Goal: Task Accomplishment & Management: Manage account settings

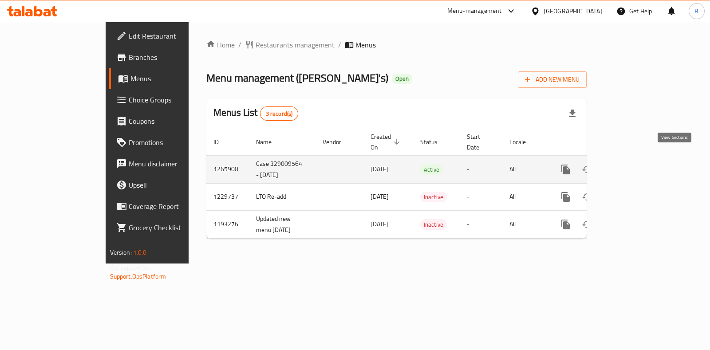
click at [640, 162] on link "enhanced table" at bounding box center [629, 169] width 21 height 21
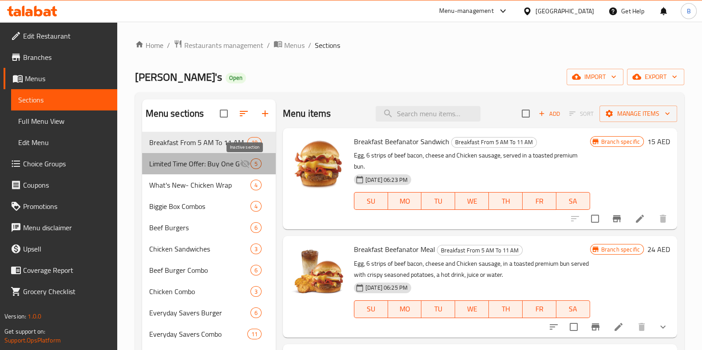
click at [250, 166] on icon "Menu sections" at bounding box center [245, 163] width 11 height 11
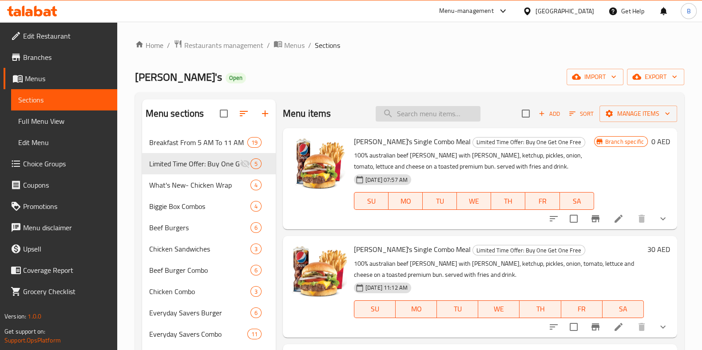
click at [409, 112] on input "search" at bounding box center [427, 114] width 105 height 16
click at [657, 326] on icon "show more" at bounding box center [662, 327] width 11 height 11
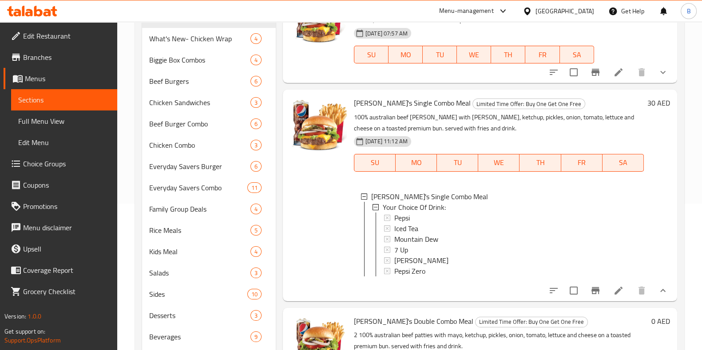
scroll to position [152, 0]
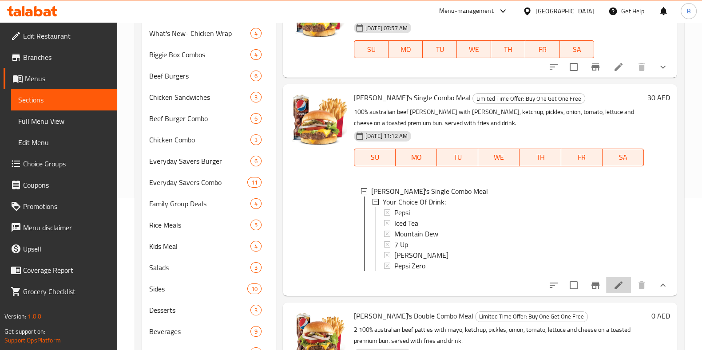
click at [612, 293] on li at bounding box center [618, 285] width 25 height 16
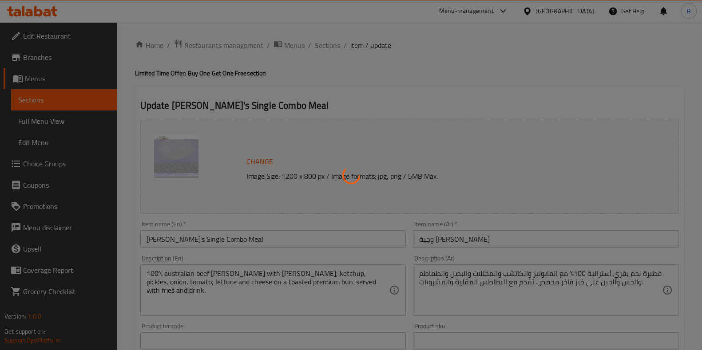
type input "اختيارك من المشروب:"
type input "1"
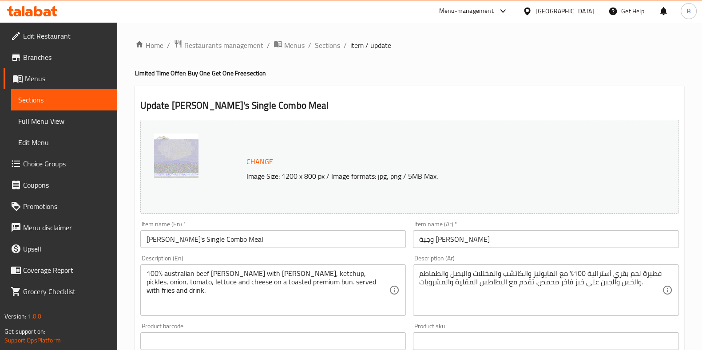
scroll to position [304, 0]
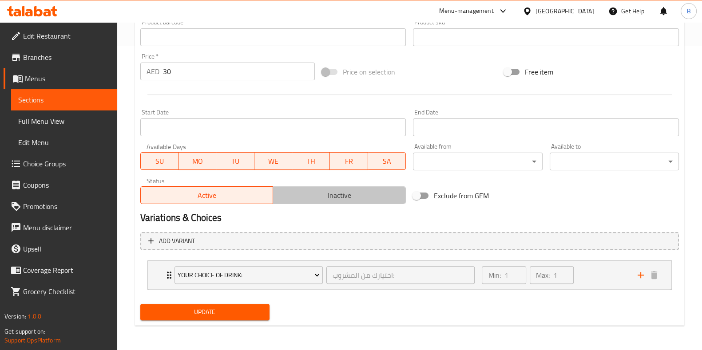
click at [364, 198] on span "Inactive" at bounding box center [339, 195] width 126 height 13
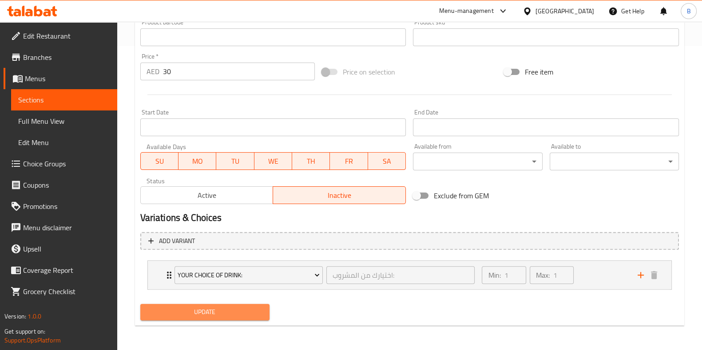
click at [246, 313] on span "Update" at bounding box center [204, 312] width 115 height 11
click at [232, 313] on span "Update" at bounding box center [204, 312] width 115 height 11
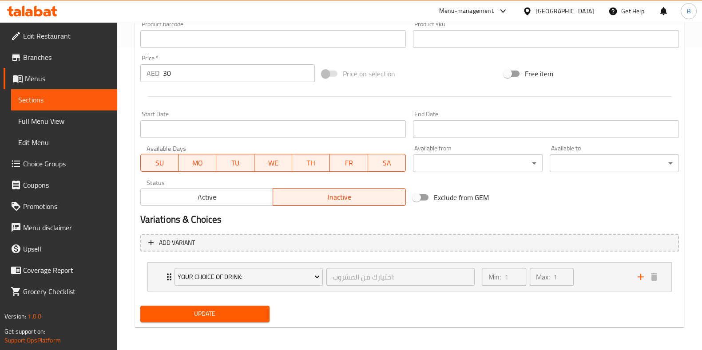
scroll to position [303, 0]
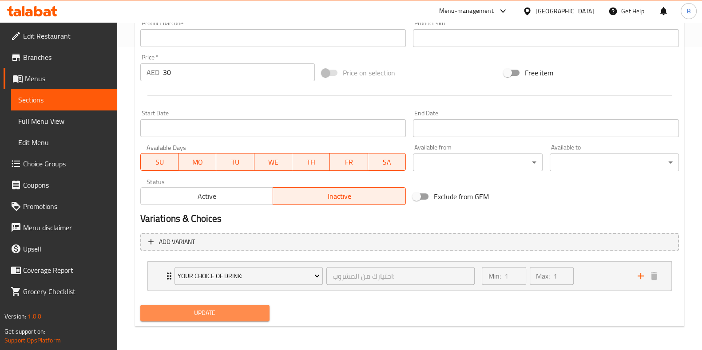
click at [207, 312] on span "Update" at bounding box center [204, 313] width 115 height 11
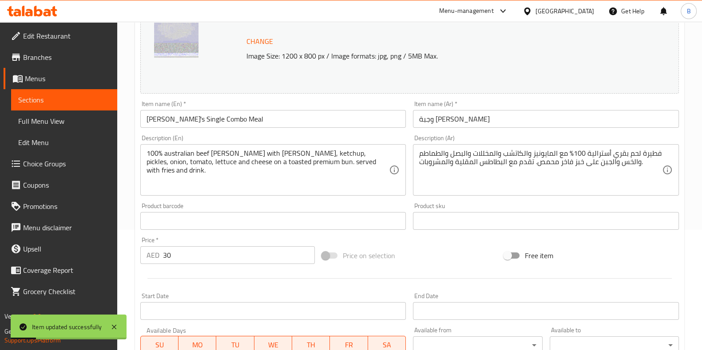
scroll to position [0, 0]
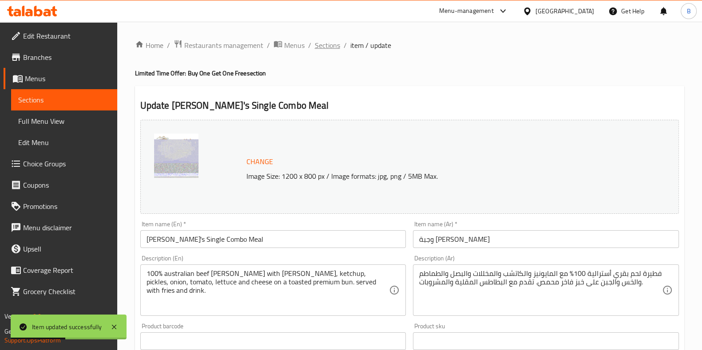
click at [329, 49] on span "Sections" at bounding box center [327, 45] width 25 height 11
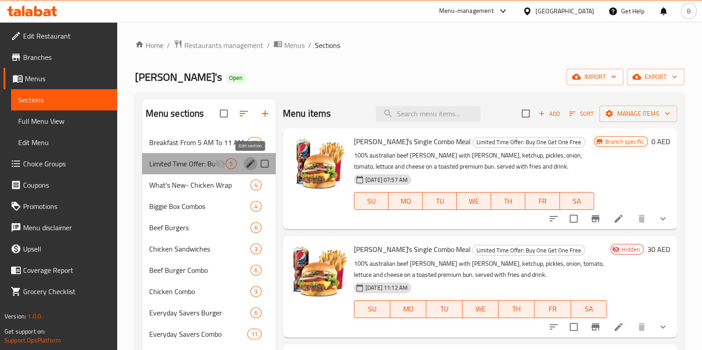
click at [248, 163] on icon "edit" at bounding box center [250, 163] width 11 height 11
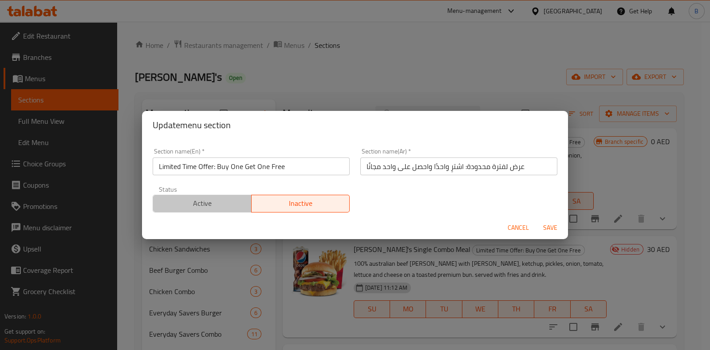
click at [213, 195] on button "Active" at bounding box center [202, 204] width 99 height 18
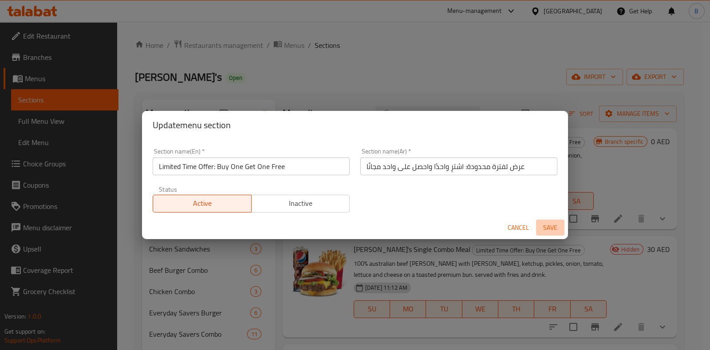
click at [557, 223] on span "Save" at bounding box center [550, 227] width 21 height 11
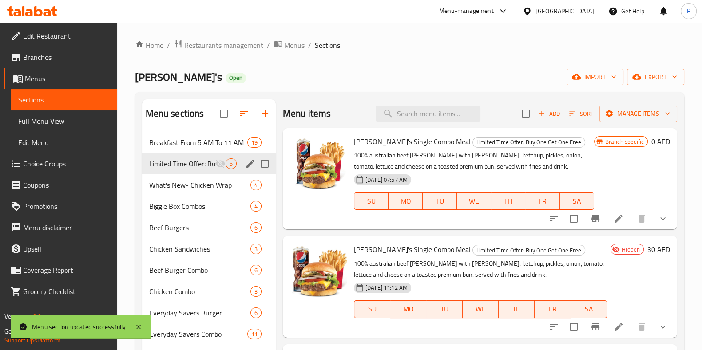
drag, startPoint x: 557, startPoint y: 223, endPoint x: 529, endPoint y: 275, distance: 59.0
click at [529, 150] on div "Wendy's Single Combo Meal Limited Time Offer: Buy One Get One Free 100% austral…" at bounding box center [480, 139] width 394 height 22
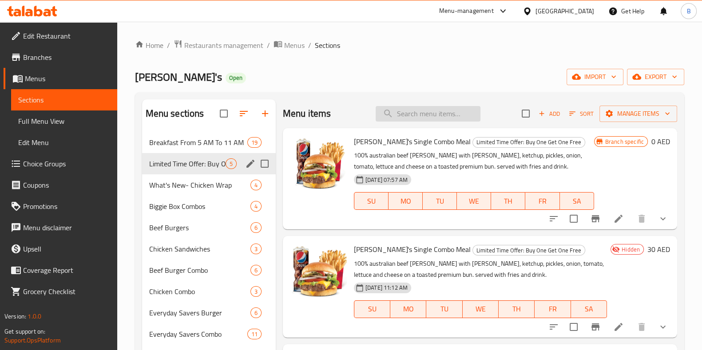
click at [394, 118] on input "search" at bounding box center [427, 114] width 105 height 16
paste input "Beefanator Combo"
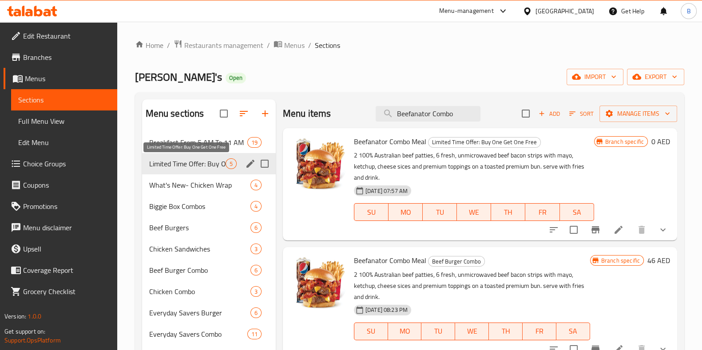
type input "Beefanator Combo"
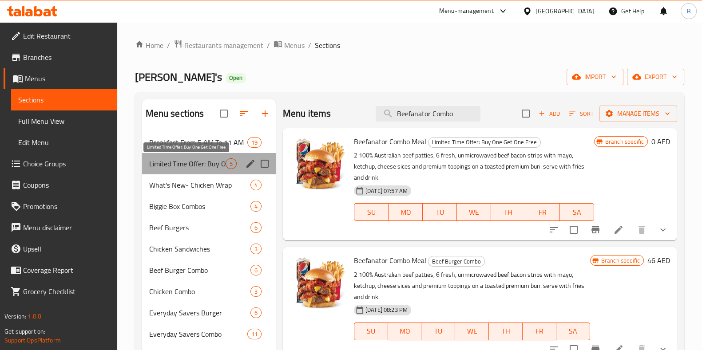
click at [196, 160] on span "Limited Time Offer: Buy One Get One Free" at bounding box center [187, 163] width 76 height 11
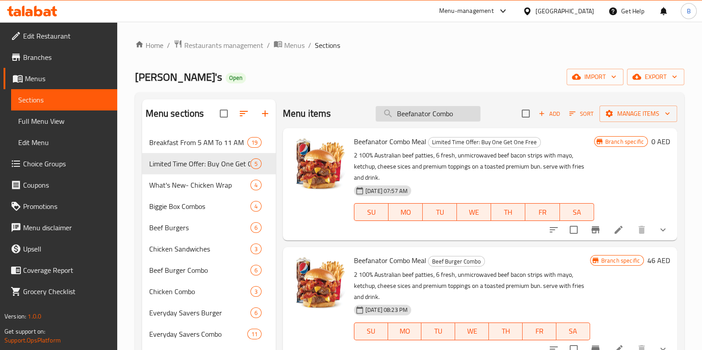
click at [461, 107] on input "Beefanator Combo" at bounding box center [427, 114] width 105 height 16
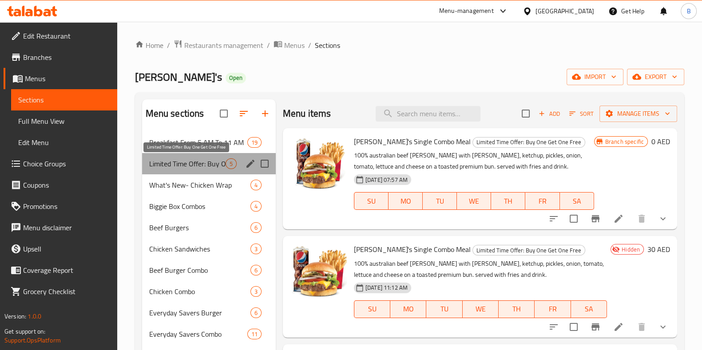
click at [223, 161] on span "Limited Time Offer: Buy One Get One Free" at bounding box center [187, 163] width 76 height 11
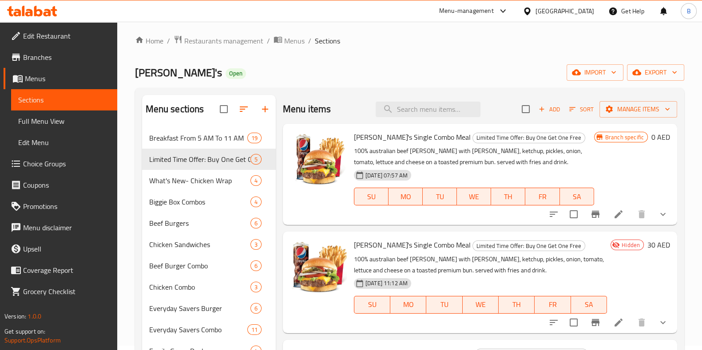
scroll to position [3, 0]
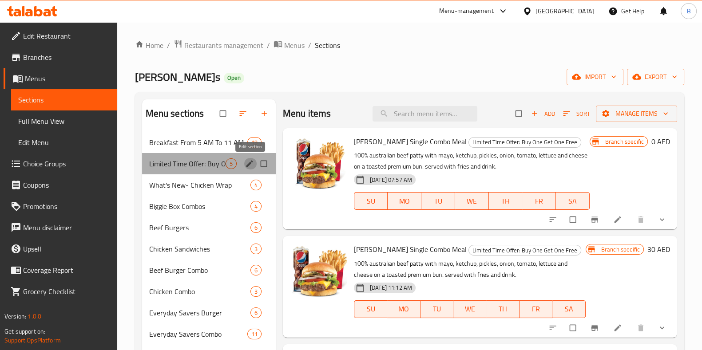
click at [249, 161] on icon "edit" at bounding box center [249, 163] width 9 height 9
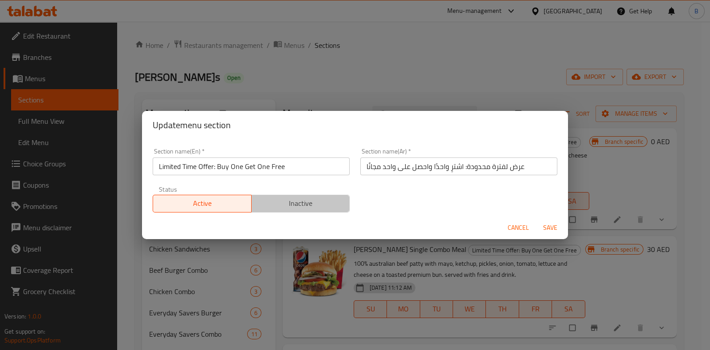
click at [305, 207] on span "Inactive" at bounding box center [300, 203] width 91 height 13
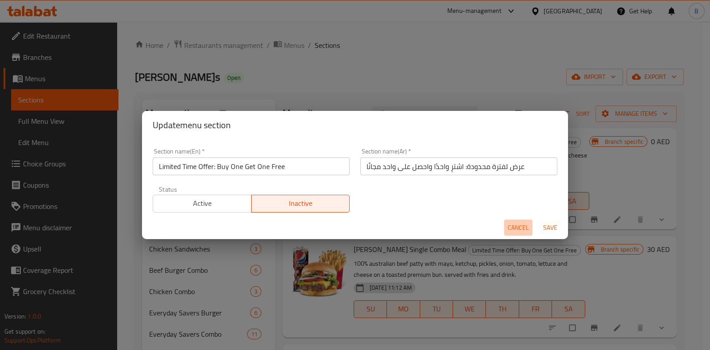
click at [519, 224] on span "Cancel" at bounding box center [518, 227] width 21 height 11
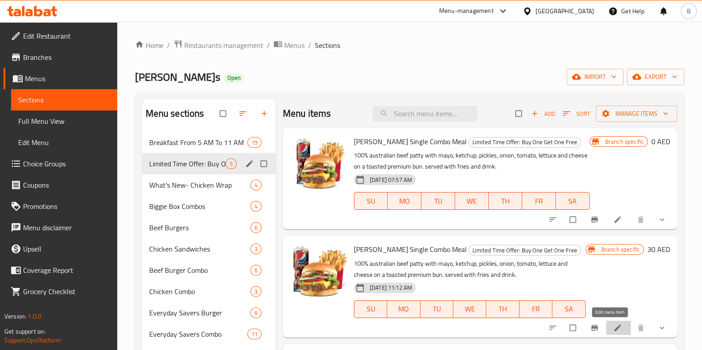
click at [568, 280] on icon at bounding box center [617, 328] width 9 height 9
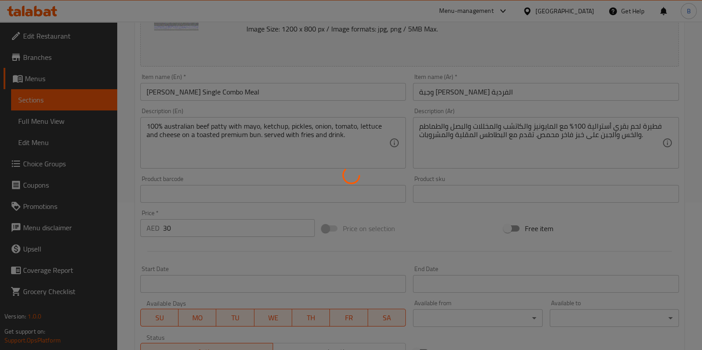
scroll to position [304, 0]
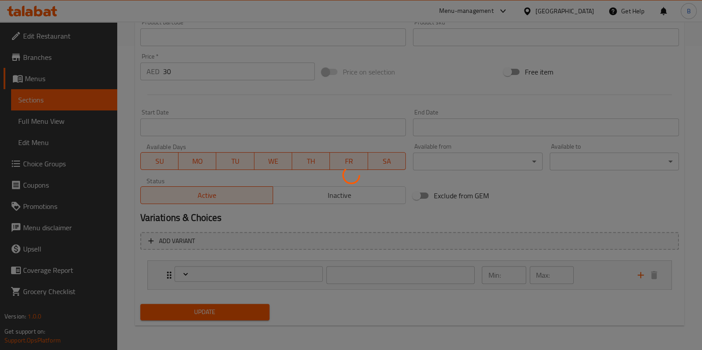
type input "اختيارك من المشروب:"
type input "1"
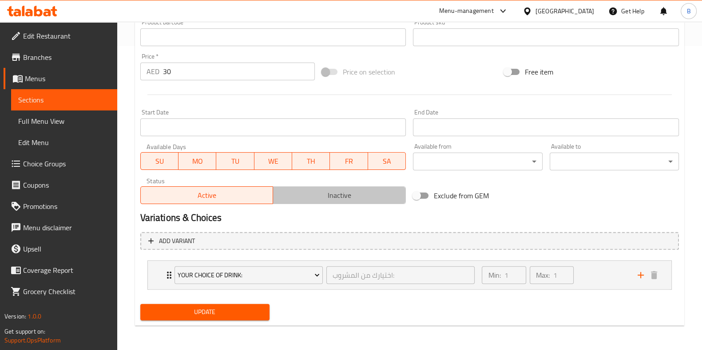
click at [362, 203] on button "Inactive" at bounding box center [339, 195] width 133 height 18
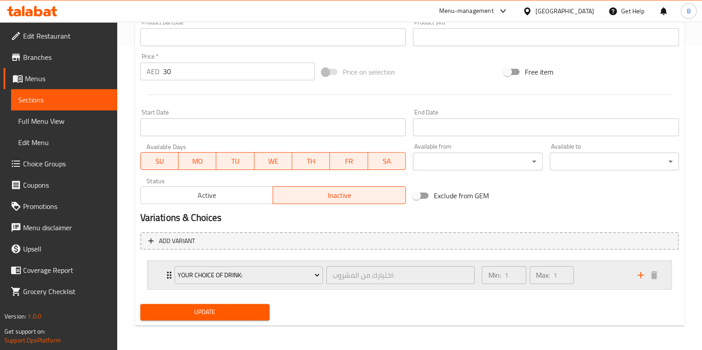
click at [255, 280] on div "Your Choice Of Drink: اختيارك من المشروب: ​" at bounding box center [324, 275] width 311 height 28
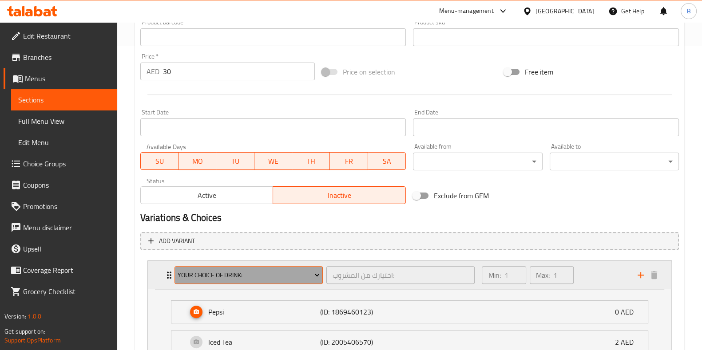
click at [256, 272] on span "Your Choice Of Drink:" at bounding box center [249, 275] width 142 height 11
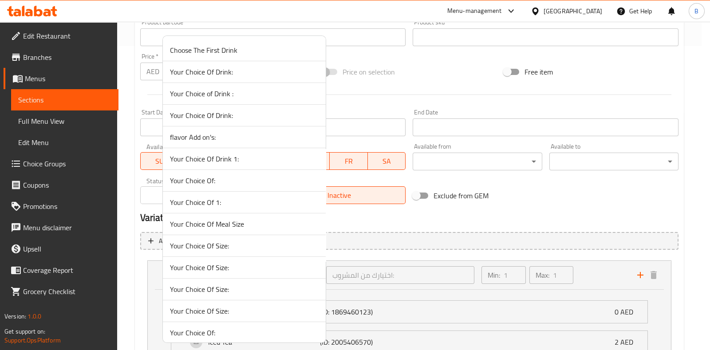
click at [271, 201] on span "Your Choice Of 1:" at bounding box center [244, 202] width 149 height 11
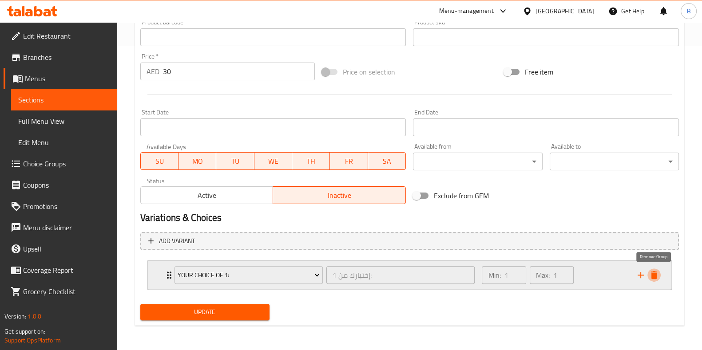
click at [568, 278] on icon "delete" at bounding box center [654, 275] width 6 height 8
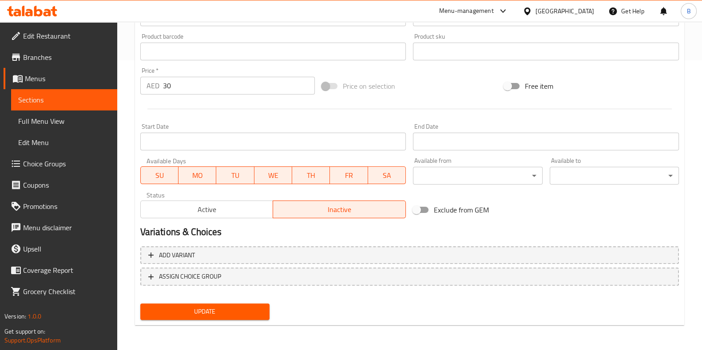
scroll to position [289, 0]
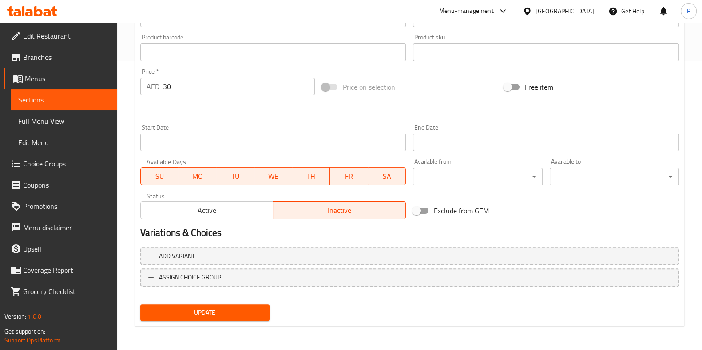
click at [262, 280] on button "Update" at bounding box center [204, 312] width 129 height 16
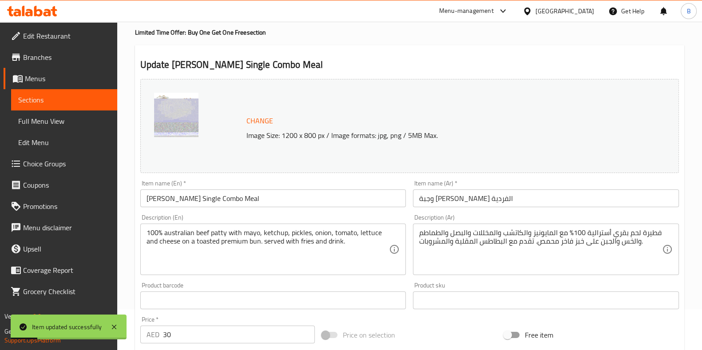
scroll to position [0, 0]
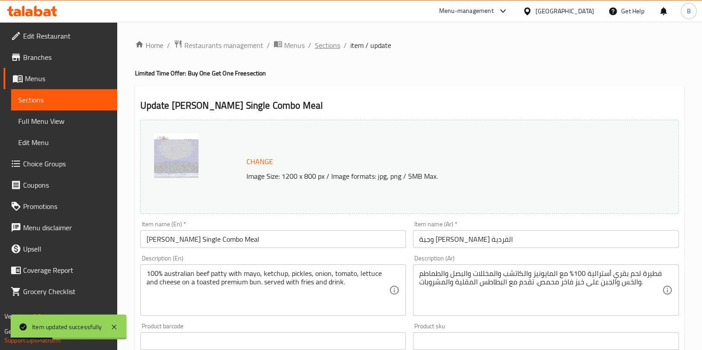
click at [328, 47] on span "Sections" at bounding box center [327, 45] width 25 height 11
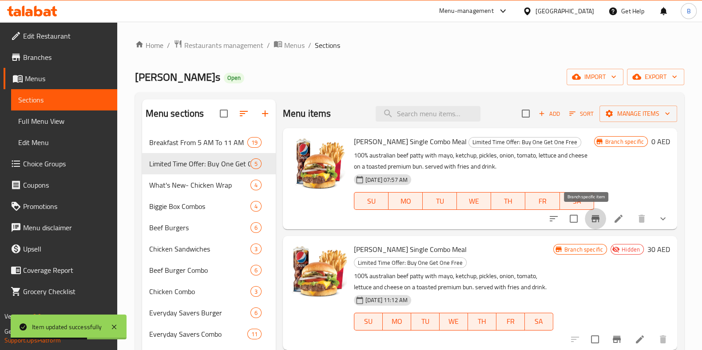
click at [568, 222] on icon "Branch-specific-item" at bounding box center [595, 218] width 8 height 7
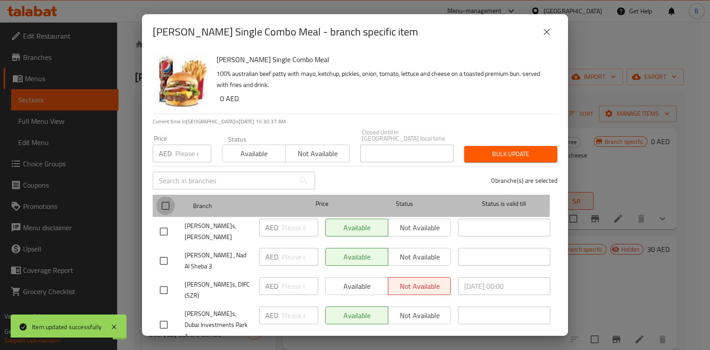
click at [167, 203] on input "checkbox" at bounding box center [165, 206] width 19 height 19
checkbox input "true"
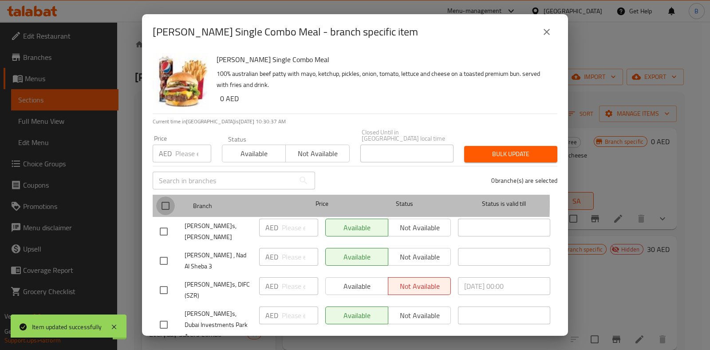
checkbox input "true"
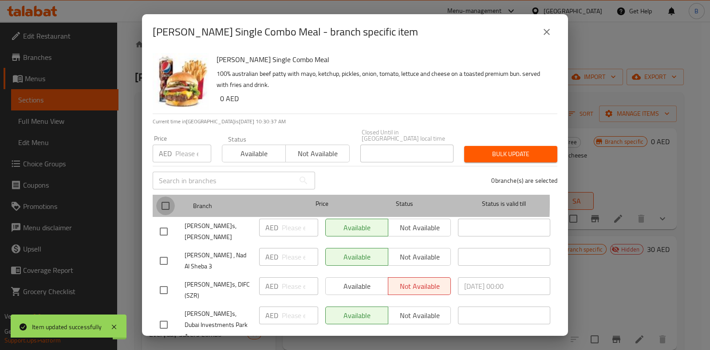
checkbox input "true"
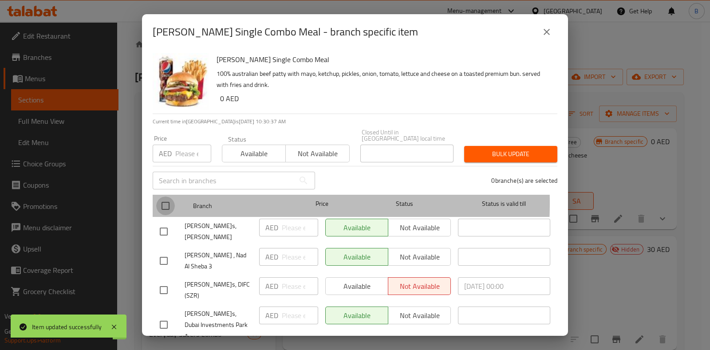
checkbox input "true"
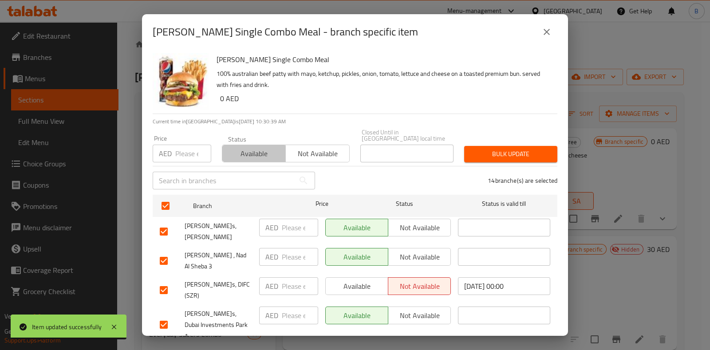
click at [252, 162] on button "Available" at bounding box center [254, 154] width 64 height 18
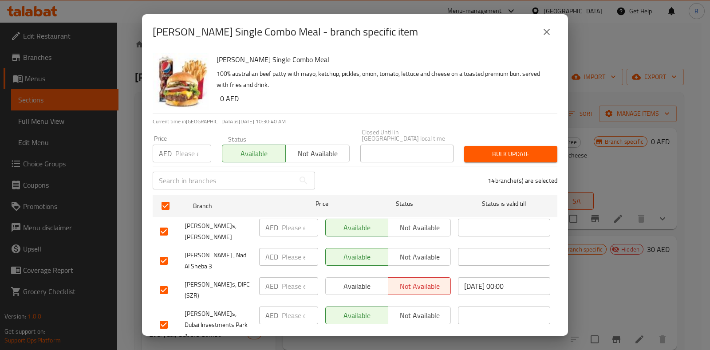
drag, startPoint x: 487, startPoint y: 162, endPoint x: 484, endPoint y: 153, distance: 9.8
click at [484, 153] on div "Bulk update" at bounding box center [511, 154] width 104 height 27
click at [484, 153] on span "Bulk update" at bounding box center [510, 154] width 79 height 11
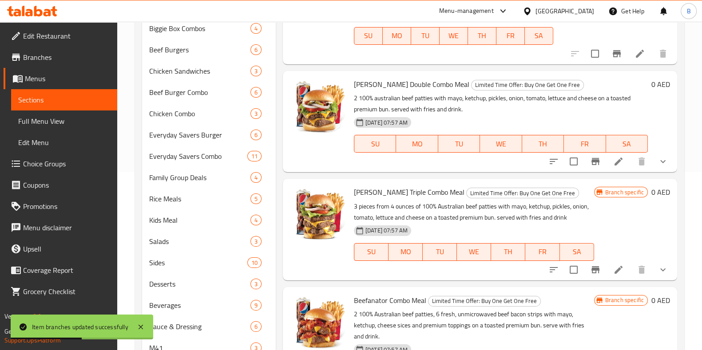
scroll to position [124, 0]
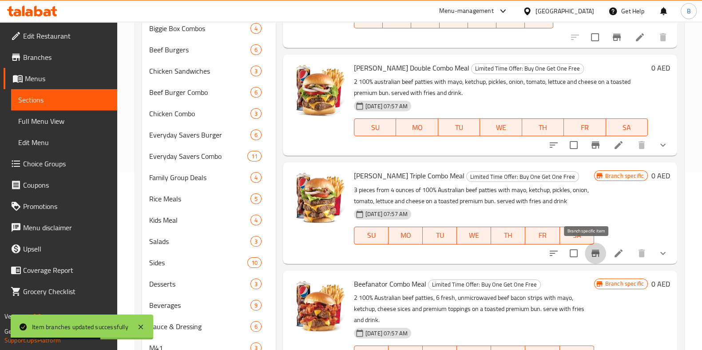
click at [568, 250] on icon "Branch-specific-item" at bounding box center [595, 253] width 8 height 7
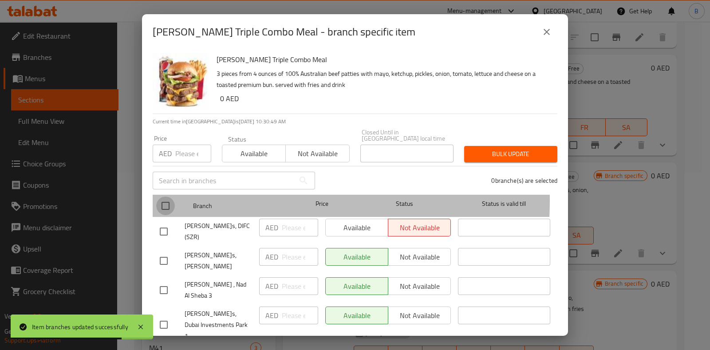
click at [162, 200] on input "checkbox" at bounding box center [165, 206] width 19 height 19
checkbox input "true"
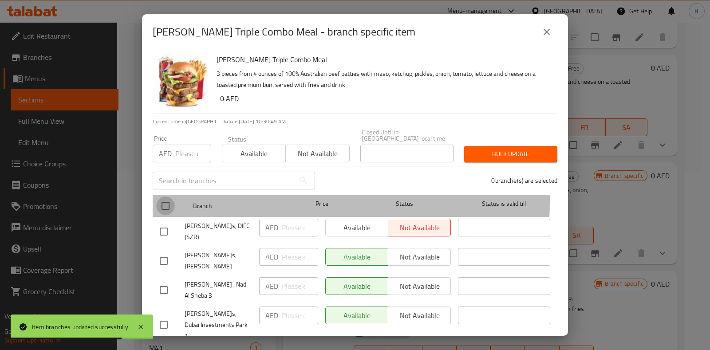
checkbox input "true"
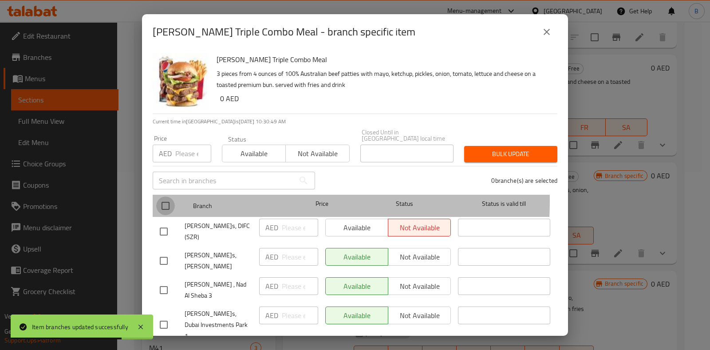
checkbox input "true"
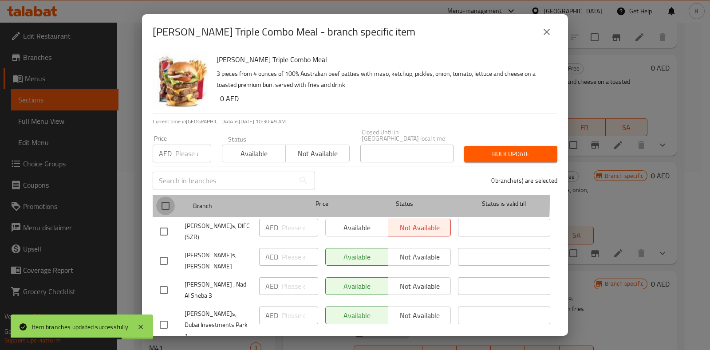
checkbox input "true"
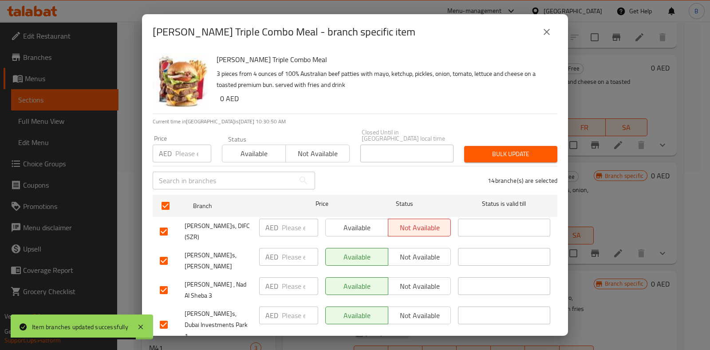
drag, startPoint x: 247, startPoint y: 144, endPoint x: 250, endPoint y: 150, distance: 6.8
click at [250, 150] on div "Available Not available" at bounding box center [286, 149] width 128 height 27
click at [250, 150] on span "Available" at bounding box center [254, 153] width 56 height 13
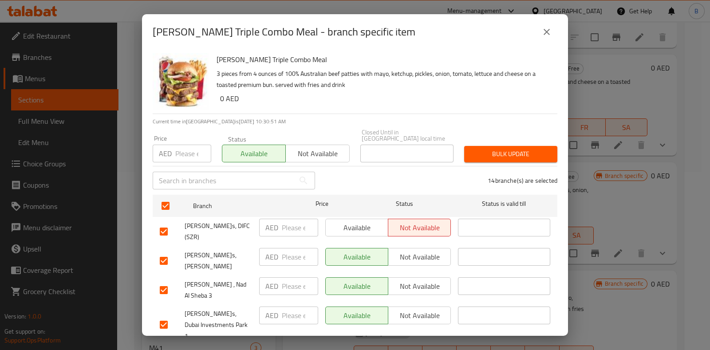
click at [494, 159] on span "Bulk update" at bounding box center [510, 154] width 79 height 11
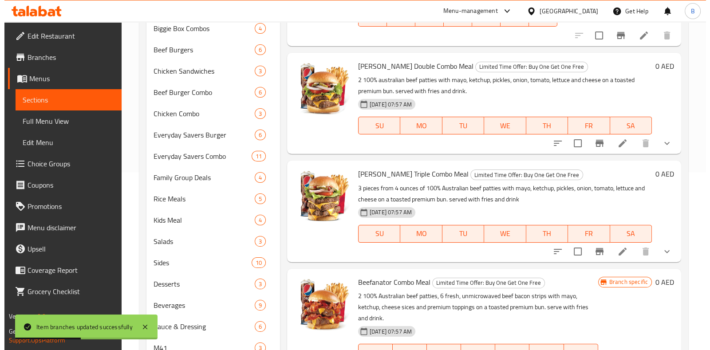
scroll to position [145, 0]
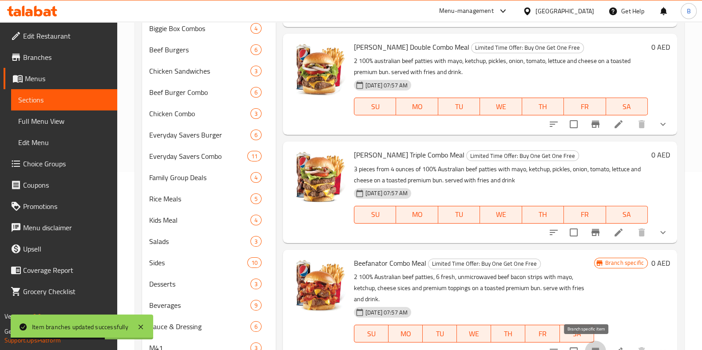
click at [568, 280] on icon "Branch-specific-item" at bounding box center [595, 351] width 8 height 7
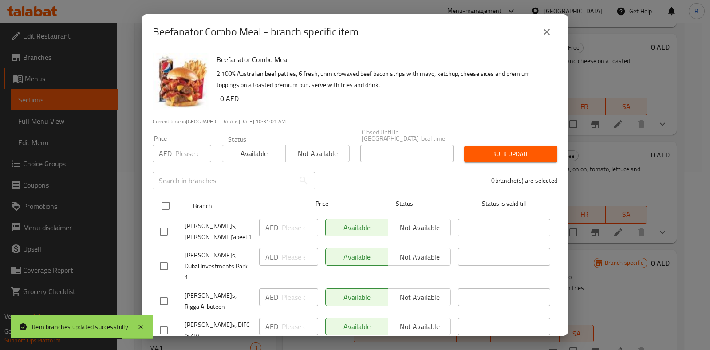
click at [165, 206] on input "checkbox" at bounding box center [165, 206] width 19 height 19
checkbox input "true"
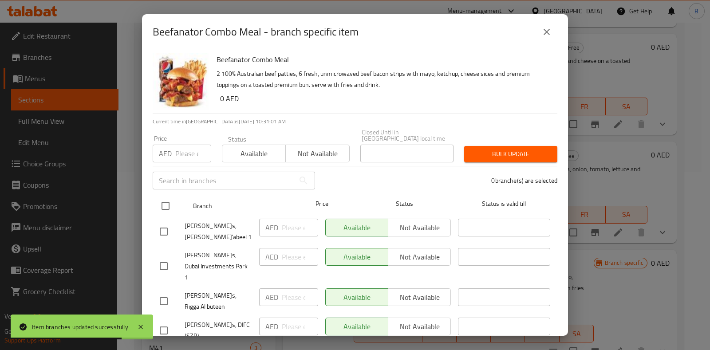
checkbox input "true"
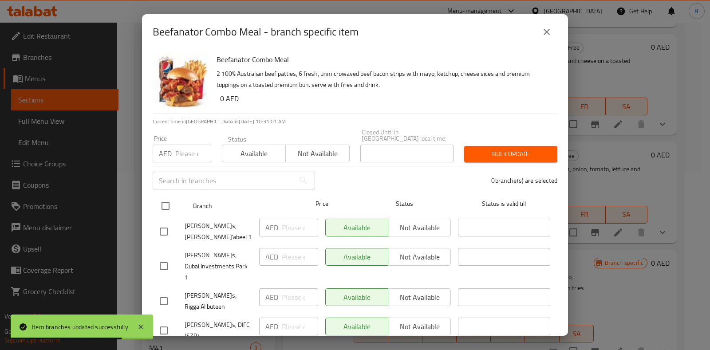
checkbox input "true"
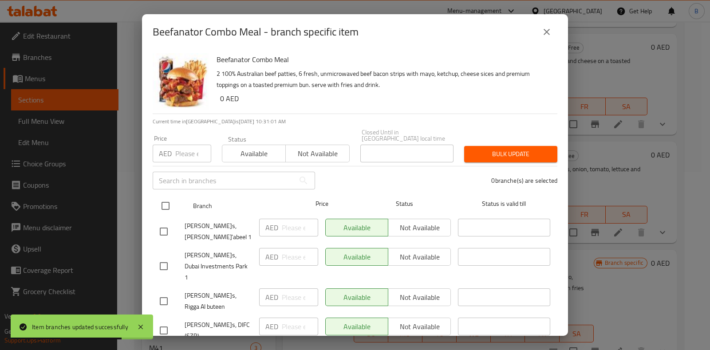
checkbox input "true"
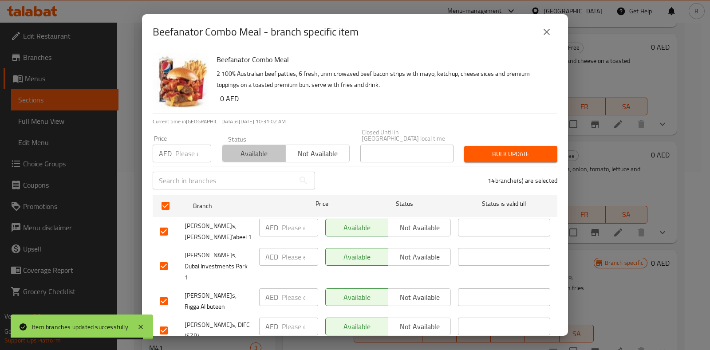
click at [246, 158] on span "Available" at bounding box center [254, 153] width 56 height 13
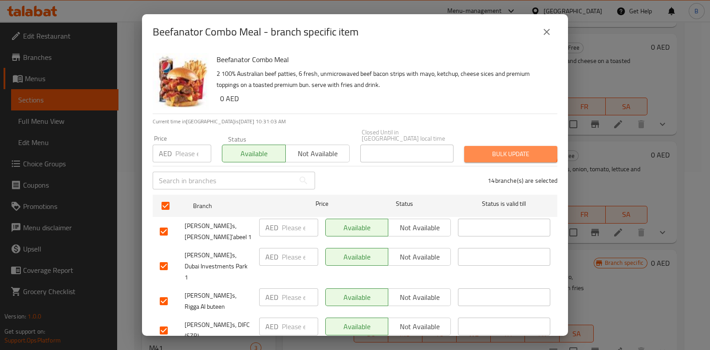
click at [504, 147] on button "Bulk update" at bounding box center [510, 154] width 93 height 16
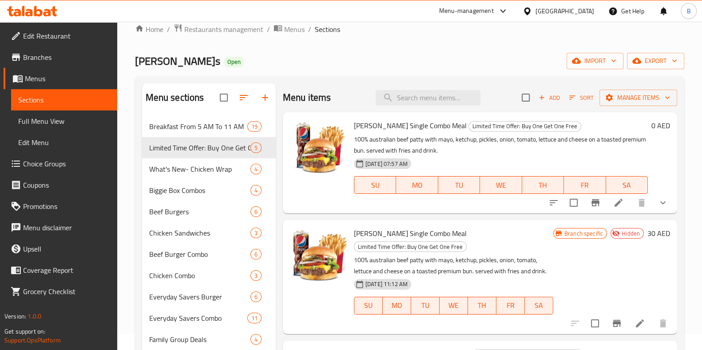
scroll to position [0, 0]
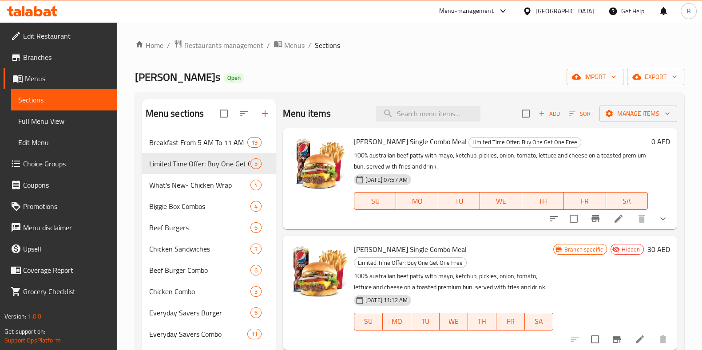
click at [386, 135] on span "[PERSON_NAME]'s Single Combo Meal" at bounding box center [410, 141] width 113 height 13
copy h6 "[PERSON_NAME]'s Single Combo Meal"
click at [400, 118] on input "search" at bounding box center [427, 114] width 105 height 16
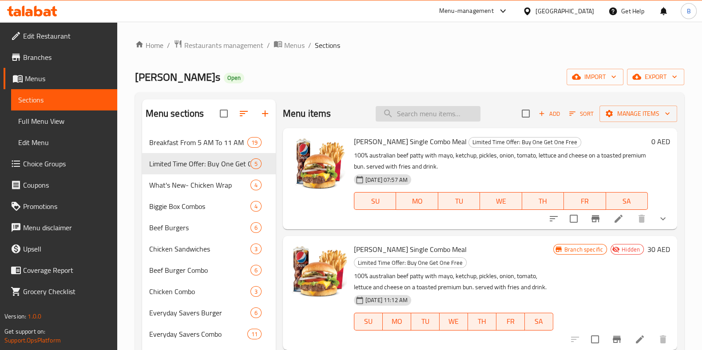
paste input "[PERSON_NAME]'s Single Combo Meal"
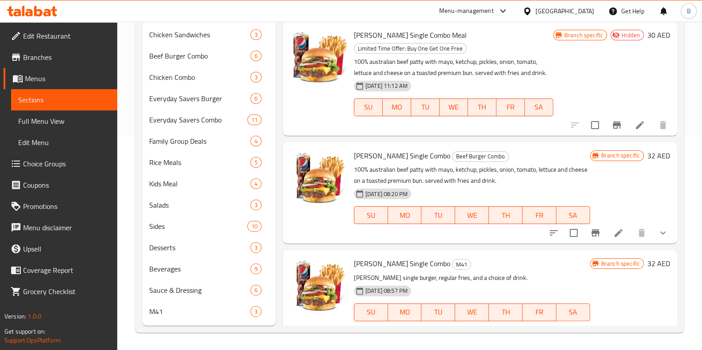
scroll to position [24, 0]
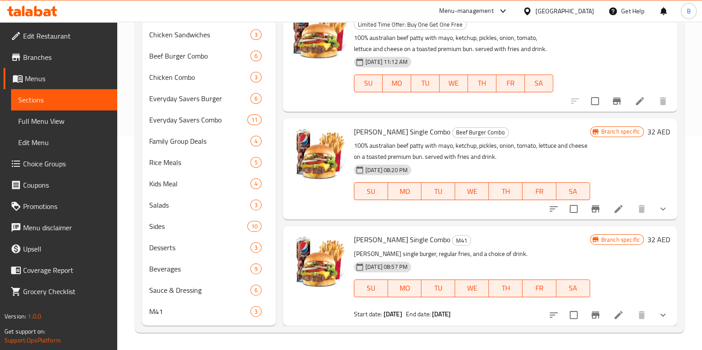
type input "Wendy's Single Comb"
click at [568, 210] on li at bounding box center [618, 209] width 25 height 16
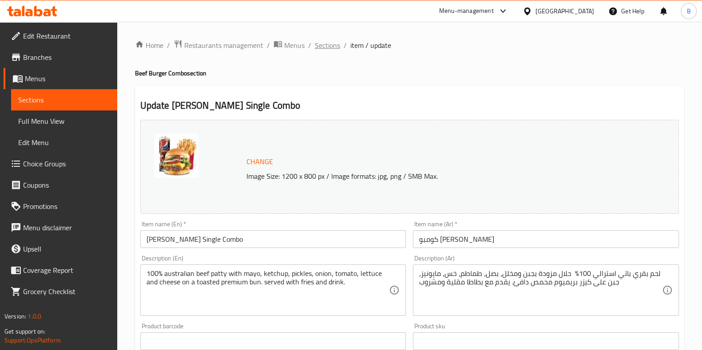
click at [316, 47] on span "Sections" at bounding box center [327, 45] width 25 height 11
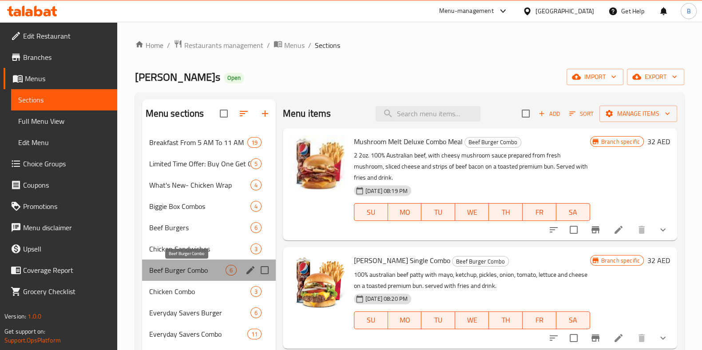
click at [187, 270] on span "Beef Burger Combo" at bounding box center [187, 270] width 76 height 11
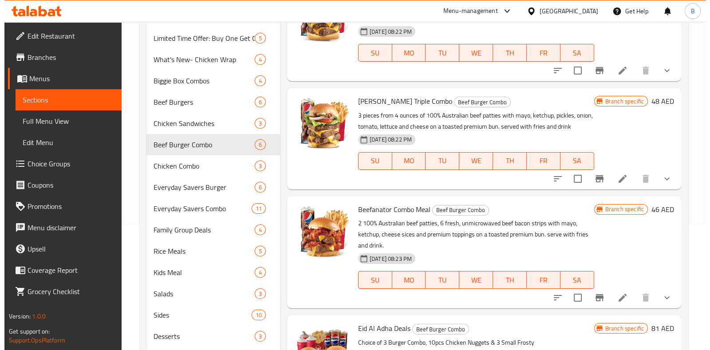
scroll to position [214, 0]
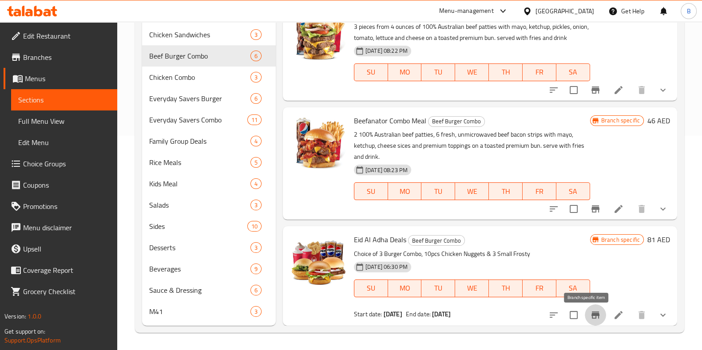
click at [568, 280] on icon "Branch-specific-item" at bounding box center [595, 315] width 8 height 7
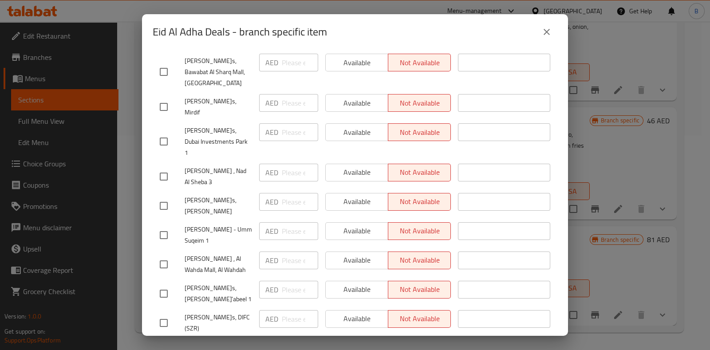
scroll to position [0, 0]
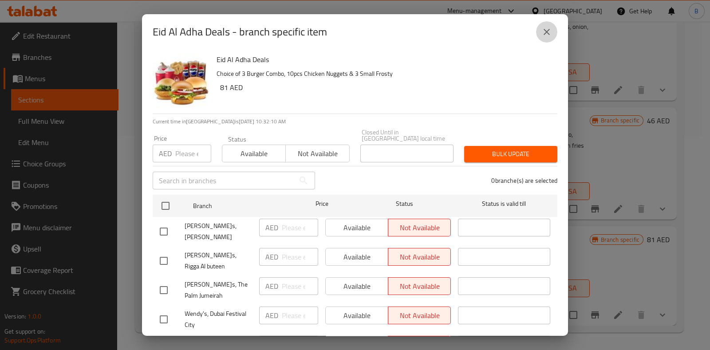
click at [546, 23] on button "close" at bounding box center [546, 31] width 21 height 21
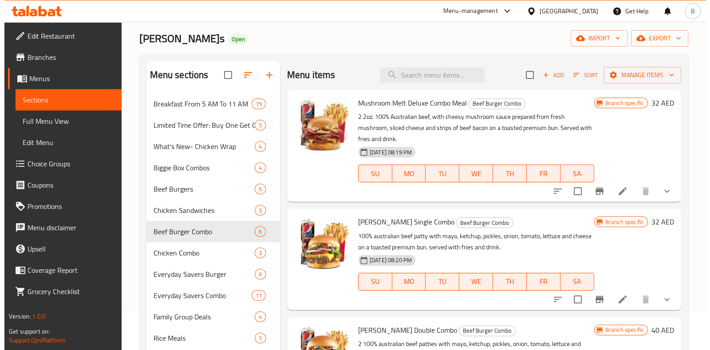
scroll to position [36, 0]
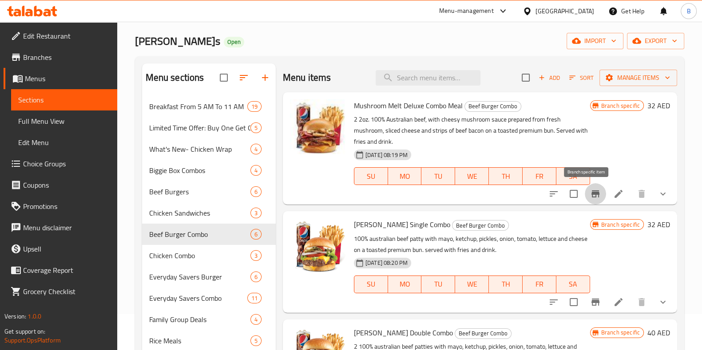
click at [568, 196] on icon "Branch-specific-item" at bounding box center [595, 194] width 11 height 11
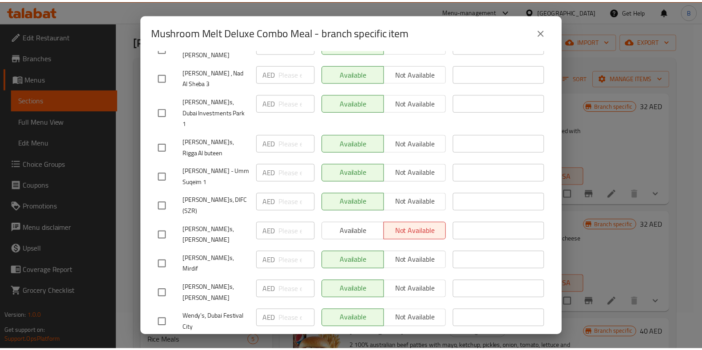
scroll to position [0, 0]
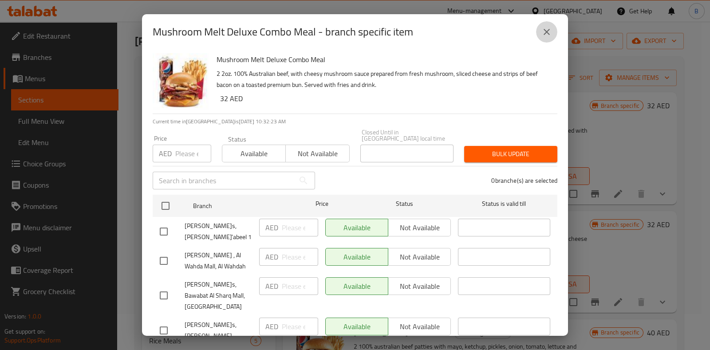
click at [547, 32] on icon "close" at bounding box center [547, 32] width 6 height 6
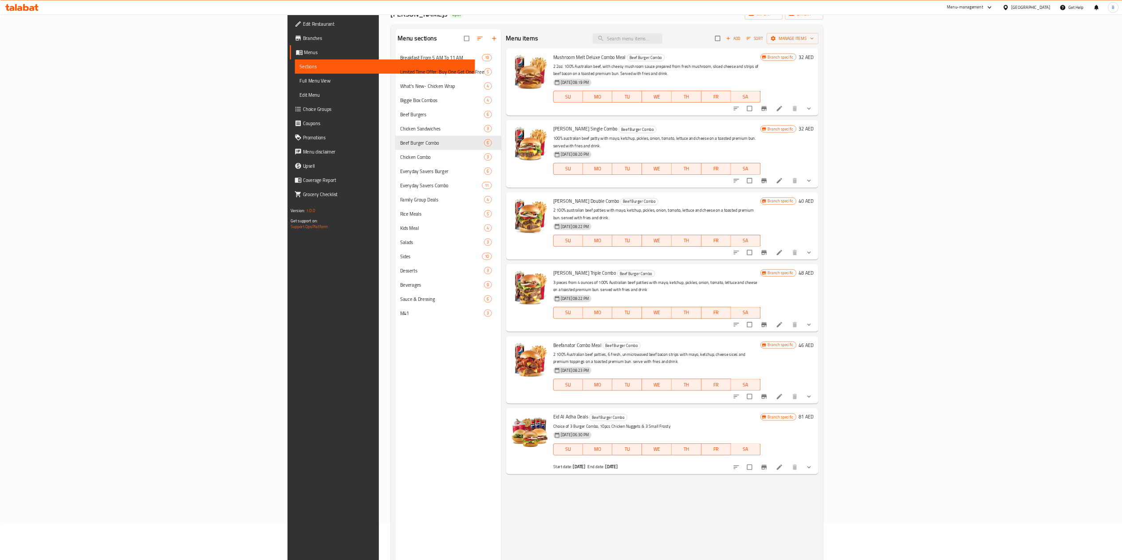
scroll to position [56, 0]
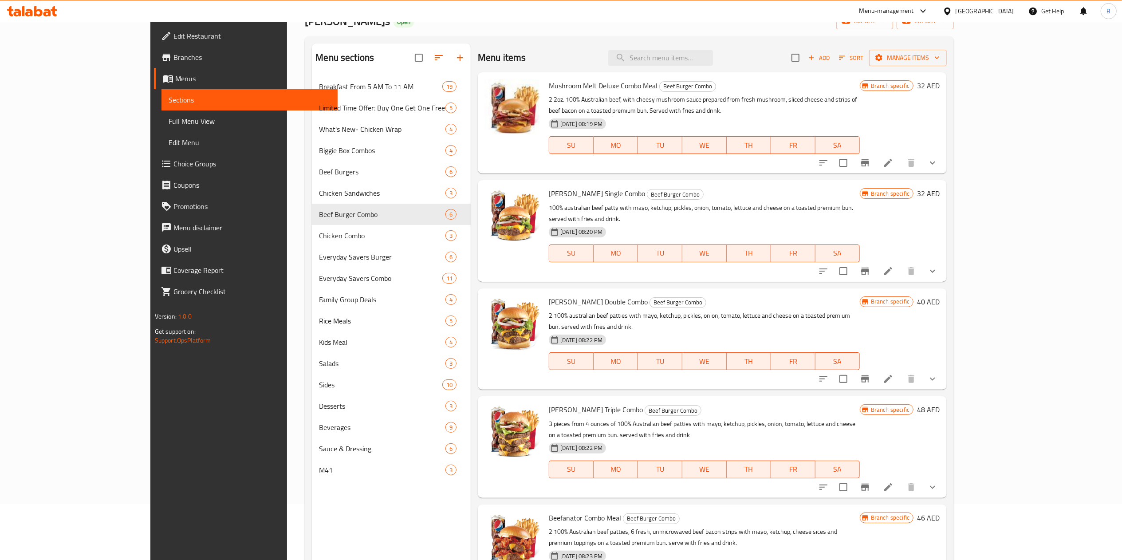
click at [568, 237] on div "Branch specific 32 AED" at bounding box center [900, 230] width 80 height 87
click at [568, 266] on icon at bounding box center [888, 271] width 11 height 11
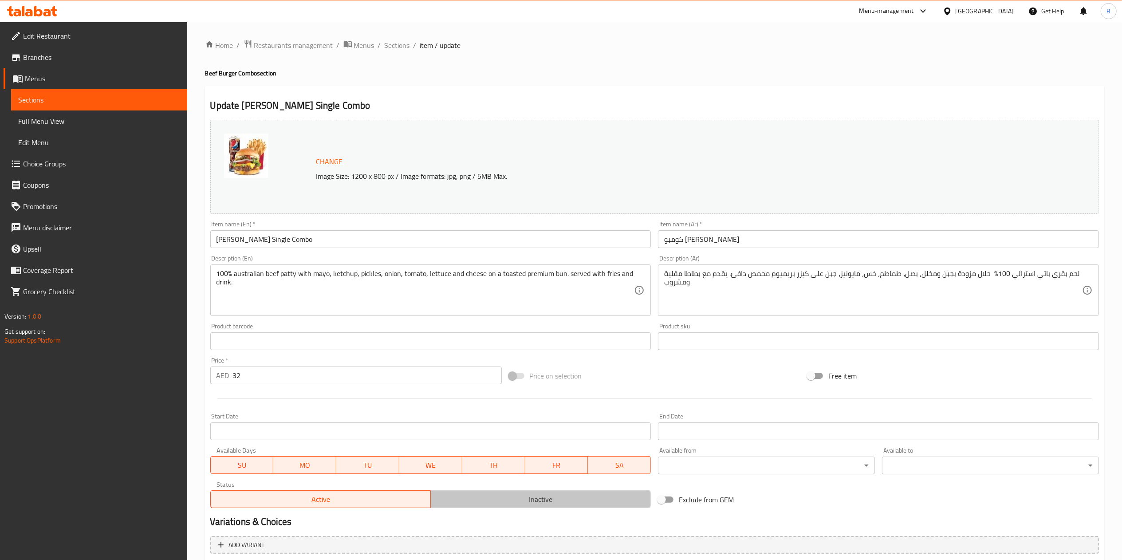
click at [531, 280] on button "Inactive" at bounding box center [541, 499] width 221 height 18
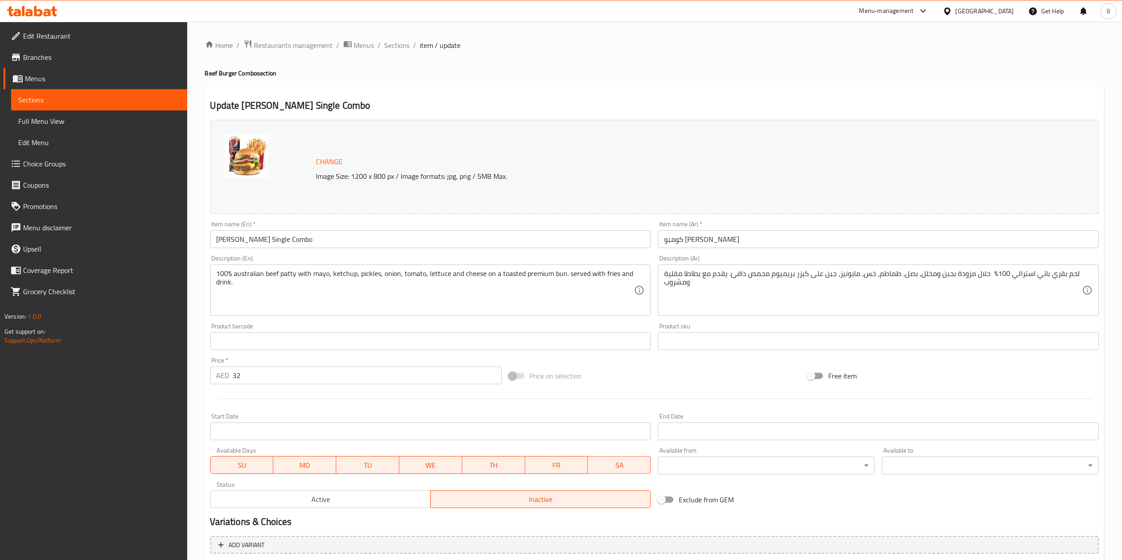
scroll to position [353, 0]
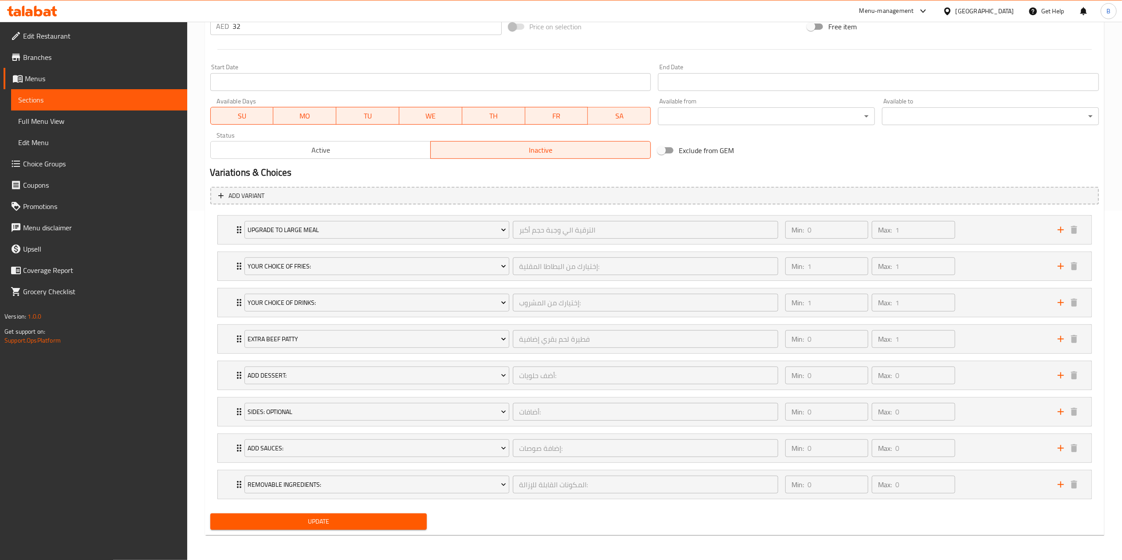
click at [382, 280] on span "Update" at bounding box center [318, 521] width 203 height 11
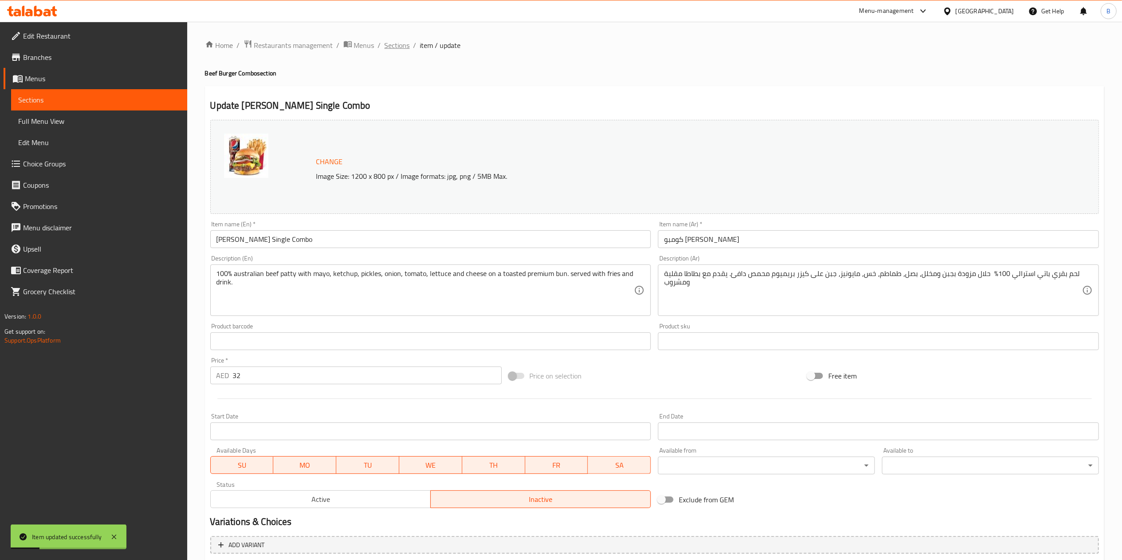
click at [402, 46] on span "Sections" at bounding box center [397, 45] width 25 height 11
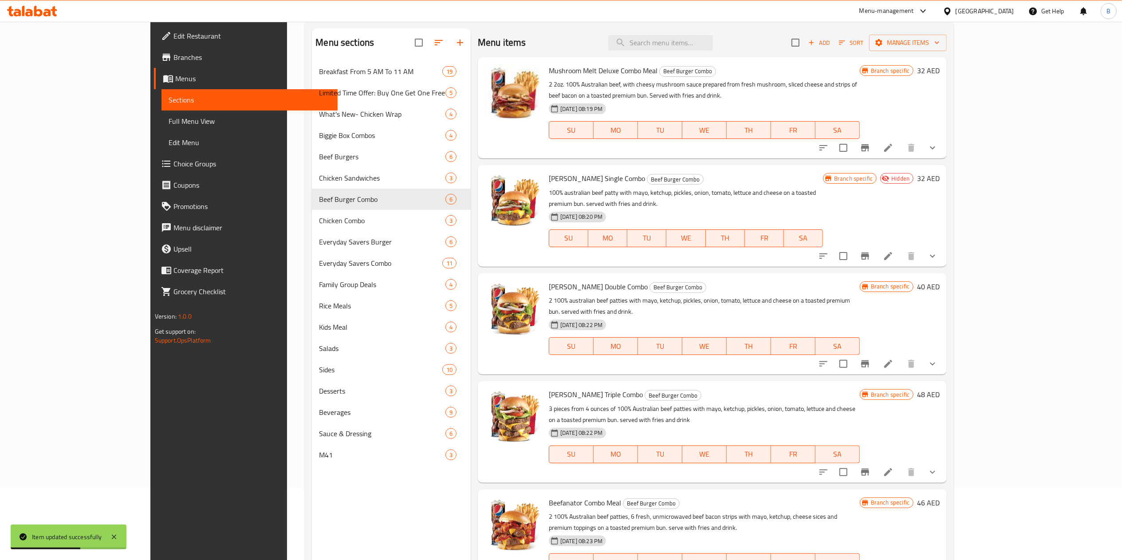
scroll to position [85, 0]
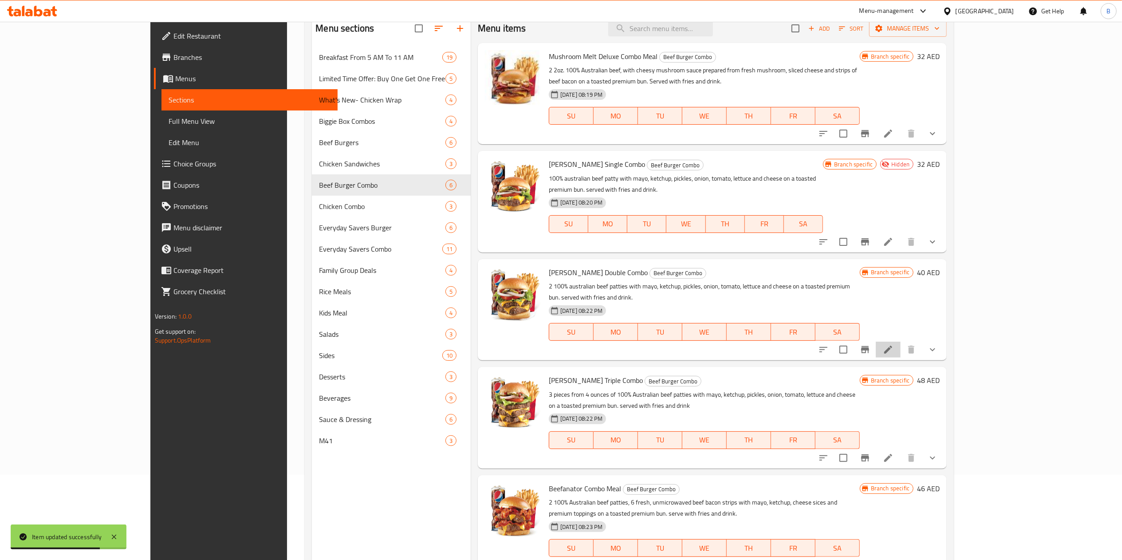
click at [568, 280] on li at bounding box center [888, 350] width 25 height 16
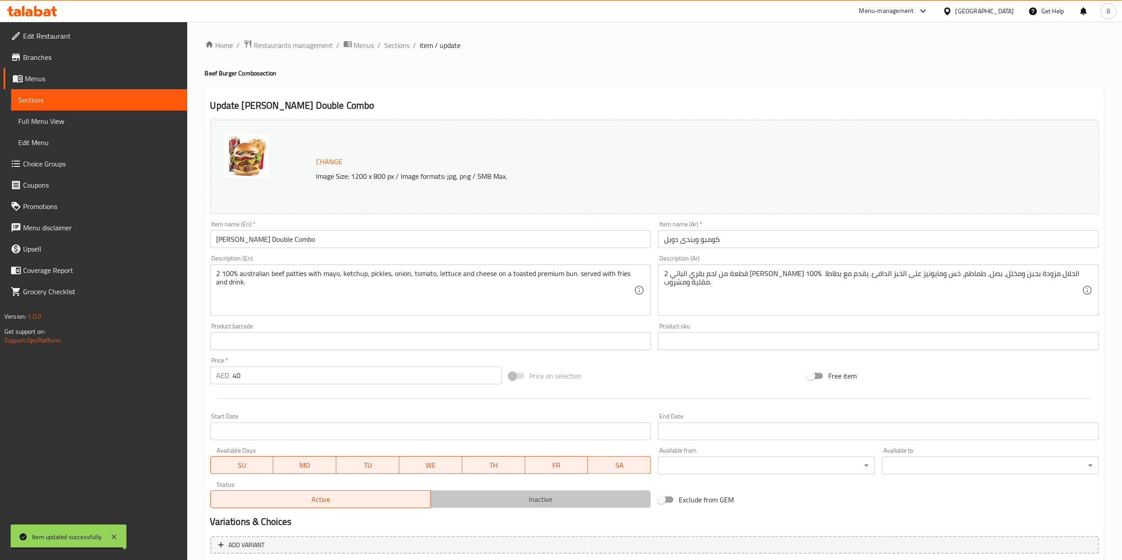
click at [568, 280] on button "Inactive" at bounding box center [541, 499] width 221 height 18
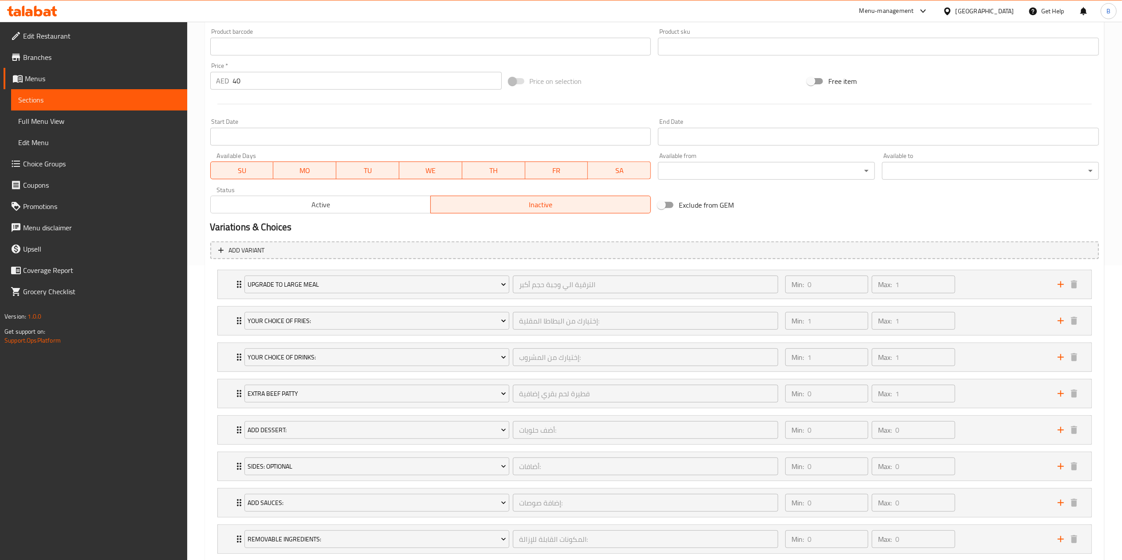
scroll to position [353, 0]
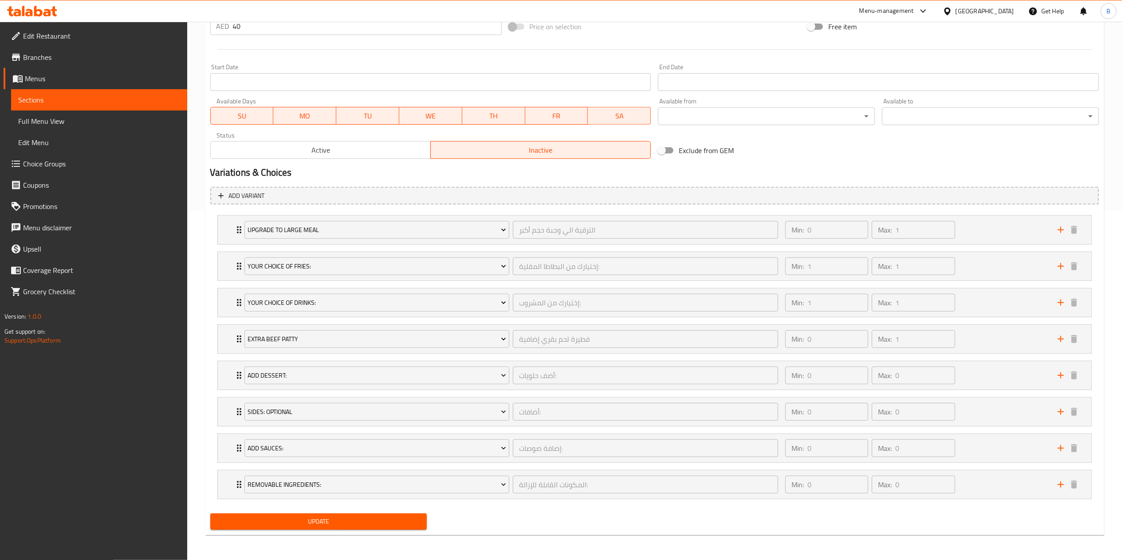
drag, startPoint x: 396, startPoint y: 538, endPoint x: 405, endPoint y: 529, distance: 12.6
click at [405, 280] on div "Home / Restaurants management / Menus / Sections / item / update Beef Burger Co…" at bounding box center [655, 116] width 900 height 852
click at [405, 280] on button "Update" at bounding box center [318, 521] width 217 height 16
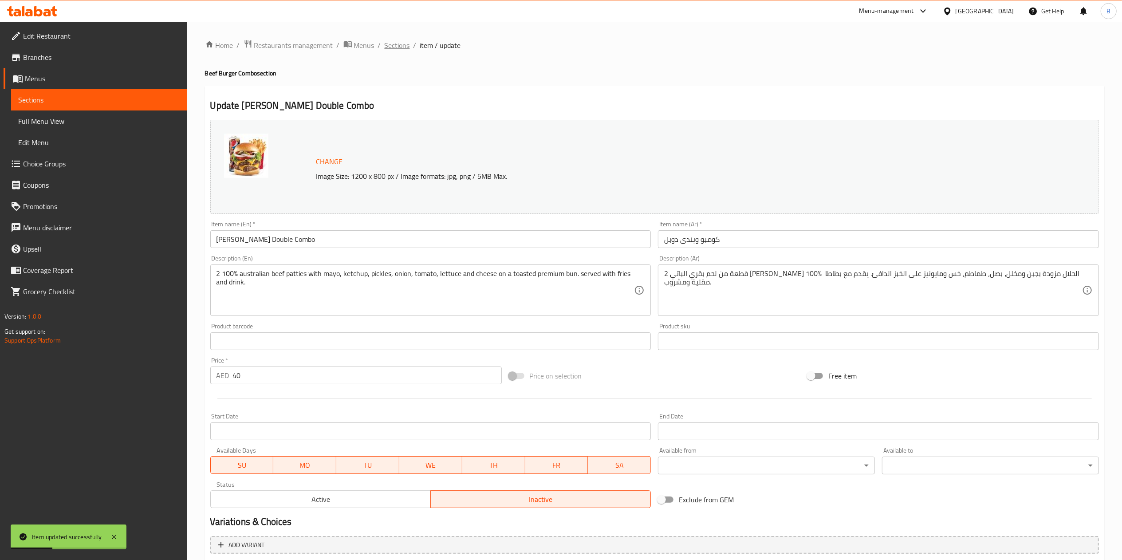
click at [391, 51] on span "Sections" at bounding box center [397, 45] width 25 height 11
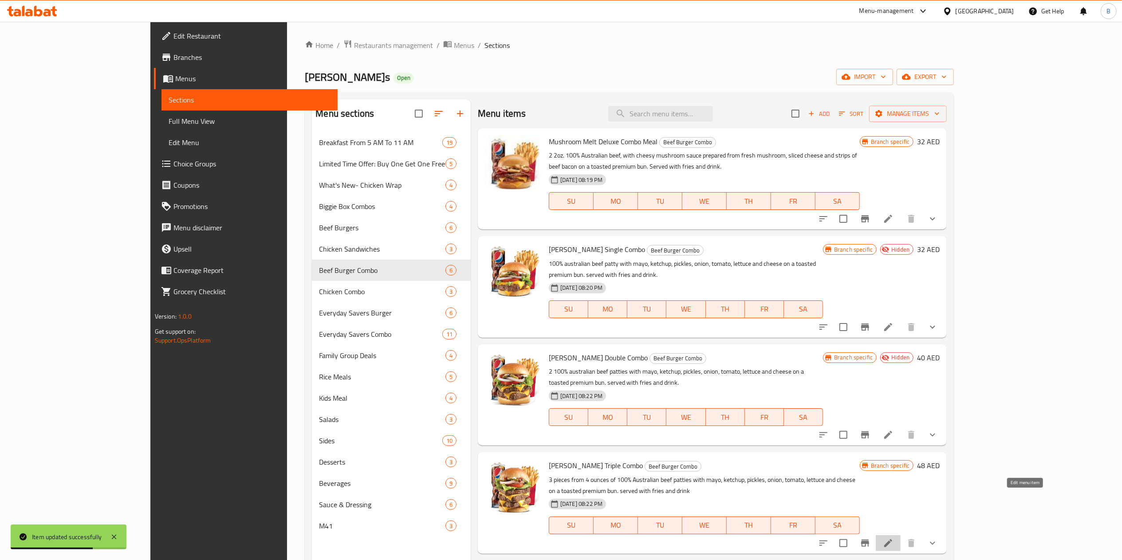
click at [568, 280] on icon at bounding box center [888, 543] width 11 height 11
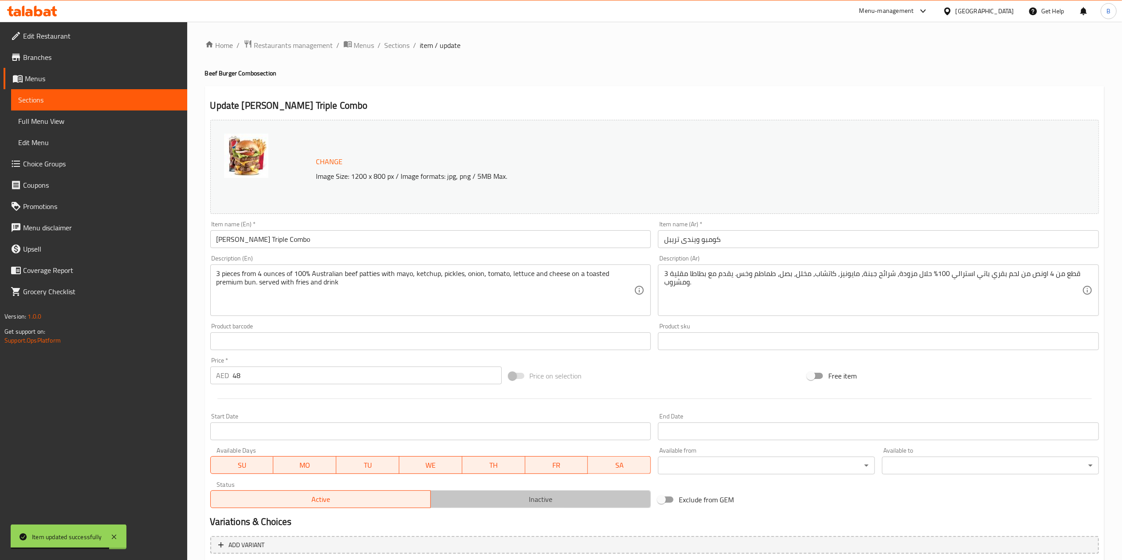
click at [542, 280] on span "Inactive" at bounding box center [540, 499] width 213 height 13
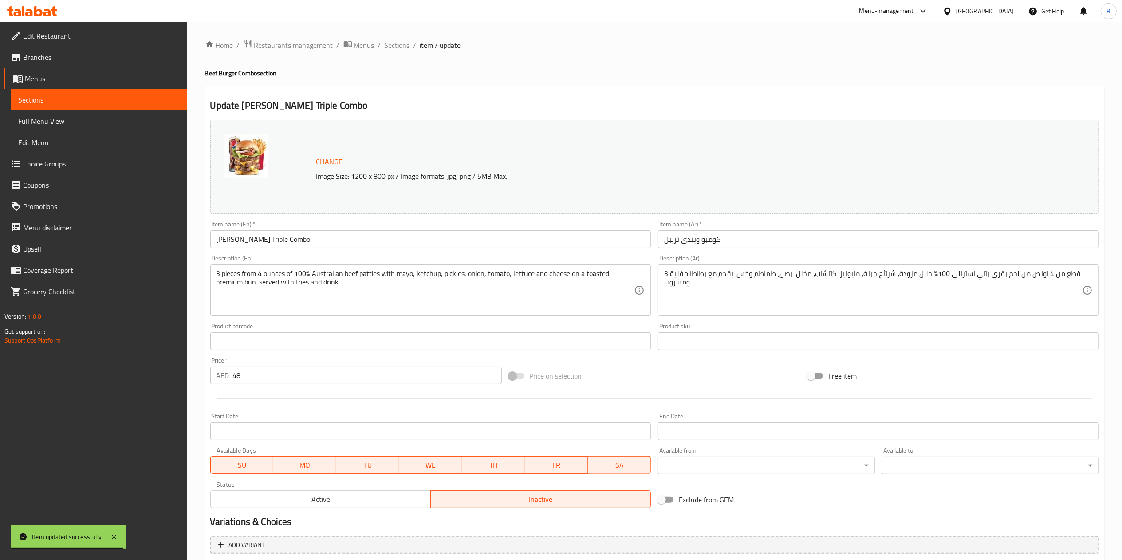
scroll to position [353, 0]
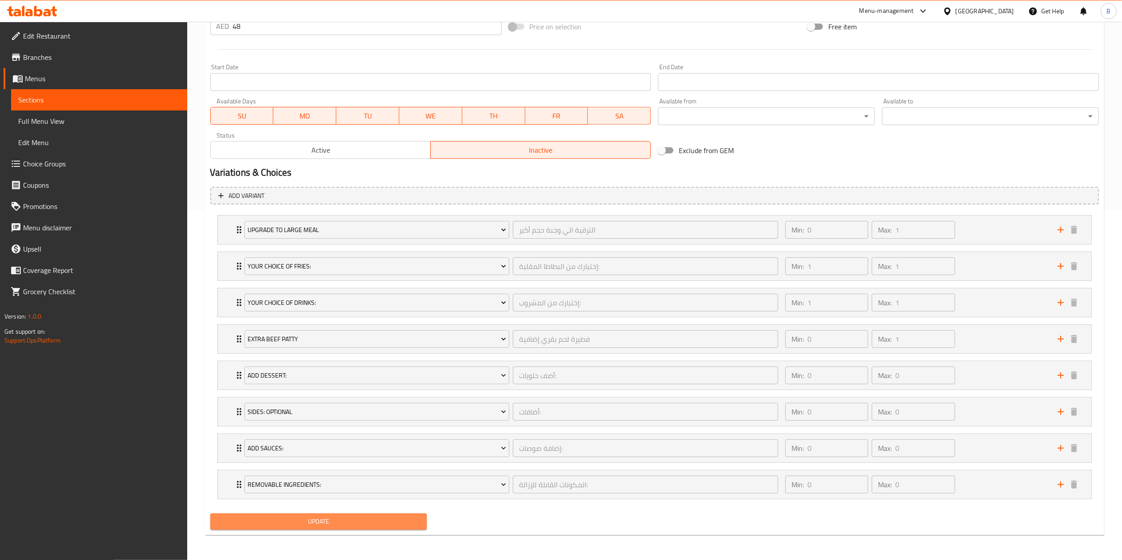
click at [319, 280] on span "Update" at bounding box center [318, 521] width 203 height 11
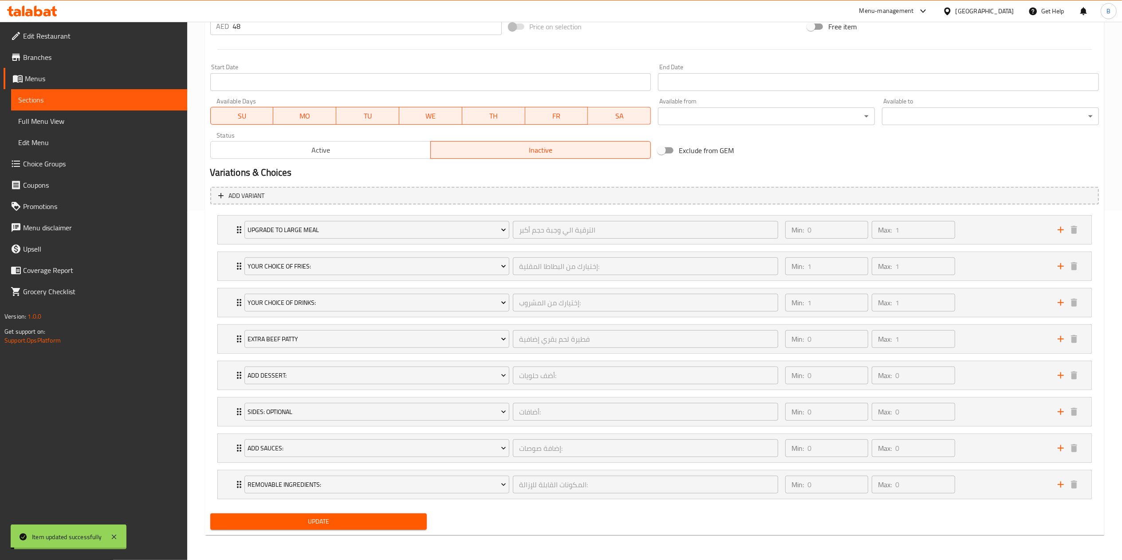
scroll to position [0, 0]
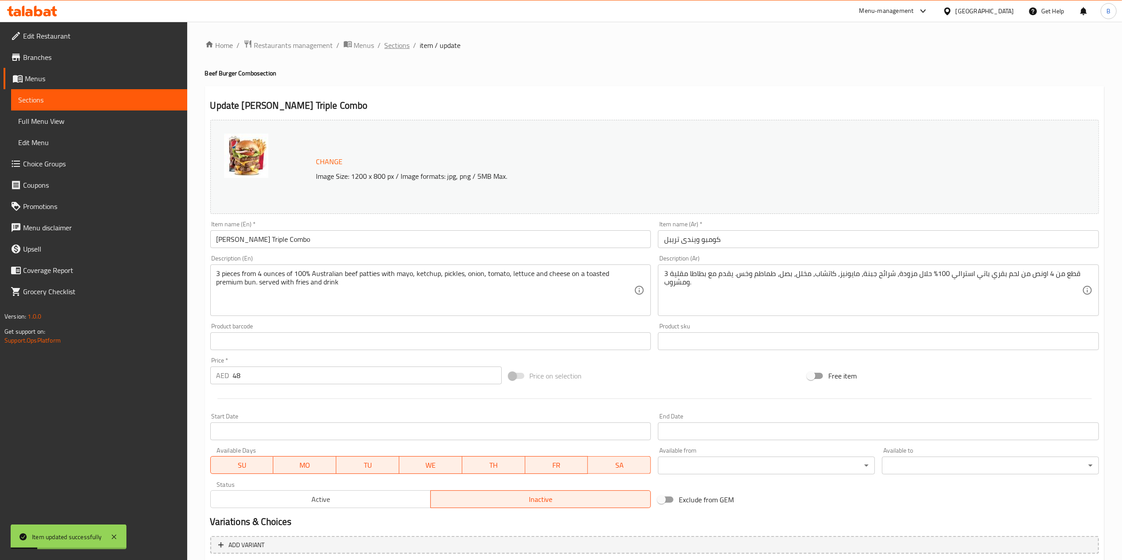
click at [400, 40] on span "Sections" at bounding box center [397, 45] width 25 height 11
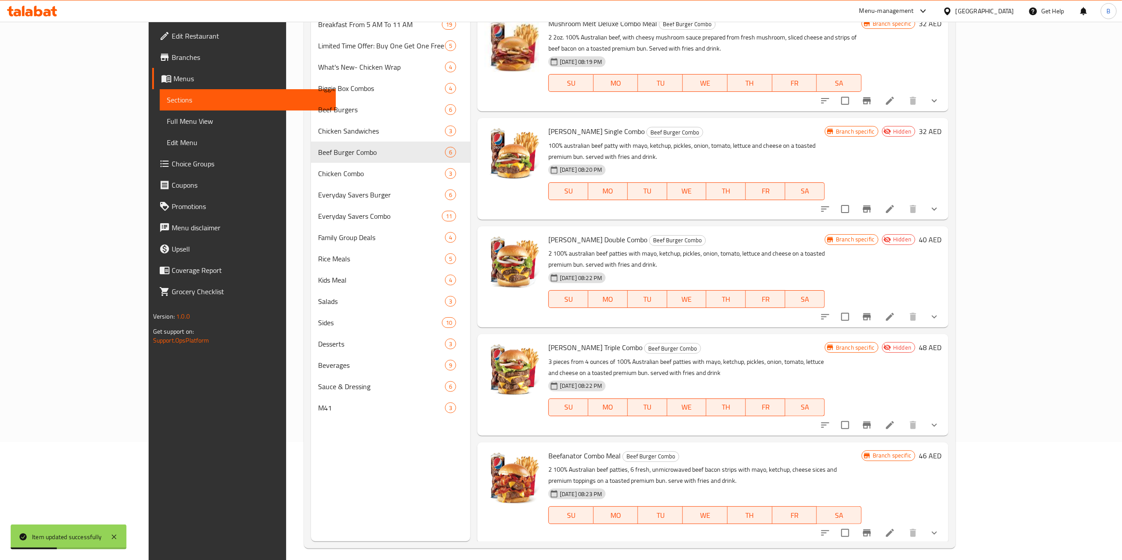
scroll to position [125, 0]
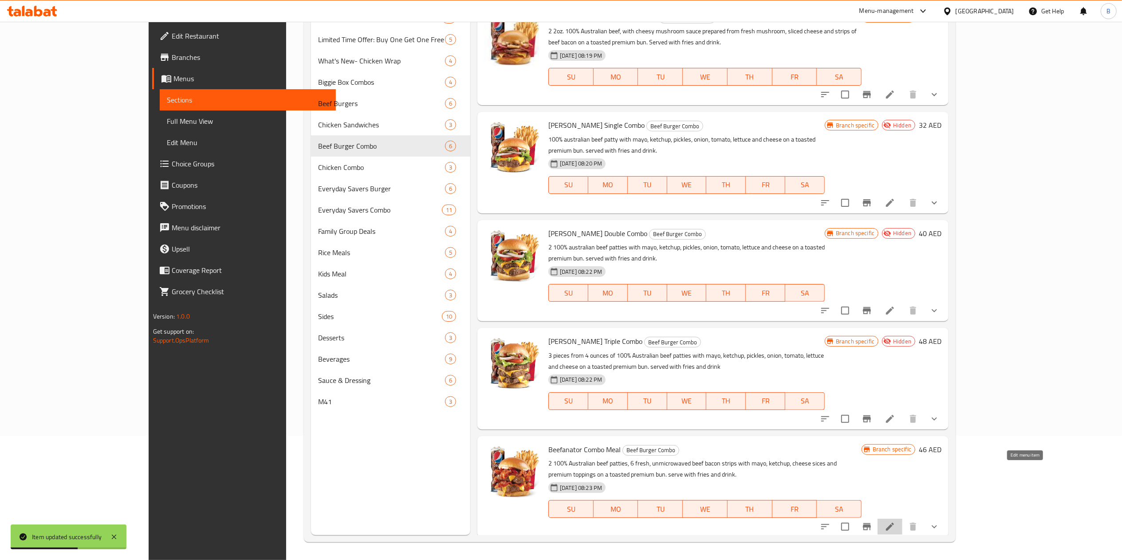
click at [568, 280] on icon at bounding box center [890, 526] width 11 height 11
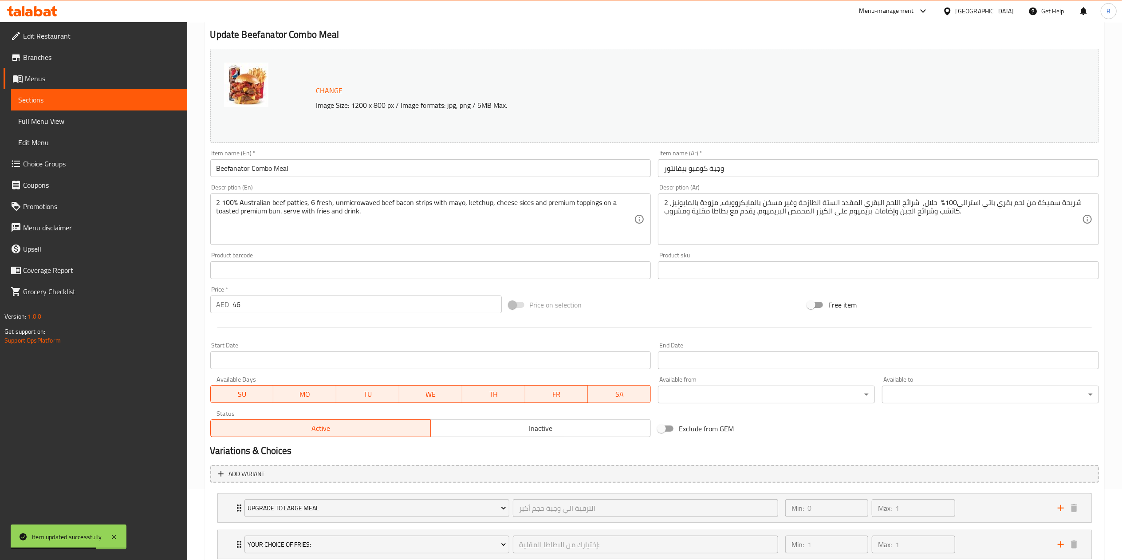
scroll to position [233, 0]
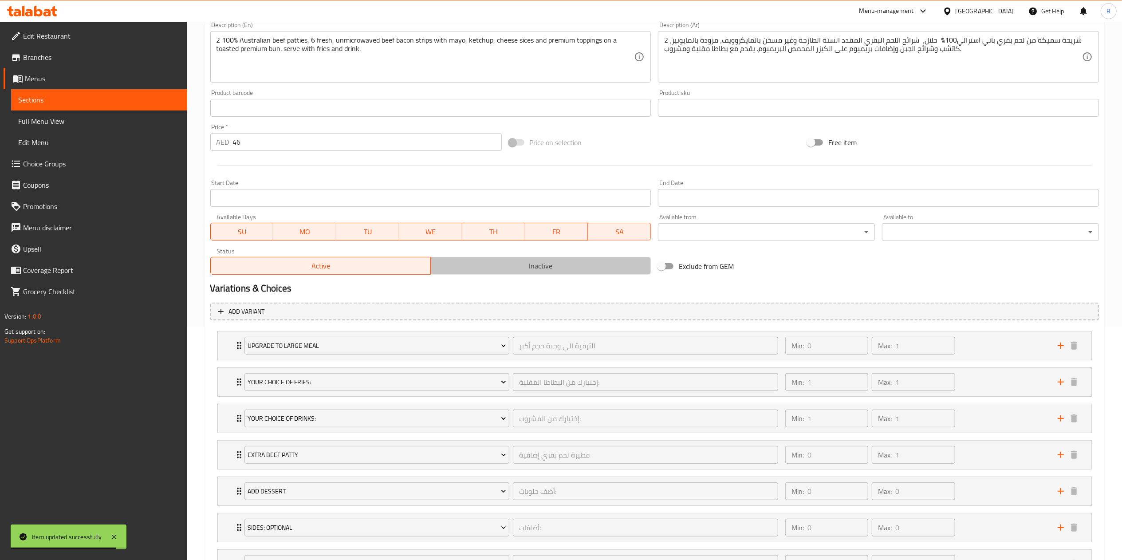
click at [553, 262] on span "Inactive" at bounding box center [540, 266] width 213 height 13
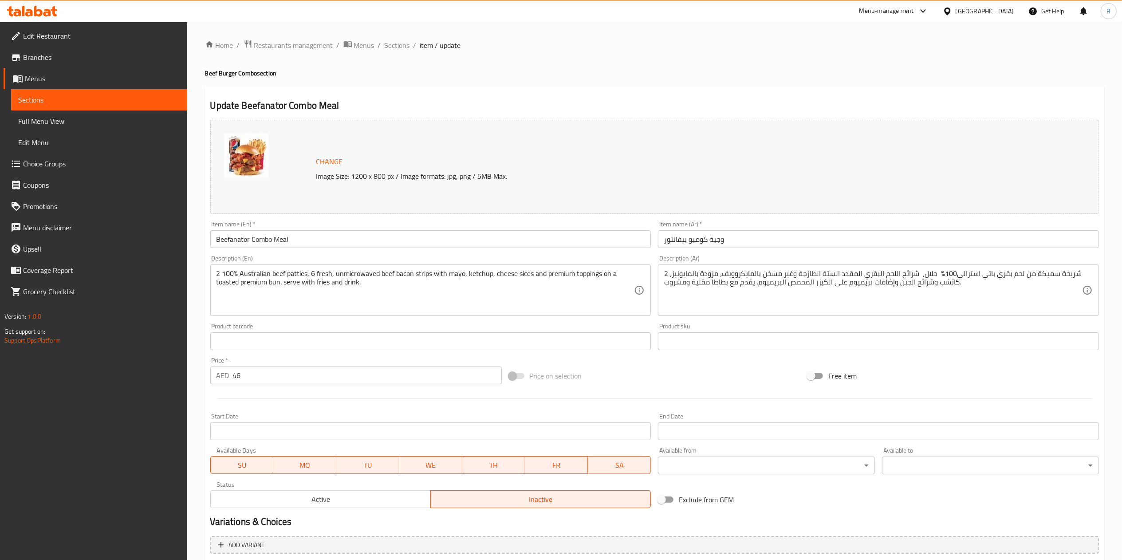
scroll to position [353, 0]
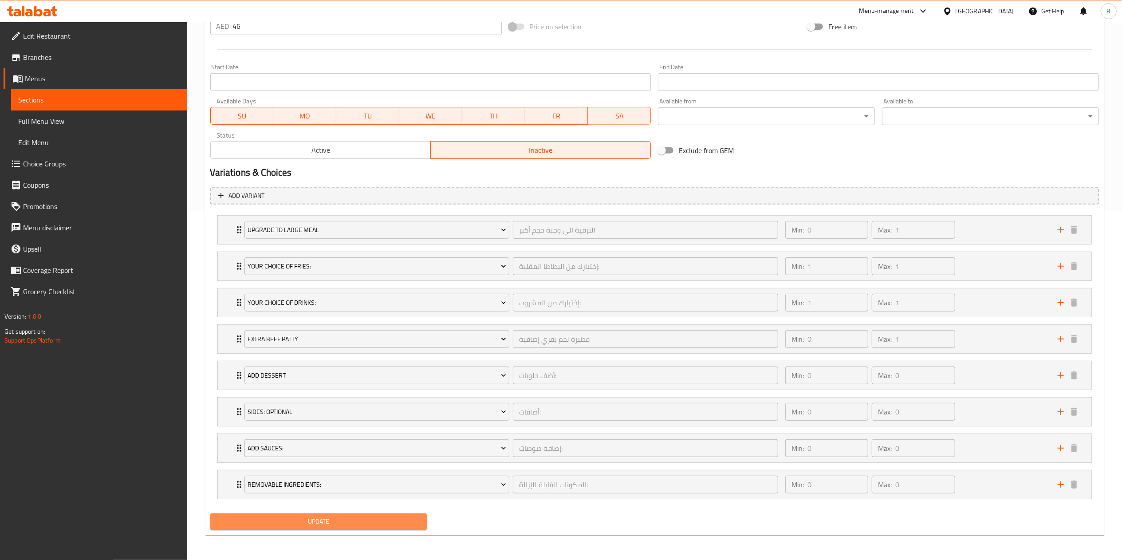
click at [408, 280] on span "Update" at bounding box center [318, 521] width 203 height 11
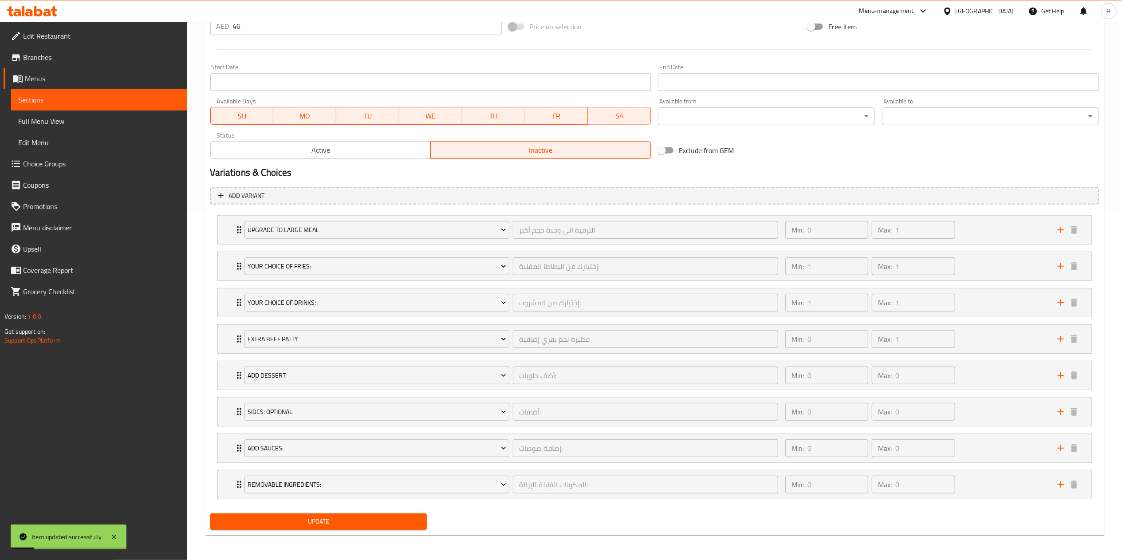
scroll to position [0, 0]
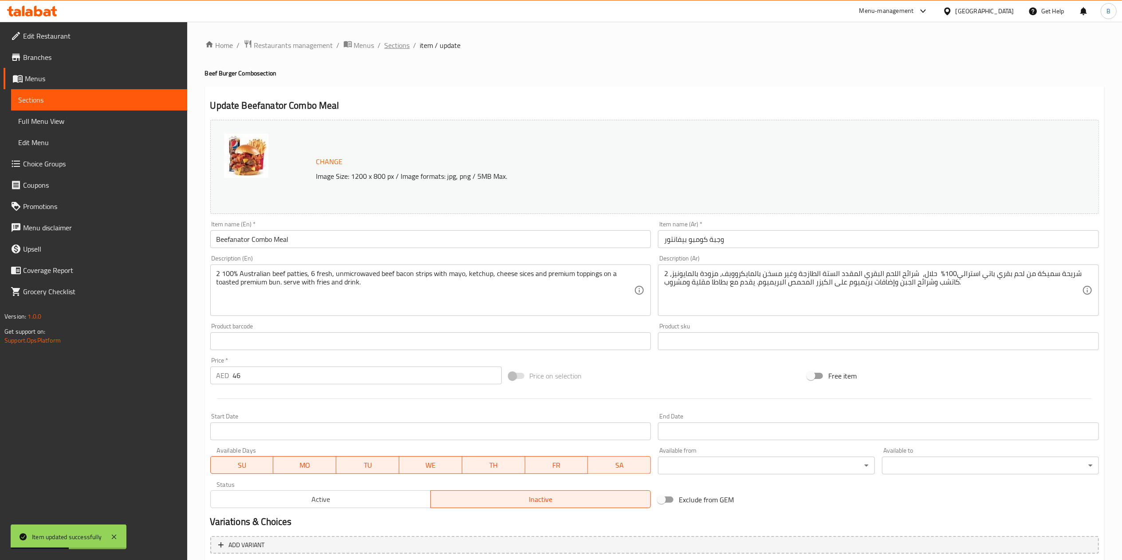
click at [400, 51] on span "Sections" at bounding box center [397, 45] width 25 height 11
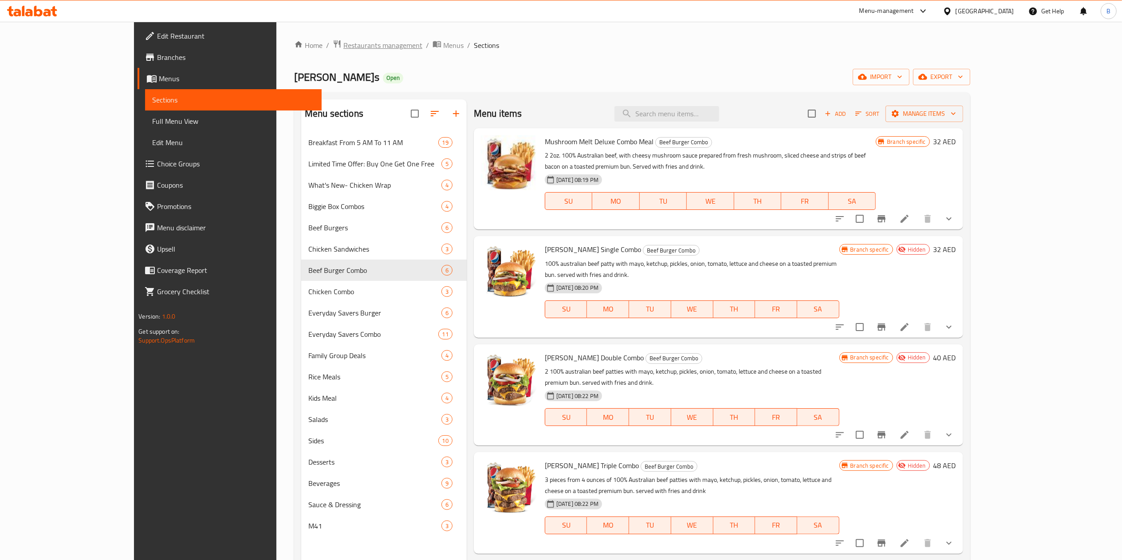
click at [344, 44] on span "Restaurants management" at bounding box center [383, 45] width 79 height 11
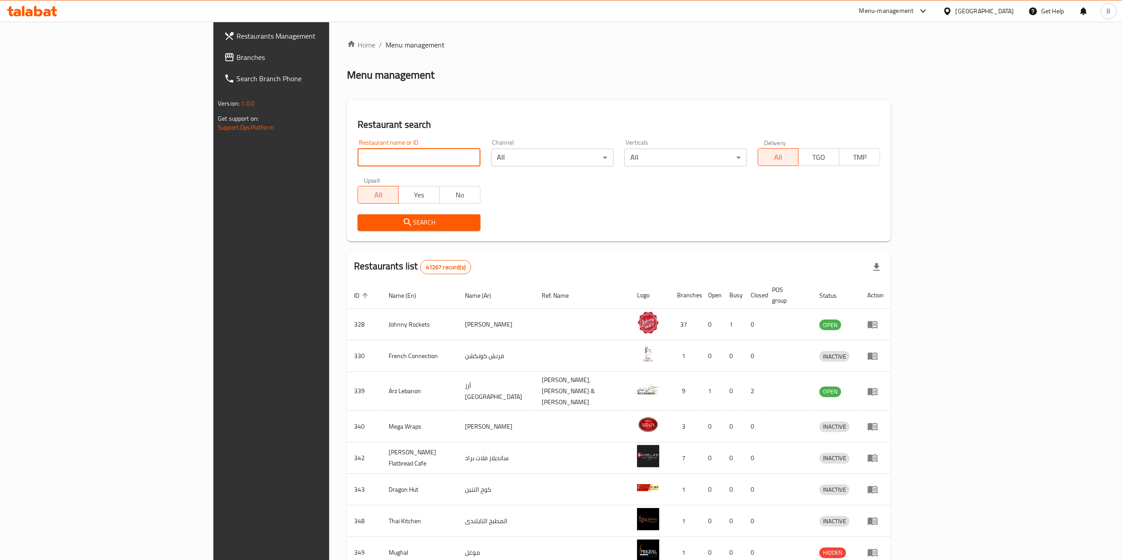
click at [358, 158] on input "search" at bounding box center [419, 158] width 122 height 18
type input "wendy"
click button "Search" at bounding box center [419, 222] width 122 height 16
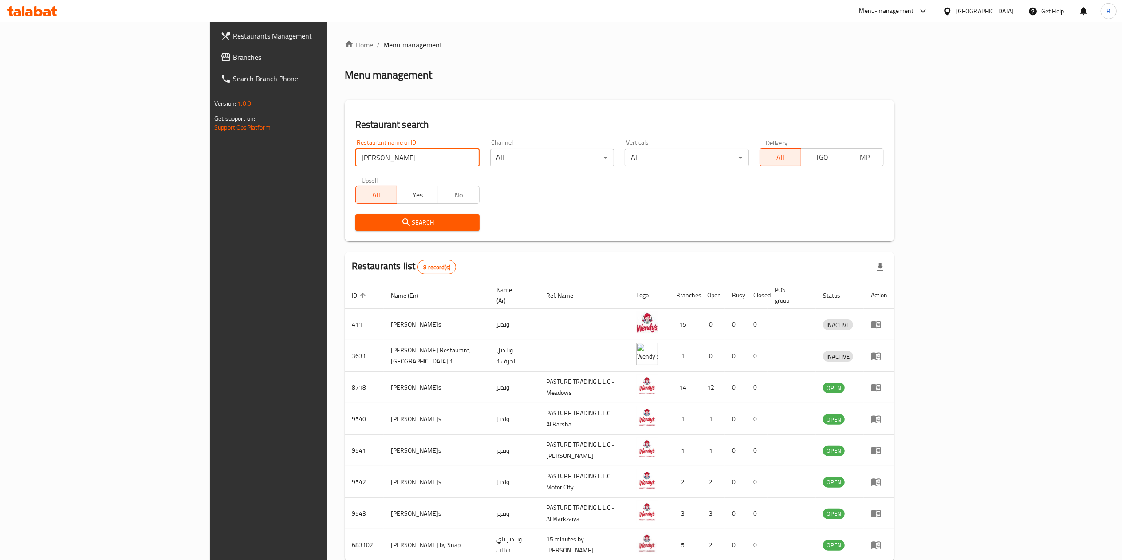
scroll to position [39, 0]
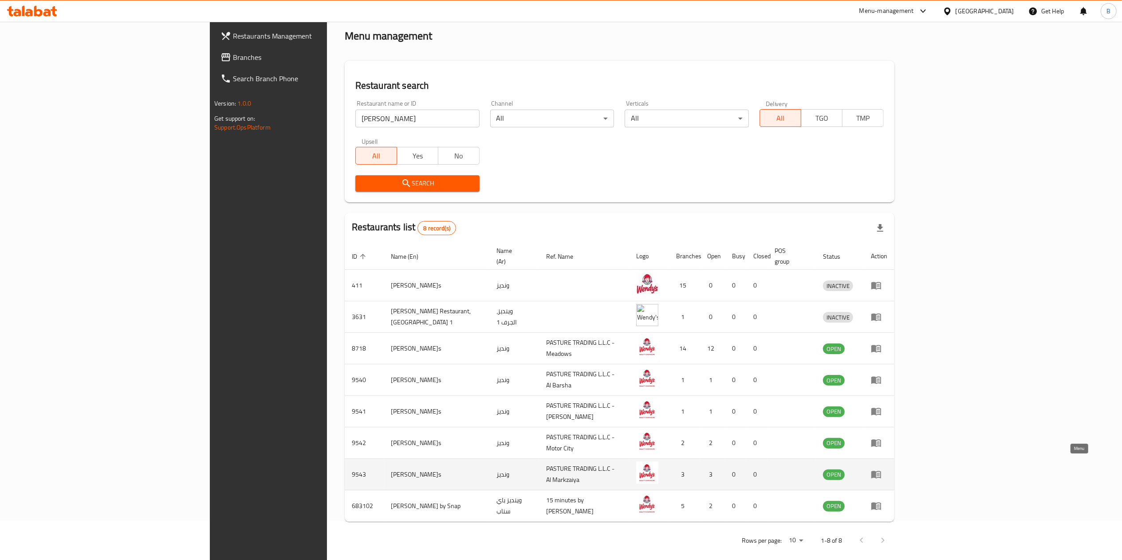
click at [568, 280] on icon "enhanced table" at bounding box center [877, 475] width 10 height 8
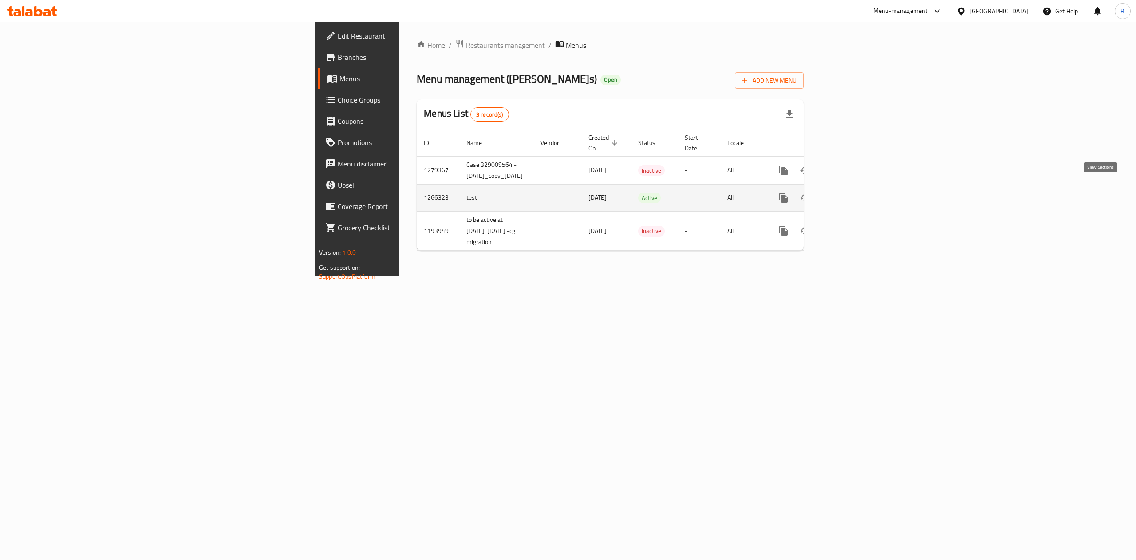
click at [568, 187] on link "enhanced table" at bounding box center [847, 197] width 21 height 21
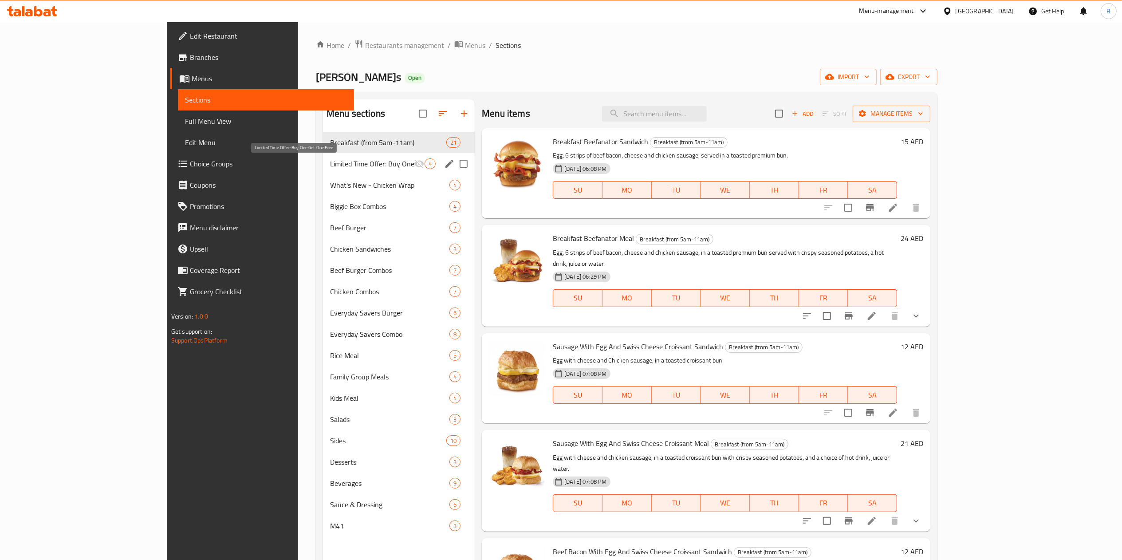
click at [330, 169] on span "Limited Time Offer: Buy One Get One Free" at bounding box center [372, 163] width 84 height 11
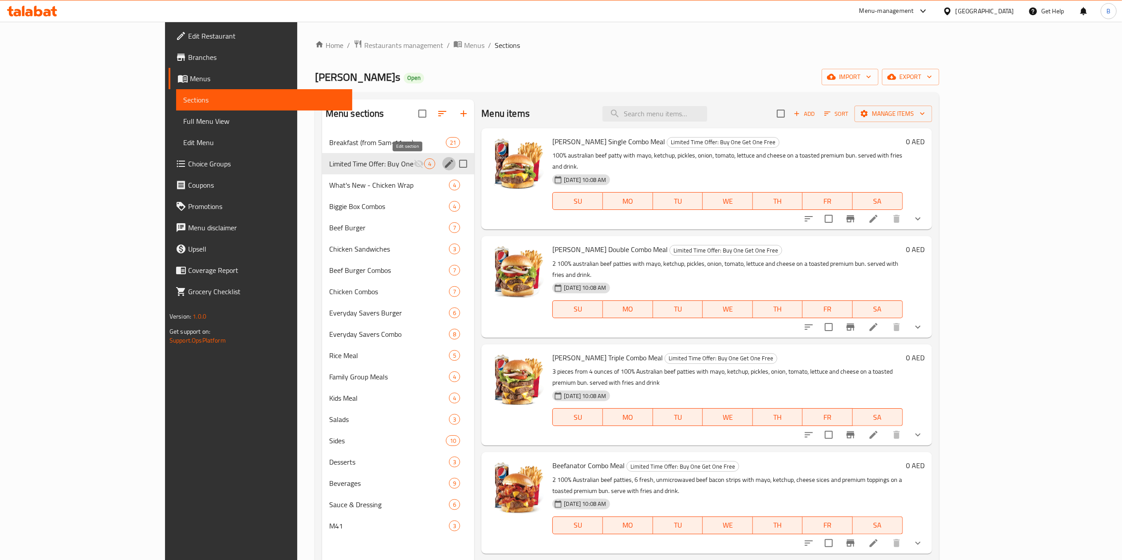
click at [444, 165] on icon "edit" at bounding box center [449, 163] width 11 height 11
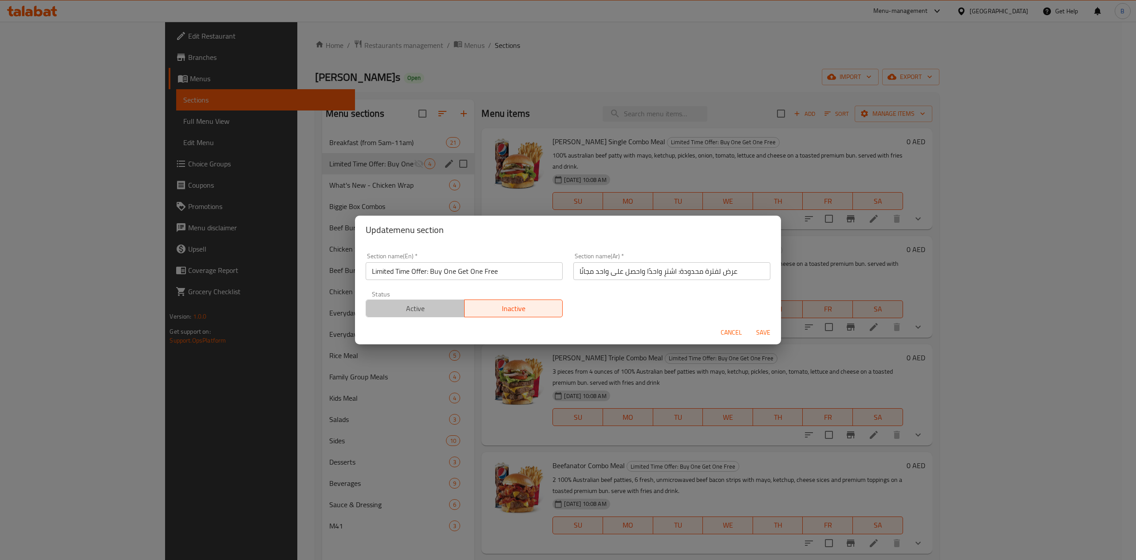
click at [441, 280] on span "Active" at bounding box center [415, 308] width 91 height 13
click at [568, 280] on button "Save" at bounding box center [763, 332] width 28 height 16
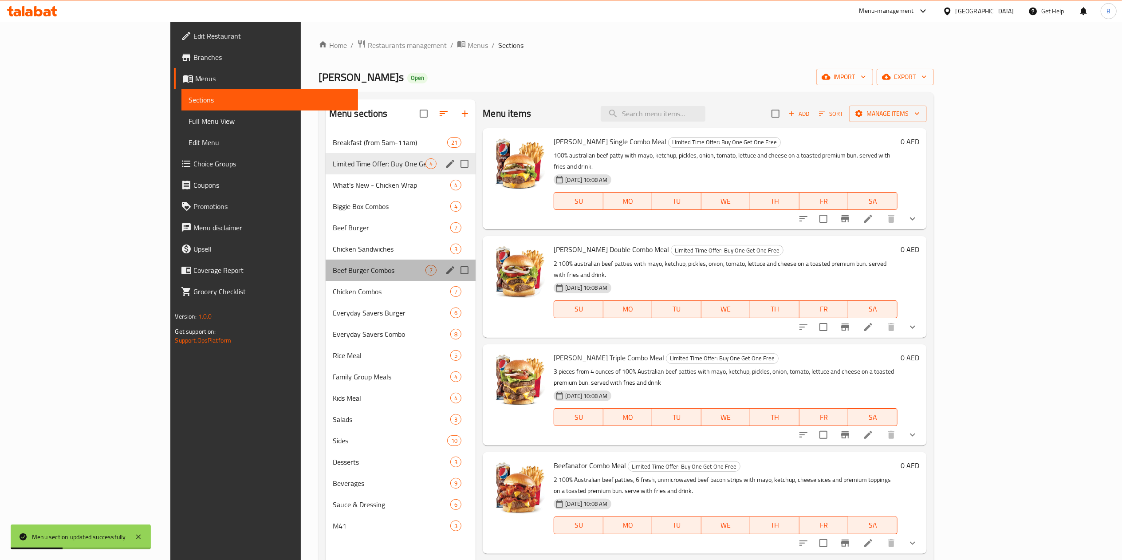
click at [326, 280] on div "Beef Burger Combos 7" at bounding box center [401, 270] width 150 height 21
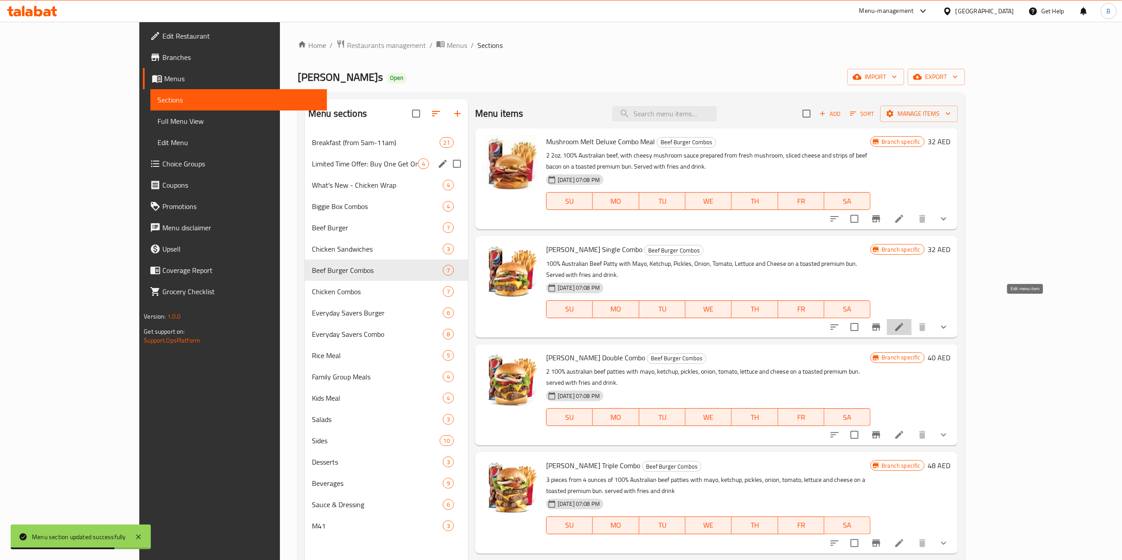
click at [568, 280] on icon at bounding box center [899, 327] width 11 height 11
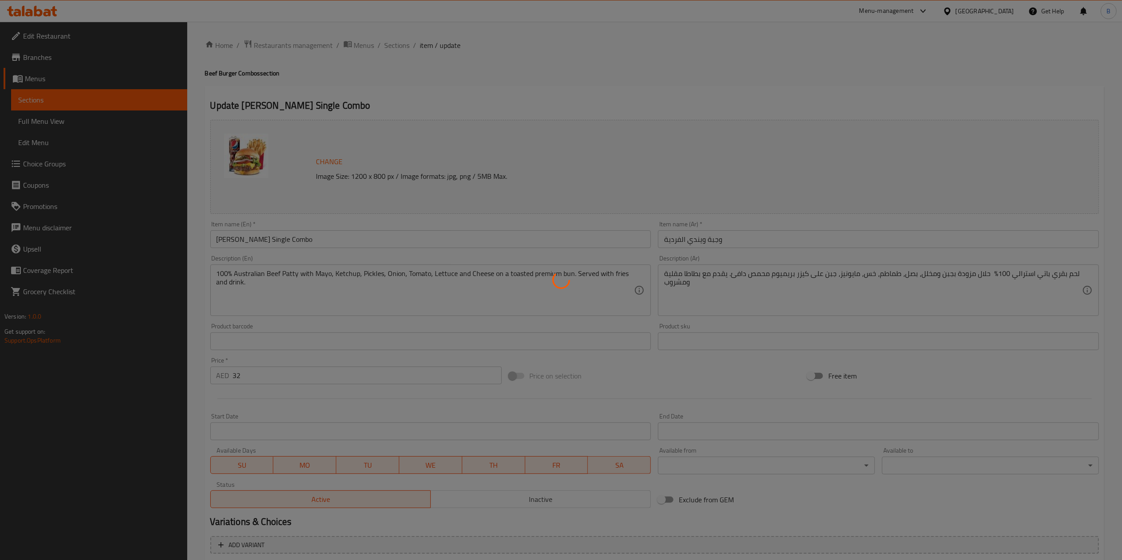
type input "اختيارك من الحجم:"
type input "0"
type input "مكونات قابلة للحذف:"
type input "0"
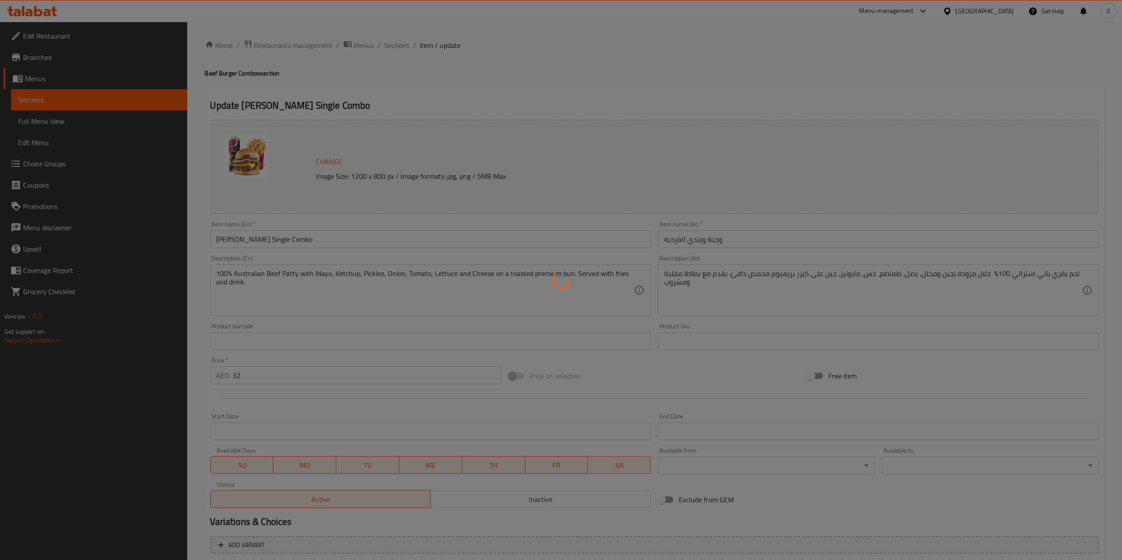
type input "0"
type input "إختيارك من المشروب:"
type input "1"
type input "إضافة صوصات:"
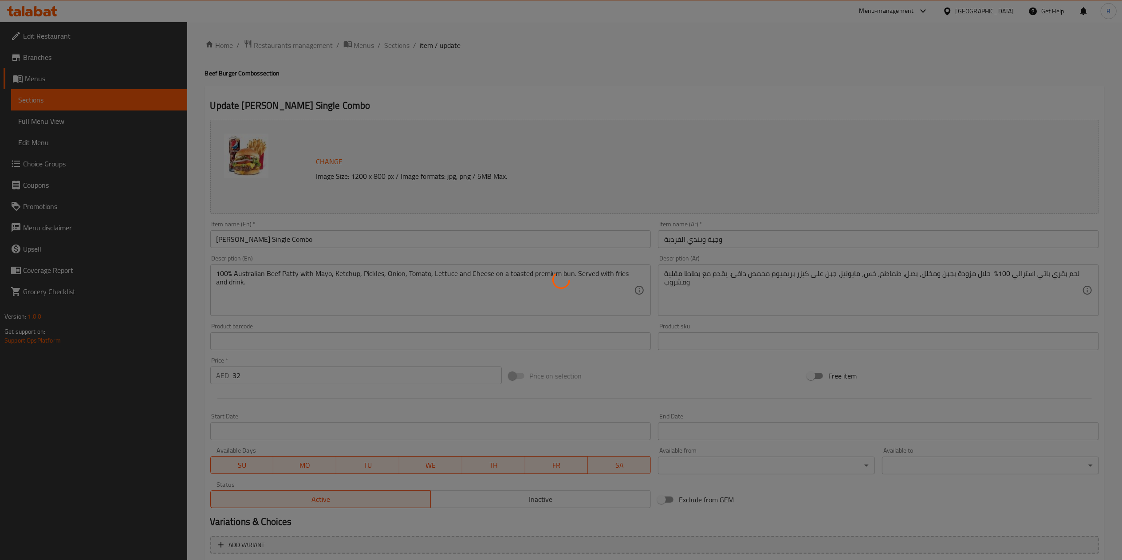
type input "0"
type input "أضف حلويات:"
type input "0"
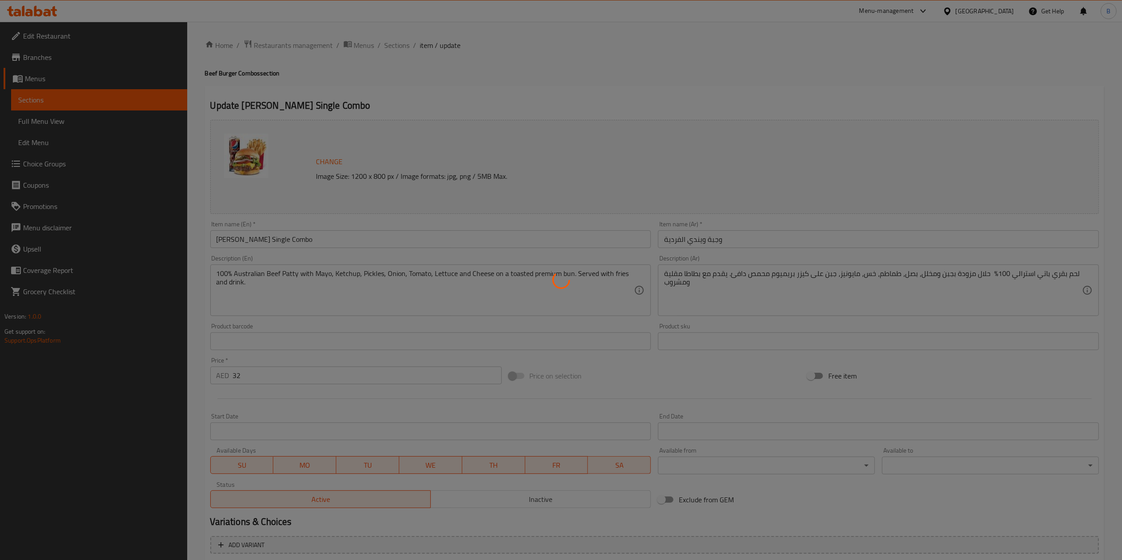
type input "أضف إضافات جانبيه"
type input "0"
type input "إضافة إضافات"
type input "0"
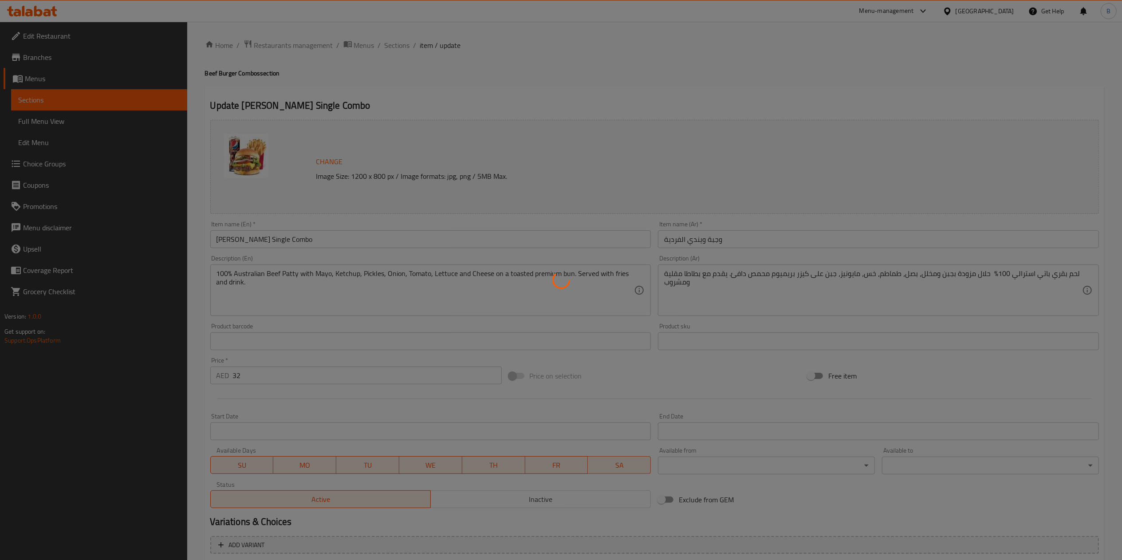
type input "1"
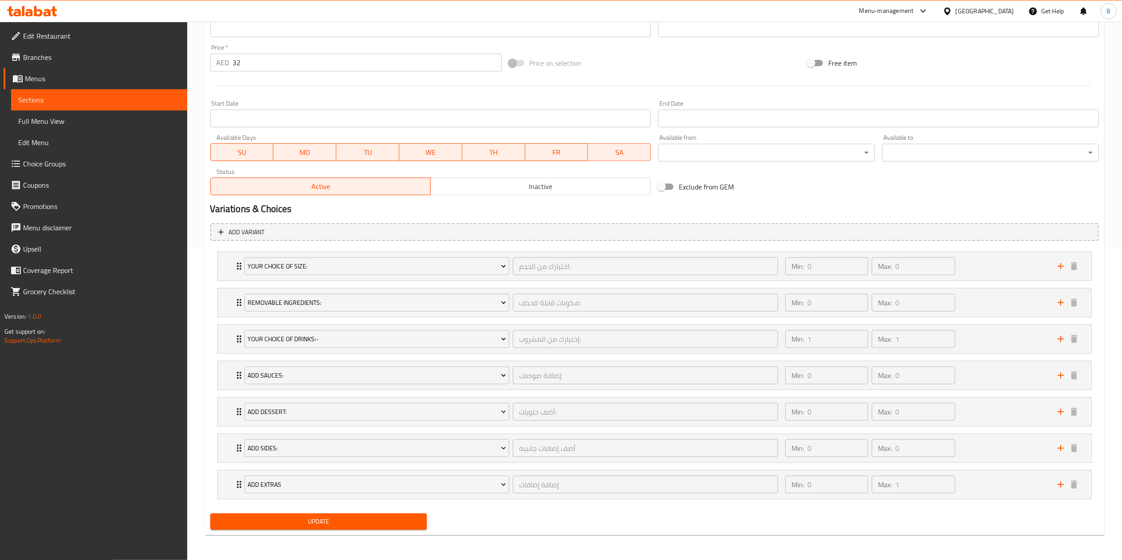
scroll to position [205, 0]
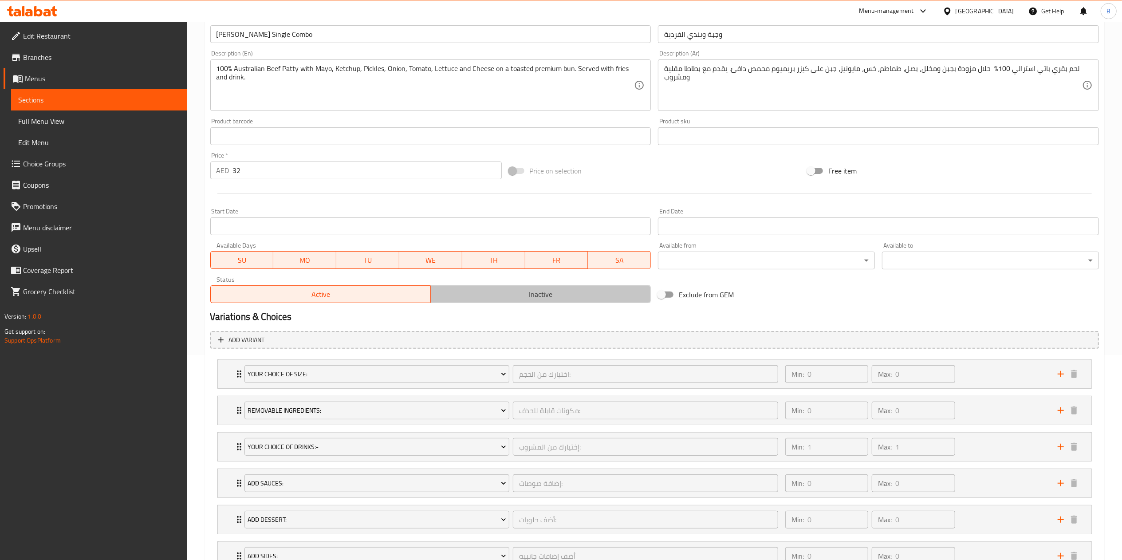
click at [568, 280] on span "Inactive" at bounding box center [540, 294] width 213 height 13
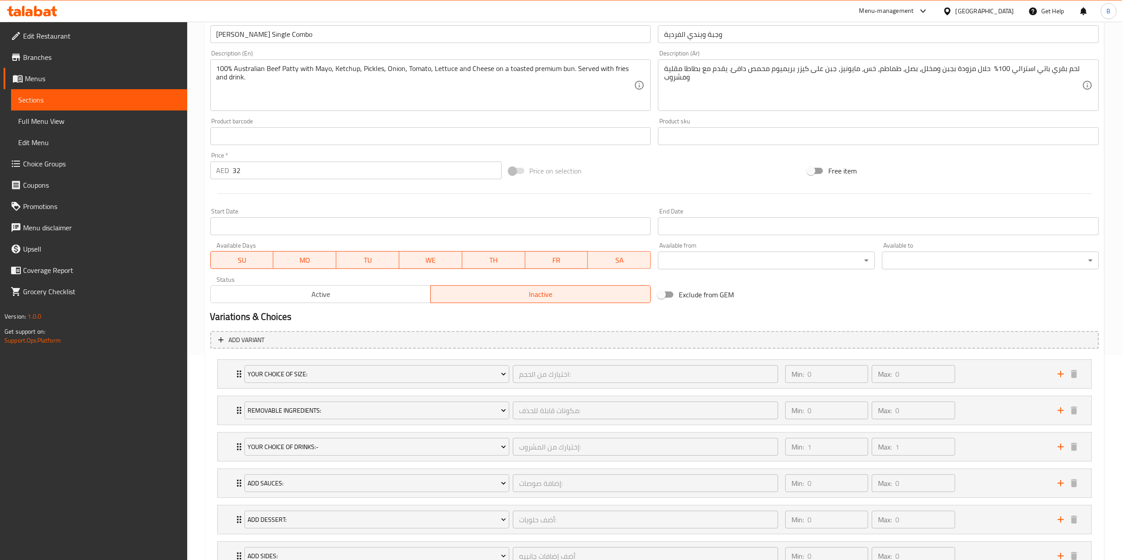
scroll to position [316, 0]
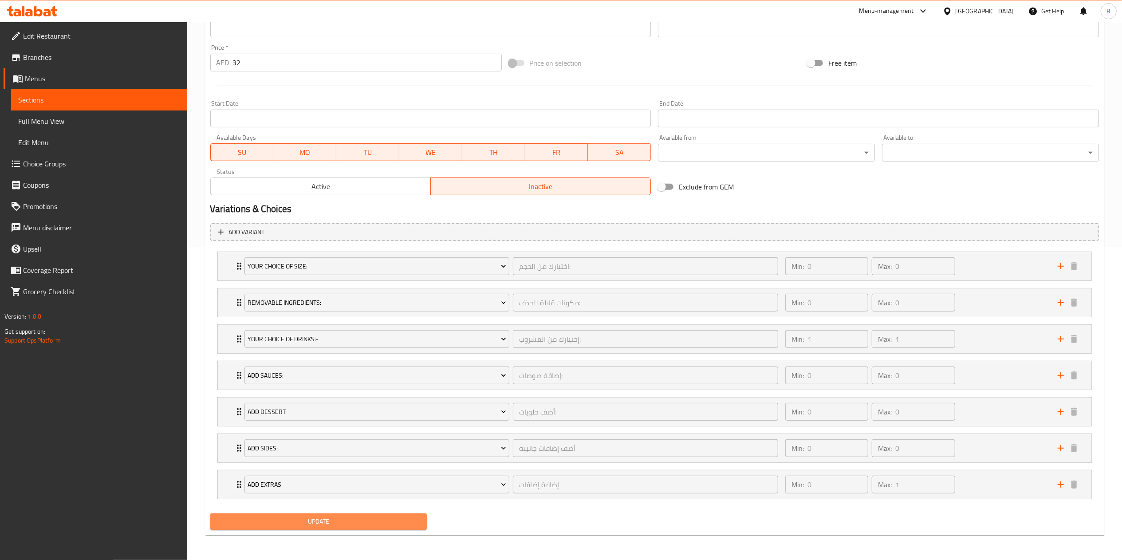
click at [402, 280] on span "Update" at bounding box center [318, 521] width 203 height 11
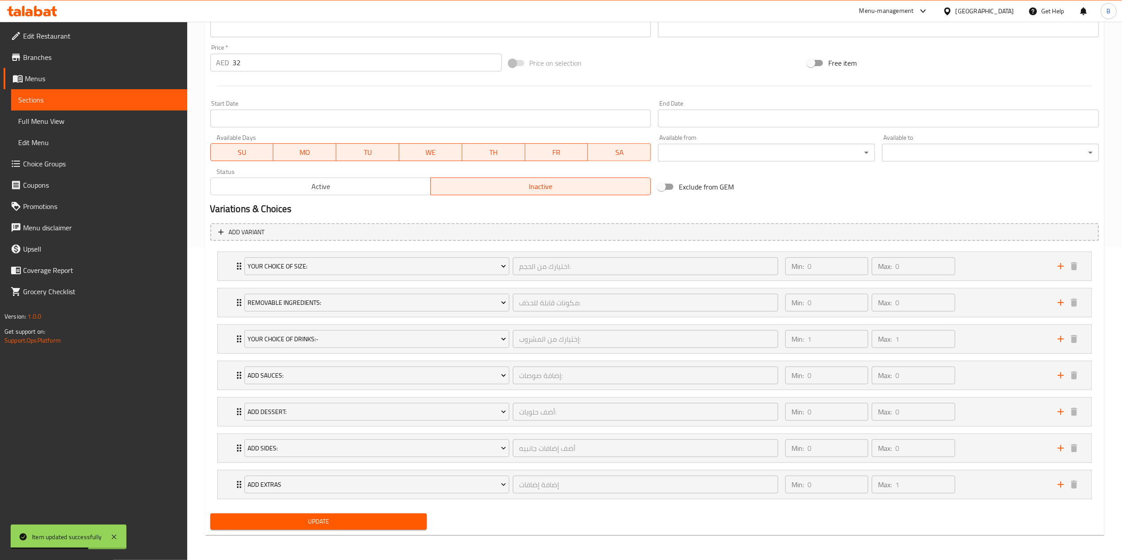
scroll to position [0, 0]
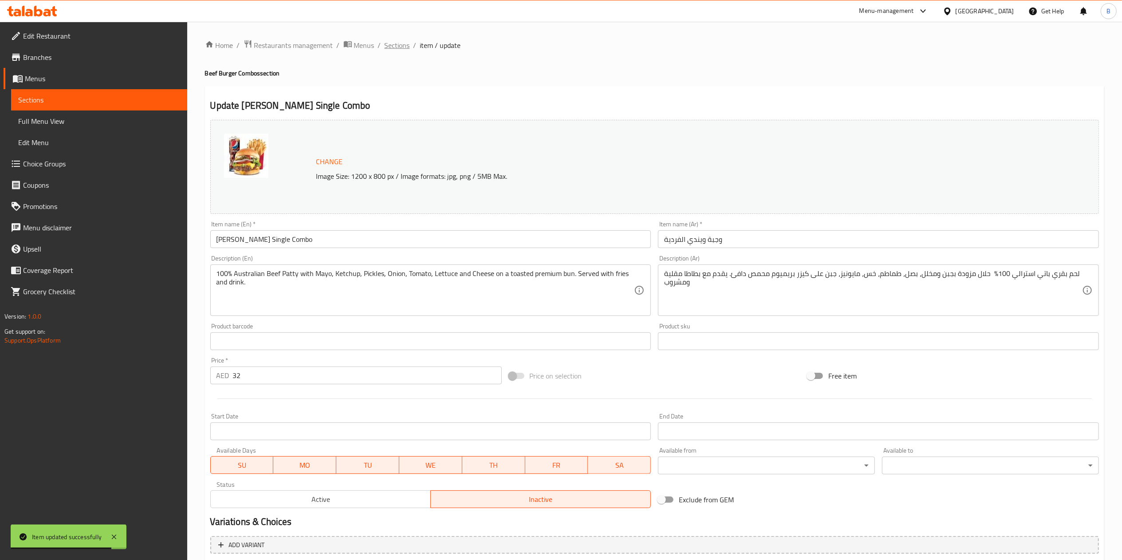
click at [388, 42] on span "Sections" at bounding box center [397, 45] width 25 height 11
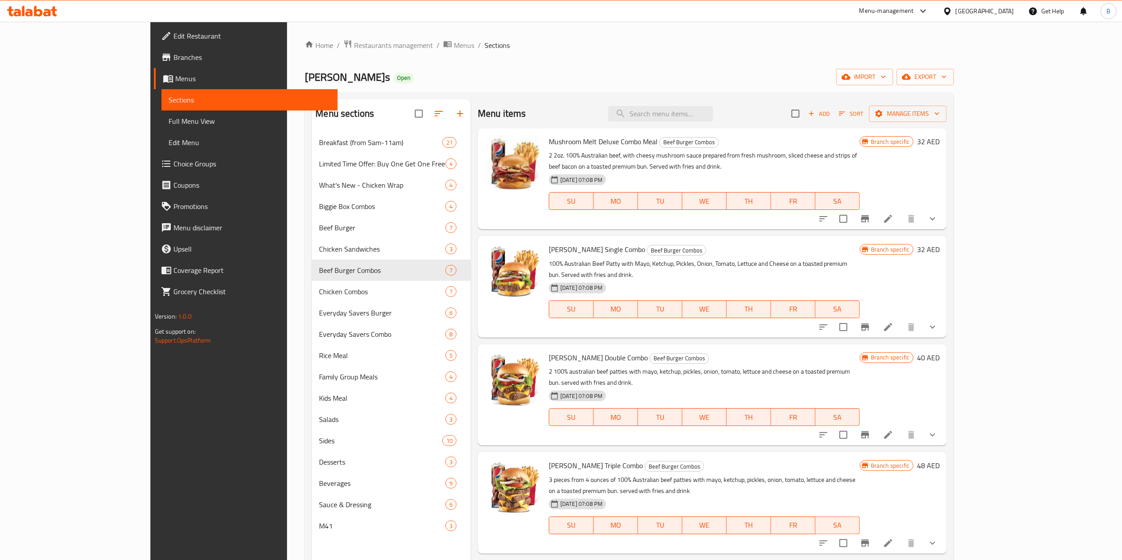
click at [568, 280] on li at bounding box center [888, 435] width 25 height 16
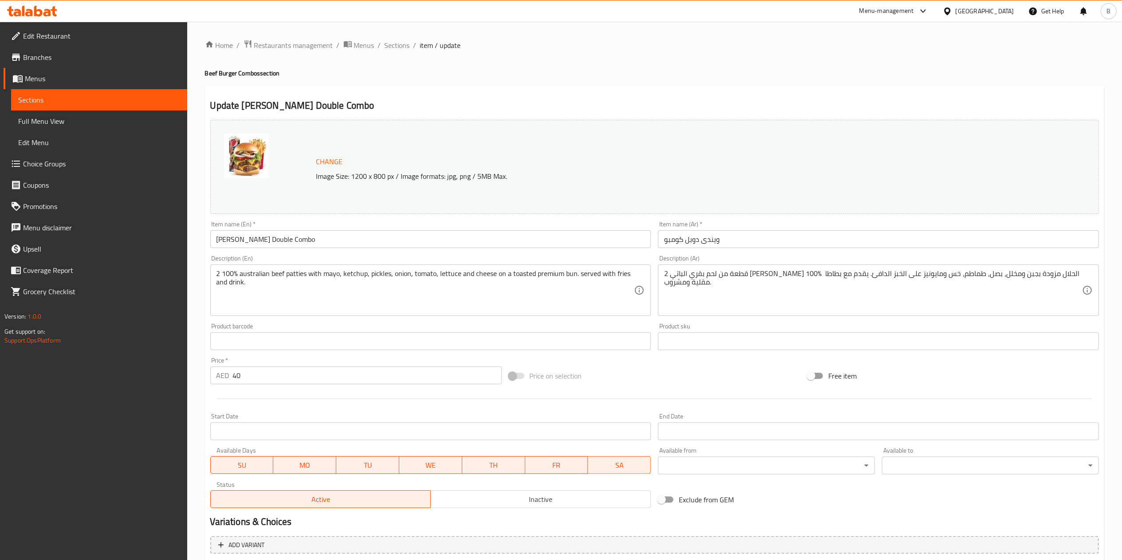
scroll to position [261, 0]
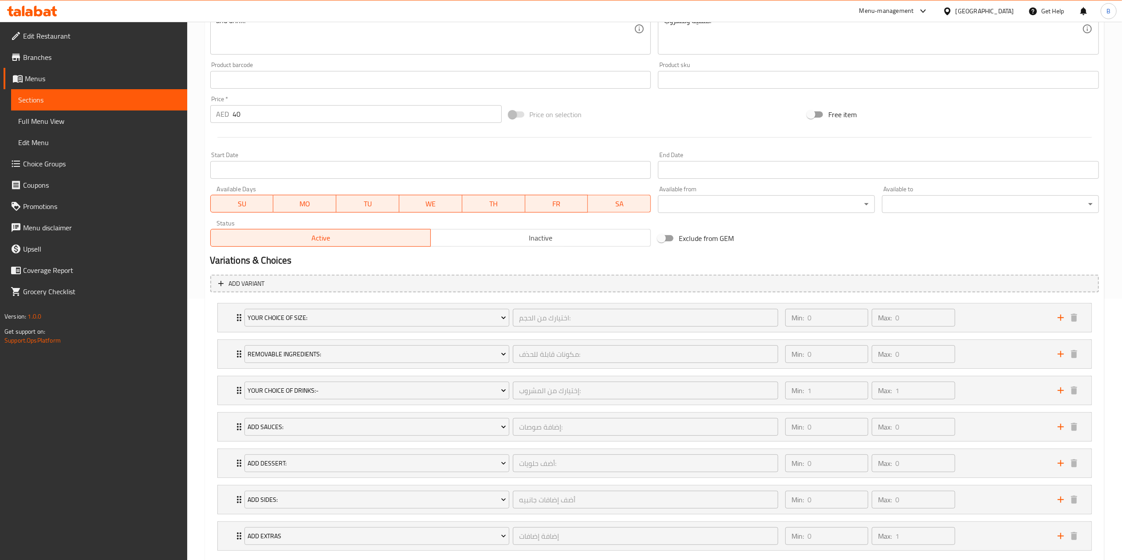
click at [495, 237] on span "Inactive" at bounding box center [540, 238] width 213 height 13
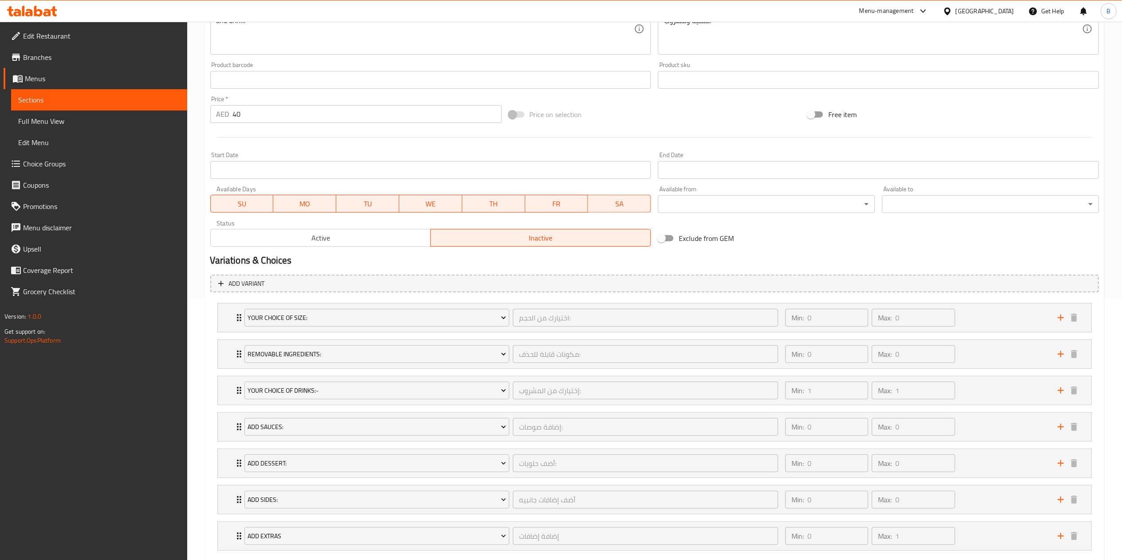
scroll to position [316, 0]
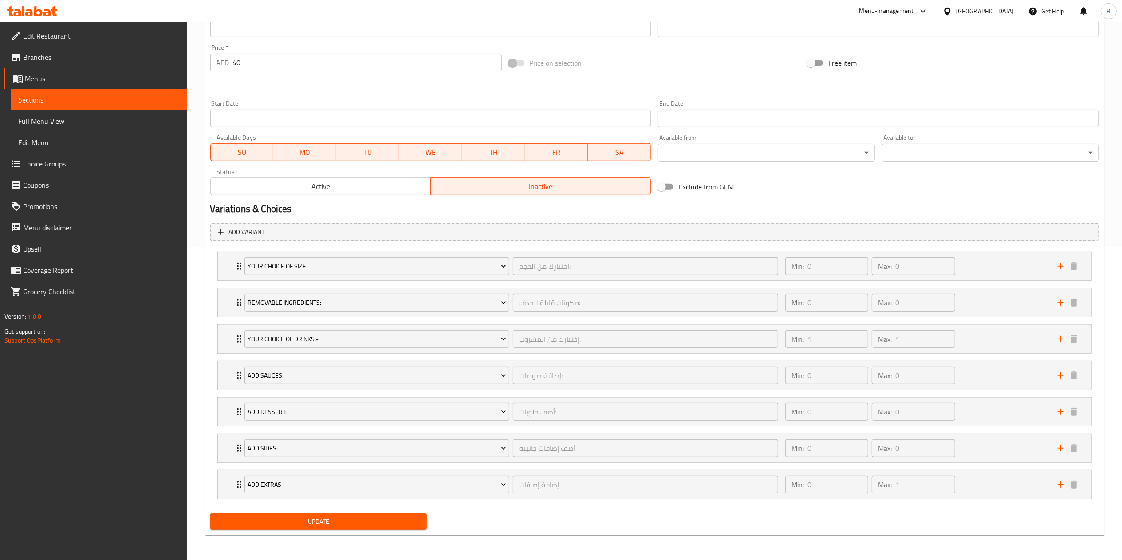
click at [348, 280] on span "Update" at bounding box center [318, 521] width 203 height 11
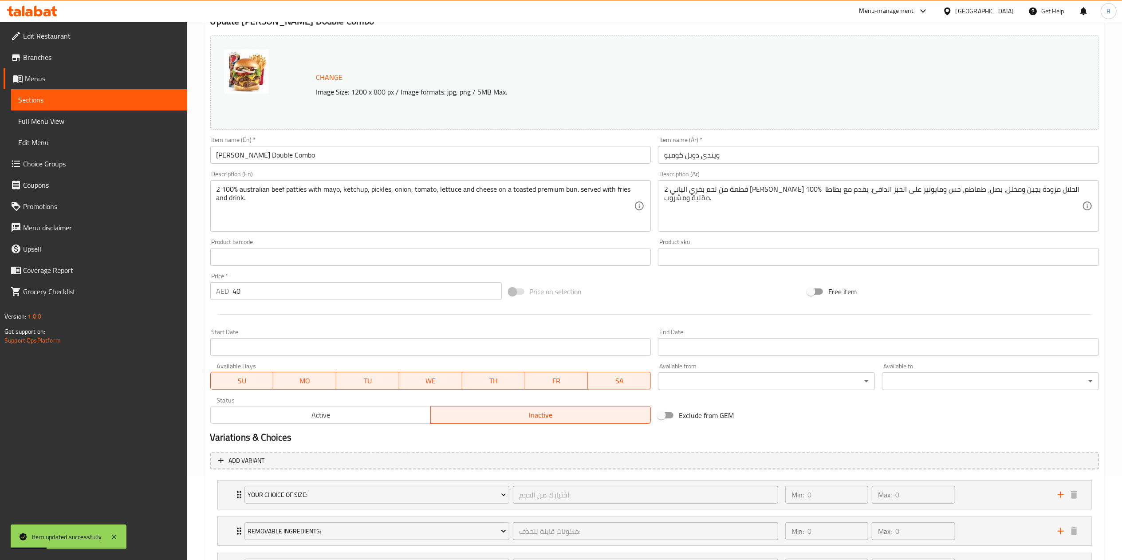
scroll to position [0, 0]
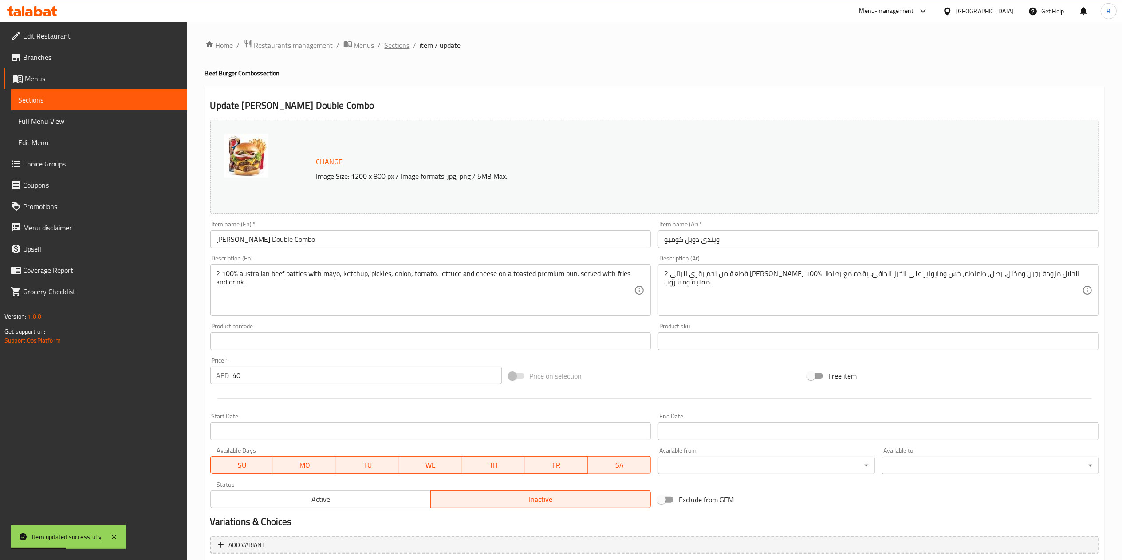
click at [386, 40] on span "Sections" at bounding box center [397, 45] width 25 height 11
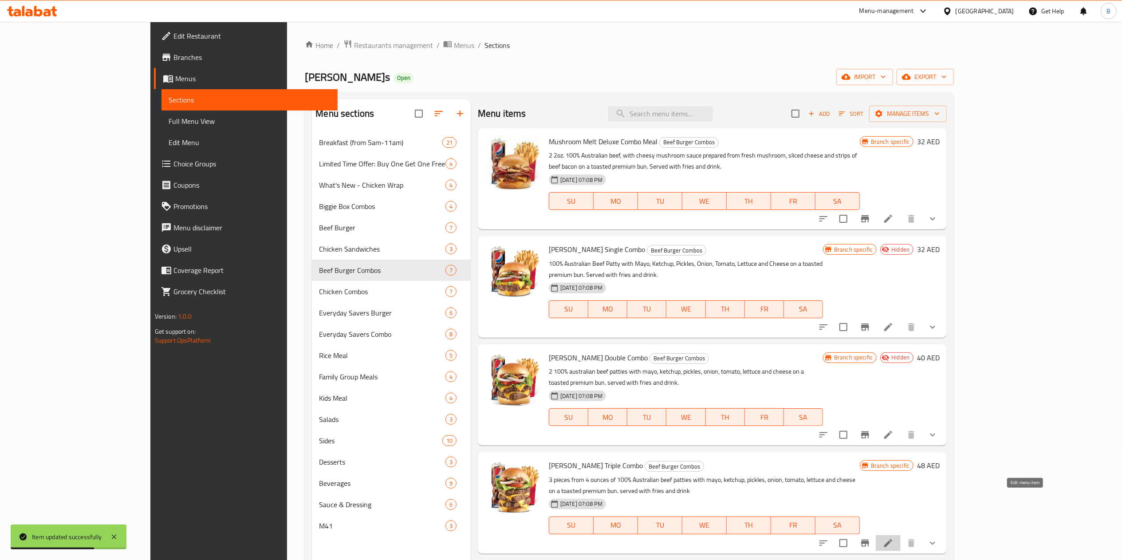
click at [568, 280] on icon at bounding box center [889, 543] width 8 height 8
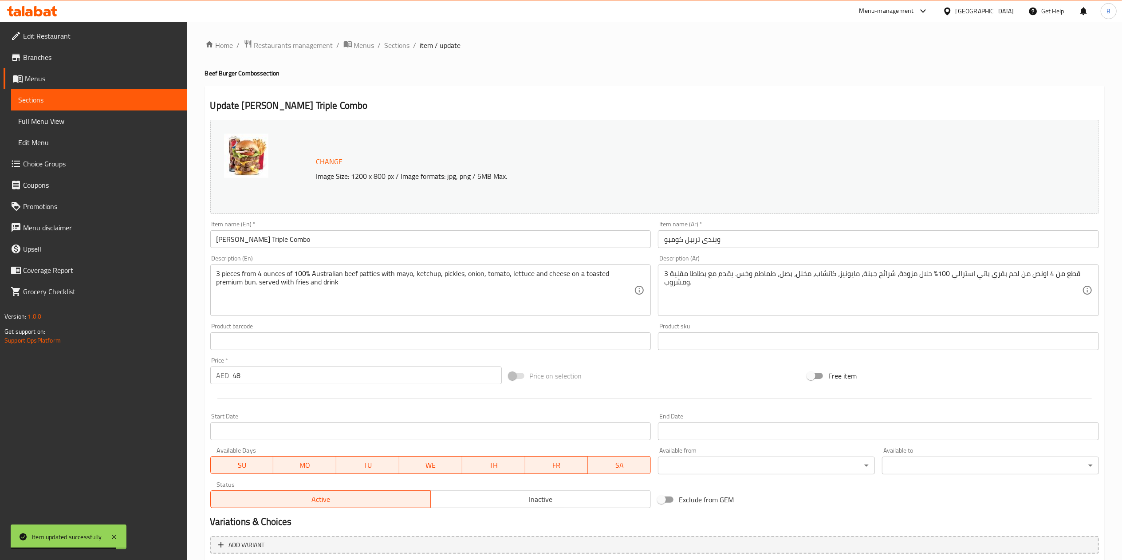
scroll to position [316, 0]
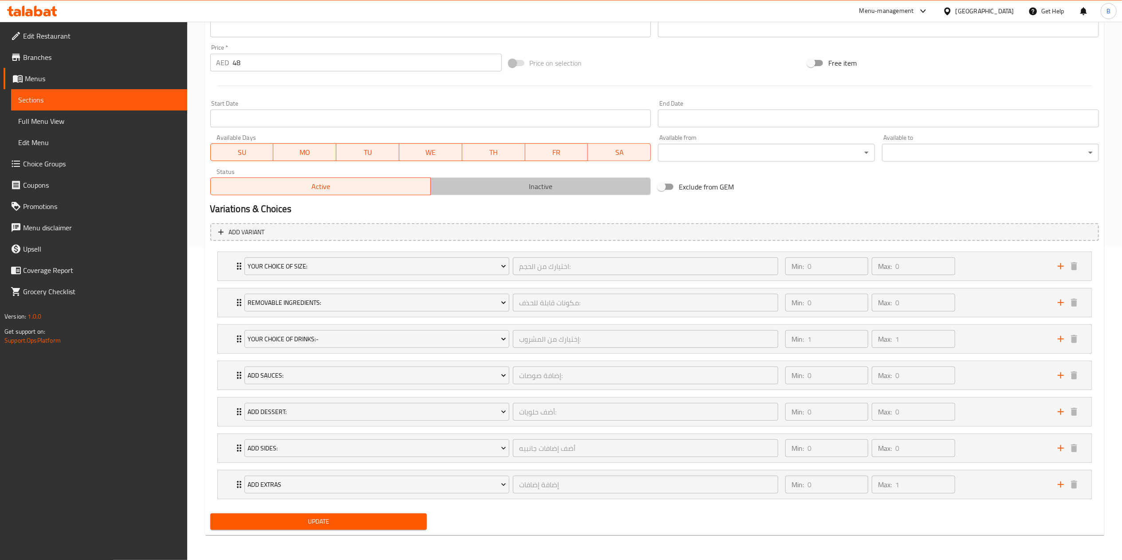
click at [538, 193] on button "Inactive" at bounding box center [541, 187] width 221 height 18
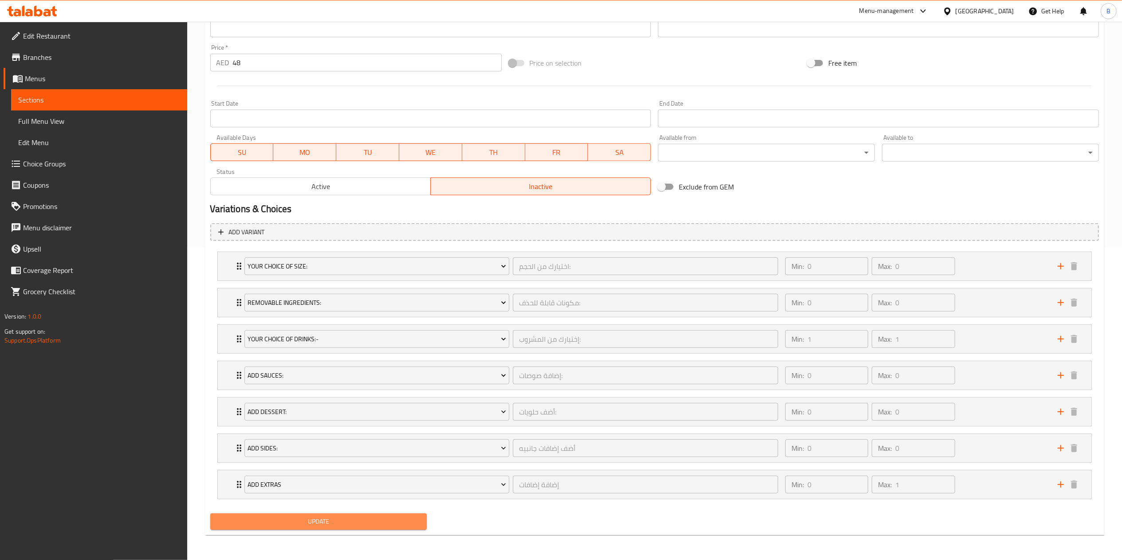
click at [398, 280] on button "Update" at bounding box center [318, 521] width 217 height 16
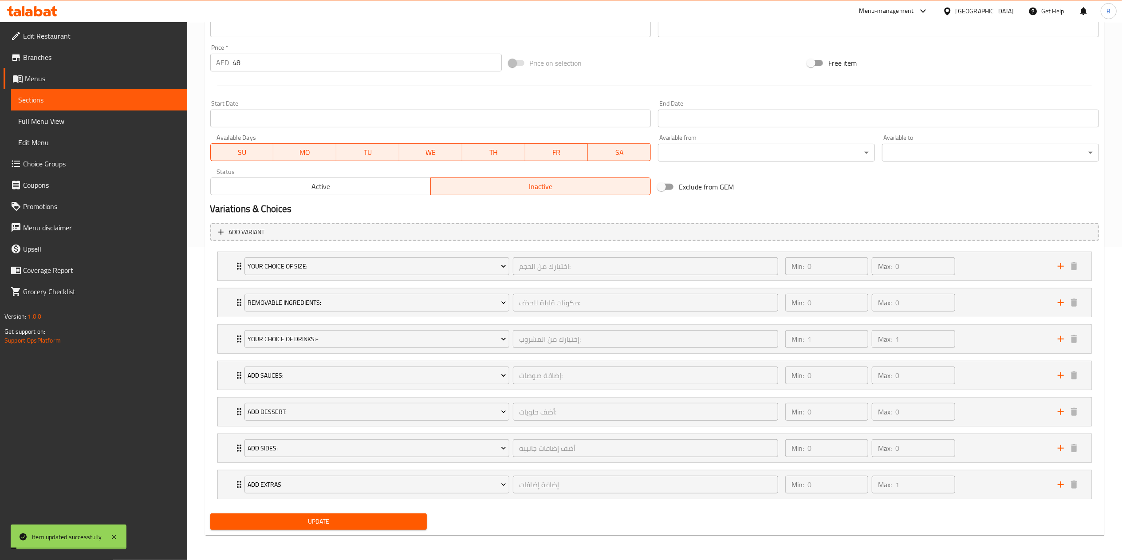
scroll to position [0, 0]
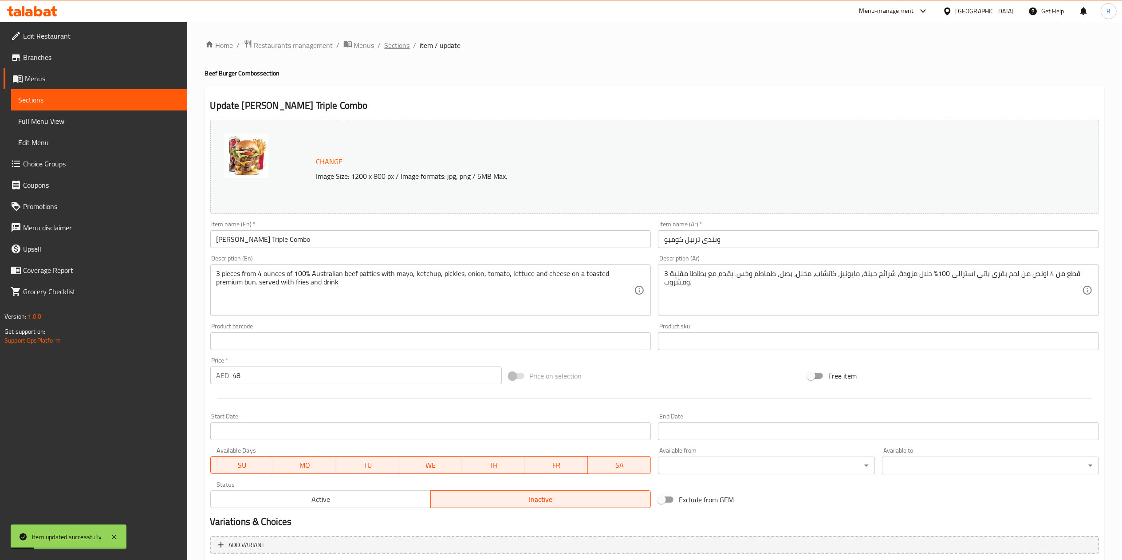
click at [394, 49] on span "Sections" at bounding box center [397, 45] width 25 height 11
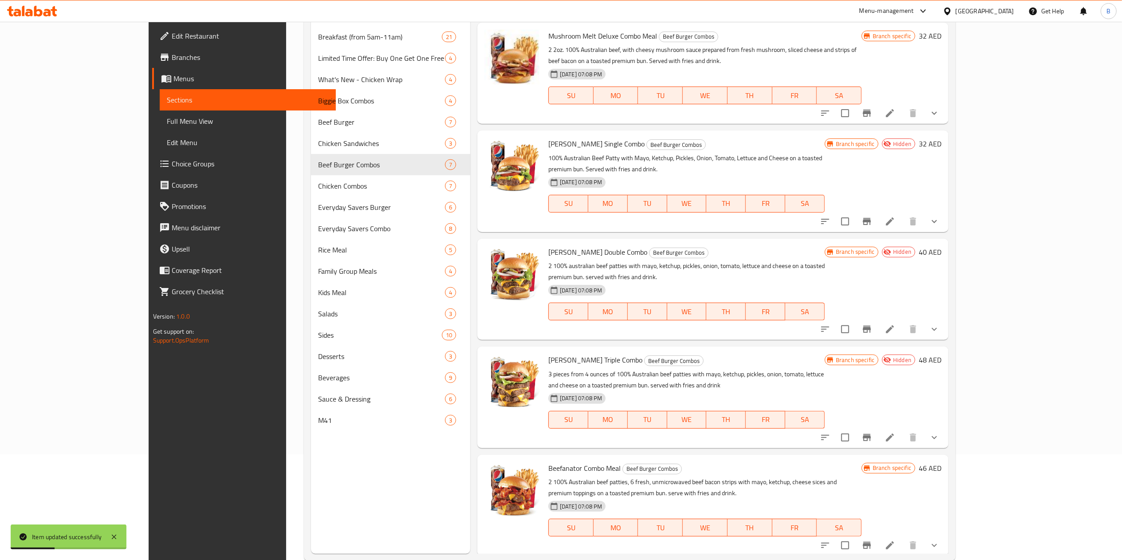
scroll to position [125, 0]
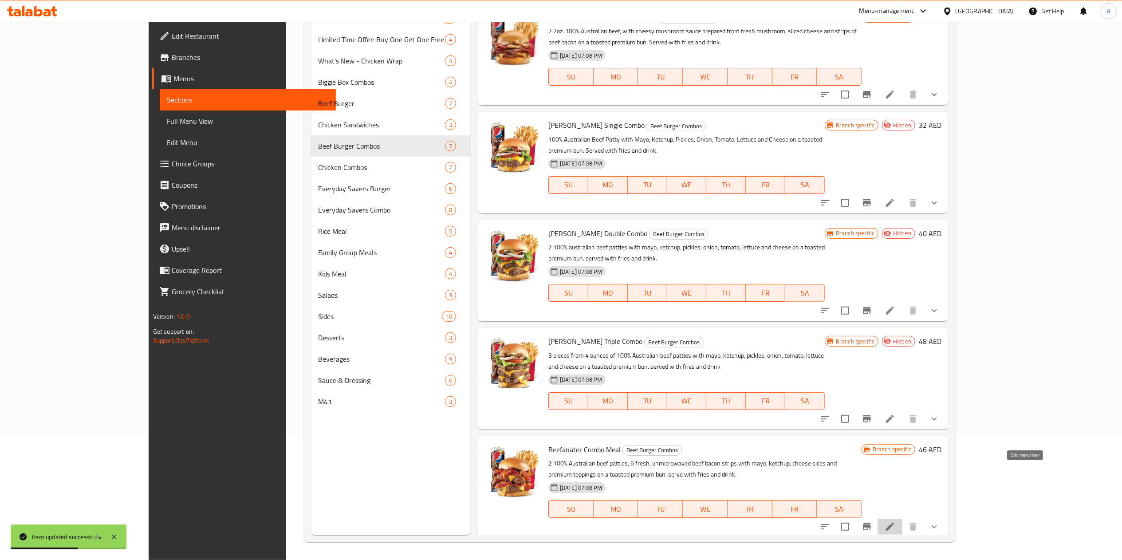
click at [568, 280] on icon at bounding box center [890, 526] width 11 height 11
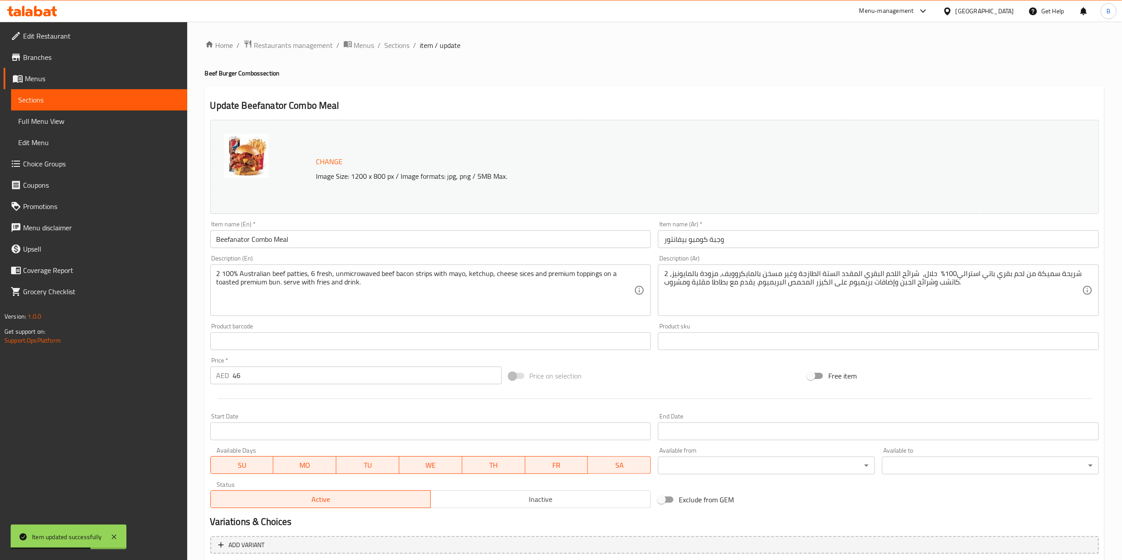
scroll to position [316, 0]
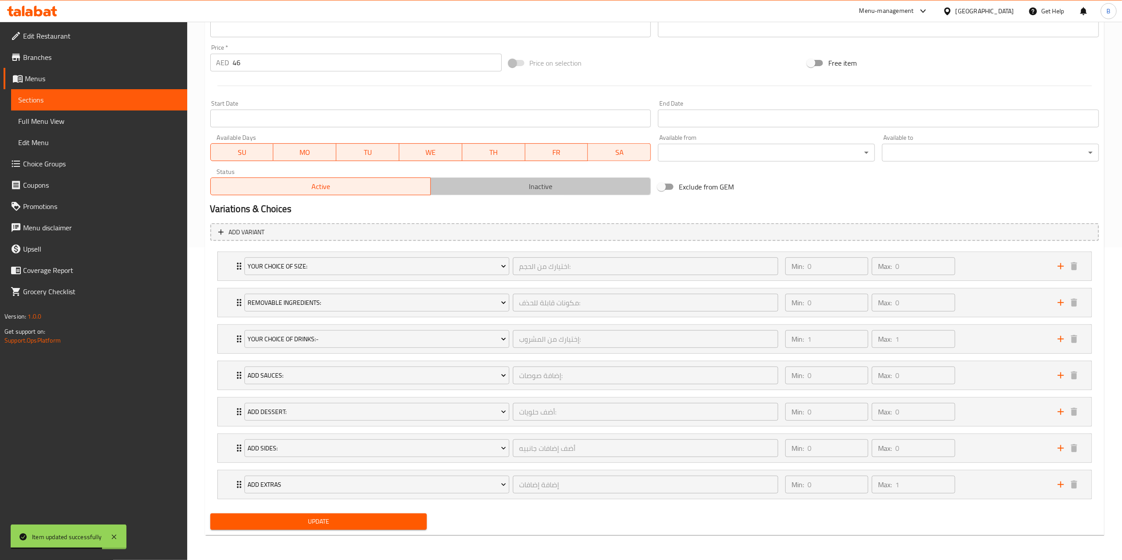
click at [487, 190] on span "Inactive" at bounding box center [540, 186] width 213 height 13
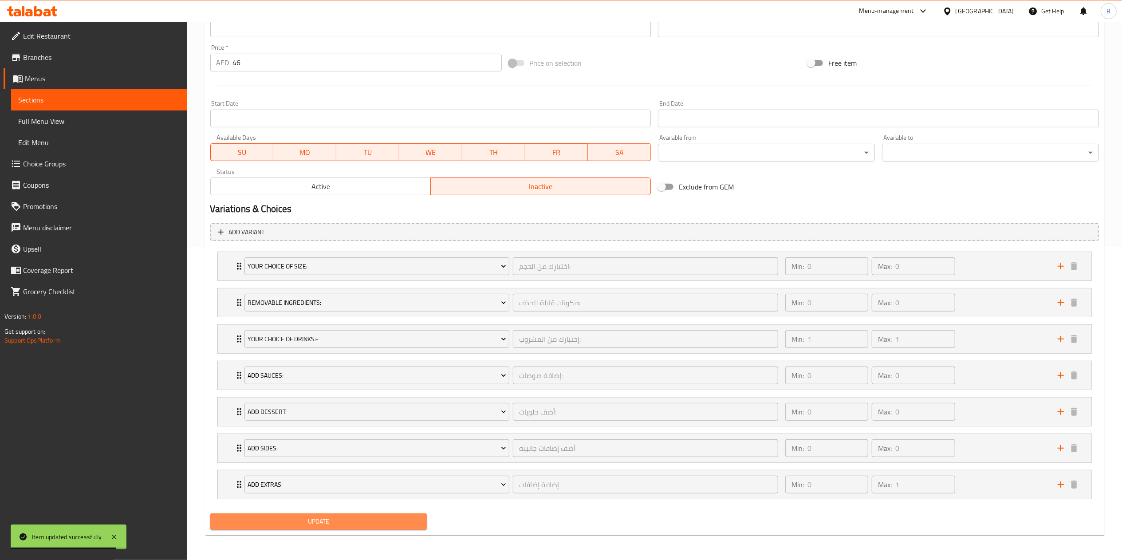
click at [394, 280] on span "Update" at bounding box center [318, 521] width 203 height 11
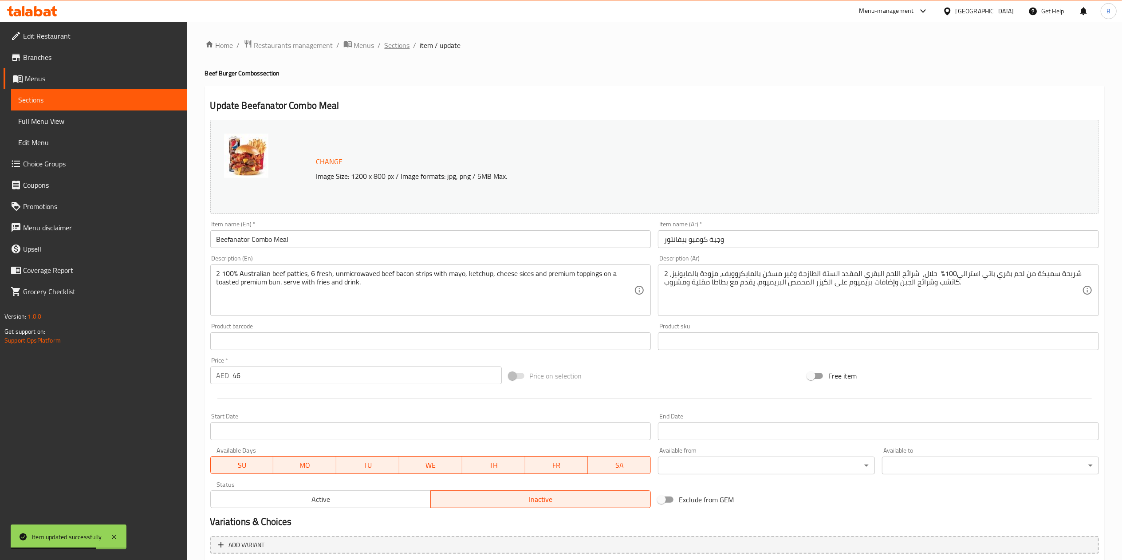
click at [399, 44] on span "Sections" at bounding box center [397, 45] width 25 height 11
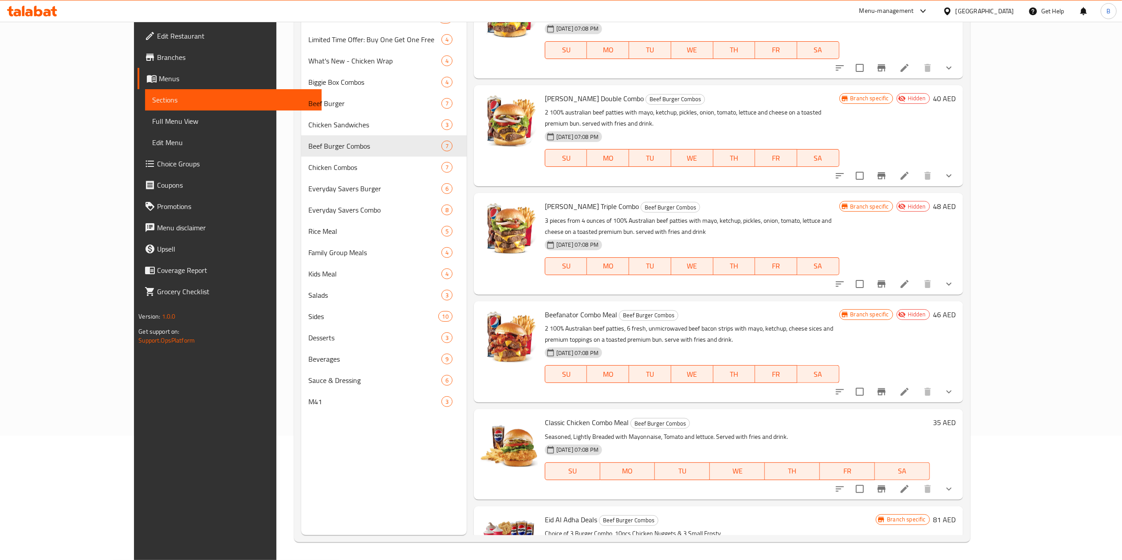
scroll to position [160, 0]
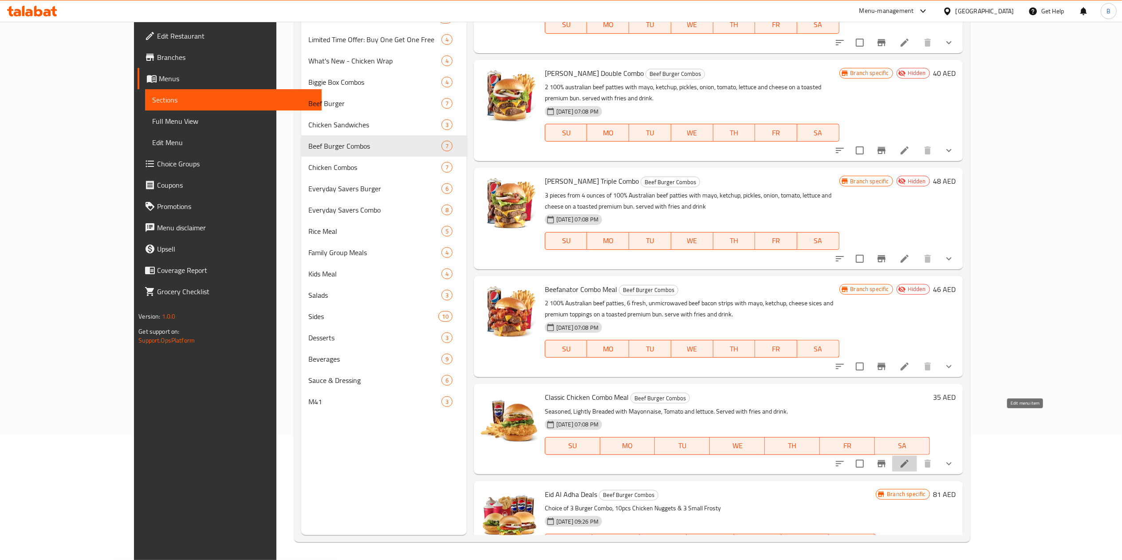
click at [568, 280] on icon at bounding box center [905, 463] width 11 height 11
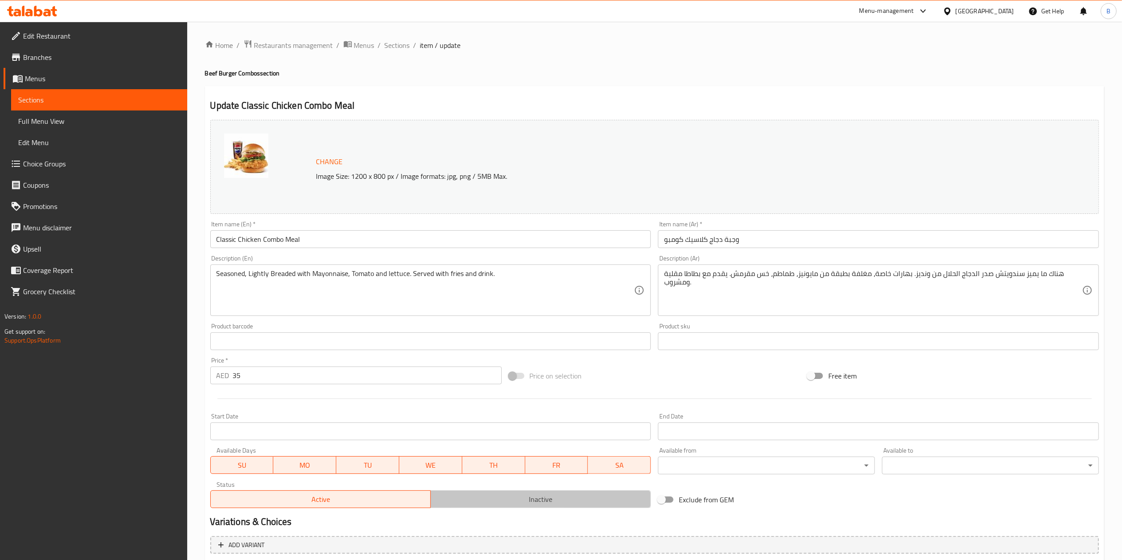
click at [544, 280] on span "Inactive" at bounding box center [540, 499] width 213 height 13
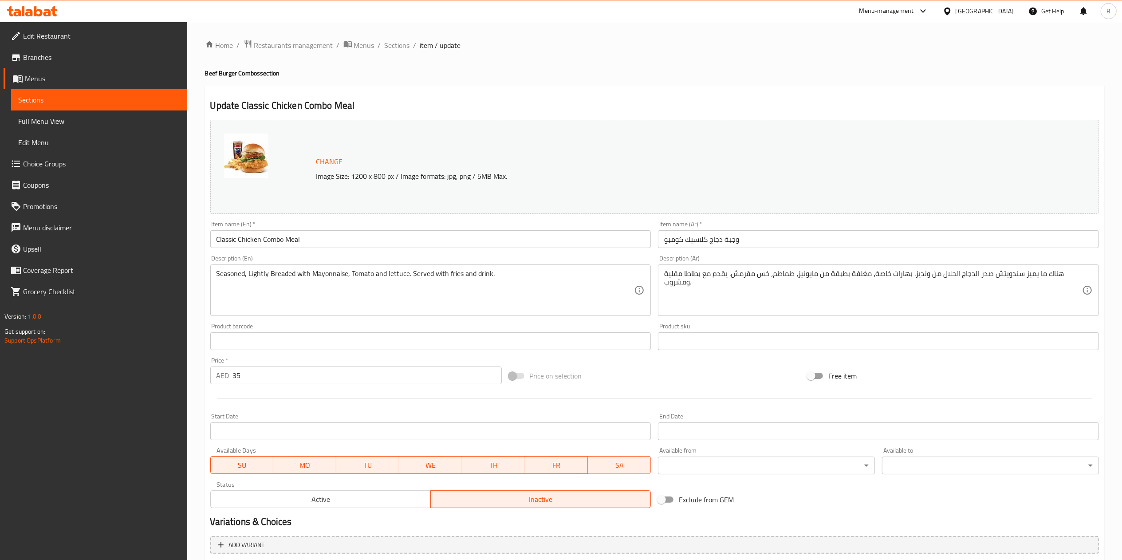
scroll to position [316, 0]
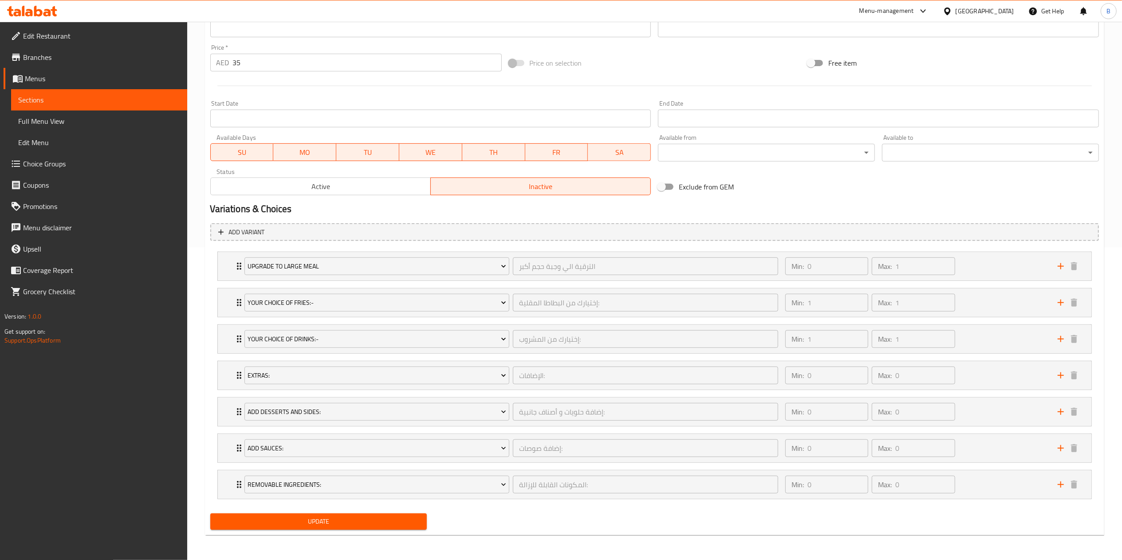
drag, startPoint x: 384, startPoint y: 534, endPoint x: 385, endPoint y: 524, distance: 10.2
click at [385, 280] on div "Update Classic Chicken Combo Meal Change Image Size: 1200 x 800 px / Image form…" at bounding box center [655, 154] width 900 height 762
click at [385, 280] on span "Update" at bounding box center [318, 521] width 203 height 11
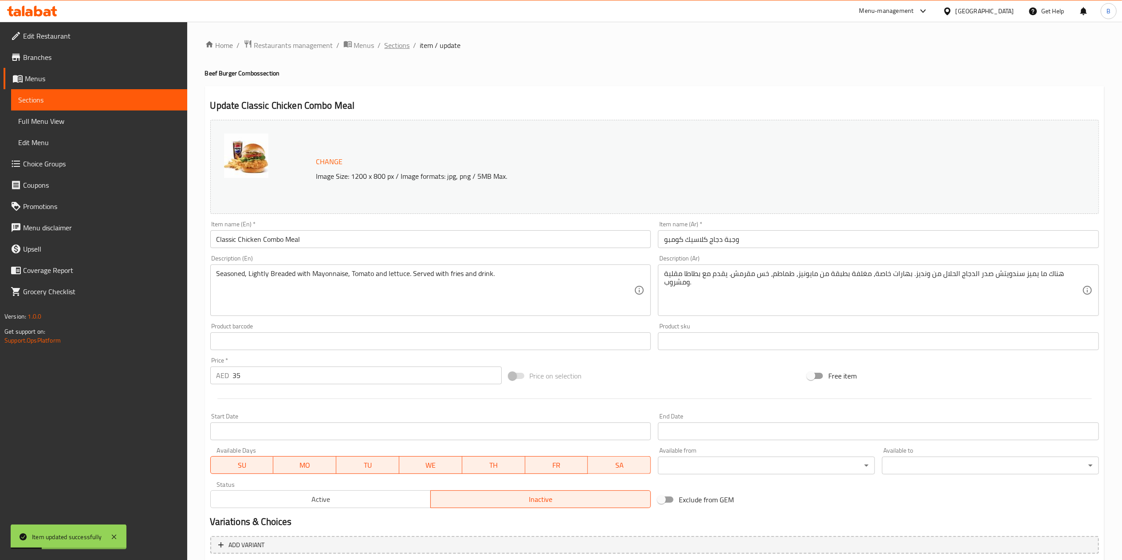
click at [398, 47] on span "Sections" at bounding box center [397, 45] width 25 height 11
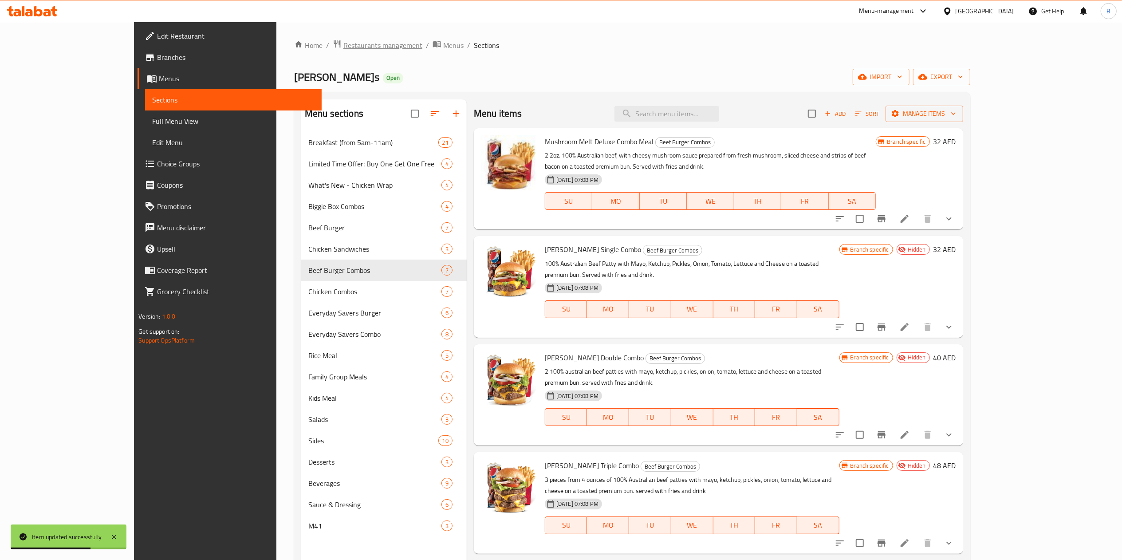
click at [344, 46] on span "Restaurants management" at bounding box center [383, 45] width 79 height 11
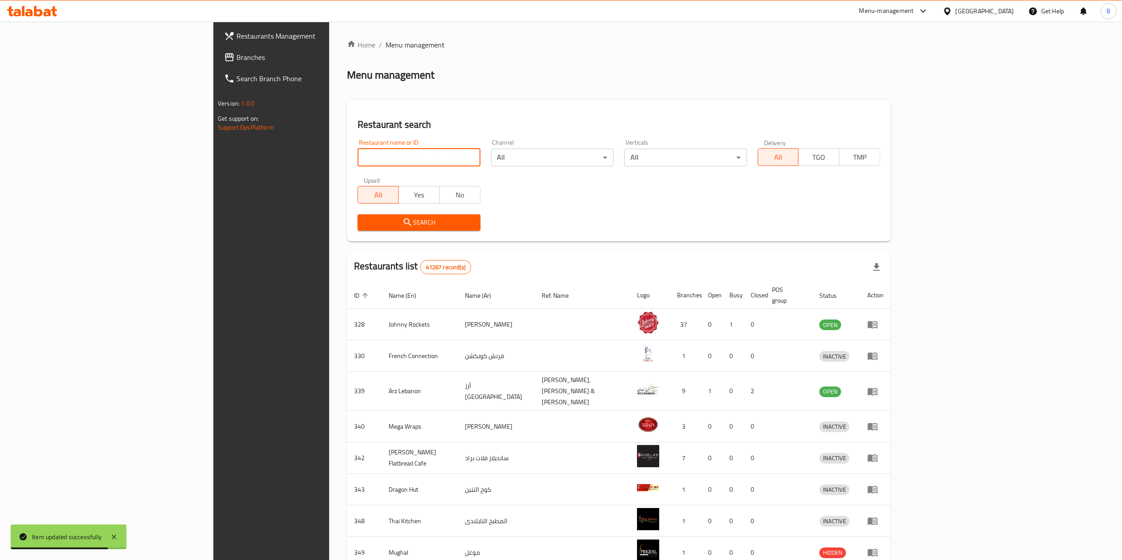
click at [358, 154] on input "search" at bounding box center [419, 158] width 122 height 18
type input "wendy"
click button "Search" at bounding box center [419, 222] width 122 height 16
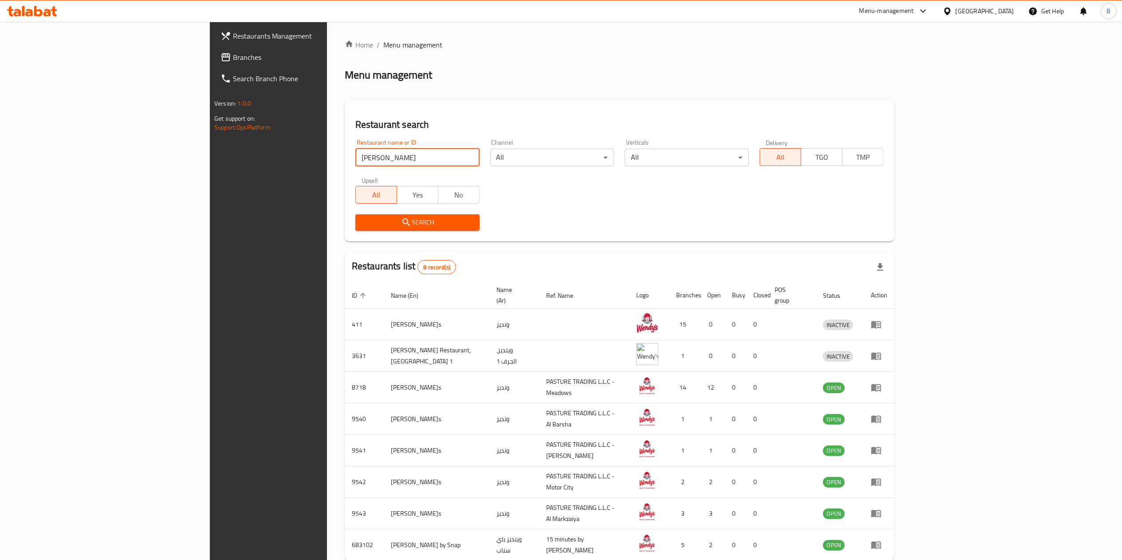
scroll to position [39, 0]
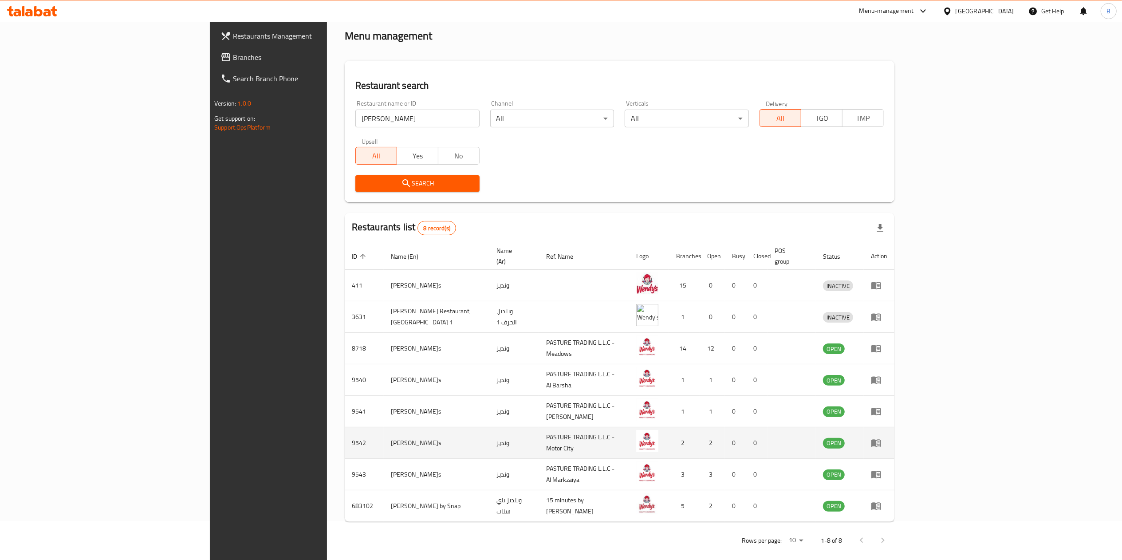
drag, startPoint x: 1062, startPoint y: 435, endPoint x: 1071, endPoint y: 433, distance: 9.9
click at [568, 280] on td "enhanced table" at bounding box center [879, 443] width 31 height 32
click at [568, 280] on icon "enhanced table" at bounding box center [878, 444] width 3 height 4
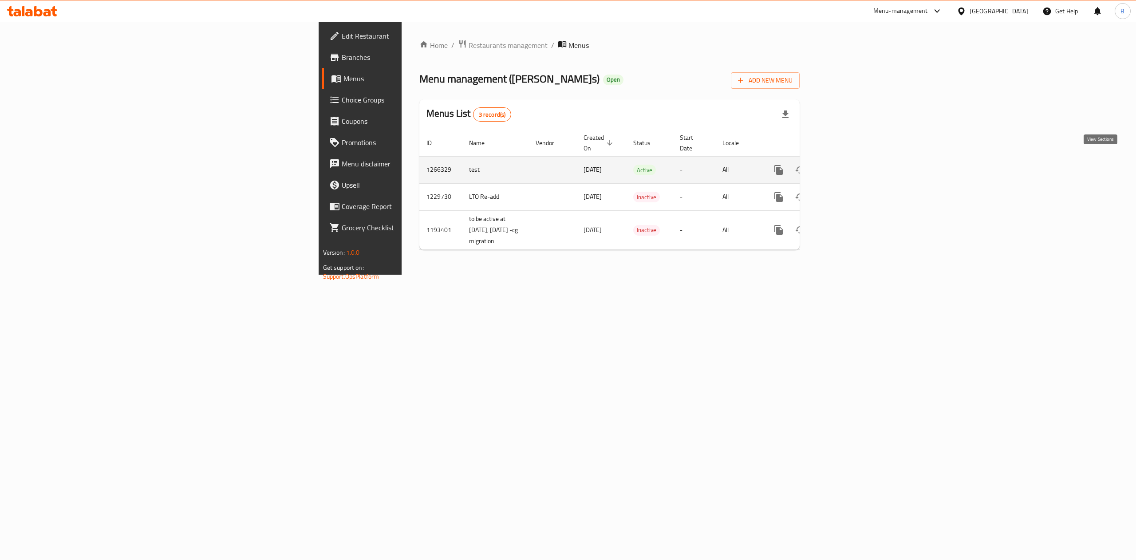
click at [568, 165] on icon "enhanced table" at bounding box center [842, 170] width 11 height 11
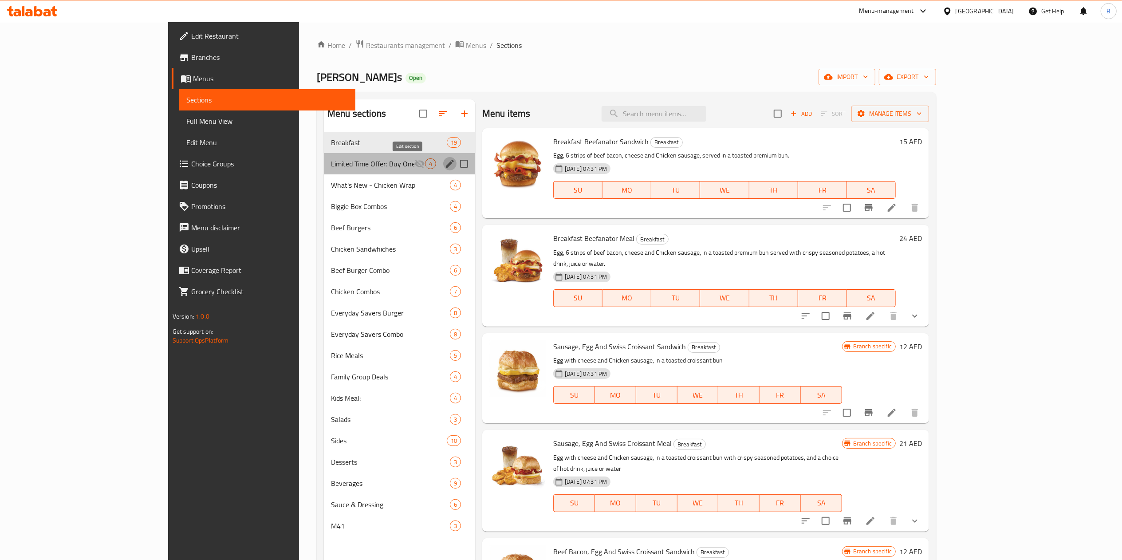
click at [443, 167] on button "edit" at bounding box center [449, 163] width 13 height 13
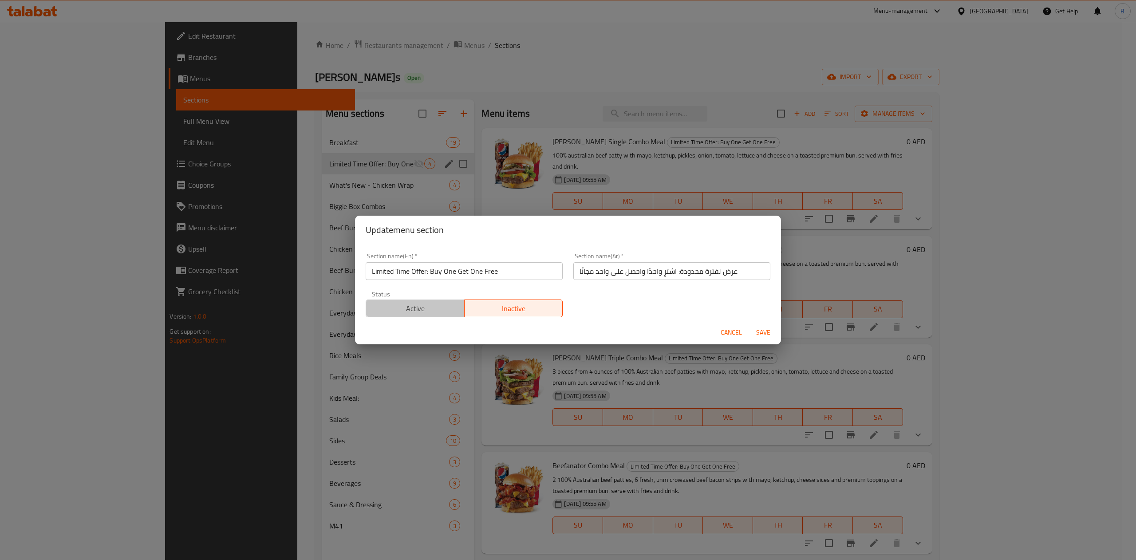
click at [429, 280] on span "Active" at bounding box center [415, 308] width 91 height 13
drag, startPoint x: 748, startPoint y: 331, endPoint x: 764, endPoint y: 332, distance: 16.0
click at [568, 280] on div "Cancel Save" at bounding box center [568, 333] width 426 height 24
click at [568, 280] on span "Save" at bounding box center [763, 332] width 21 height 11
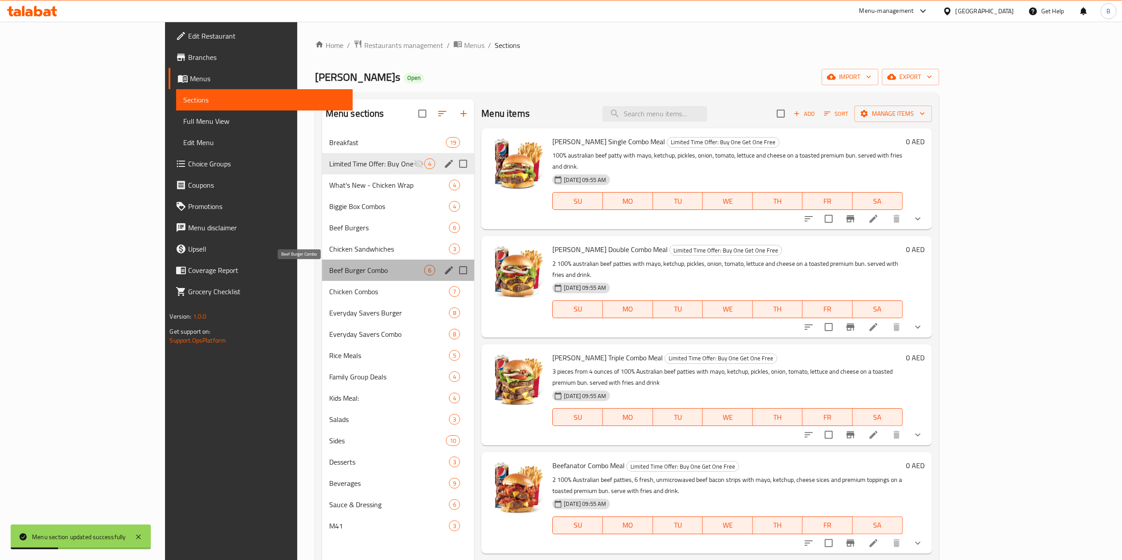
click at [329, 269] on span "Beef Burger Combo" at bounding box center [376, 270] width 95 height 11
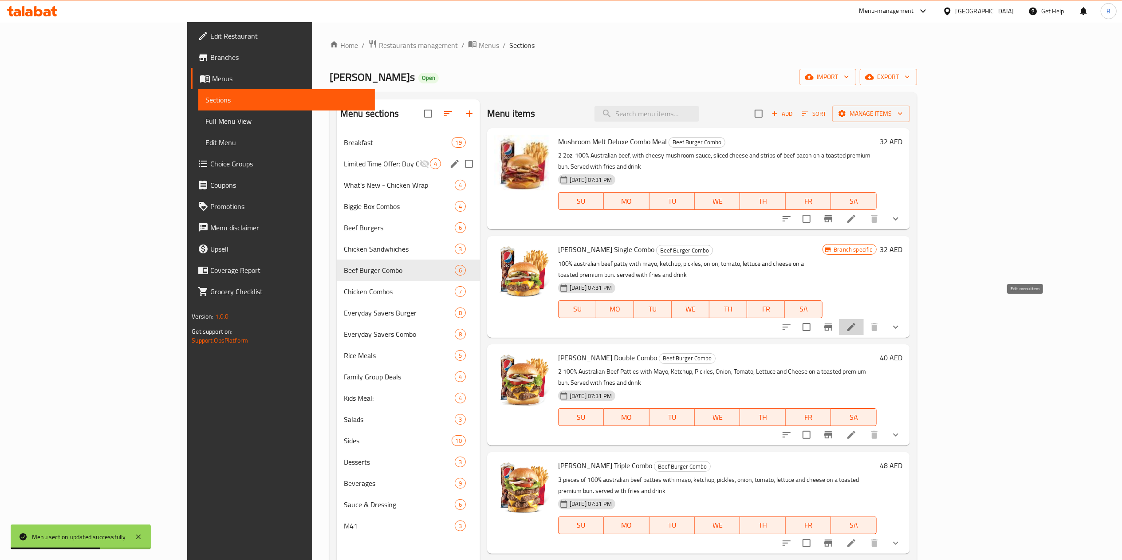
click at [568, 280] on icon at bounding box center [851, 327] width 11 height 11
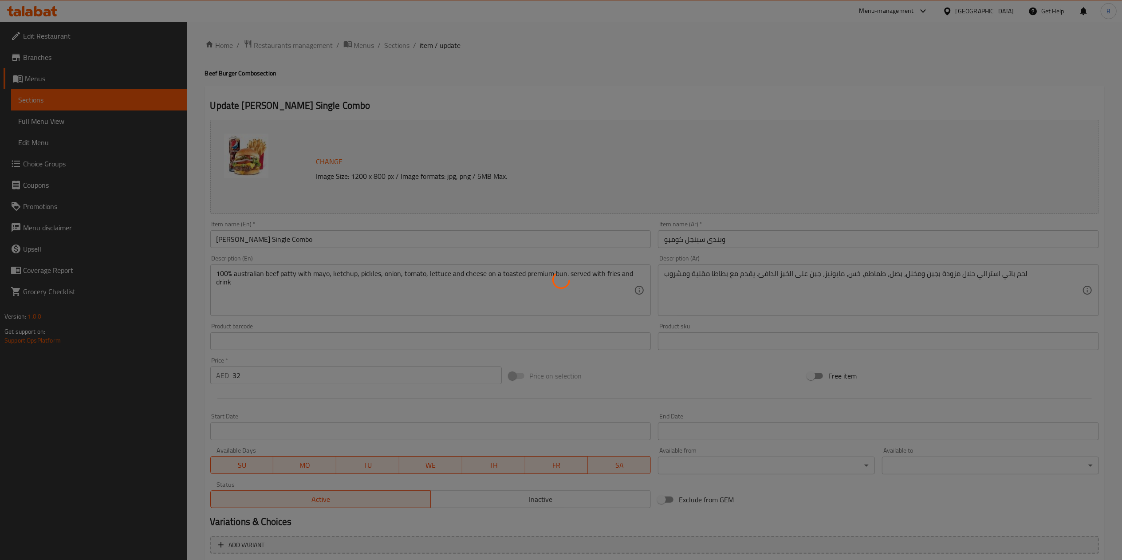
type input "اختيارك للحجم:"
type input "0"
type input "1"
type input "إختيارك من البطاطا المقلية:"
type input "1"
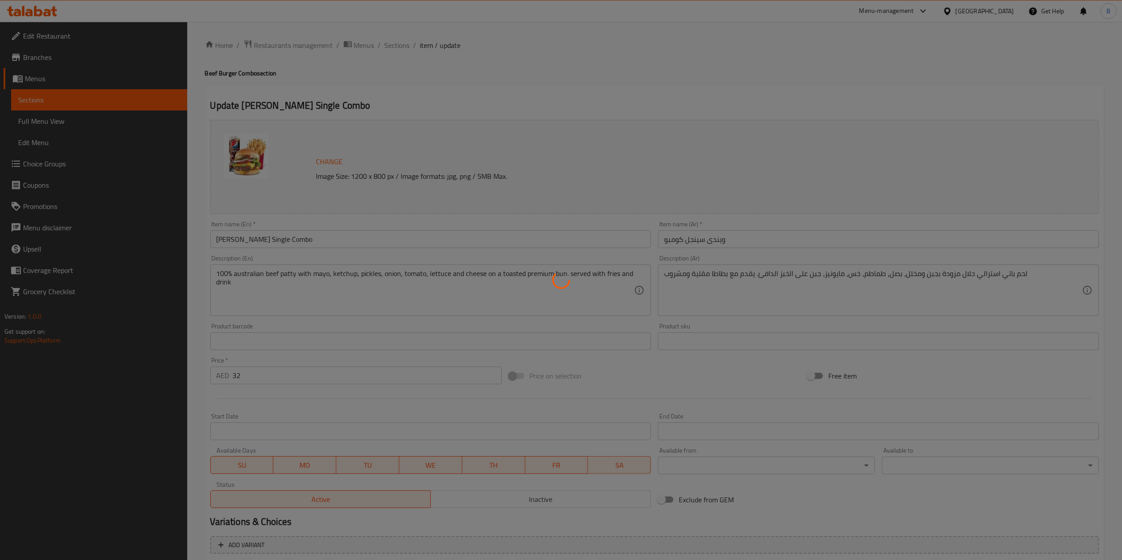
type input "1"
type input "إختيارك من المشروب:"
type input "1"
type input "فطيرة لحم بقري إضافية:"
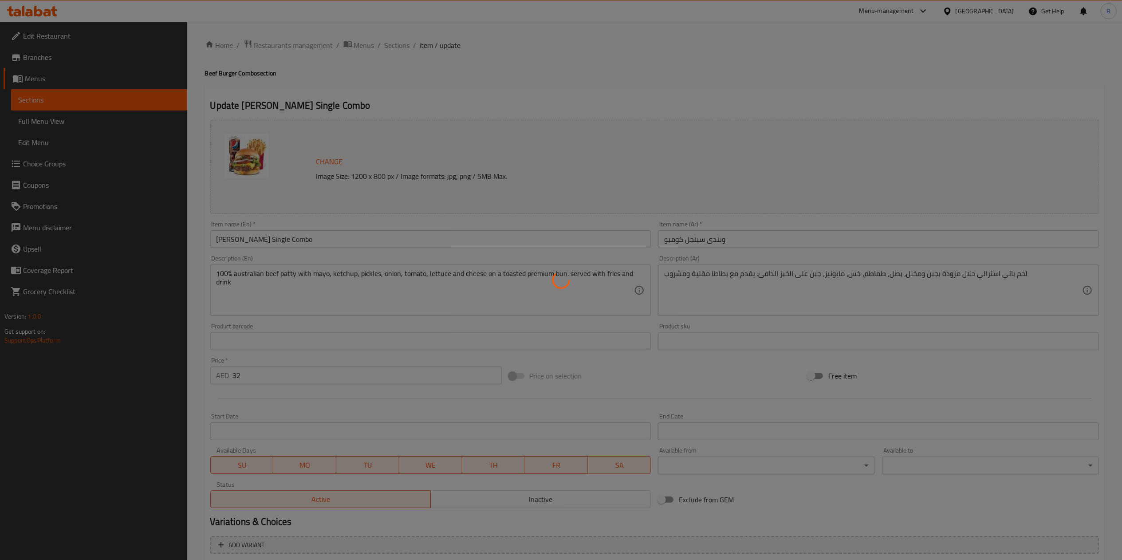
type input "0"
type input "حلويات:"
type input "0"
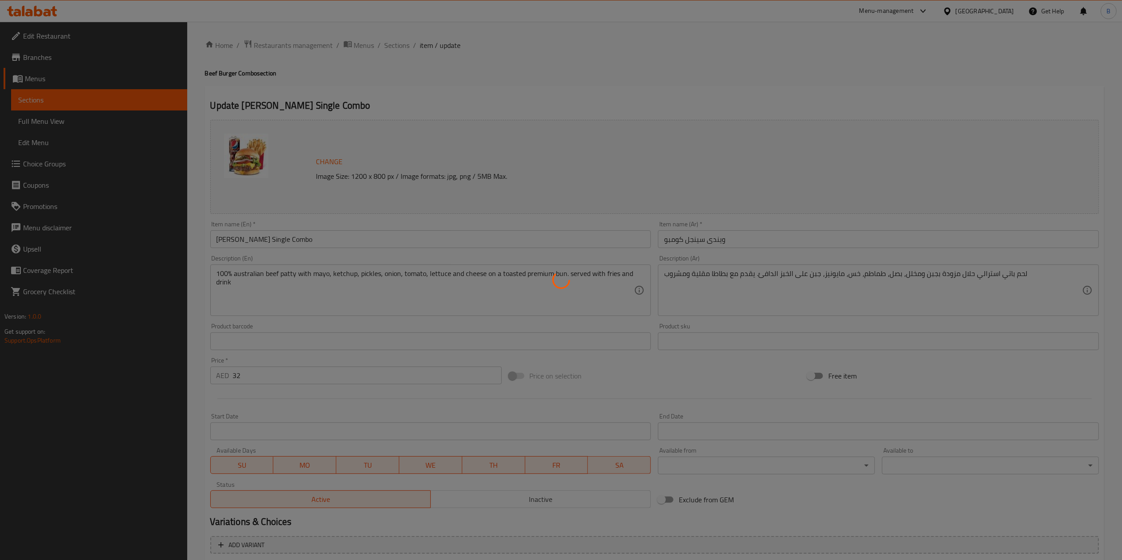
type input "أضافات:"
type input "0"
type input "اختيارك من الصوص:"
type input "0"
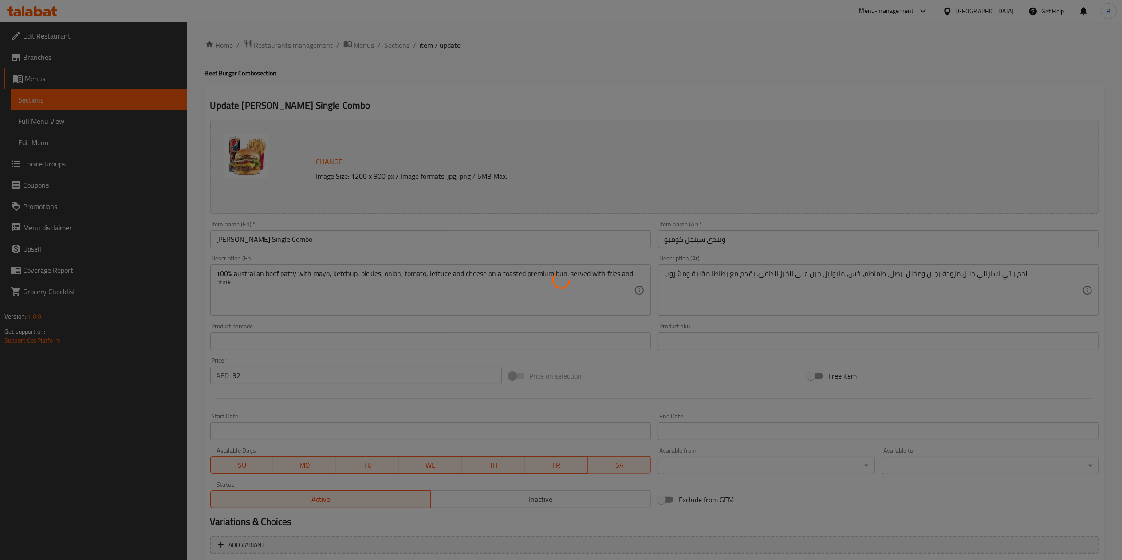
type input "0"
type input "المكونات القابلة للإزالة:"
type input "0"
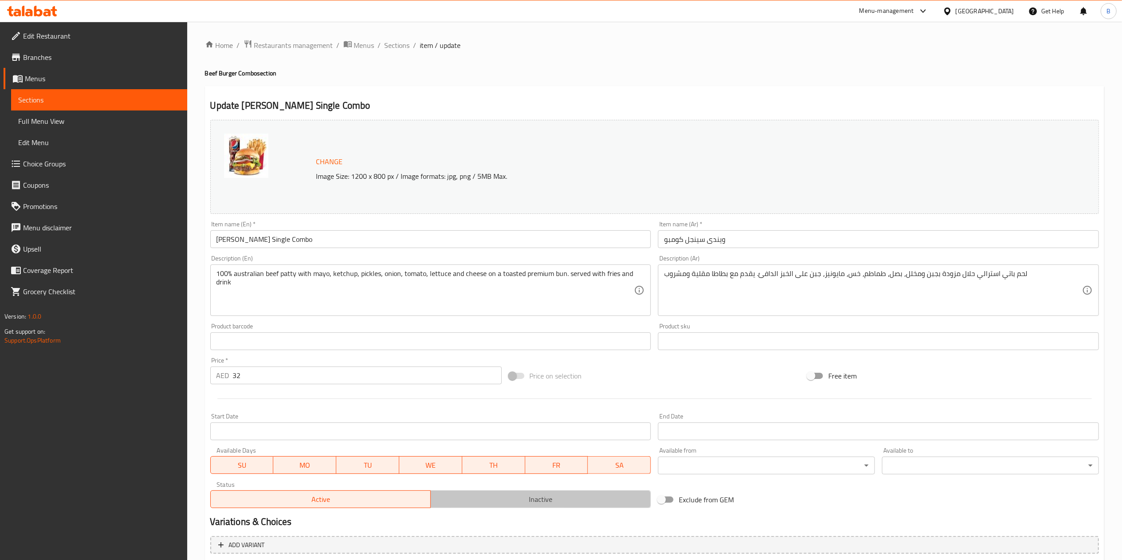
click at [568, 280] on button "Inactive" at bounding box center [541, 499] width 221 height 18
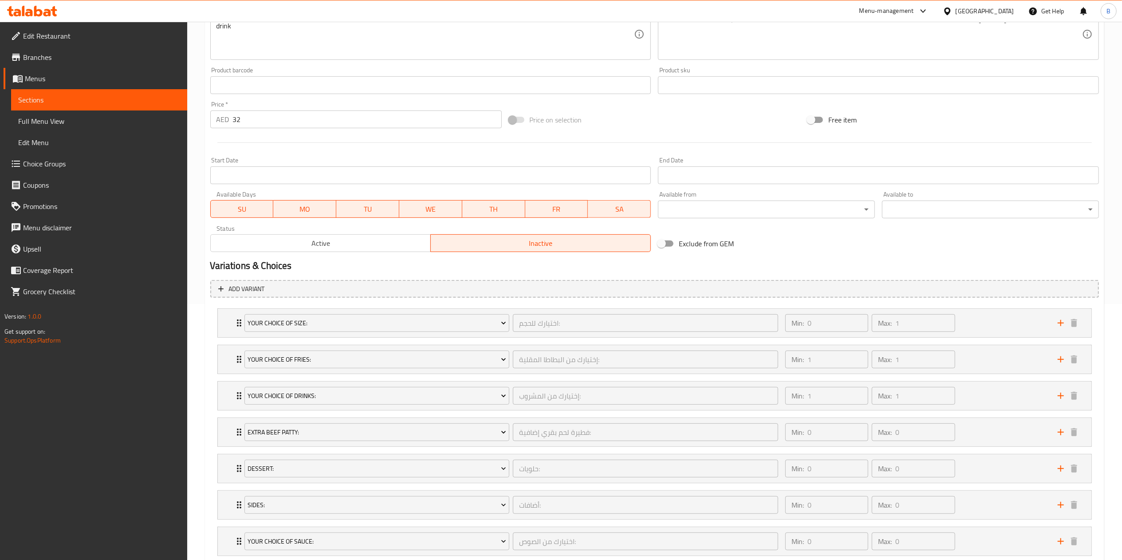
scroll to position [353, 0]
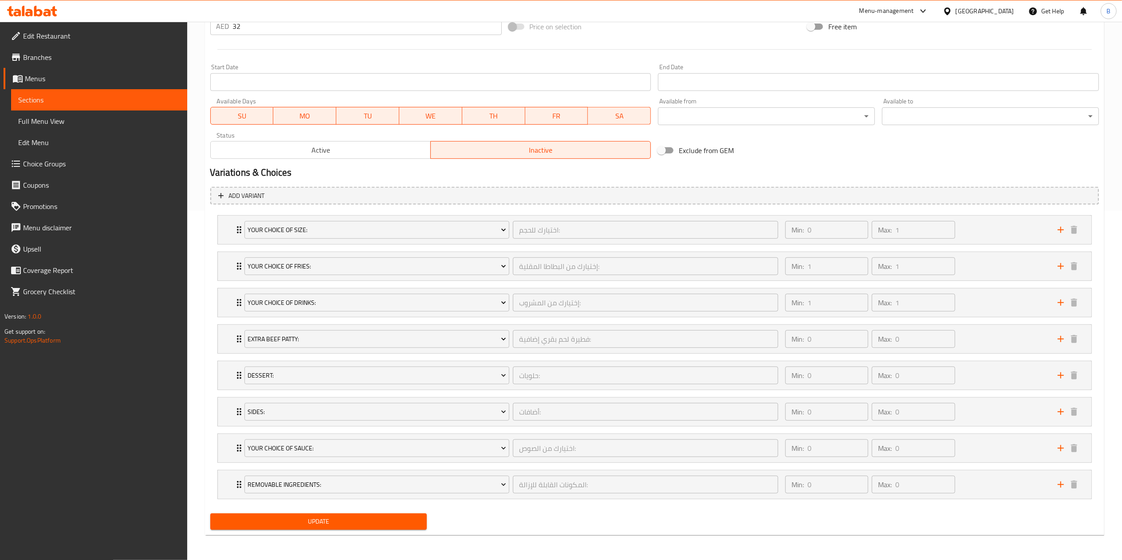
click at [336, 280] on span "Update" at bounding box center [318, 521] width 203 height 11
click at [371, 280] on div "Update Wendy's Single Combo Change Image Size: 1200 x 800 px / Image formats: j…" at bounding box center [655, 136] width 900 height 799
click at [361, 280] on span "Update" at bounding box center [318, 521] width 203 height 11
click at [420, 280] on div "Update" at bounding box center [319, 522] width 224 height 24
click at [409, 280] on button "Update" at bounding box center [318, 521] width 217 height 16
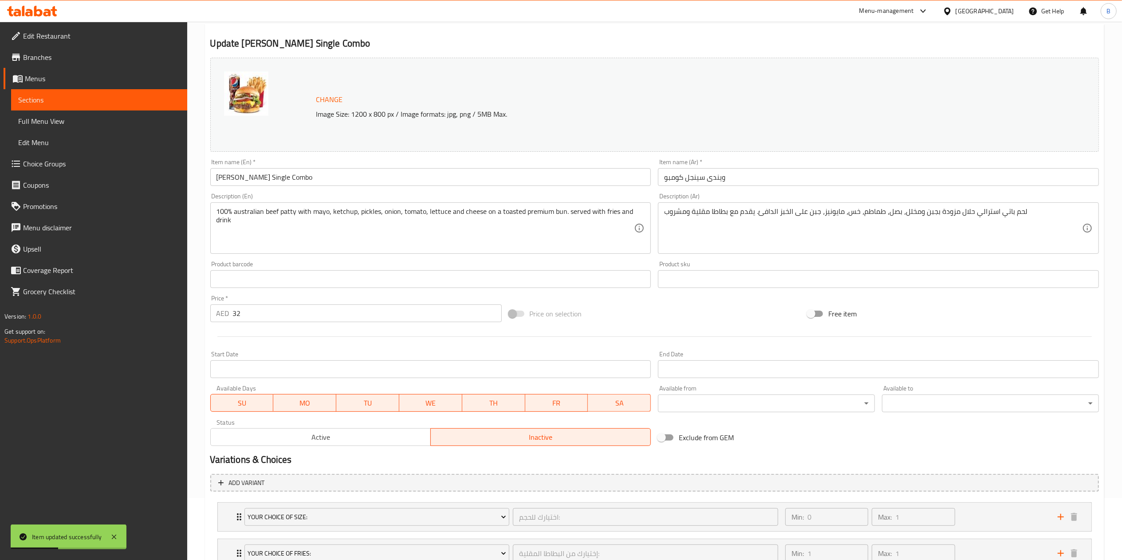
scroll to position [0, 0]
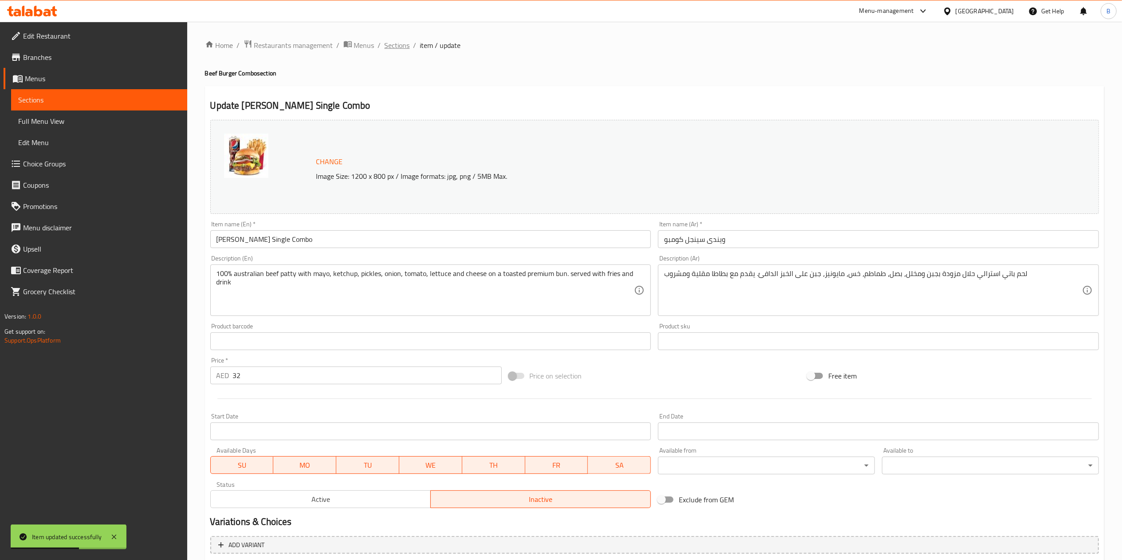
click at [391, 40] on span "Sections" at bounding box center [397, 45] width 25 height 11
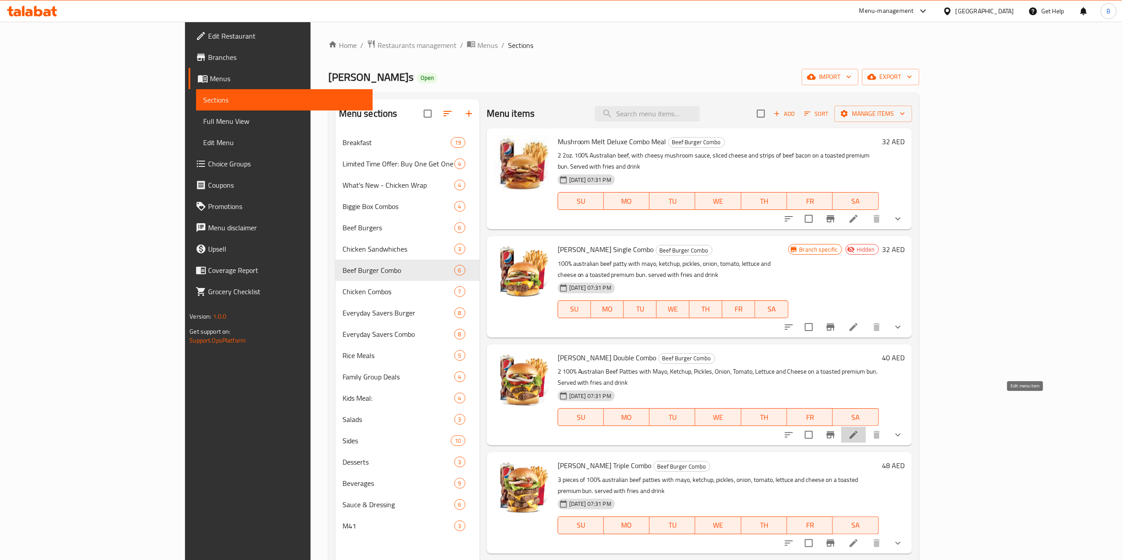
click at [568, 280] on icon at bounding box center [854, 435] width 11 height 11
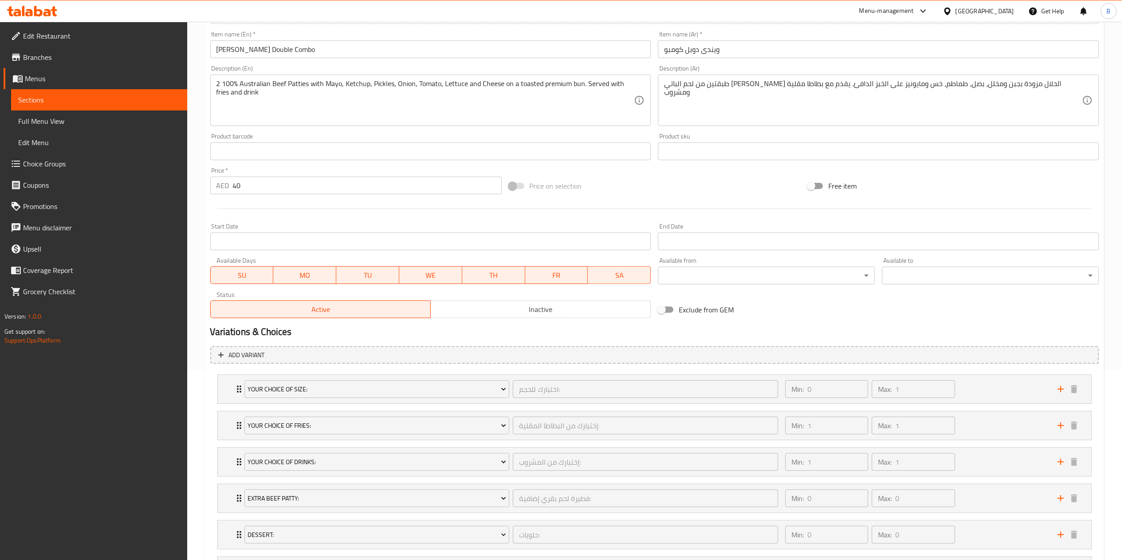
scroll to position [286, 0]
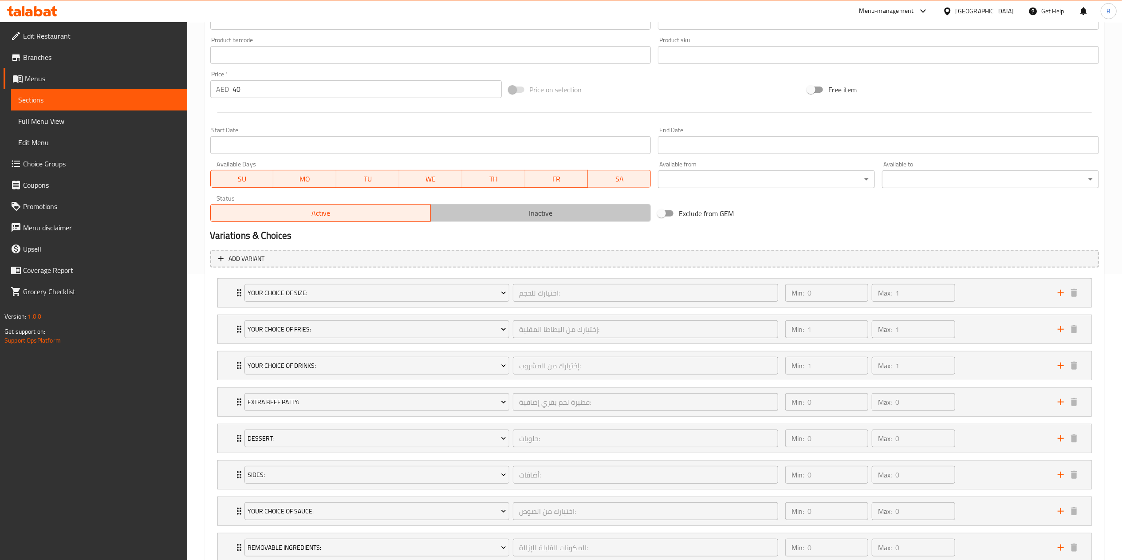
click at [568, 205] on button "Inactive" at bounding box center [541, 213] width 221 height 18
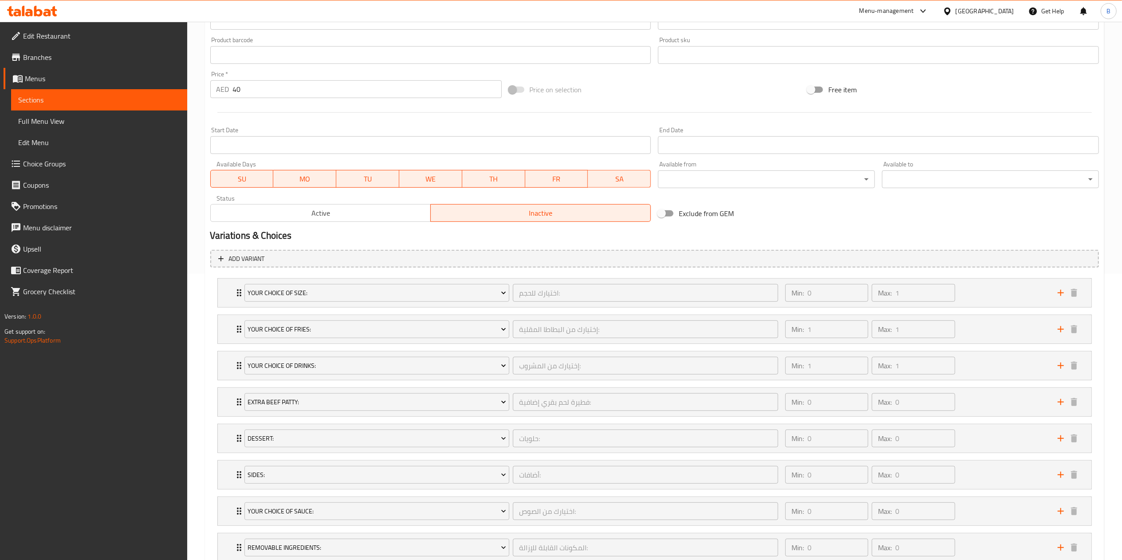
scroll to position [353, 0]
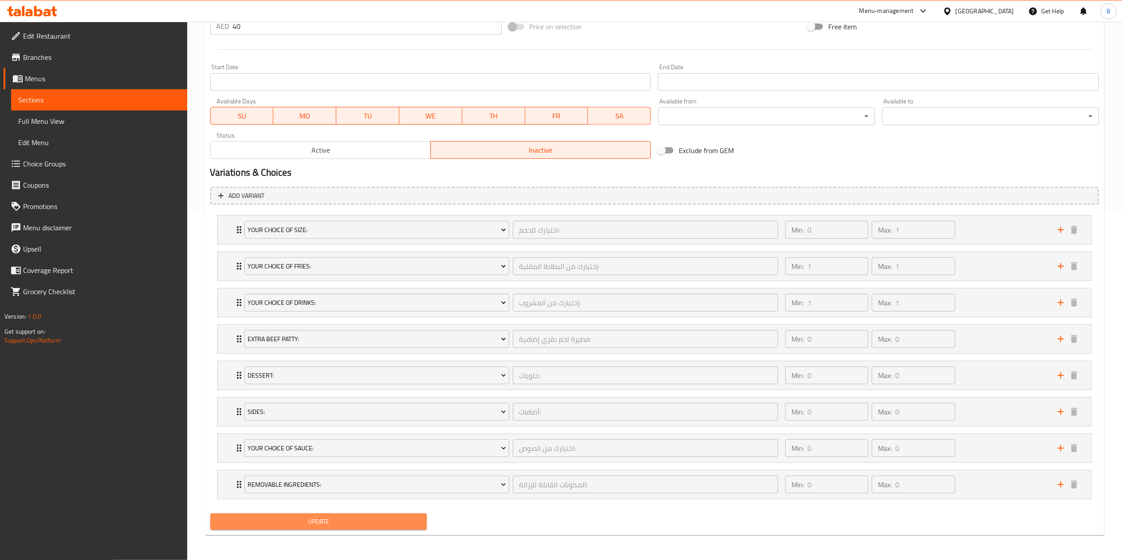
click at [317, 280] on span "Update" at bounding box center [318, 521] width 203 height 11
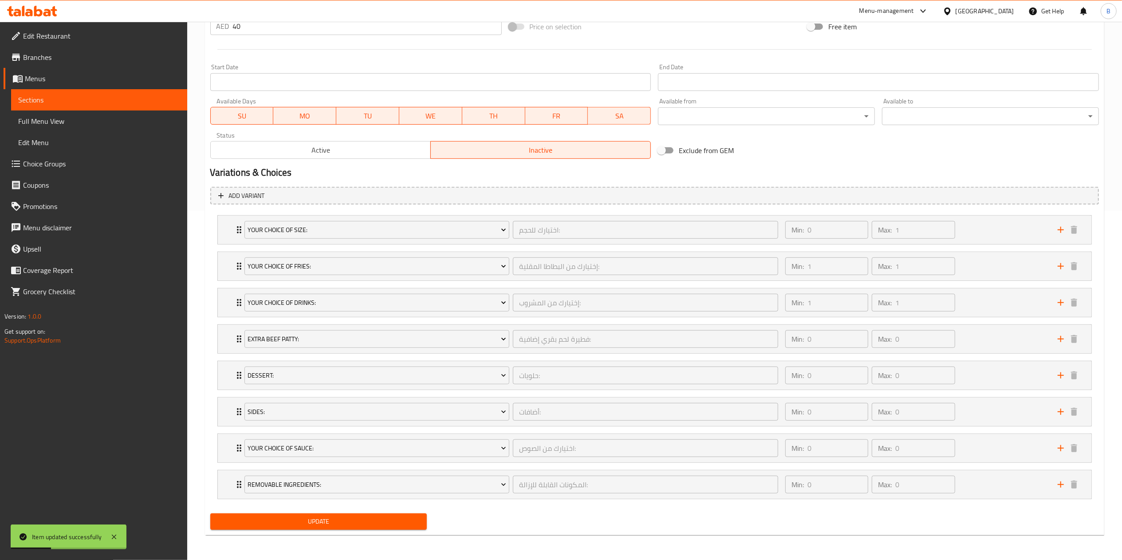
scroll to position [0, 0]
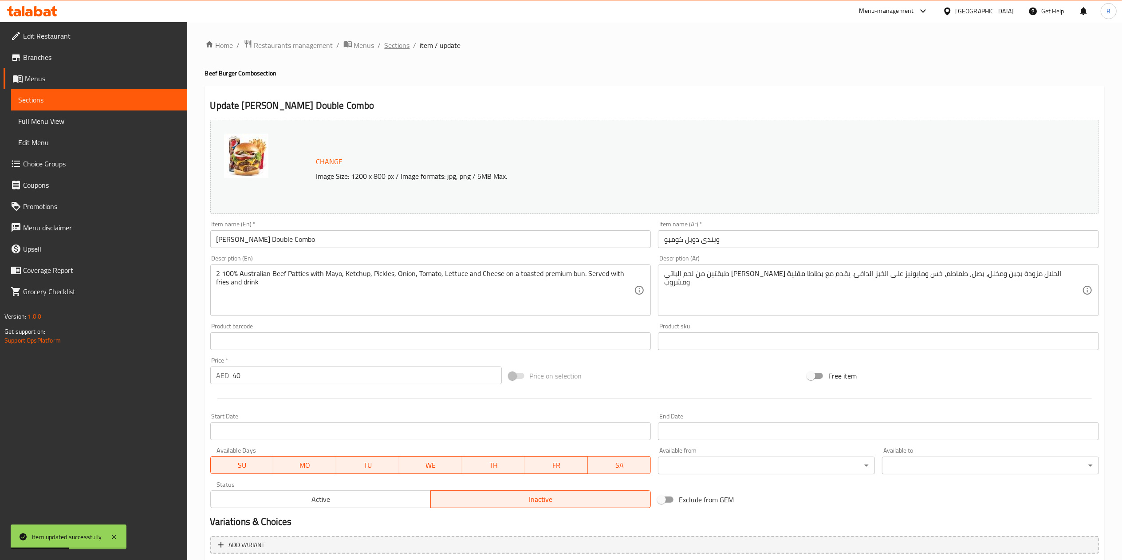
drag, startPoint x: 397, startPoint y: 54, endPoint x: 389, endPoint y: 46, distance: 11.0
click at [389, 46] on div "Home / Restaurants management / Menus / Sections / item / update Beef Burger Co…" at bounding box center [655, 465] width 900 height 852
click at [389, 46] on span "Sections" at bounding box center [397, 45] width 25 height 11
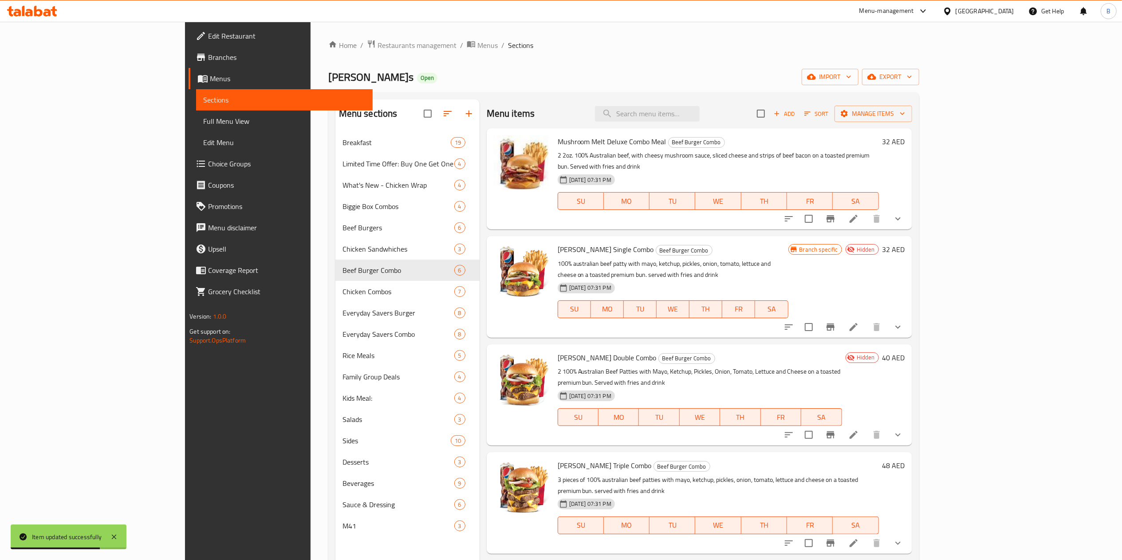
scroll to position [125, 0]
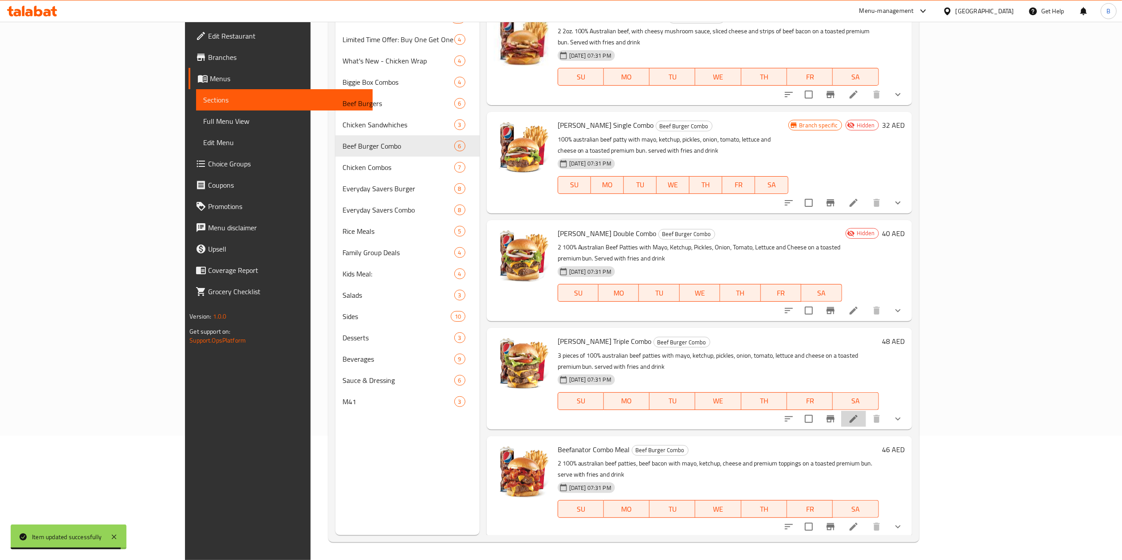
click at [568, 280] on li at bounding box center [853, 419] width 25 height 16
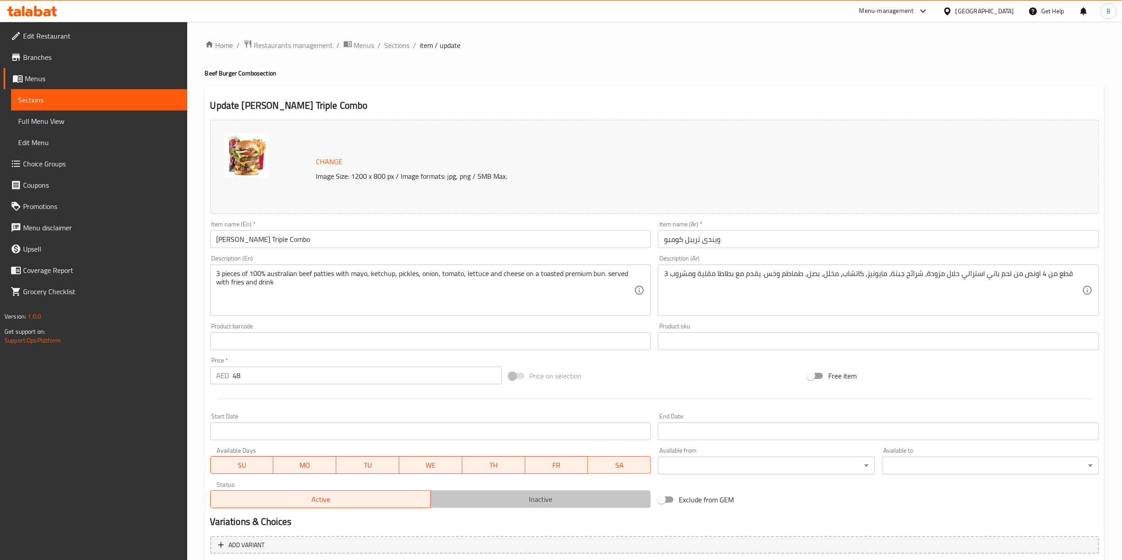
click at [565, 280] on span "Inactive" at bounding box center [540, 499] width 213 height 13
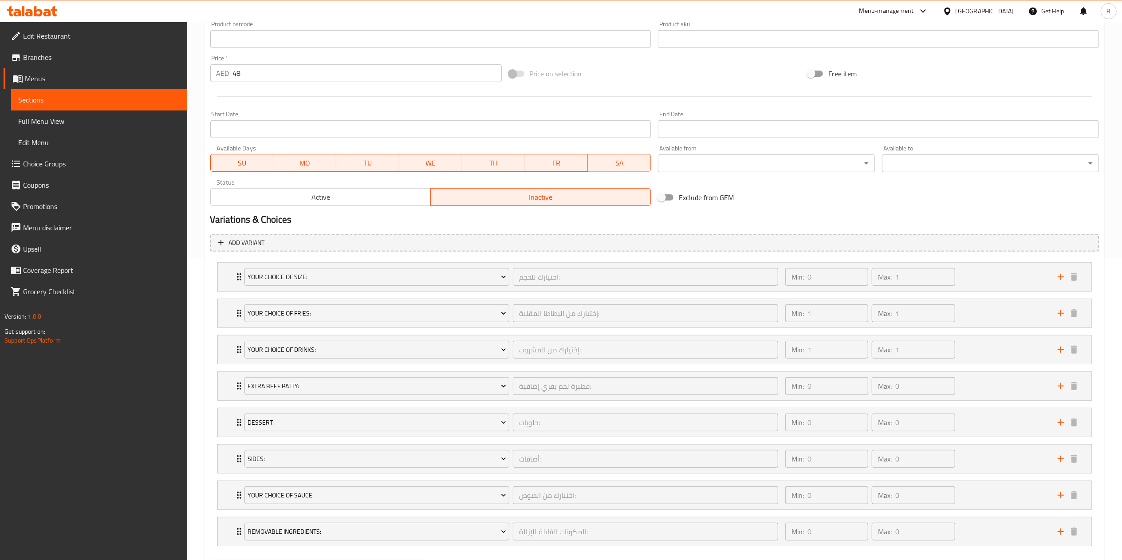
scroll to position [340, 0]
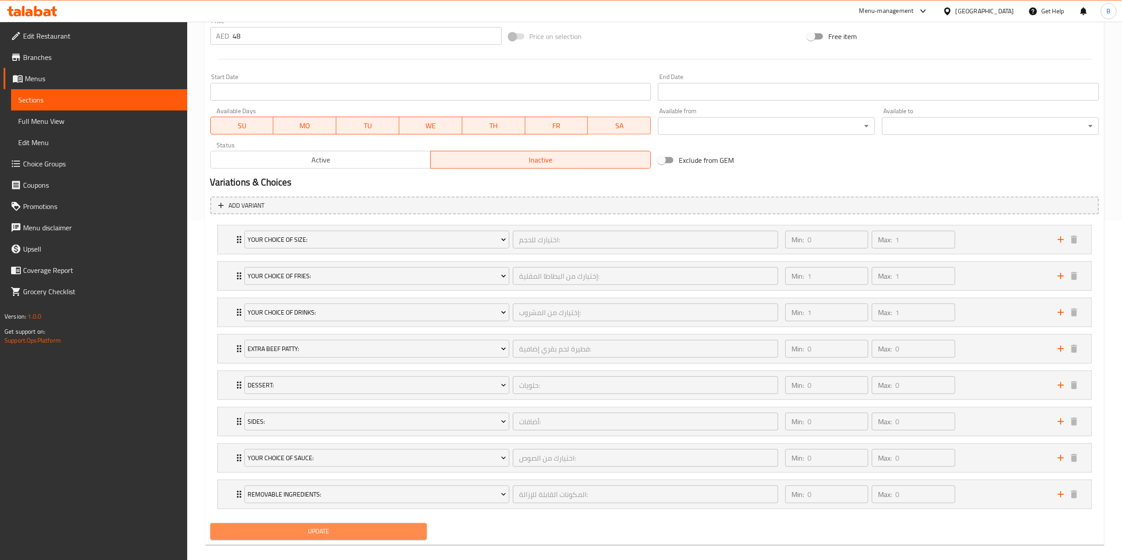
click at [364, 280] on button "Update" at bounding box center [318, 531] width 217 height 16
click at [276, 280] on span "Update" at bounding box center [318, 531] width 203 height 11
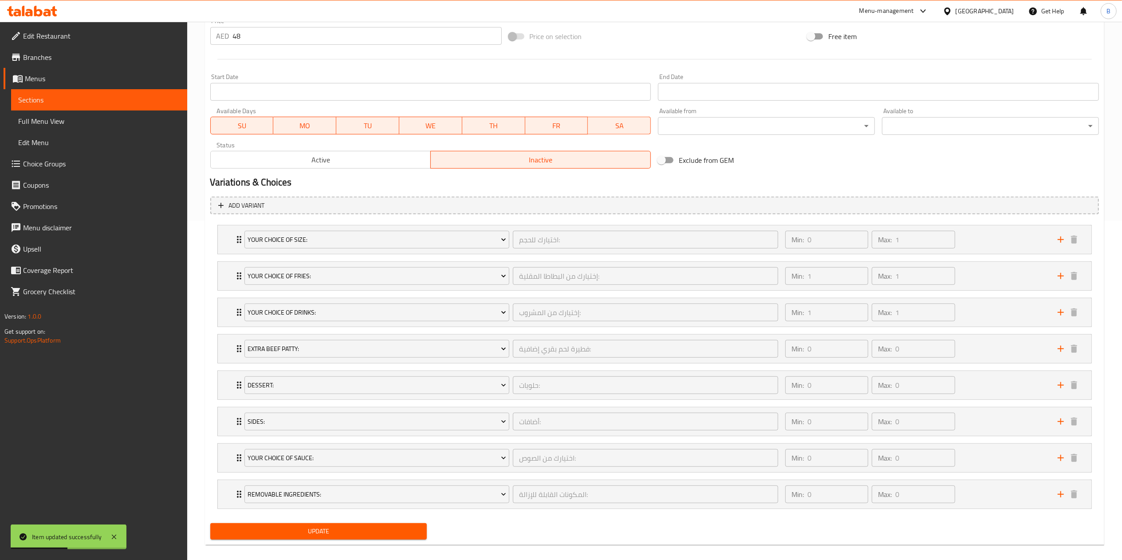
scroll to position [0, 0]
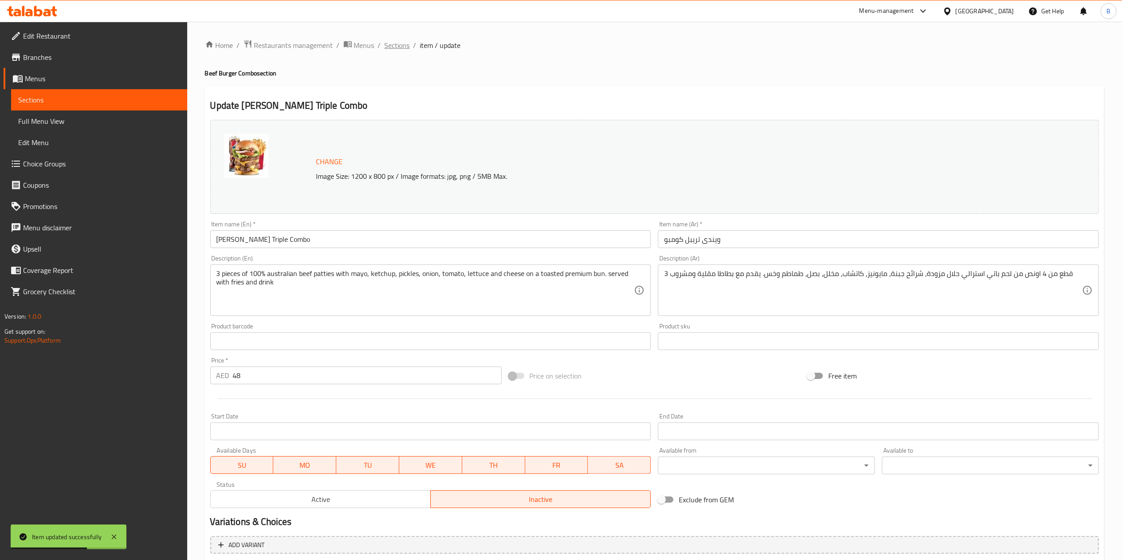
click at [403, 42] on span "Sections" at bounding box center [397, 45] width 25 height 11
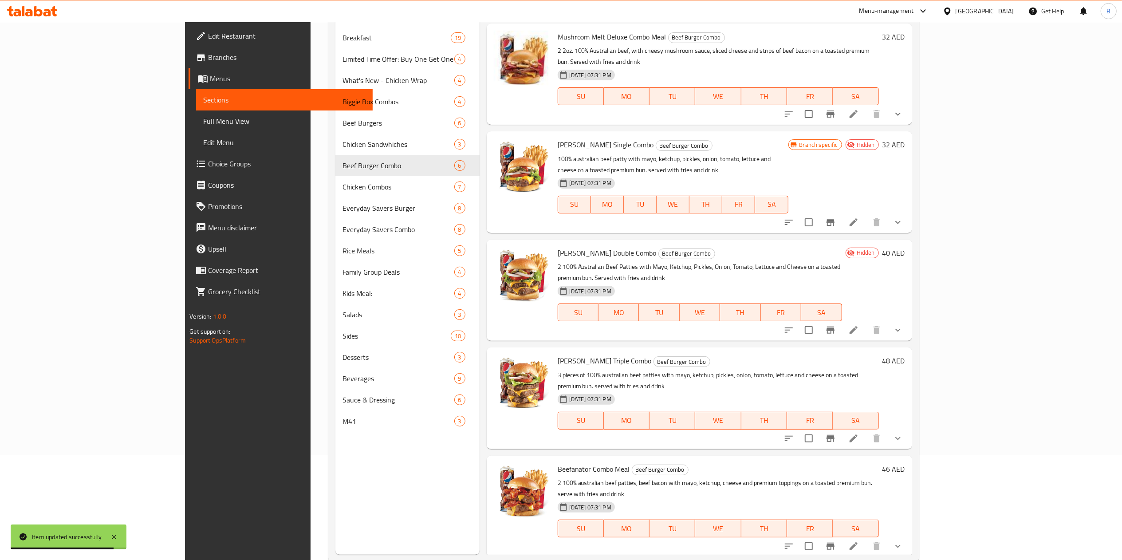
scroll to position [125, 0]
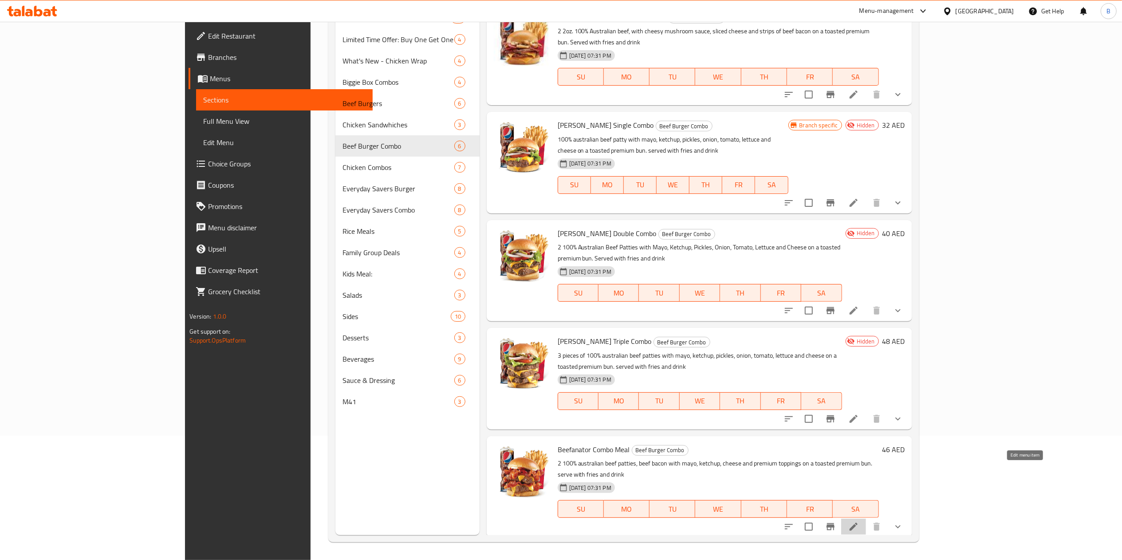
click at [568, 280] on icon at bounding box center [854, 526] width 11 height 11
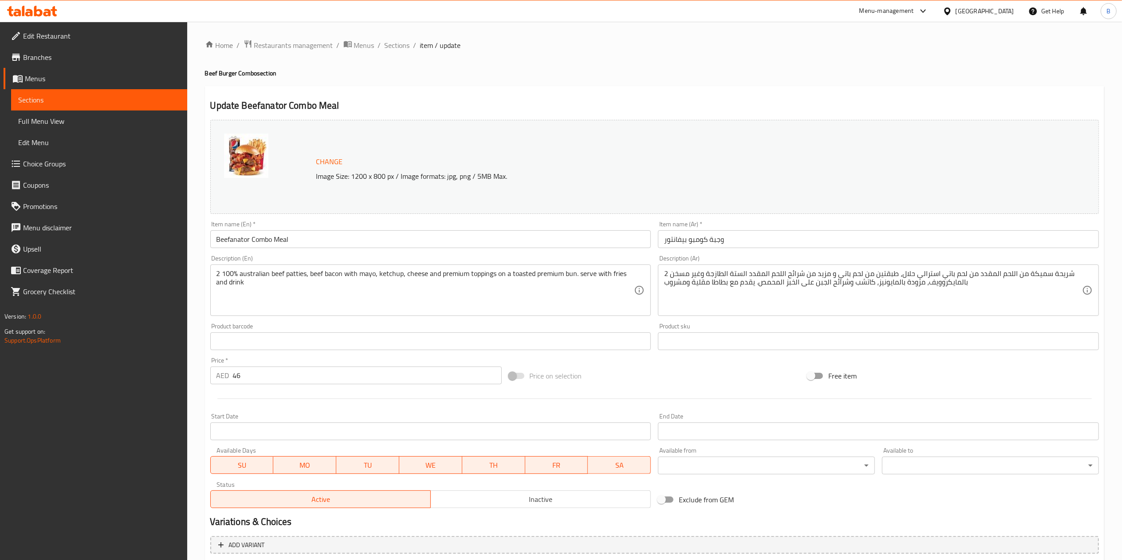
click at [568, 280] on div "Active Inactive" at bounding box center [430, 495] width 441 height 27
drag, startPoint x: 612, startPoint y: 485, endPoint x: 613, endPoint y: 495, distance: 10.4
click at [568, 280] on div "Active Inactive" at bounding box center [430, 495] width 441 height 27
click at [568, 280] on span "Inactive" at bounding box center [540, 499] width 213 height 13
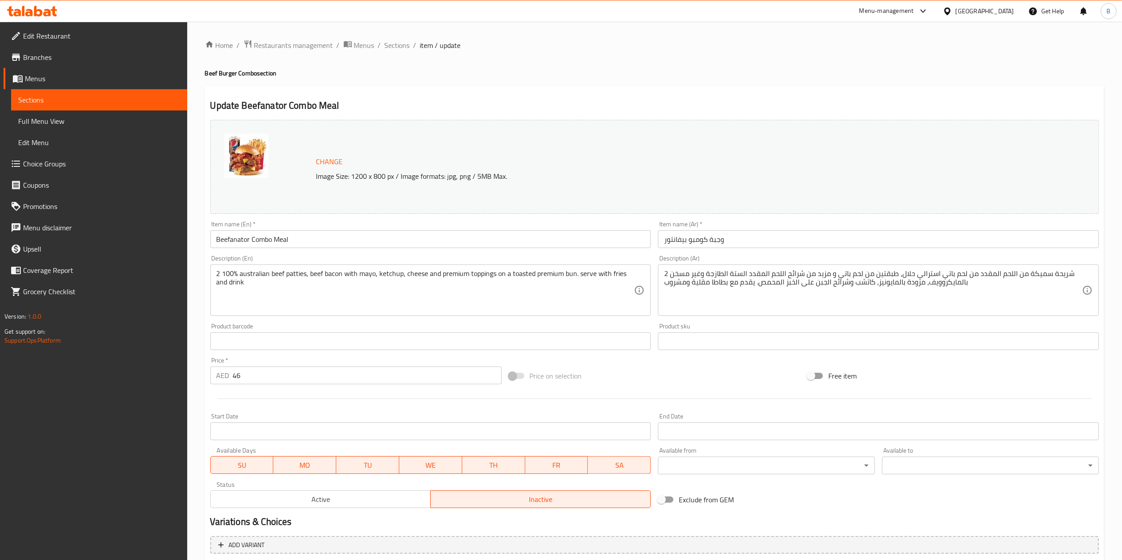
scroll to position [353, 0]
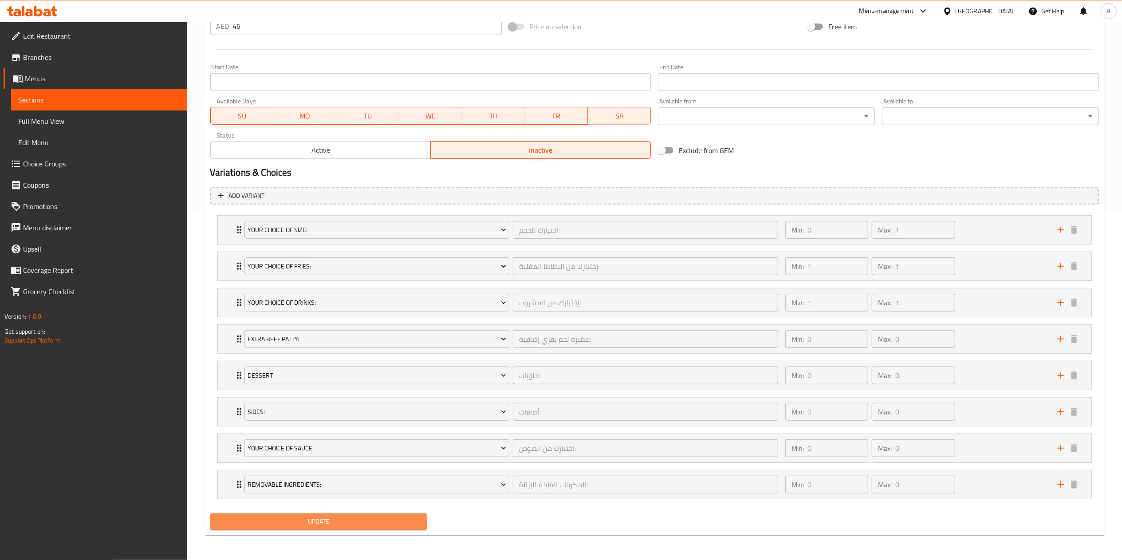
click at [372, 280] on span "Update" at bounding box center [318, 521] width 203 height 11
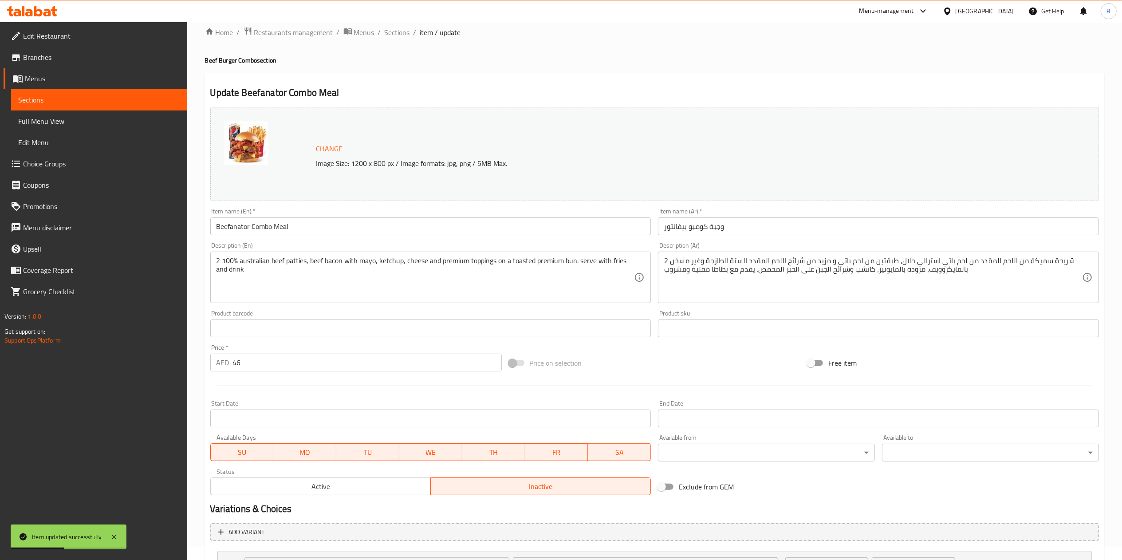
scroll to position [0, 0]
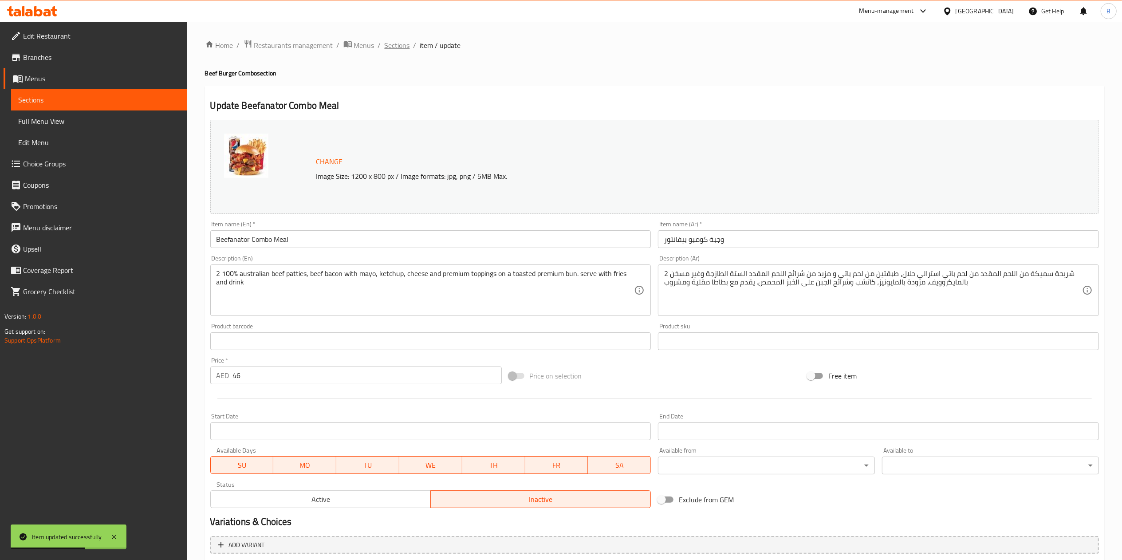
click at [395, 40] on span "Sections" at bounding box center [397, 45] width 25 height 11
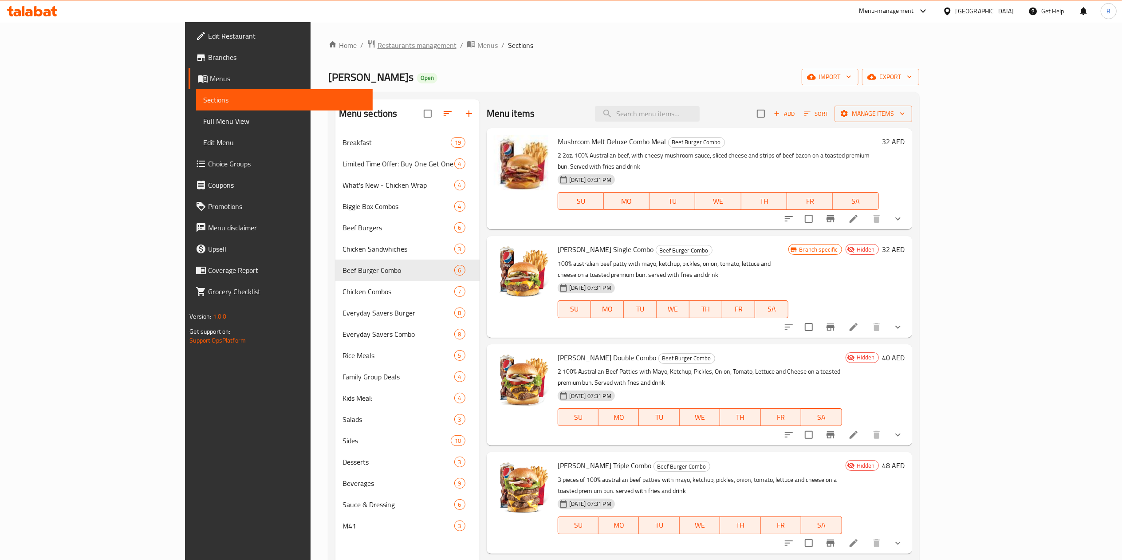
click at [378, 40] on span "Restaurants management" at bounding box center [417, 45] width 79 height 11
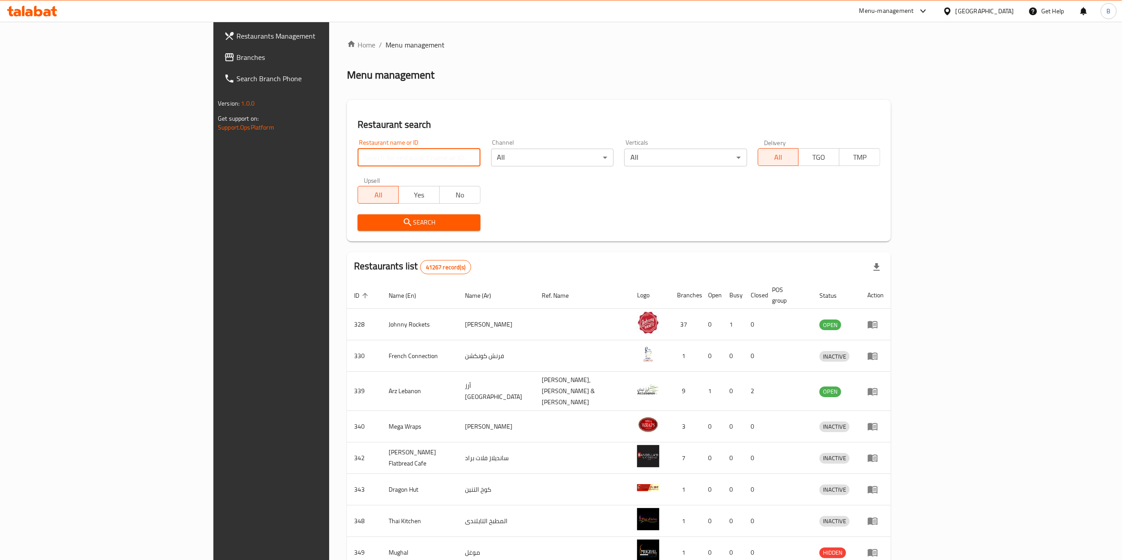
click at [358, 156] on input "search" at bounding box center [419, 158] width 122 height 18
type input "wendy"
click button "Search" at bounding box center [419, 222] width 122 height 16
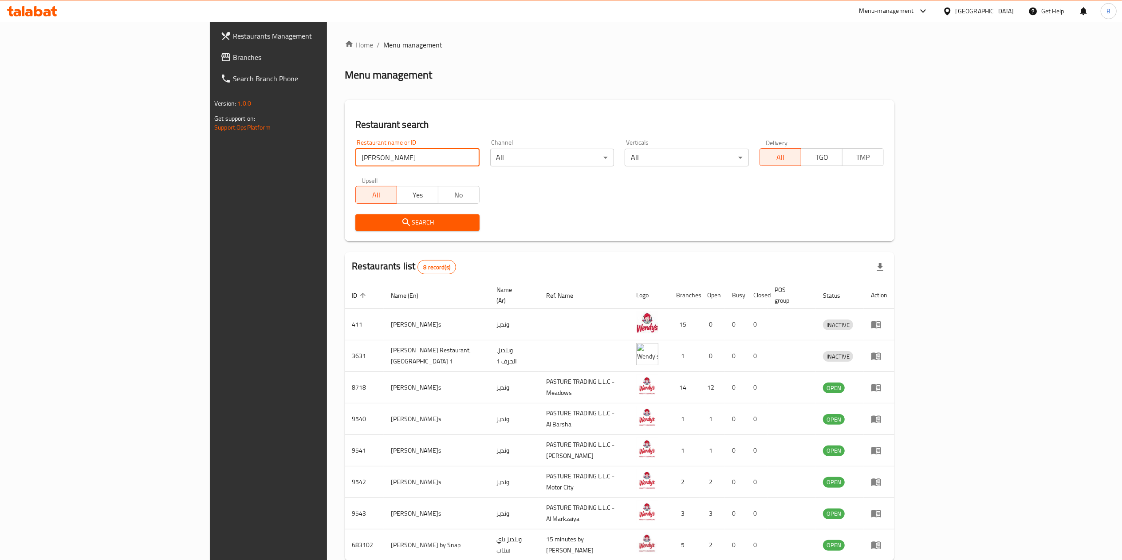
scroll to position [39, 0]
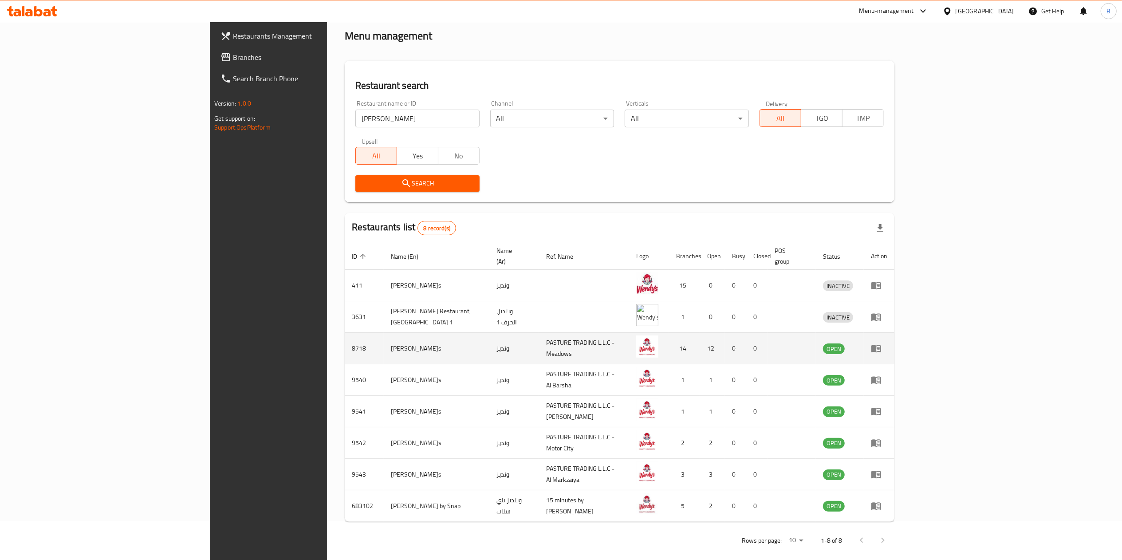
click at [568, 280] on td "enhanced table" at bounding box center [879, 349] width 31 height 32
click at [568, 280] on icon "enhanced table" at bounding box center [877, 349] width 10 height 8
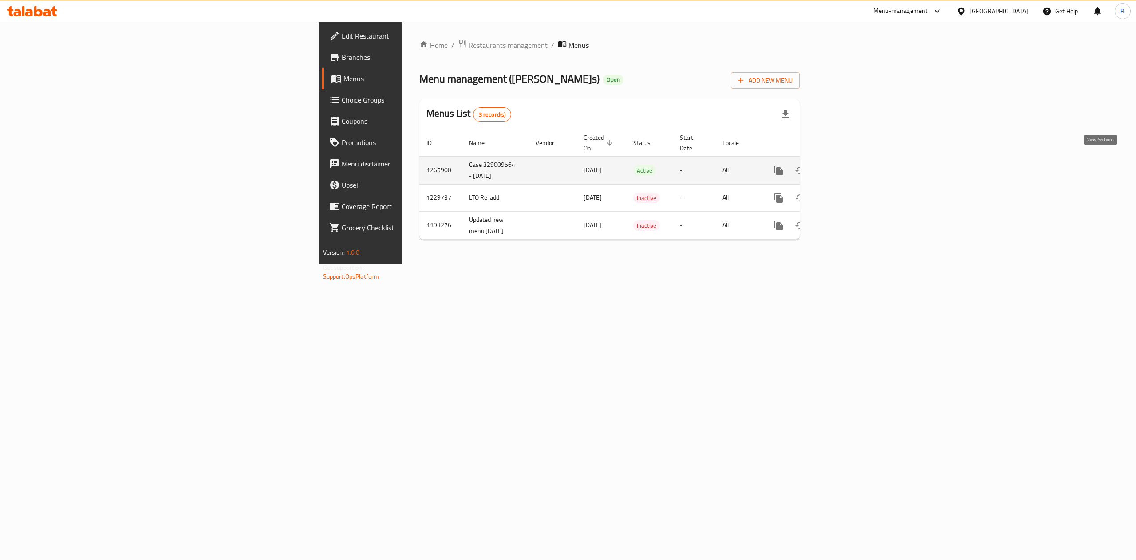
click at [568, 165] on icon "enhanced table" at bounding box center [842, 170] width 11 height 11
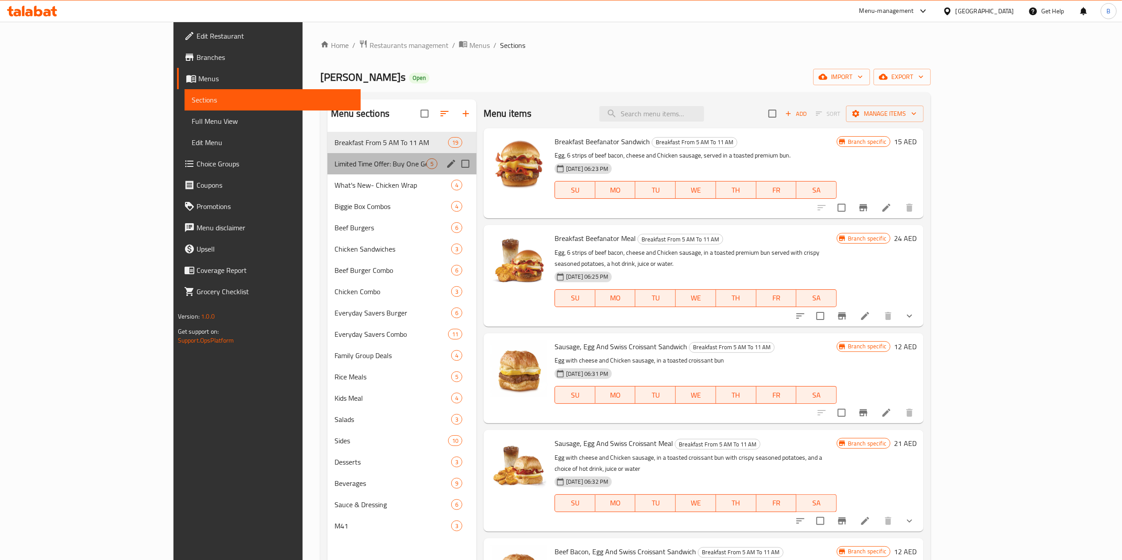
click at [328, 154] on div "Limited Time Offer: Buy One Get One Free 5" at bounding box center [402, 163] width 149 height 21
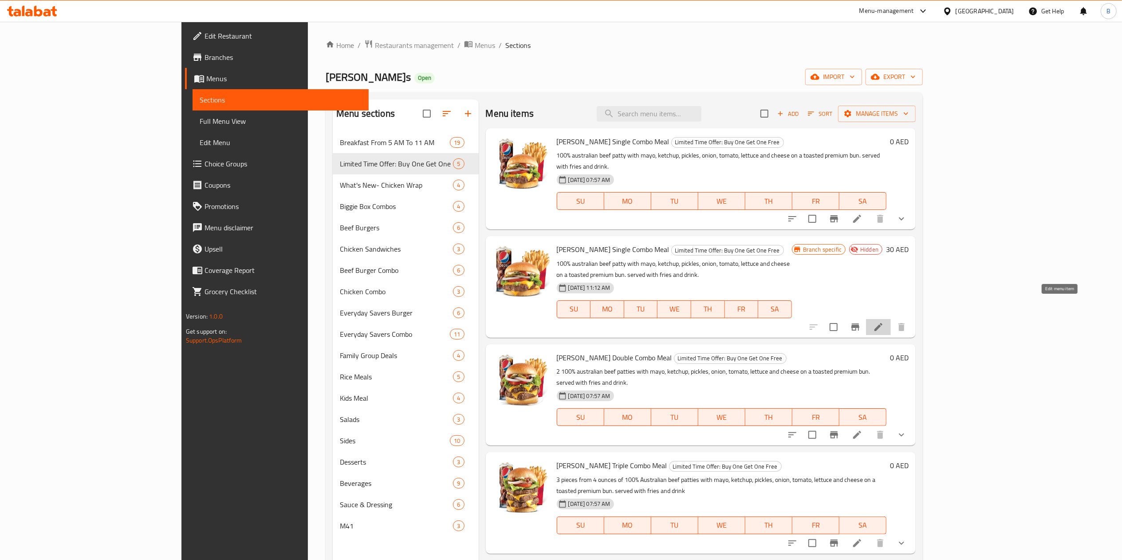
click at [568, 280] on icon at bounding box center [878, 327] width 11 height 11
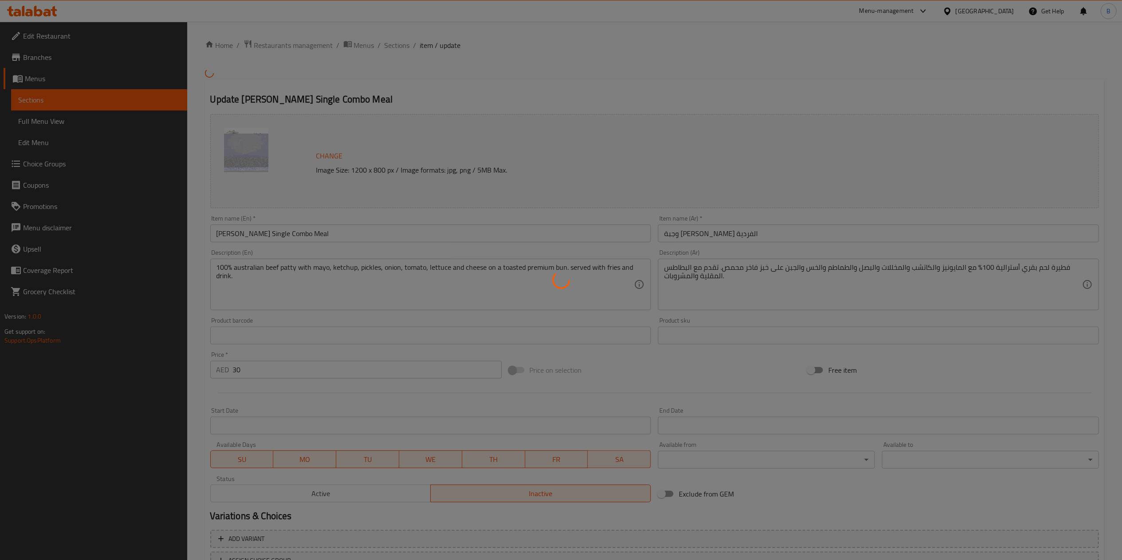
scroll to position [73, 0]
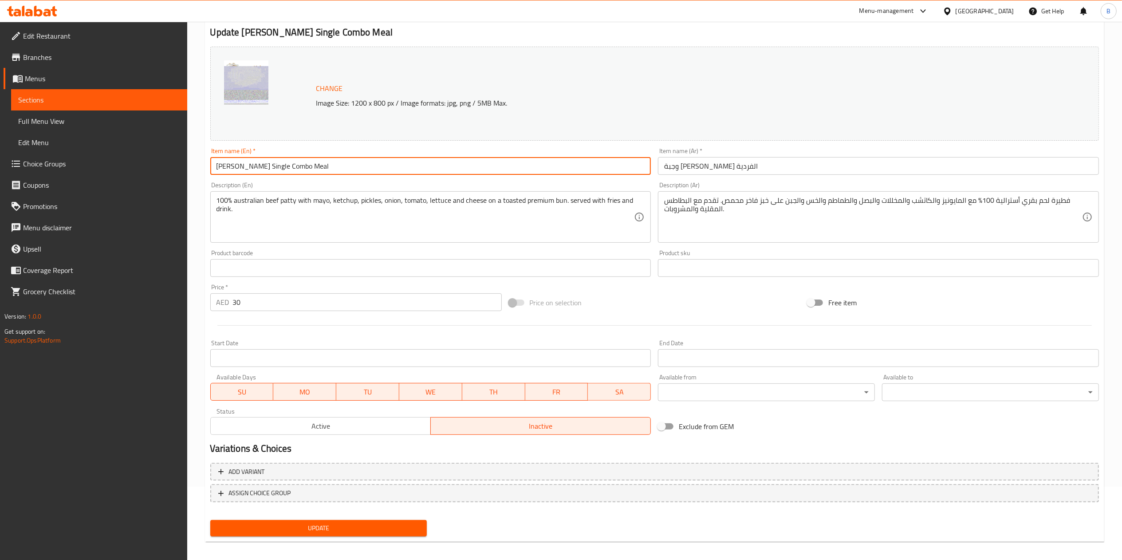
click at [347, 168] on input "[PERSON_NAME]'s Single Combo Meal" at bounding box center [430, 166] width 441 height 18
type input "[PERSON_NAME]'s Single Combo Meal - Test"
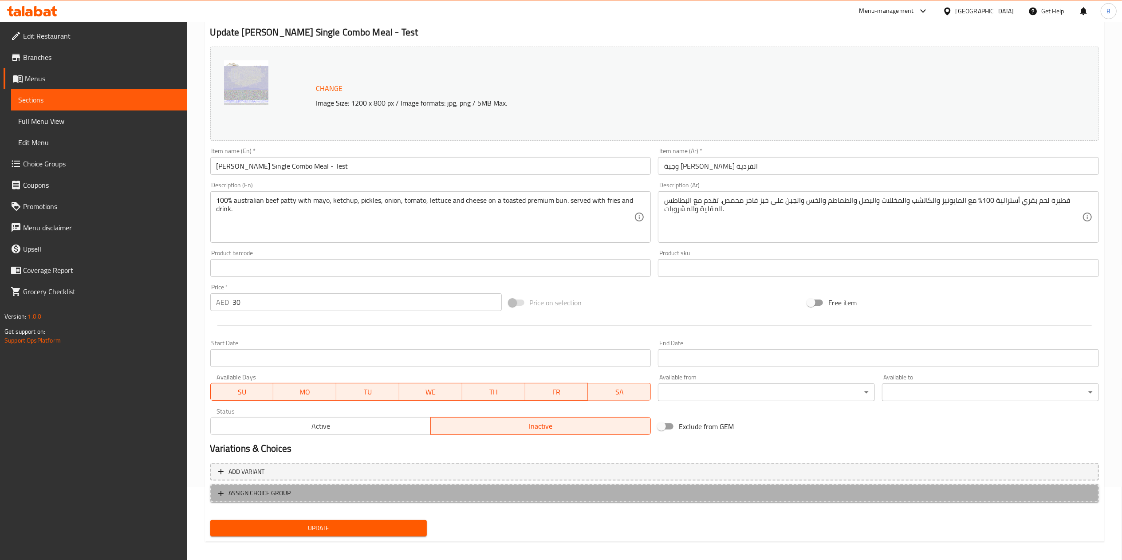
click at [214, 280] on button "ASSIGN CHOICE GROUP" at bounding box center [654, 493] width 889 height 18
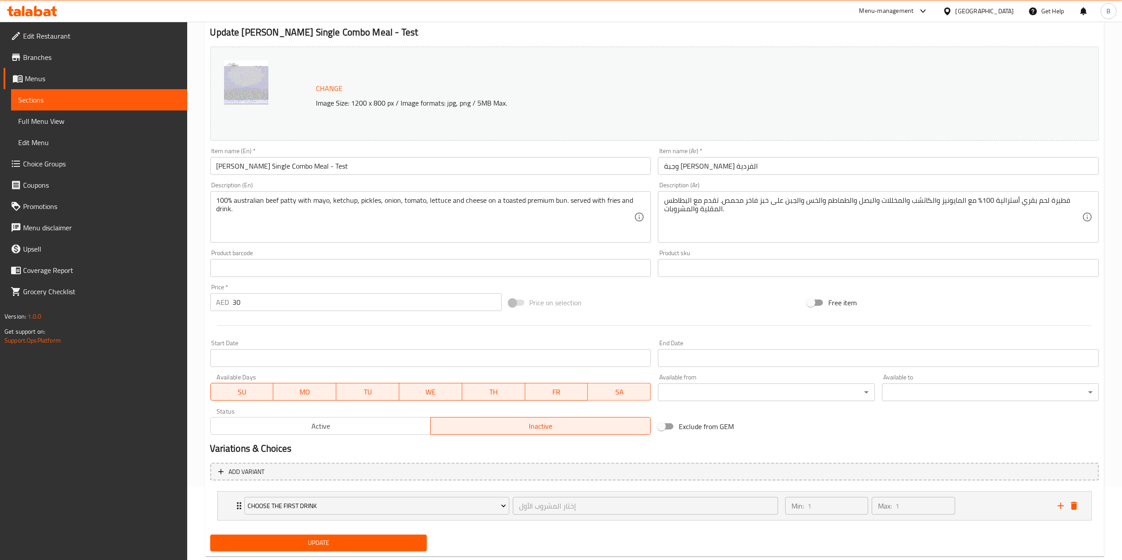
click at [313, 280] on div "Update" at bounding box center [319, 543] width 224 height 24
click at [324, 280] on span "Update" at bounding box center [318, 542] width 203 height 11
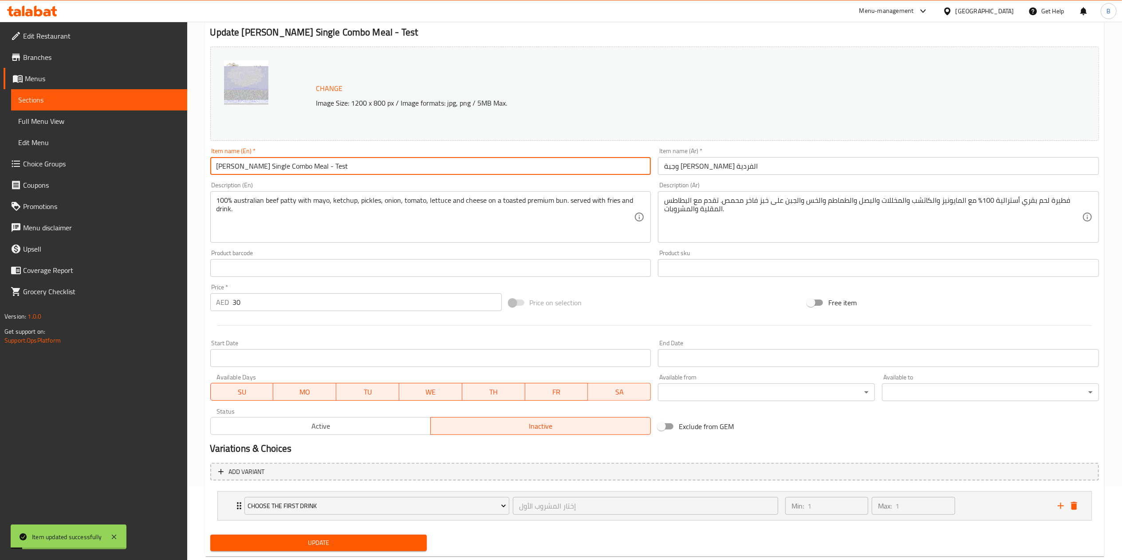
click at [324, 168] on input "[PERSON_NAME]'s Single Combo Meal - Test" at bounding box center [430, 166] width 441 height 18
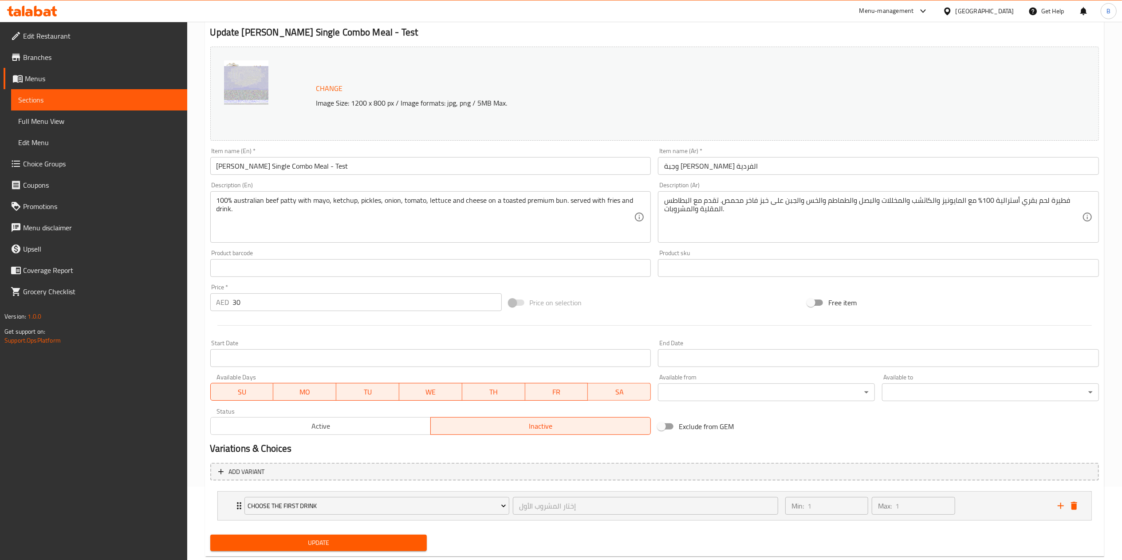
drag, startPoint x: 1113, startPoint y: 234, endPoint x: 1133, endPoint y: 206, distance: 34.5
click at [568, 206] on html "​ Menu-management United Arab Emirates Get Help B Edit Restaurant Branches Menu…" at bounding box center [561, 207] width 1122 height 560
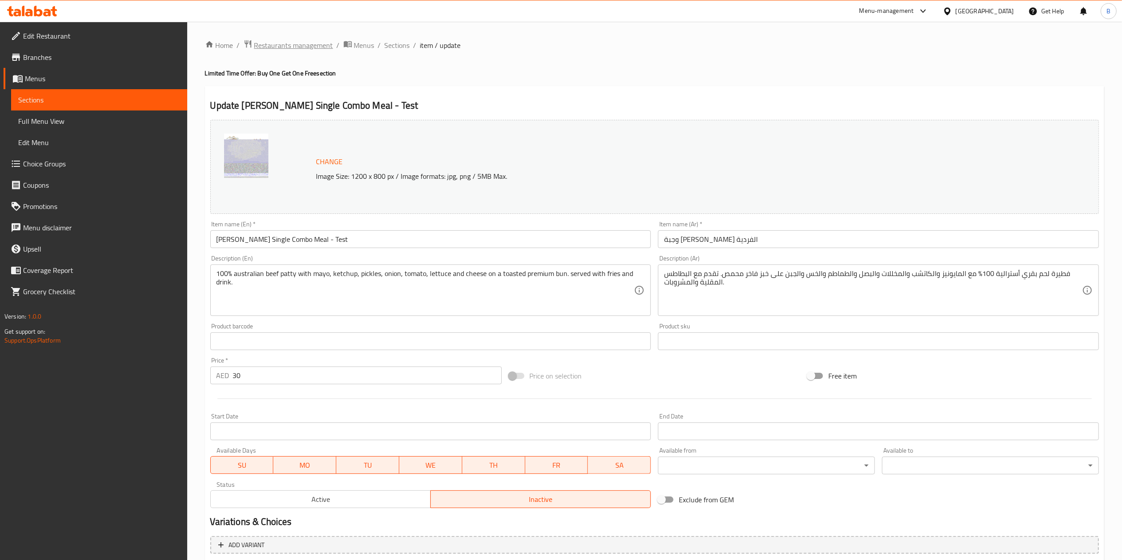
drag, startPoint x: 271, startPoint y: 37, endPoint x: 276, endPoint y: 47, distance: 10.9
click at [276, 47] on div "Home / Restaurants management / Menus / Sections / item / update Limited Time O…" at bounding box center [654, 338] width 935 height 633
click at [276, 47] on span "Restaurants management" at bounding box center [293, 45] width 79 height 11
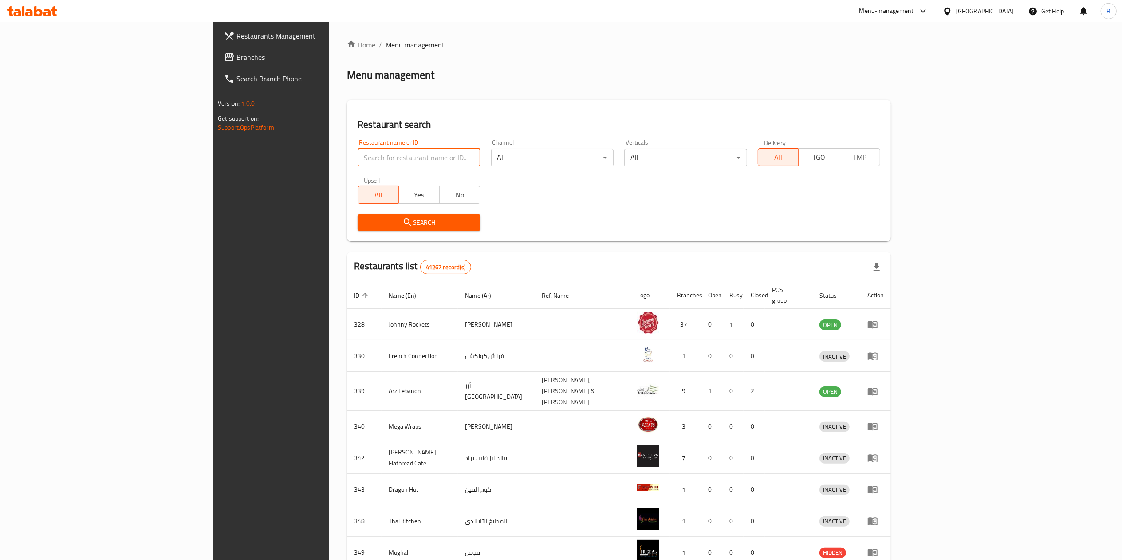
click at [358, 159] on input "search" at bounding box center [419, 158] width 122 height 18
type input "wendy"
click button "Search" at bounding box center [419, 222] width 122 height 16
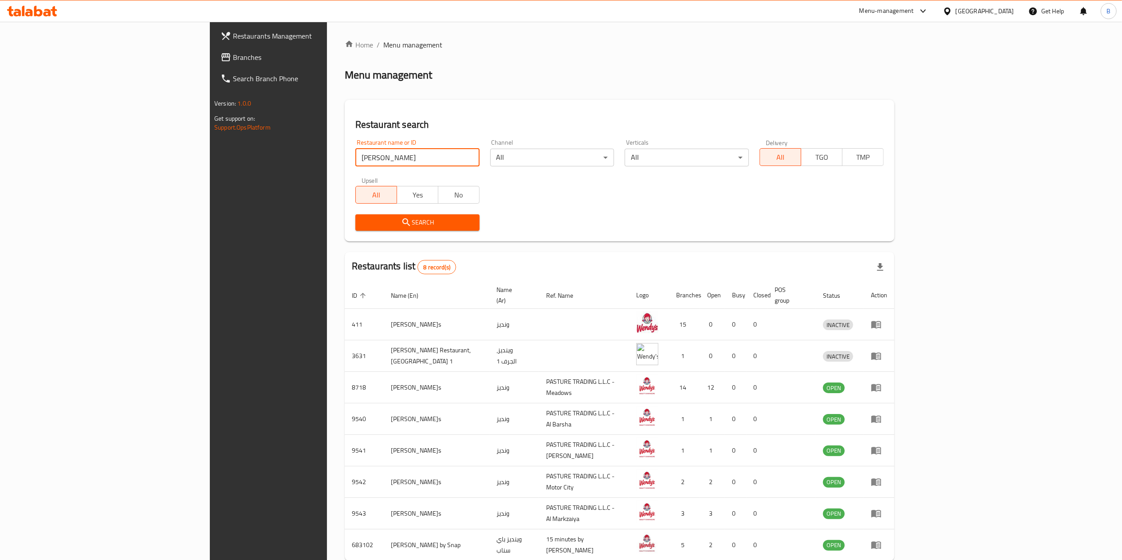
scroll to position [39, 0]
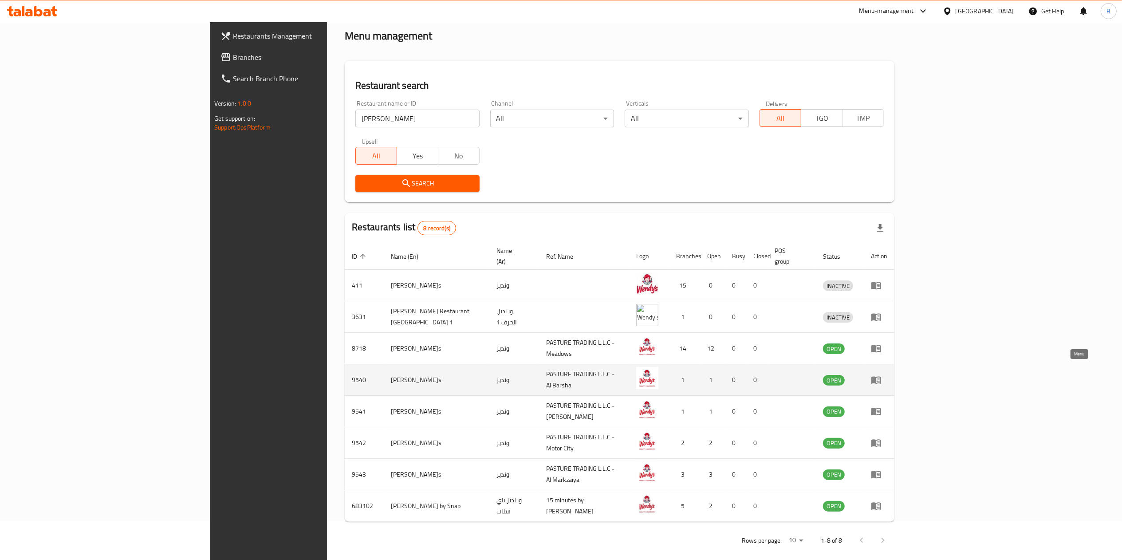
click at [568, 280] on icon "enhanced table" at bounding box center [877, 381] width 10 height 8
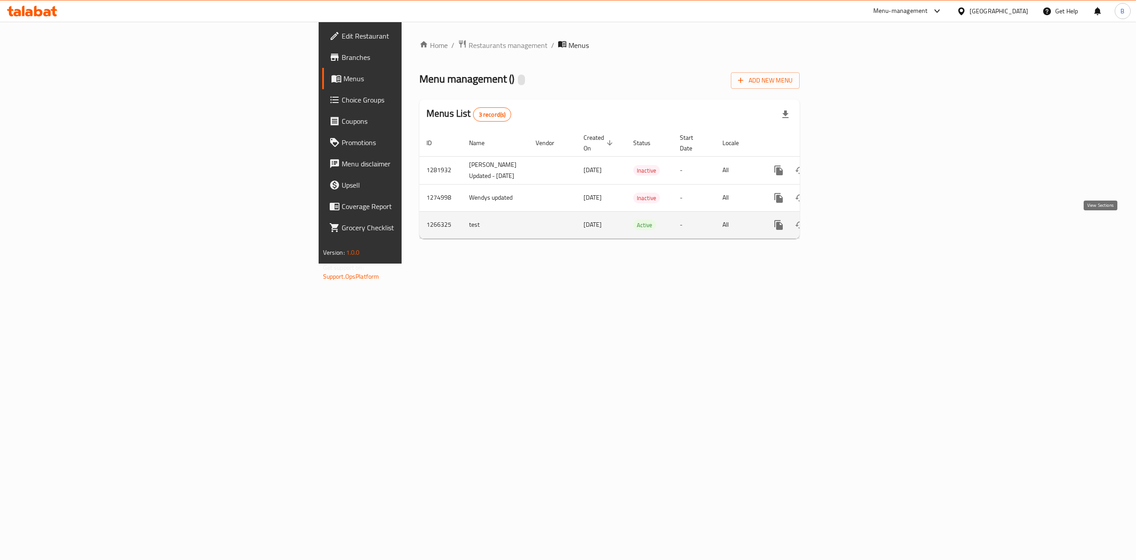
click at [568, 227] on icon "enhanced table" at bounding box center [842, 225] width 11 height 11
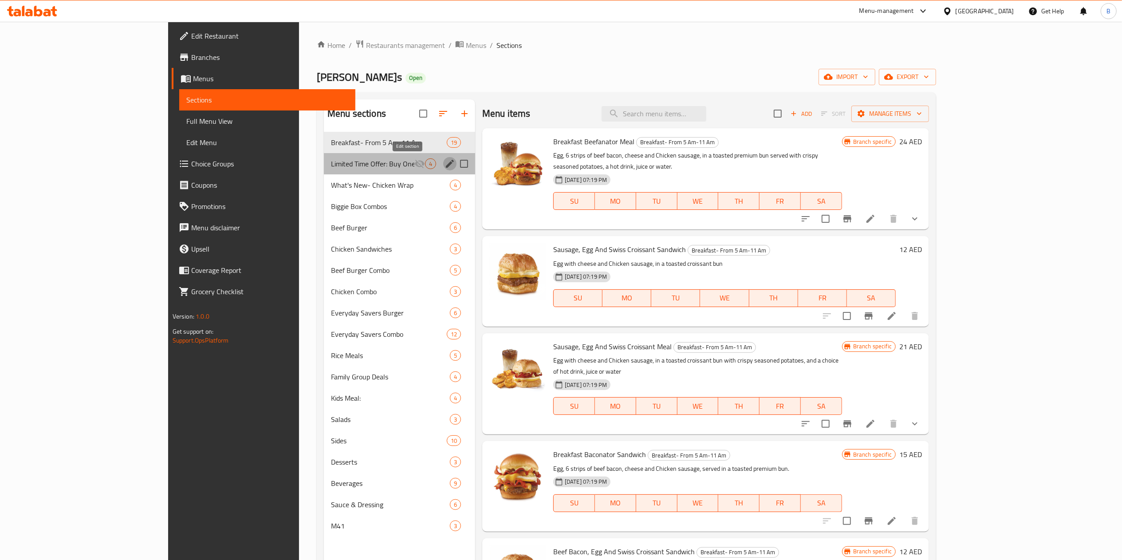
click at [446, 165] on icon "edit" at bounding box center [450, 164] width 8 height 8
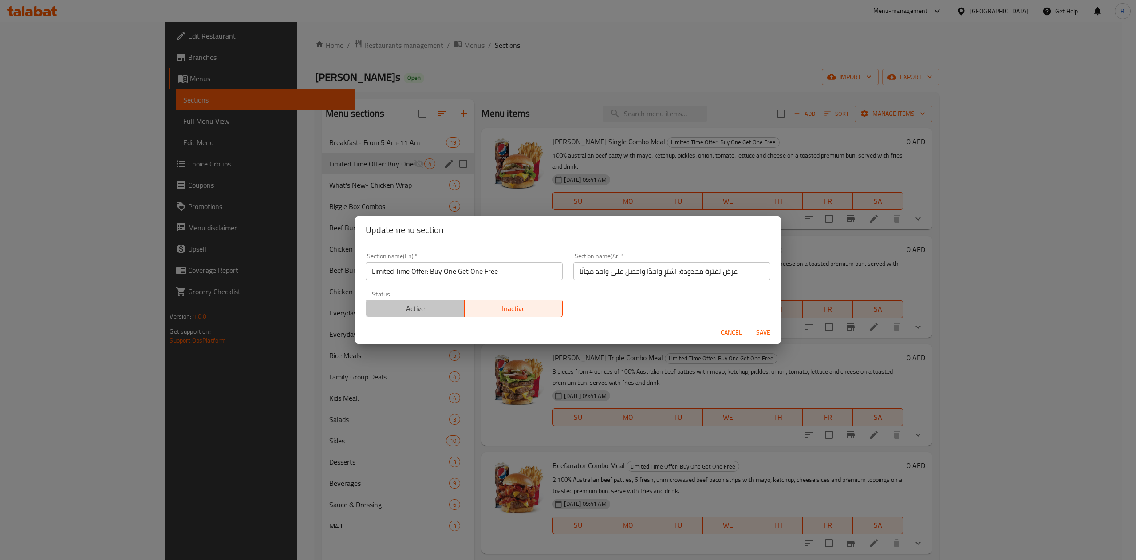
click at [437, 280] on span "Active" at bounding box center [415, 308] width 91 height 13
click at [568, 280] on span "Save" at bounding box center [763, 332] width 21 height 11
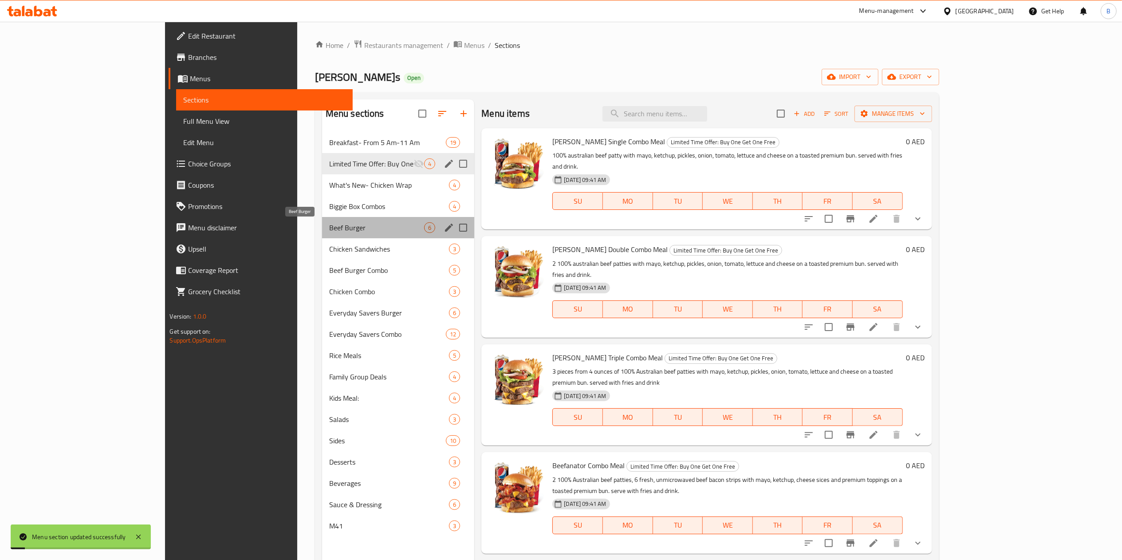
drag, startPoint x: 294, startPoint y: 229, endPoint x: 261, endPoint y: 194, distance: 48.0
click at [322, 194] on div "Breakfast- From 5 Am-11 Am 19 Limited Time Offer: Buy One Get One Free 4 What's…" at bounding box center [398, 334] width 153 height 405
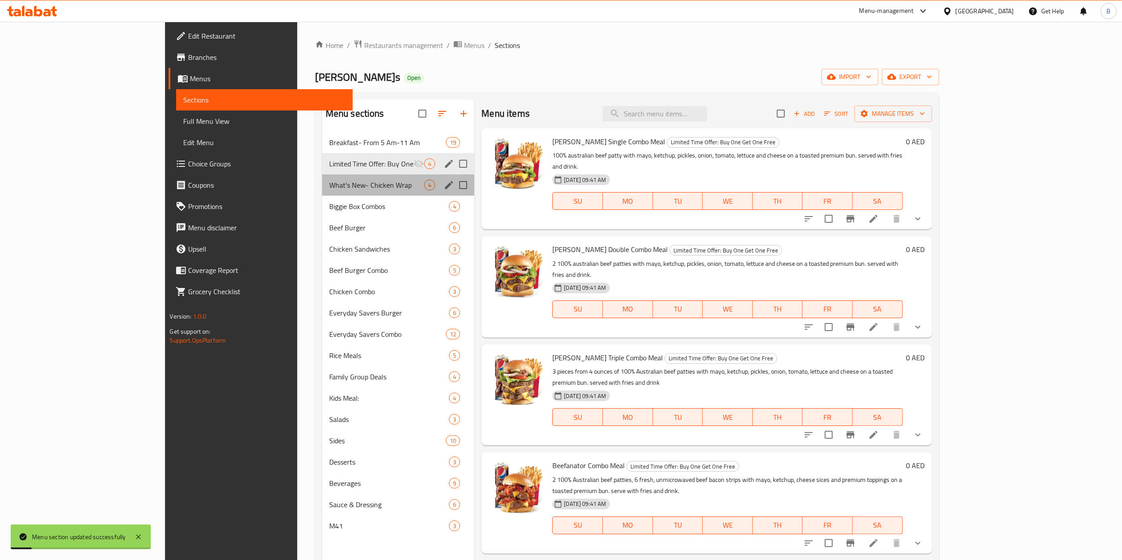
click at [322, 194] on div "What's New- Chicken Wrap 4" at bounding box center [398, 184] width 153 height 21
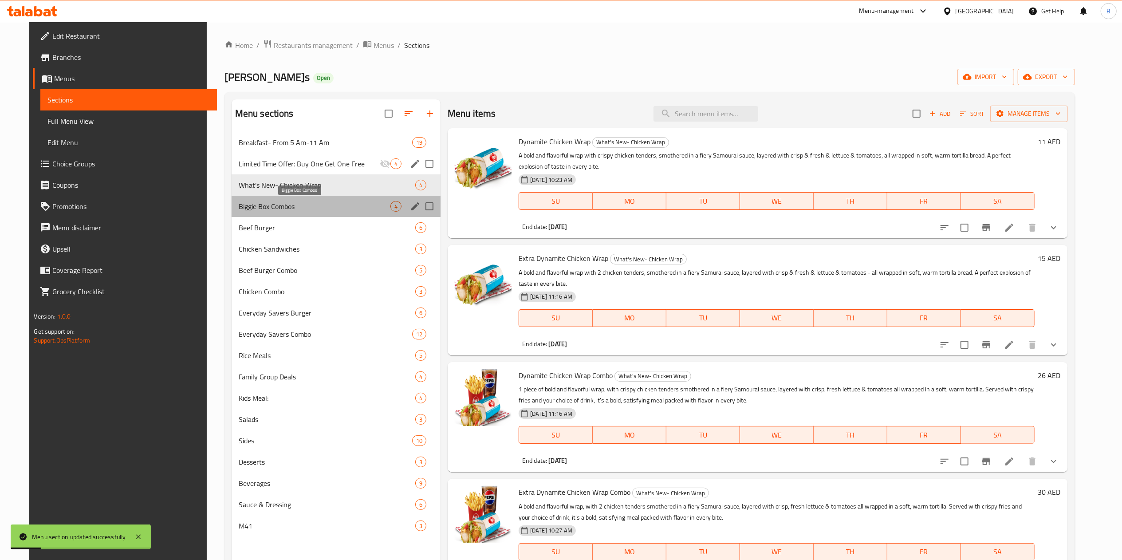
click at [276, 210] on span "Biggie Box Combos" at bounding box center [315, 206] width 152 height 11
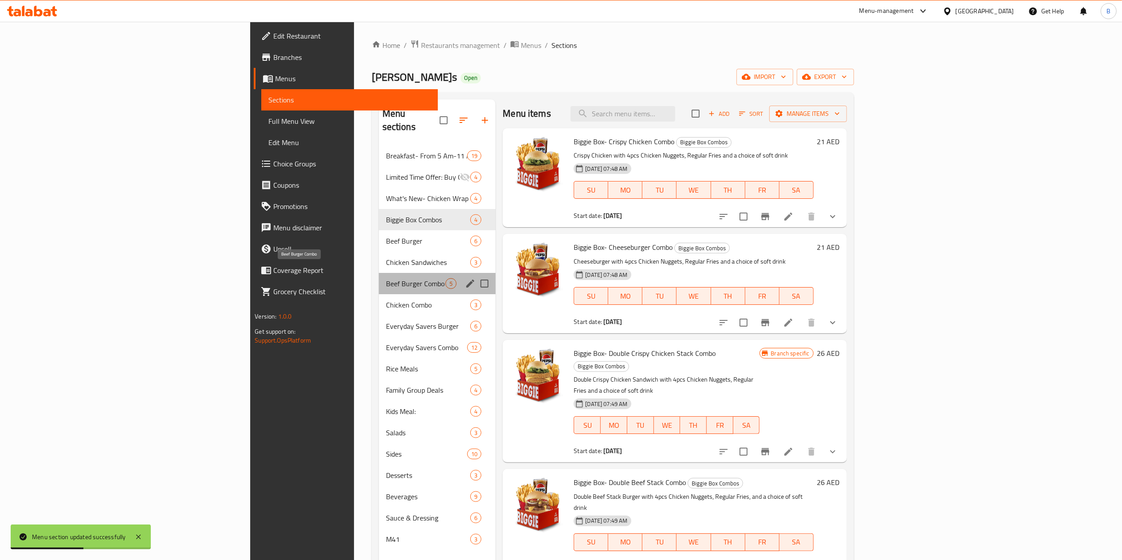
click at [386, 278] on span "Beef Burger Combo" at bounding box center [416, 283] width 60 height 11
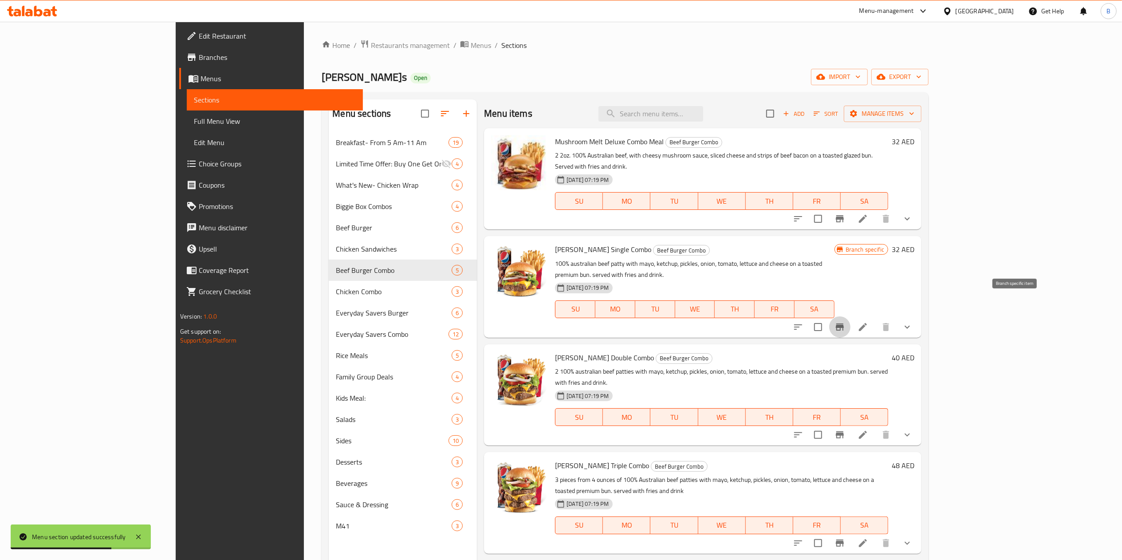
click at [568, 280] on icon "Branch-specific-item" at bounding box center [840, 327] width 11 height 11
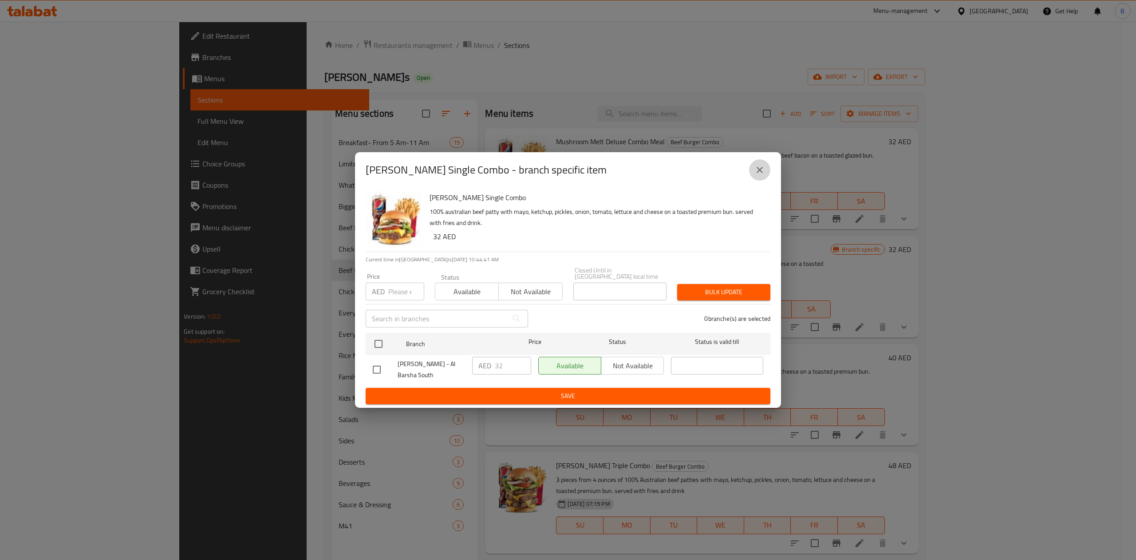
click at [568, 170] on button "close" at bounding box center [759, 169] width 21 height 21
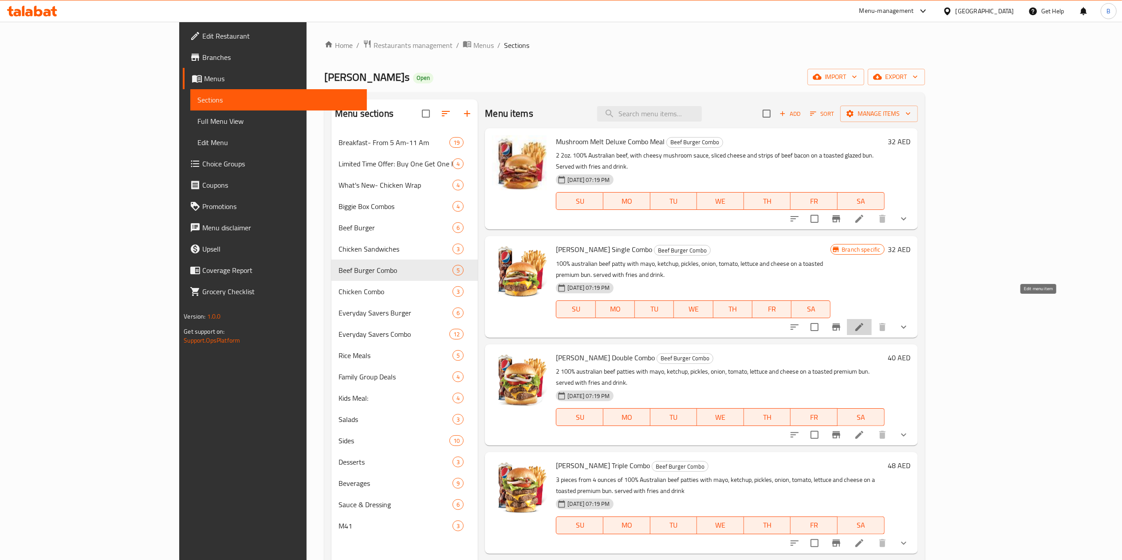
click at [568, 280] on icon at bounding box center [860, 327] width 8 height 8
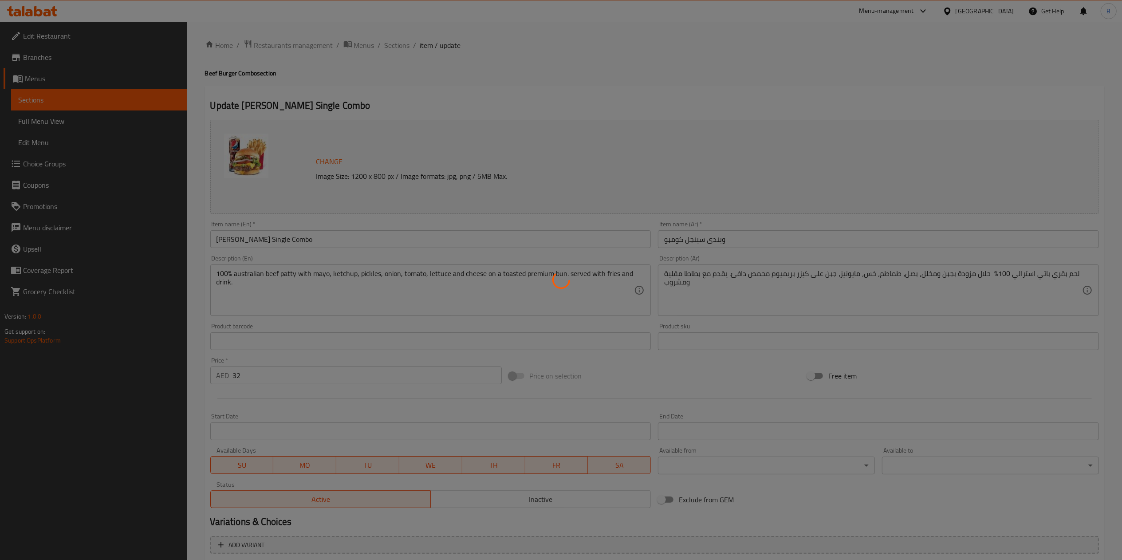
click at [483, 280] on div at bounding box center [561, 280] width 1122 height 560
type input "الترقية الي وجبة حجم أكبر"
type input "0"
type input "1"
type input "إختيارك من الفرايز"
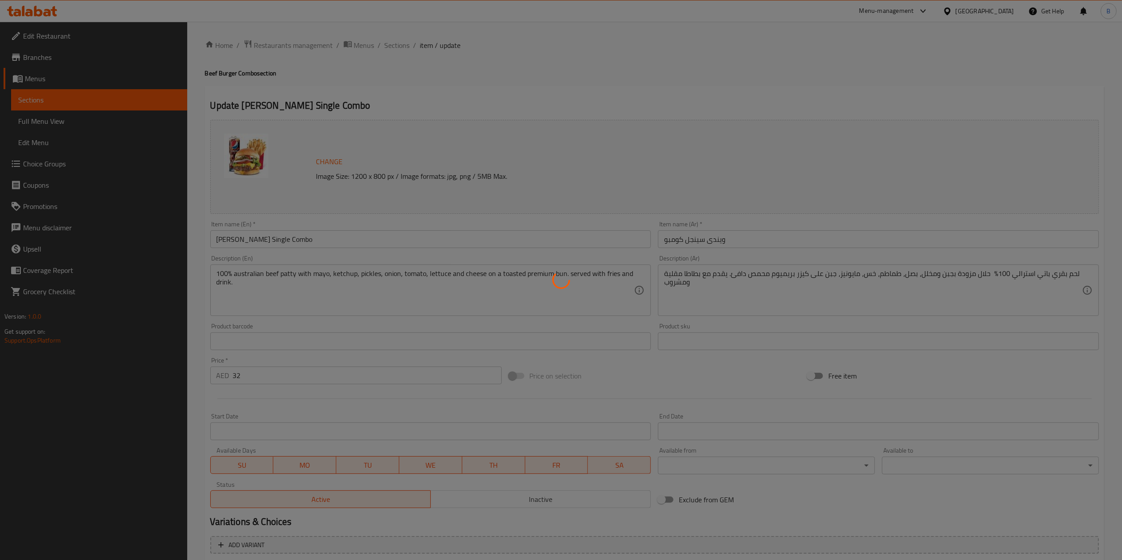
type input "1"
type input "إختيارك من المشروب:"
type input "1"
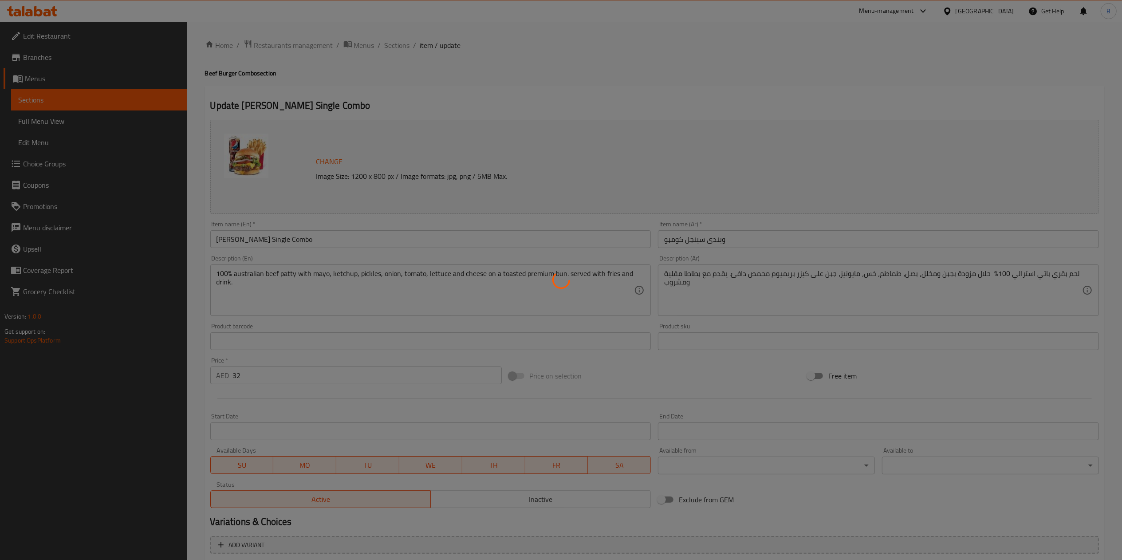
type input "فطيرة لحم بقري إضافية:"
type input "0"
type input "حلويات:"
type input "0"
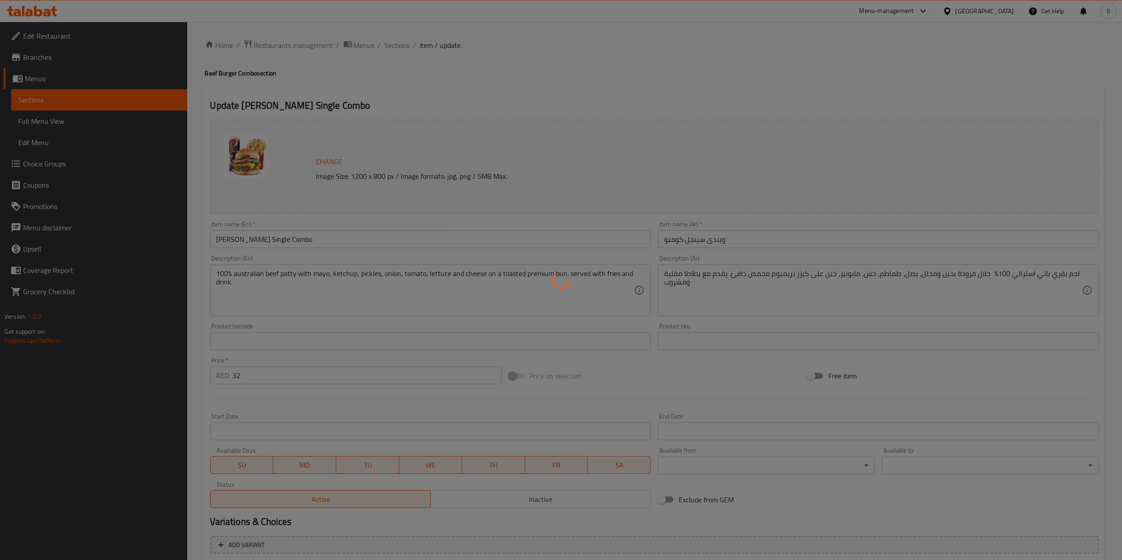
type input "0"
type input "أضافات:"
type input "0"
type input "إضافة صوصات:"
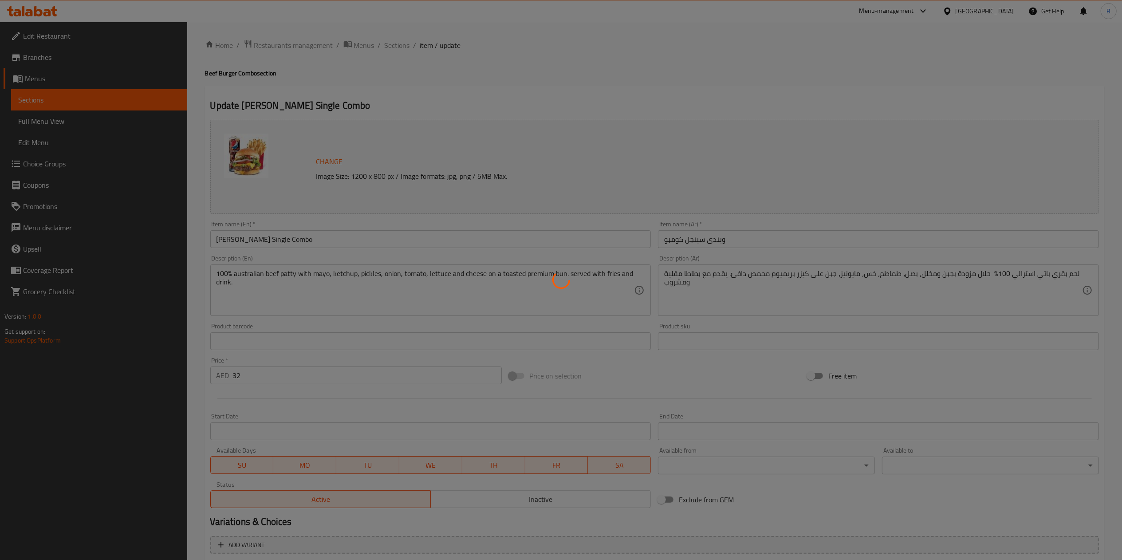
type input "0"
type input "المكونات القابلة للإزالة:"
type input "0"
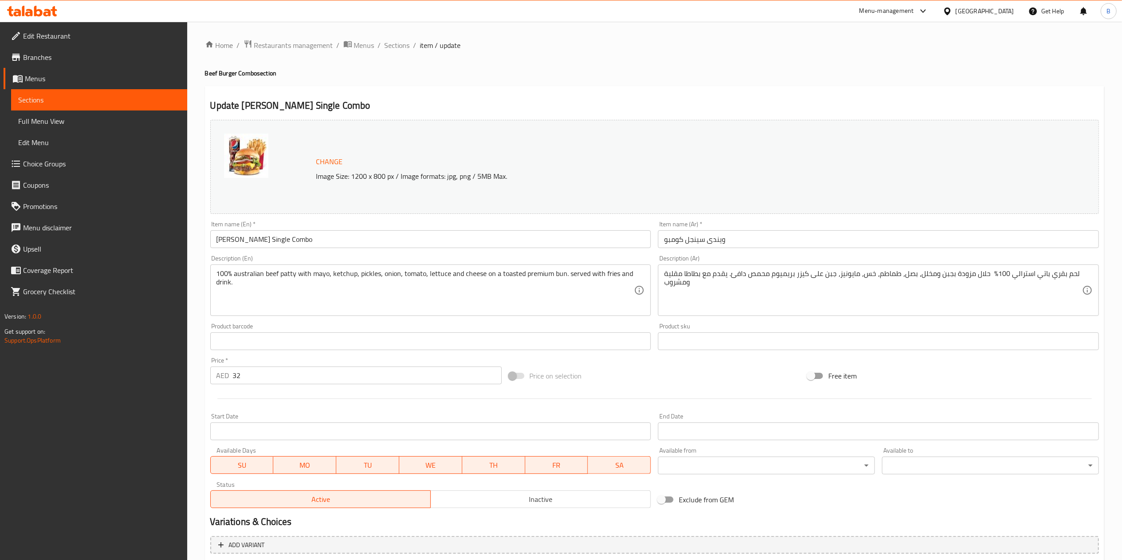
click at [483, 280] on div "Home / Restaurants management / Menus / Sections / item / update Beef Burger Co…" at bounding box center [655, 465] width 900 height 852
click at [483, 280] on span "Inactive" at bounding box center [540, 499] width 213 height 13
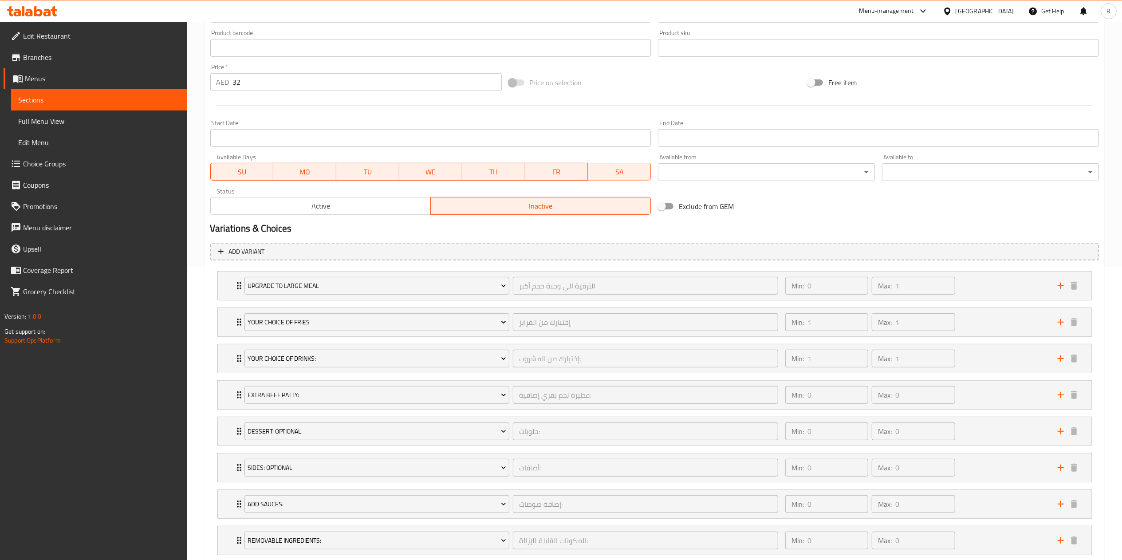
scroll to position [353, 0]
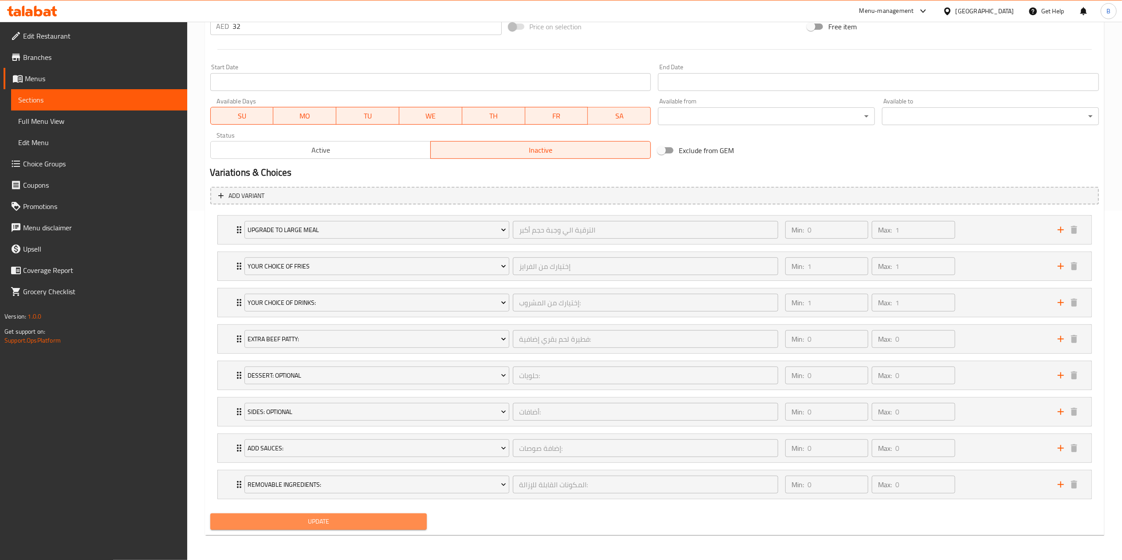
click at [404, 280] on span "Update" at bounding box center [318, 521] width 203 height 11
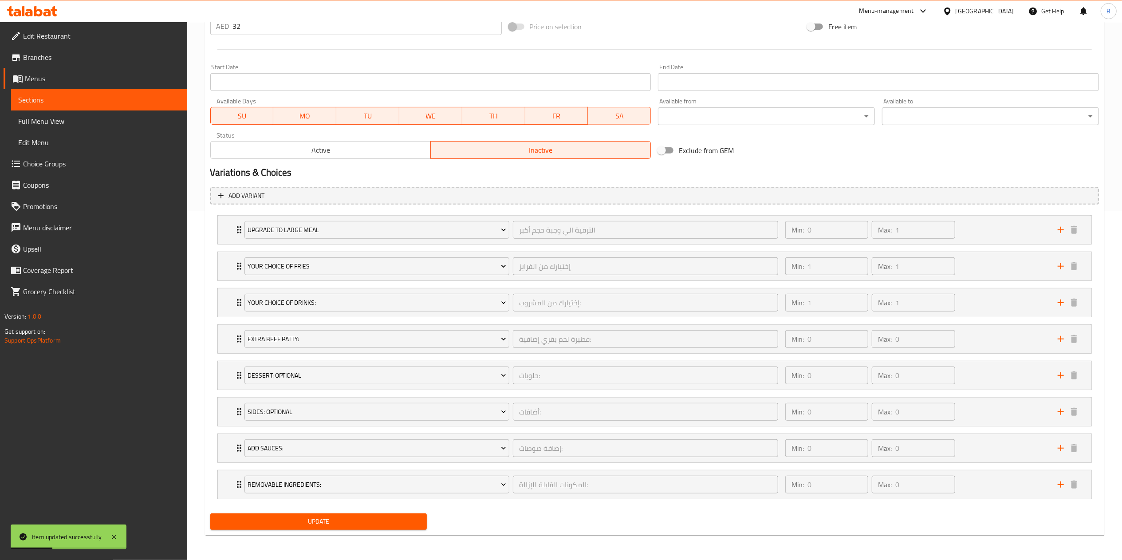
scroll to position [0, 0]
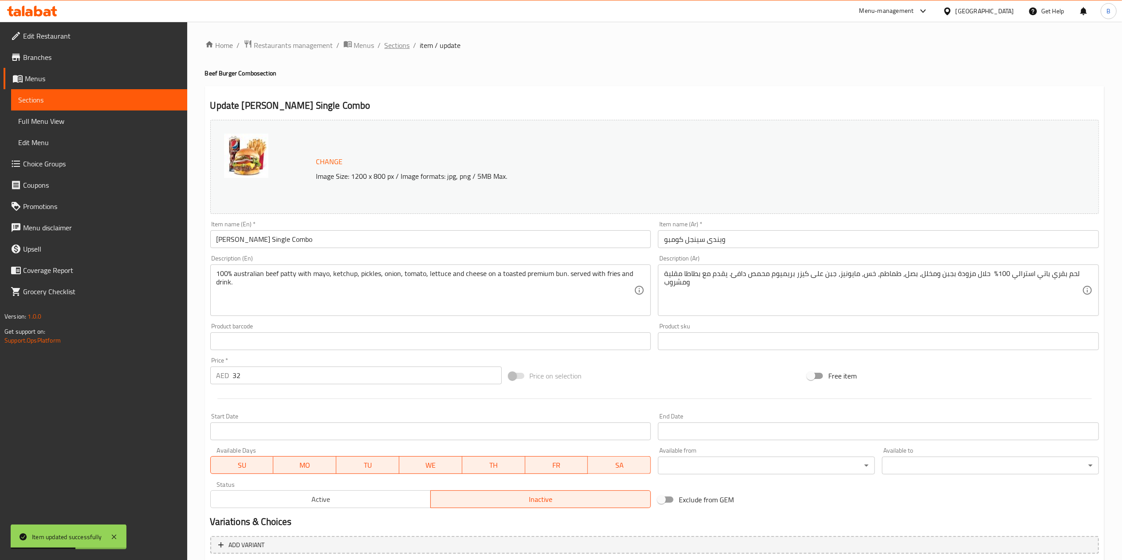
click at [387, 40] on span "Sections" at bounding box center [397, 45] width 25 height 11
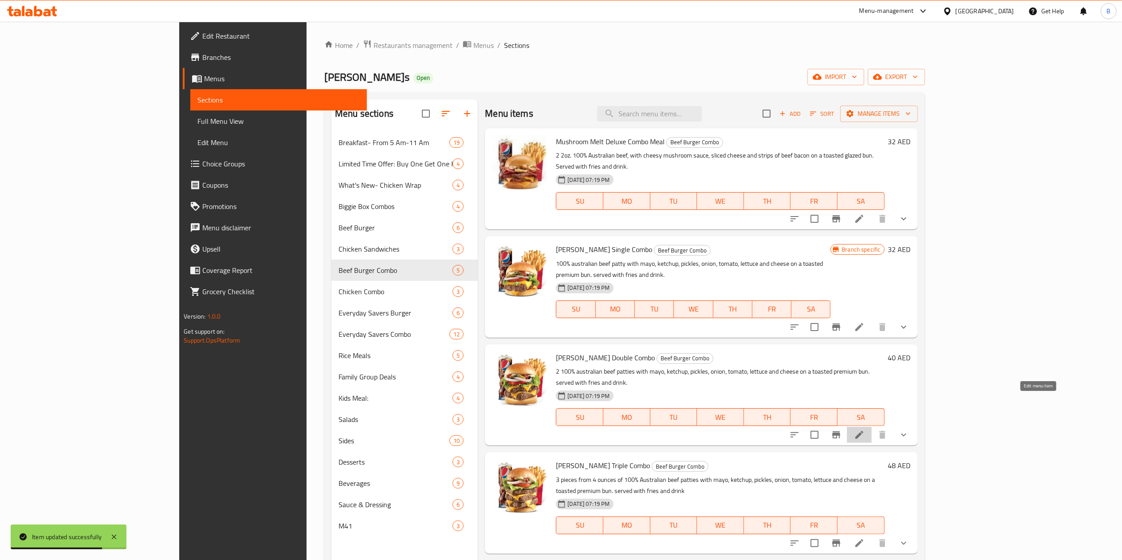
click at [568, 280] on icon at bounding box center [859, 435] width 11 height 11
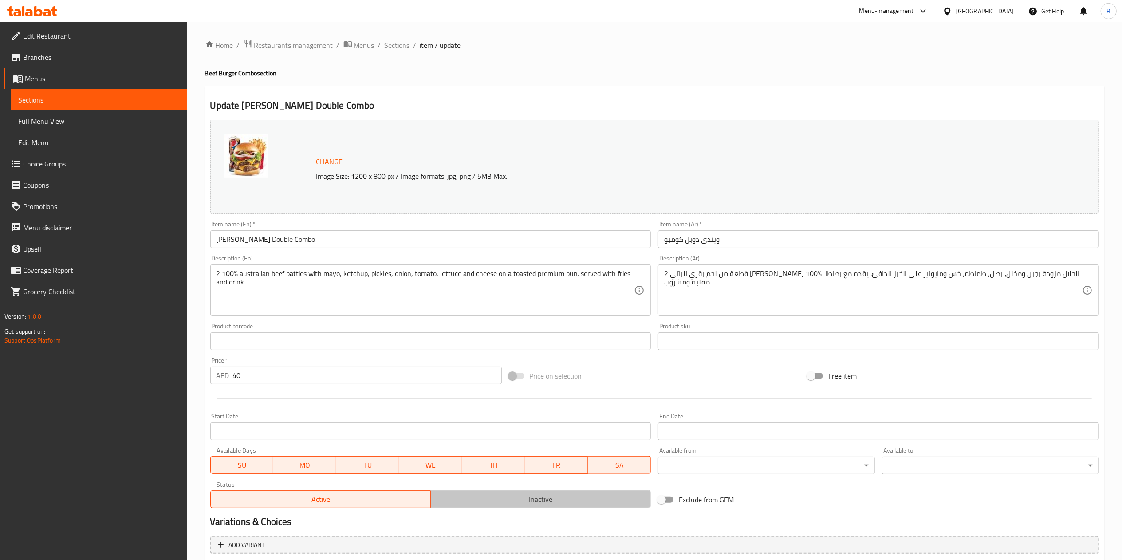
click at [568, 280] on span "Inactive" at bounding box center [540, 499] width 213 height 13
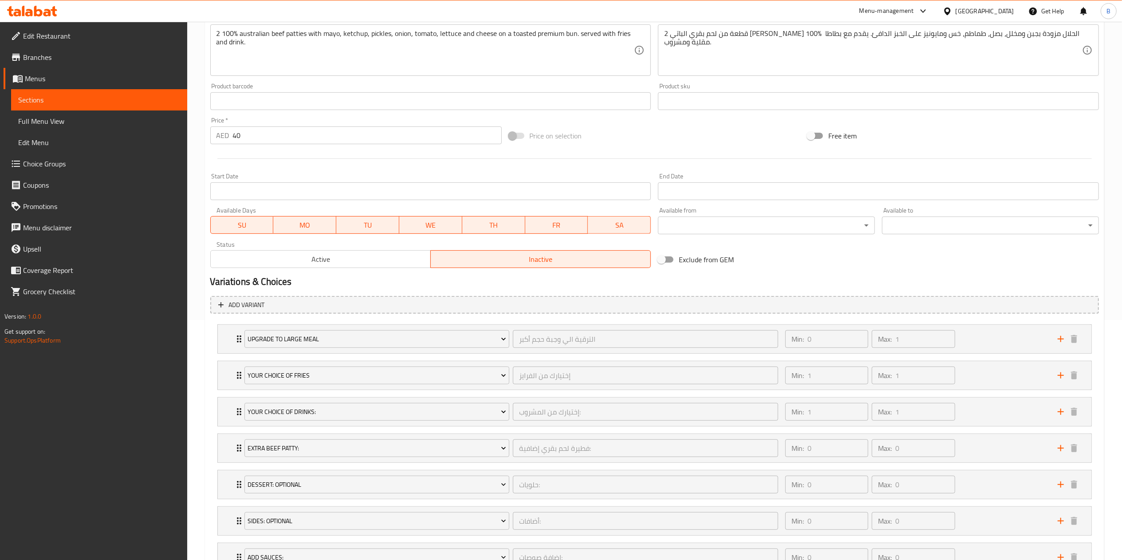
scroll to position [353, 0]
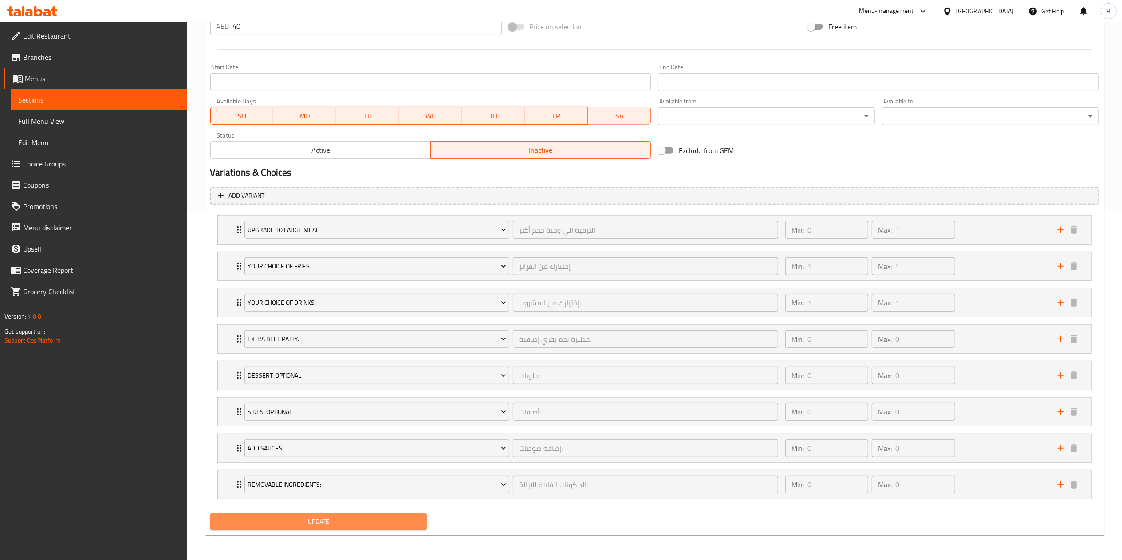
click at [342, 280] on span "Update" at bounding box center [318, 521] width 203 height 11
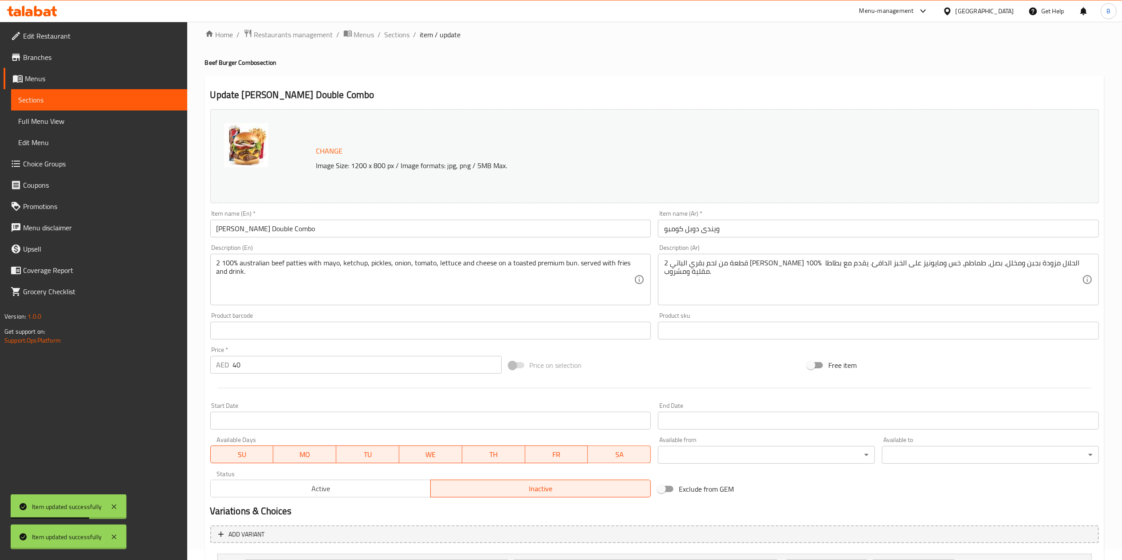
scroll to position [0, 0]
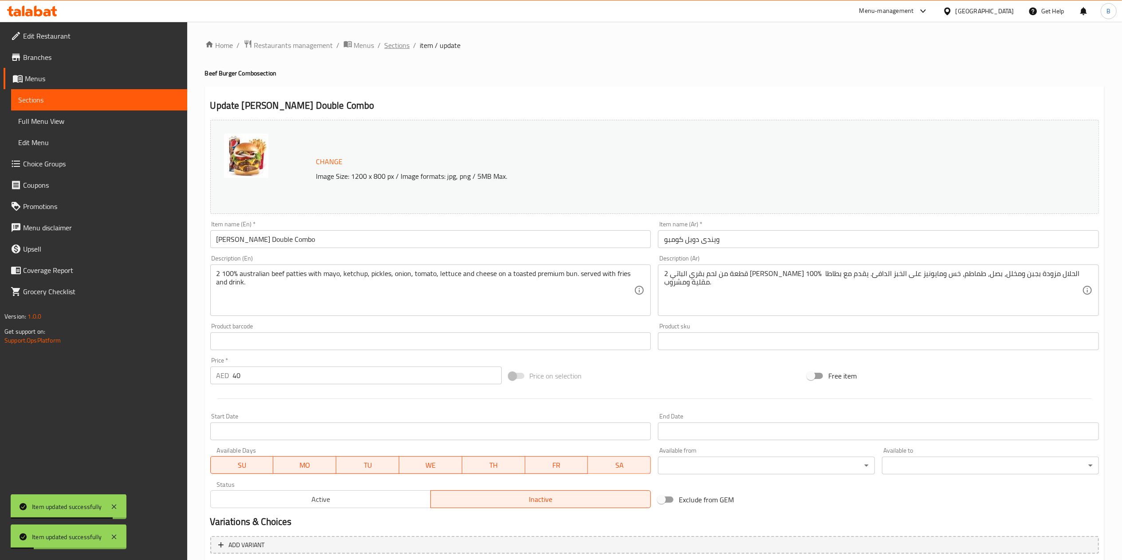
click at [390, 51] on span "Sections" at bounding box center [397, 45] width 25 height 11
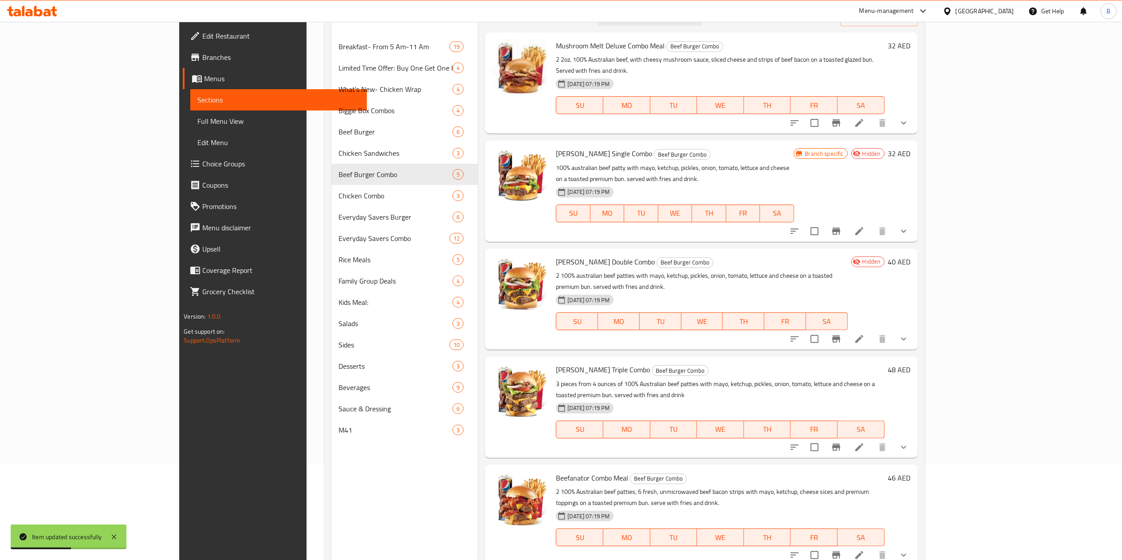
scroll to position [107, 0]
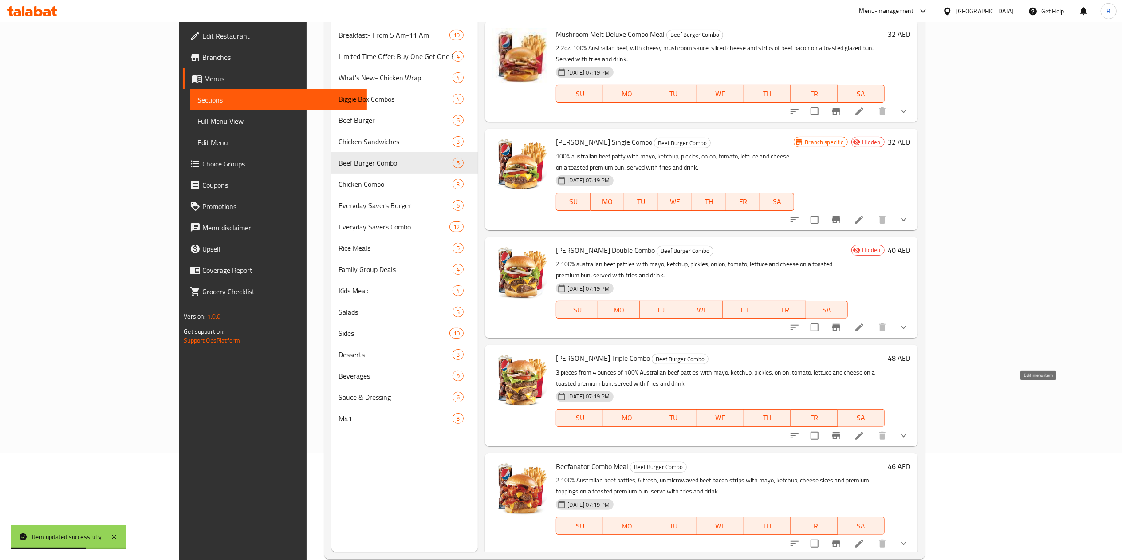
click at [568, 280] on icon at bounding box center [859, 436] width 11 height 11
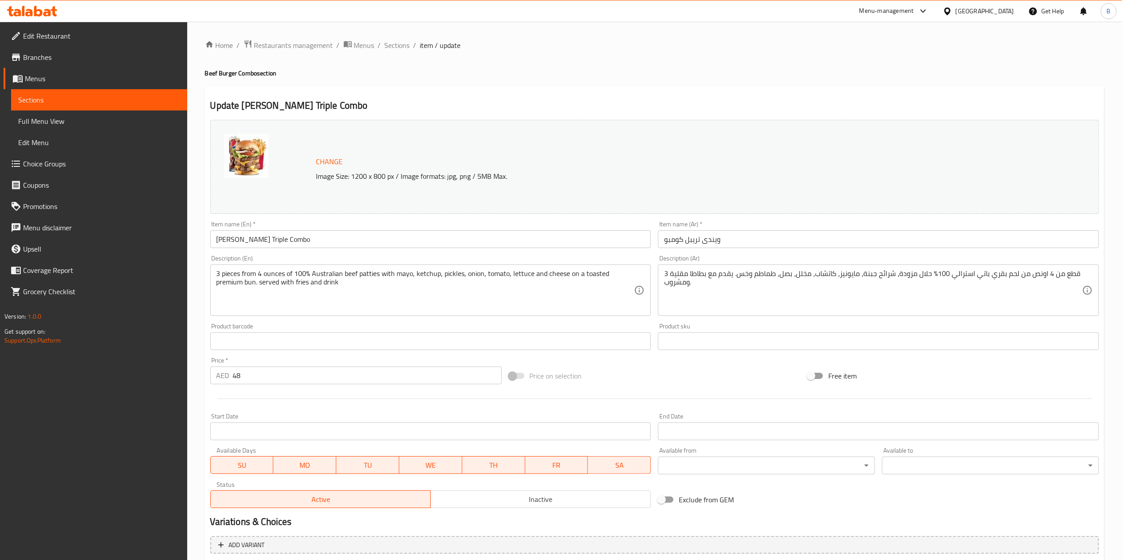
drag, startPoint x: 512, startPoint y: 488, endPoint x: 524, endPoint y: 494, distance: 13.7
click at [524, 280] on div "Active Inactive" at bounding box center [430, 495] width 441 height 27
click at [524, 280] on span "Inactive" at bounding box center [540, 499] width 213 height 13
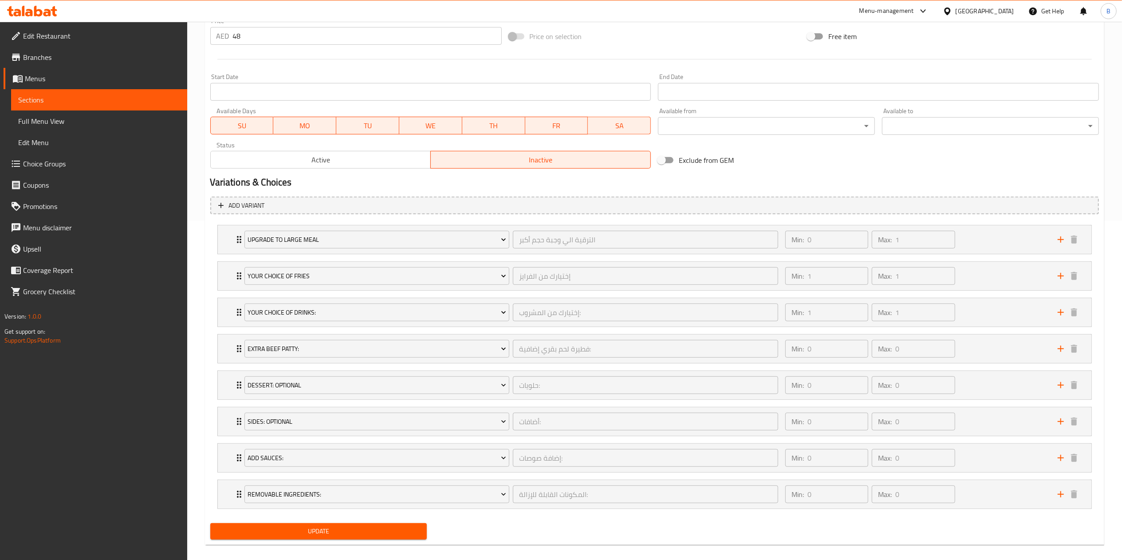
scroll to position [353, 0]
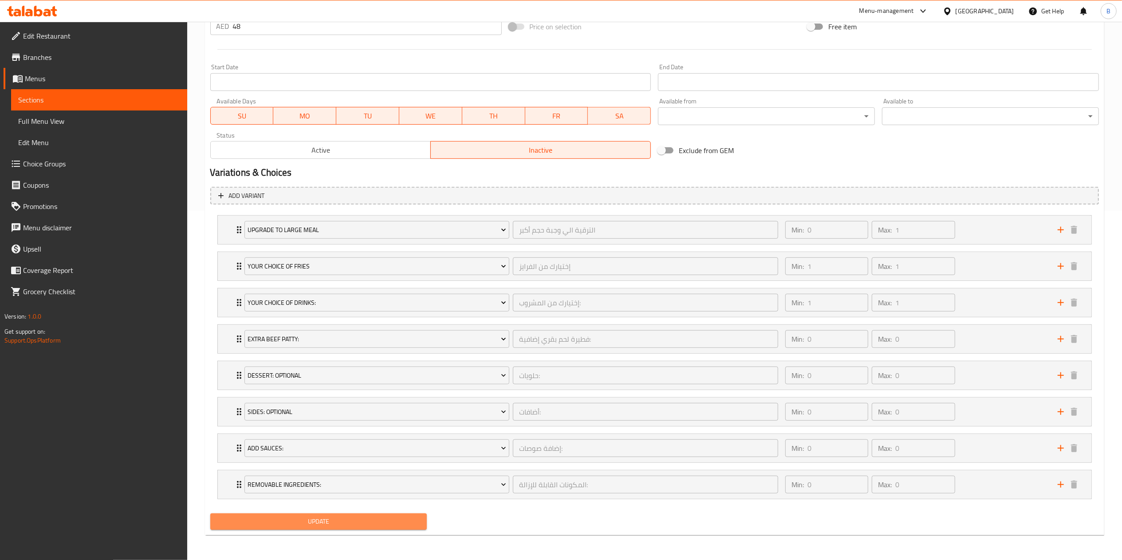
click at [374, 280] on span "Update" at bounding box center [318, 521] width 203 height 11
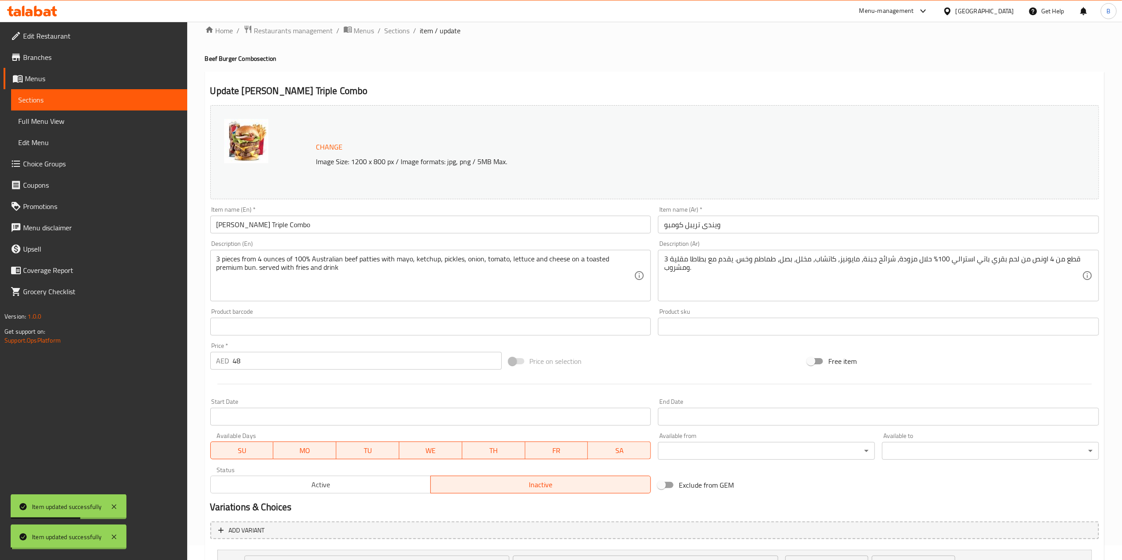
scroll to position [0, 0]
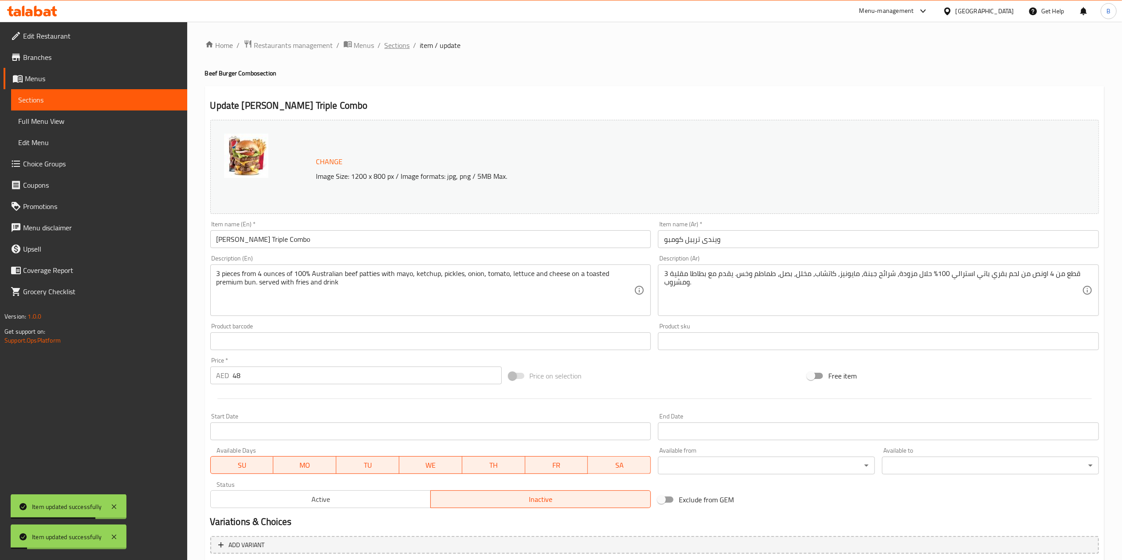
click at [398, 45] on span "Sections" at bounding box center [397, 45] width 25 height 11
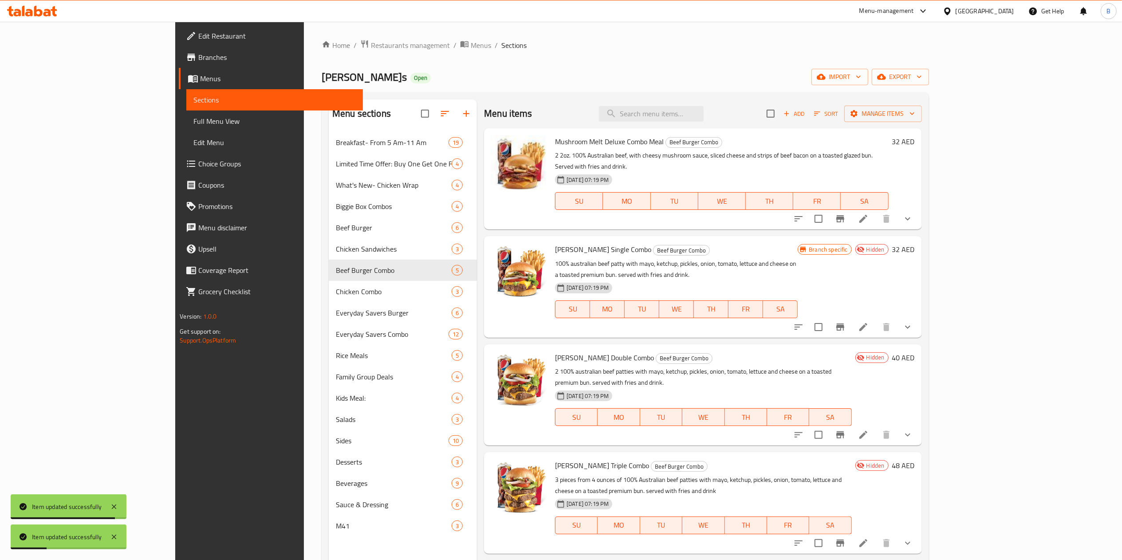
scroll to position [125, 0]
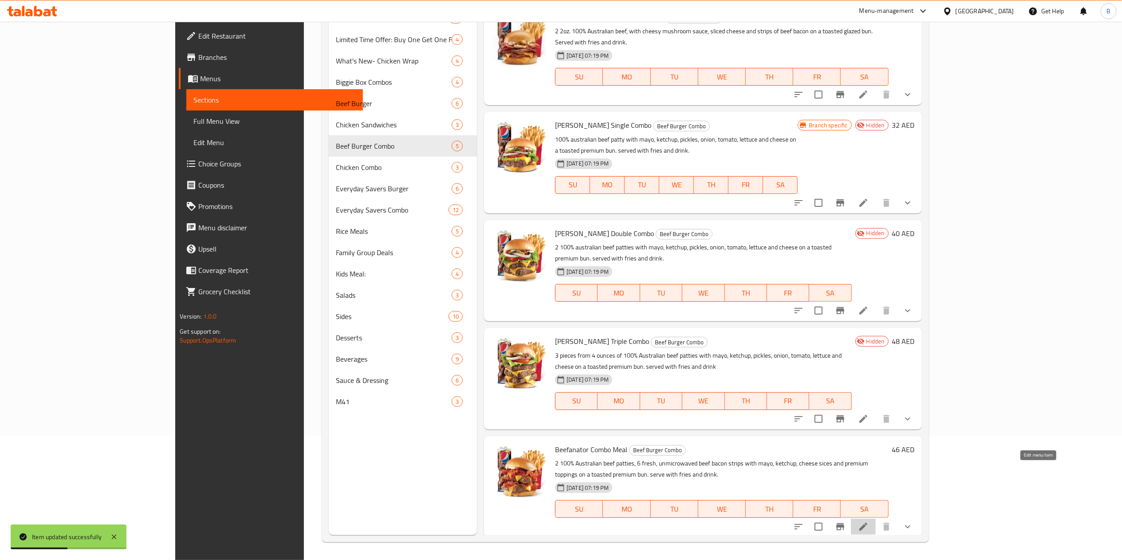
click at [568, 280] on icon at bounding box center [863, 526] width 11 height 11
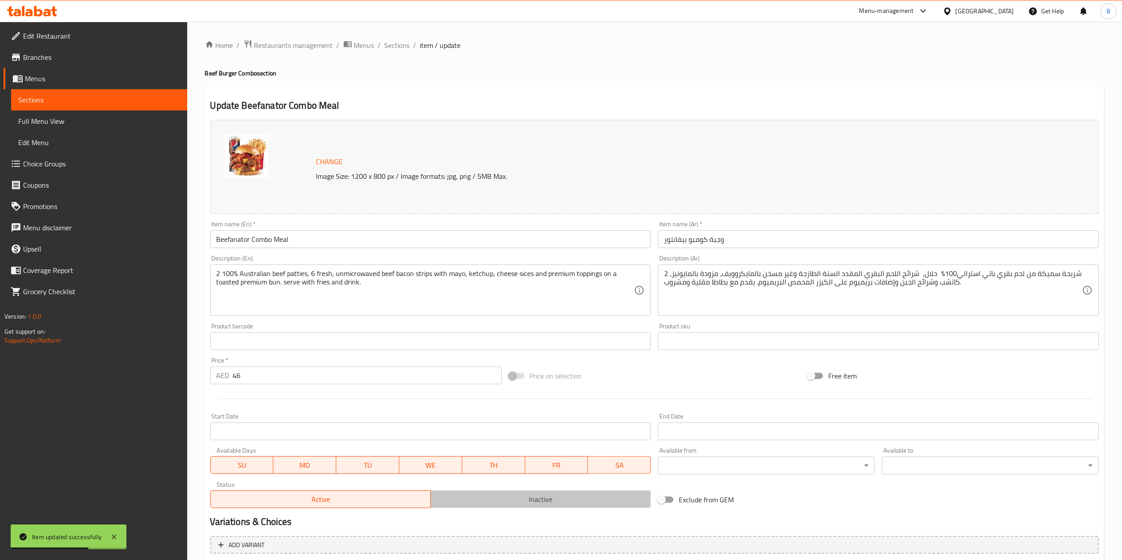
click at [568, 280] on button "Inactive" at bounding box center [541, 499] width 221 height 18
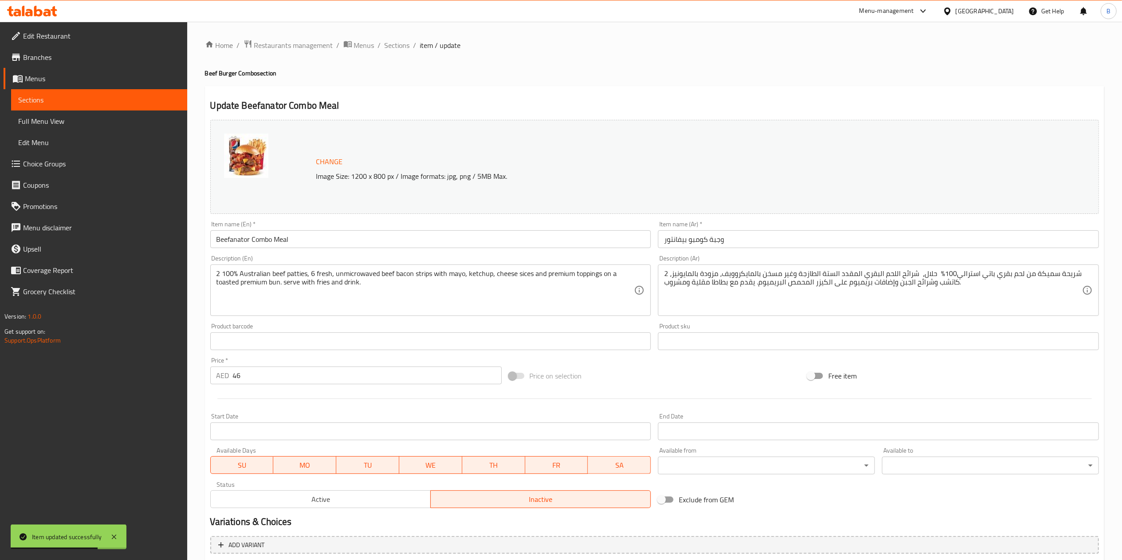
scroll to position [353, 0]
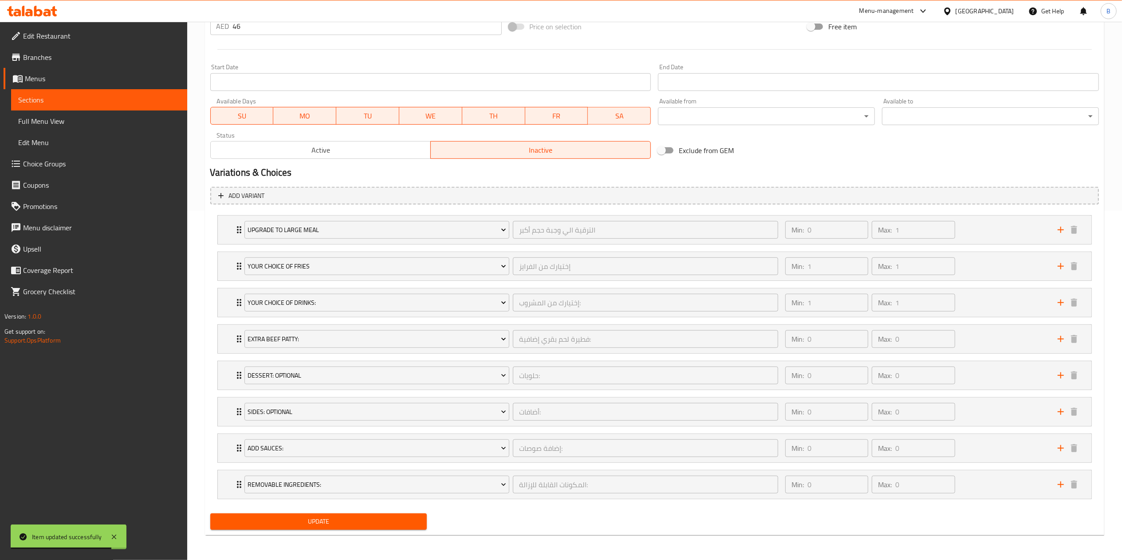
click at [388, 280] on div "Update" at bounding box center [319, 522] width 224 height 24
click at [396, 280] on span "Update" at bounding box center [318, 521] width 203 height 11
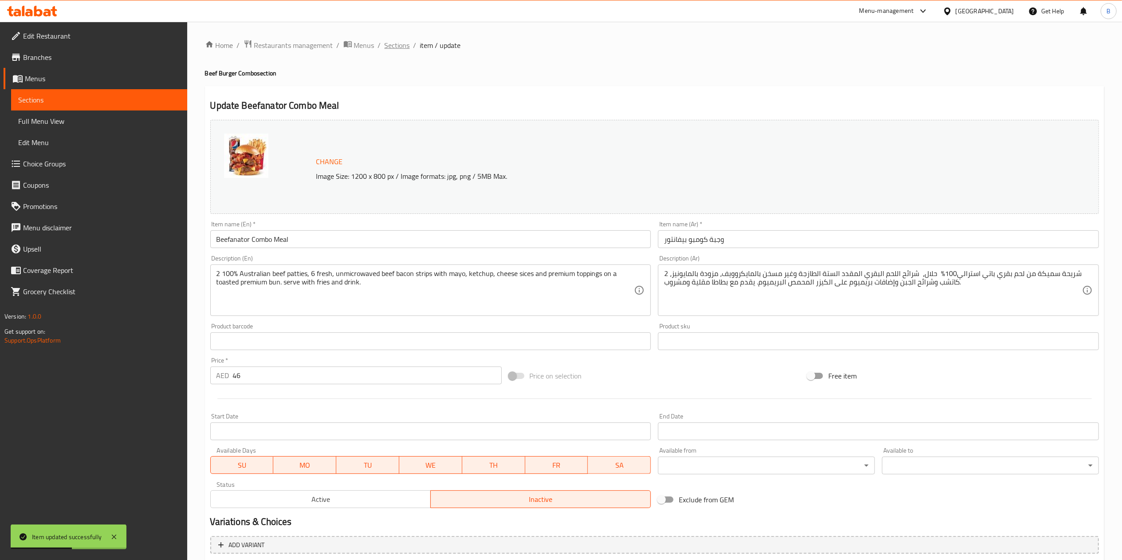
click at [388, 40] on span "Sections" at bounding box center [397, 45] width 25 height 11
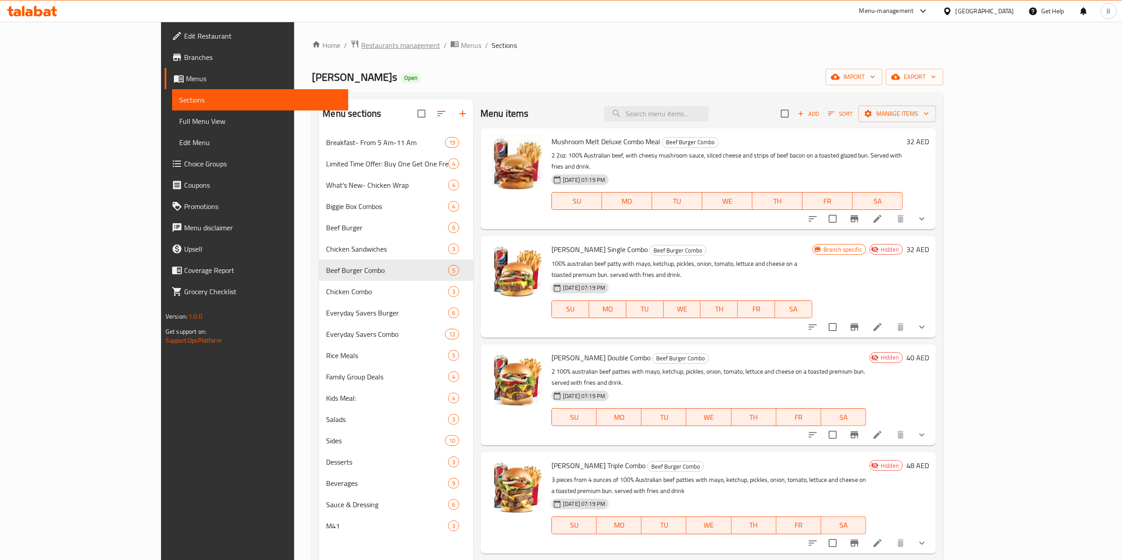
click at [361, 41] on span "Restaurants management" at bounding box center [400, 45] width 79 height 11
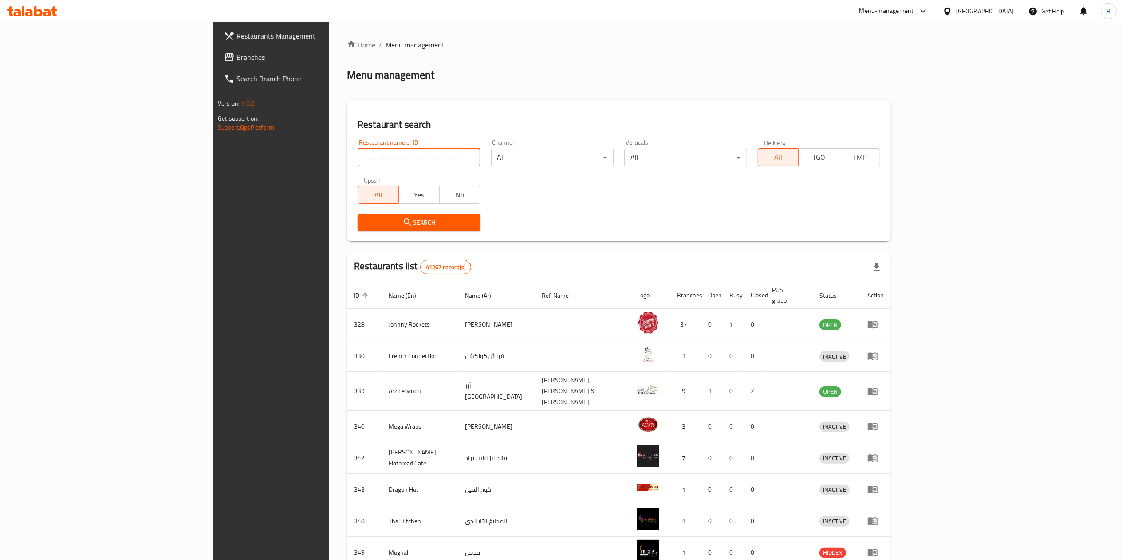
click at [358, 163] on input "search" at bounding box center [419, 158] width 122 height 18
type input "wendy"
click button "Search" at bounding box center [419, 222] width 122 height 16
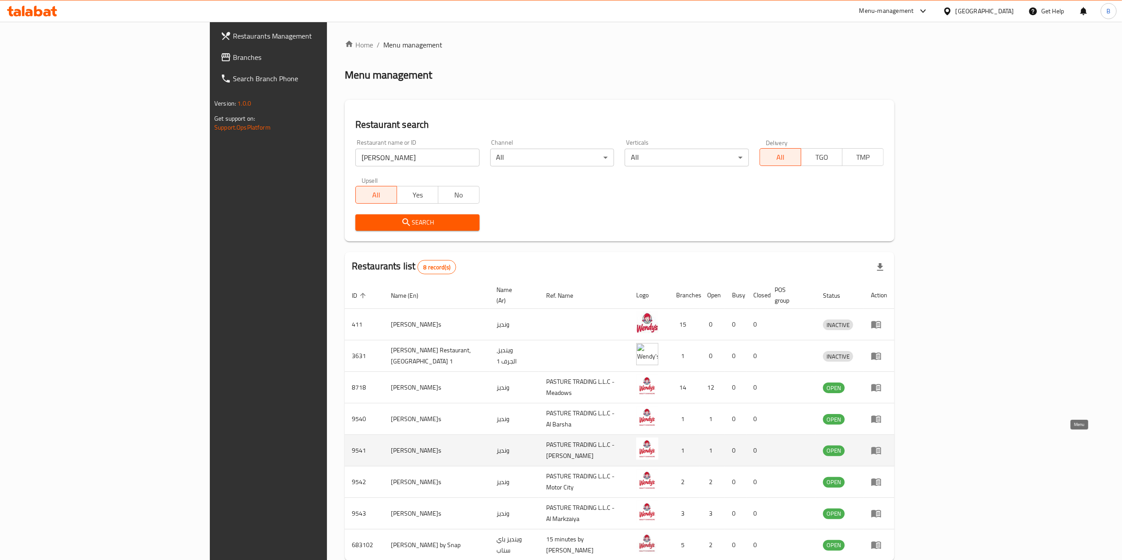
click at [568, 280] on icon "enhanced table" at bounding box center [876, 450] width 11 height 11
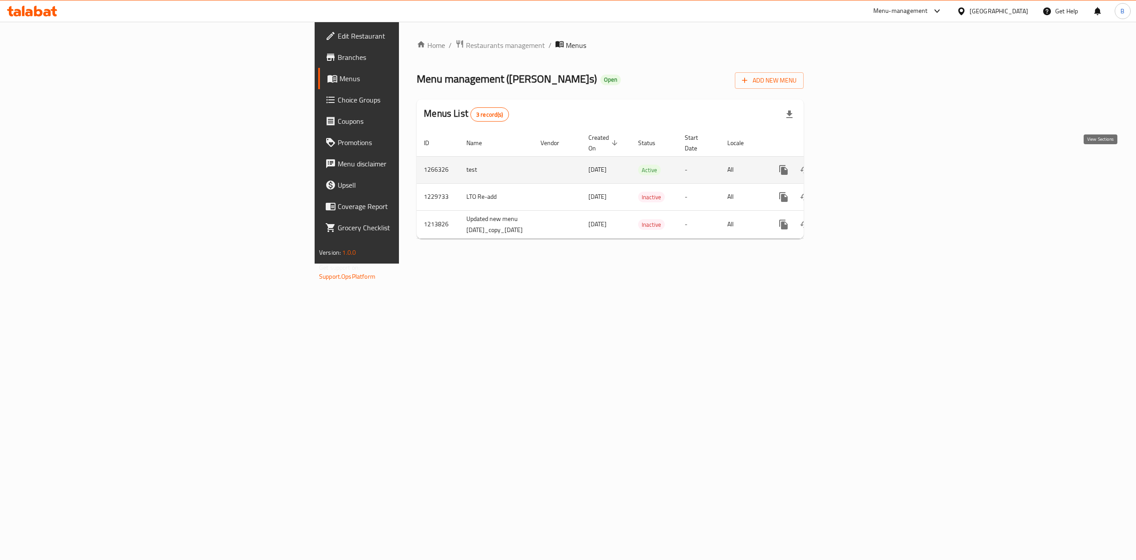
click at [568, 165] on icon "enhanced table" at bounding box center [847, 170] width 11 height 11
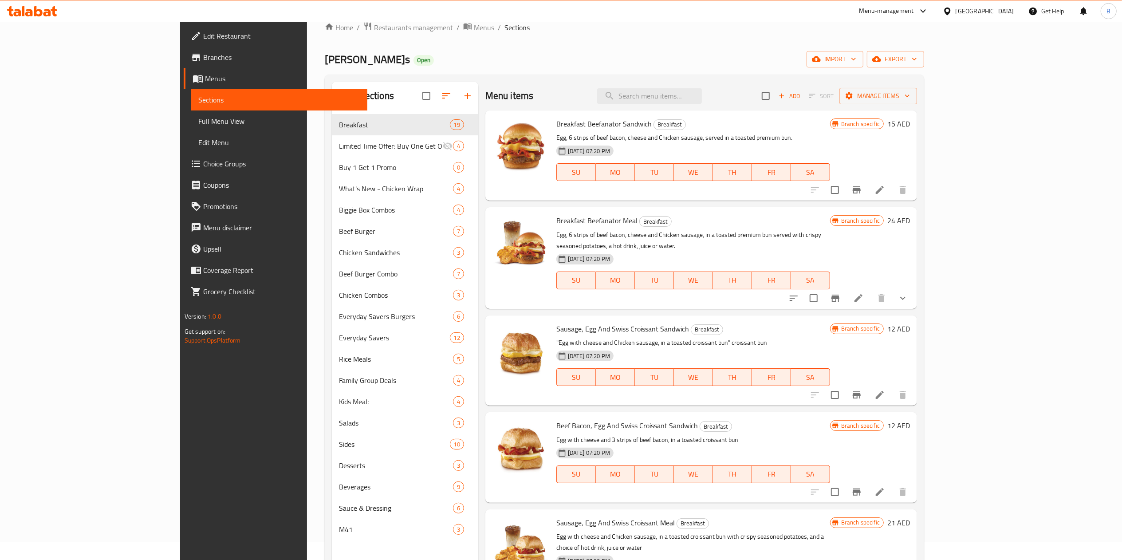
scroll to position [20, 0]
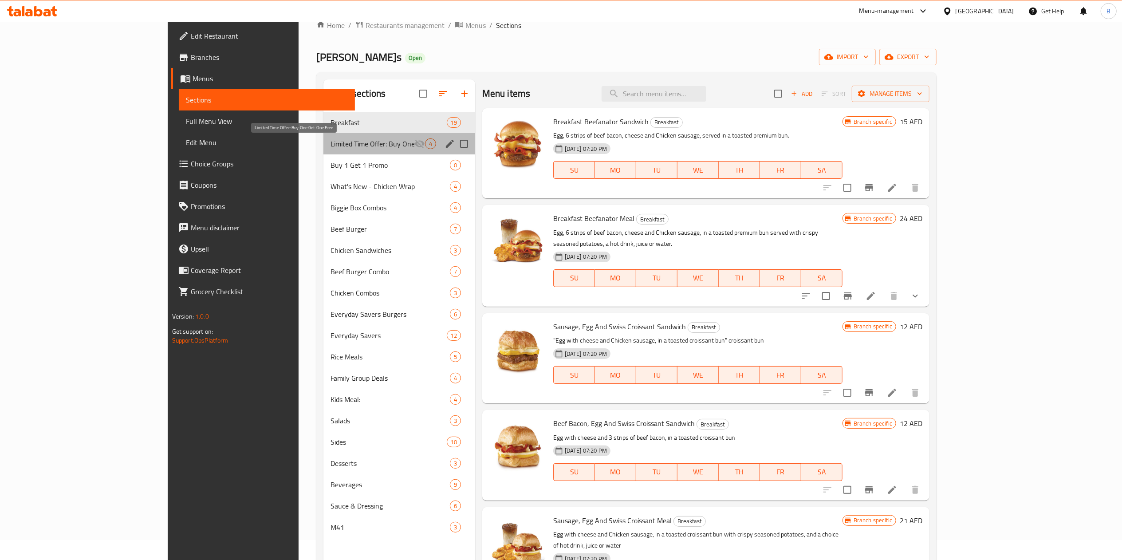
click at [331, 140] on span "Limited Time Offer: Buy One Get One Free" at bounding box center [372, 143] width 83 height 11
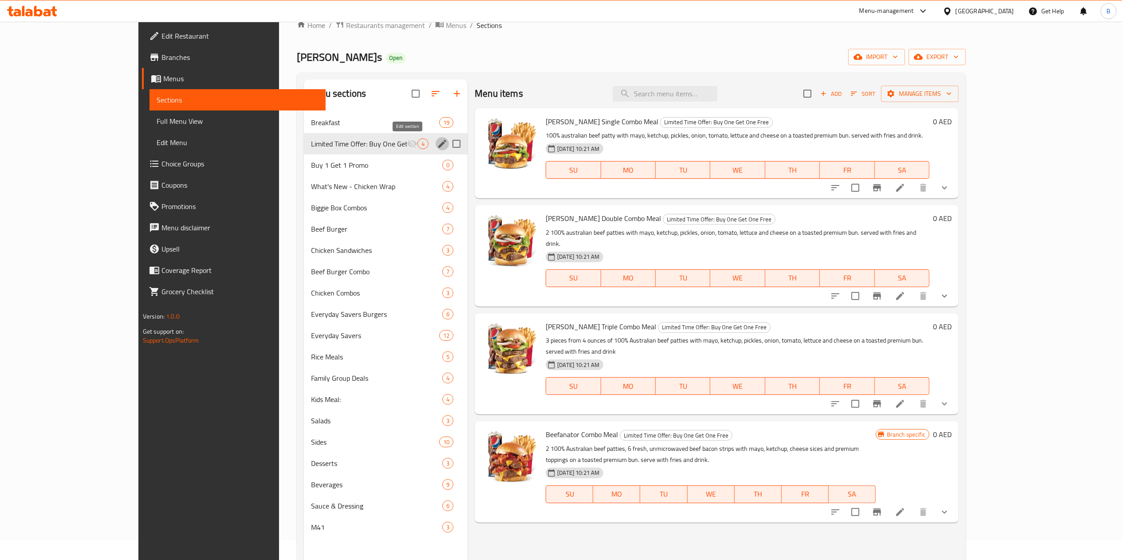
click at [437, 139] on icon "edit" at bounding box center [442, 143] width 11 height 11
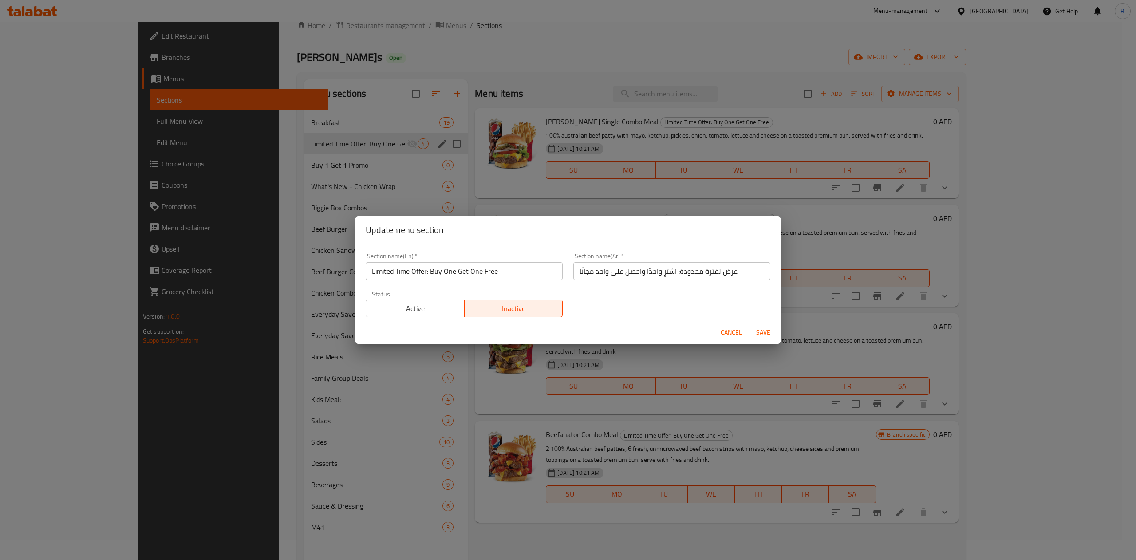
drag, startPoint x: 435, startPoint y: 298, endPoint x: 442, endPoint y: 308, distance: 12.6
click at [442, 280] on div "Active Inactive" at bounding box center [464, 304] width 197 height 27
click at [442, 280] on span "Active" at bounding box center [415, 308] width 91 height 13
click at [568, 280] on span "Save" at bounding box center [763, 332] width 21 height 11
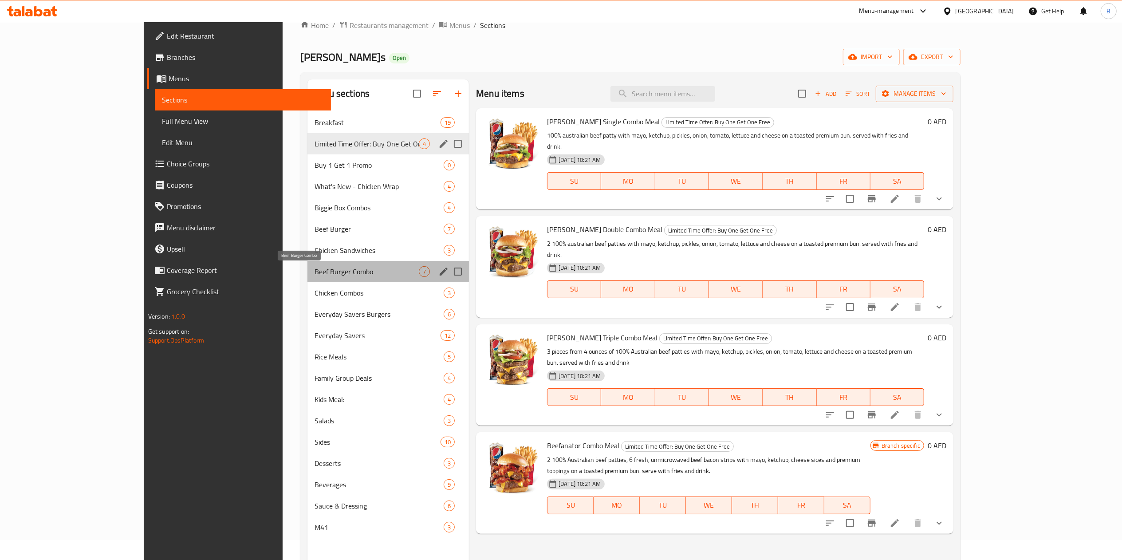
click at [315, 271] on span "Beef Burger Combo" at bounding box center [367, 271] width 104 height 11
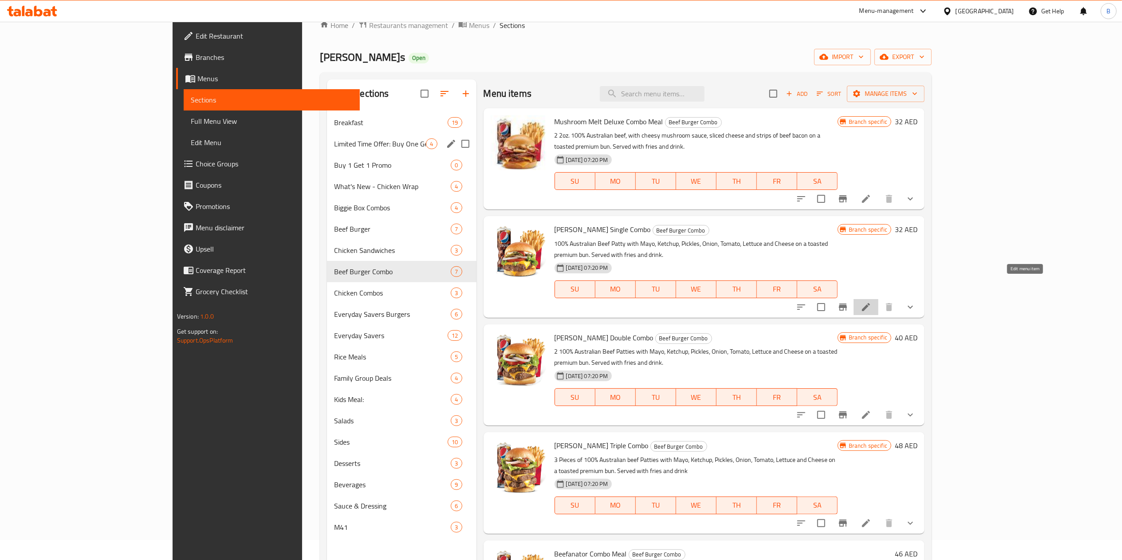
click at [568, 280] on icon at bounding box center [866, 307] width 8 height 8
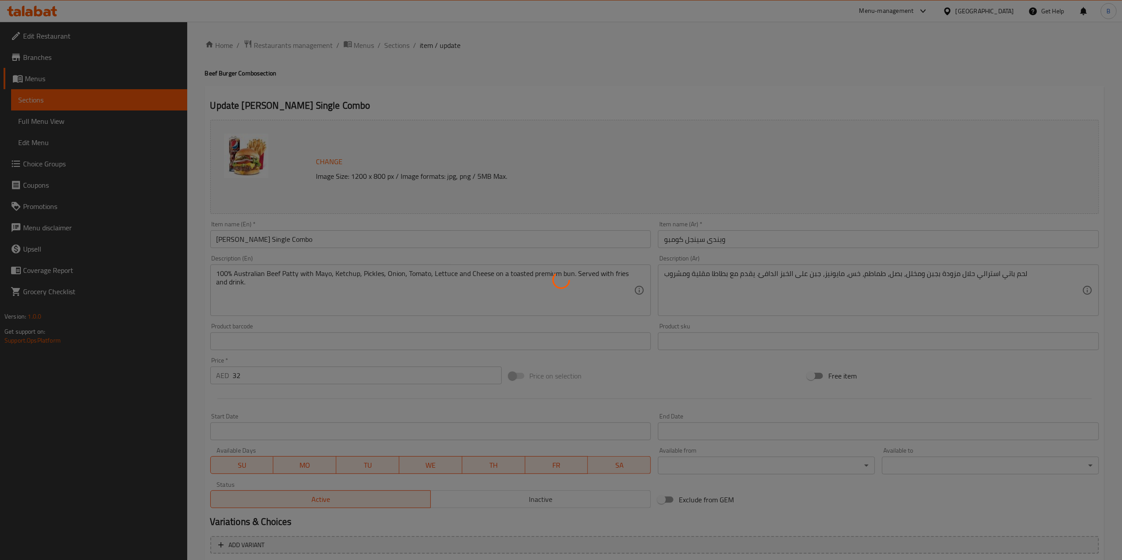
type input "الترقية الي وجبة اكبر"
type input "0"
type input "1"
type input "حذف مكونات"
type input "0"
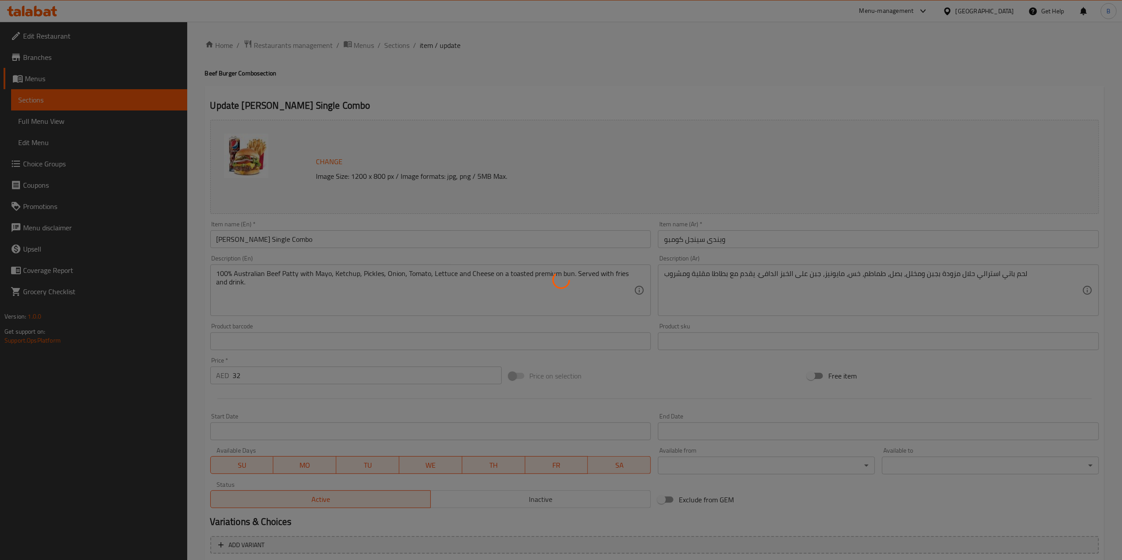
type input "0"
type input "إضافات :-"
type input "0"
type input "3"
type input "اختيارك من الجوانب :-"
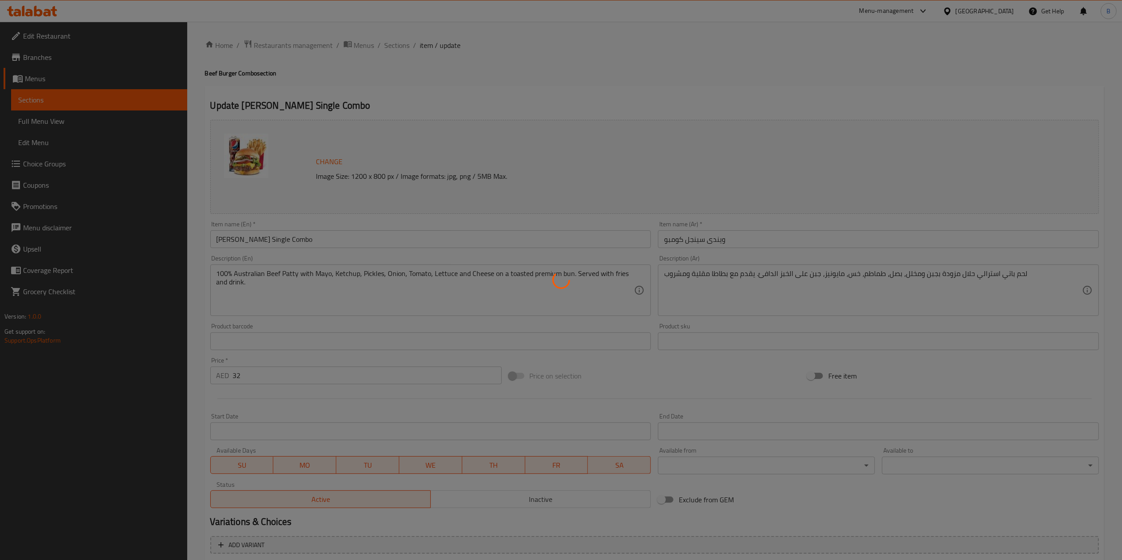
type input "0"
type input "1"
type input "اختيارك من الحلوى :-"
type input "1"
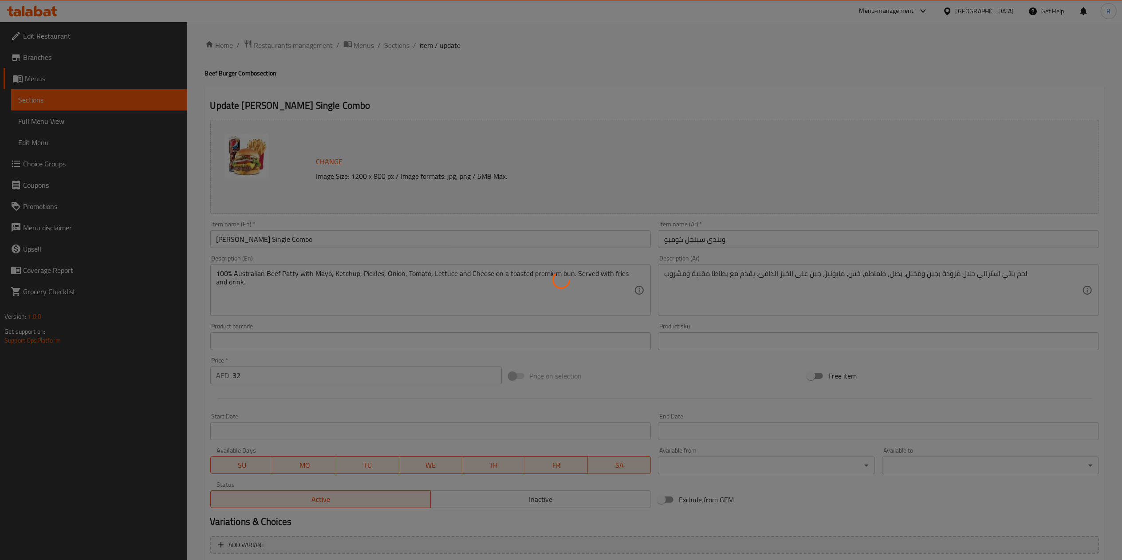
type input "إختيارك من البطاطا المقلية:"
type input "1"
type input "إختيارك من المشروب:"
type input "1"
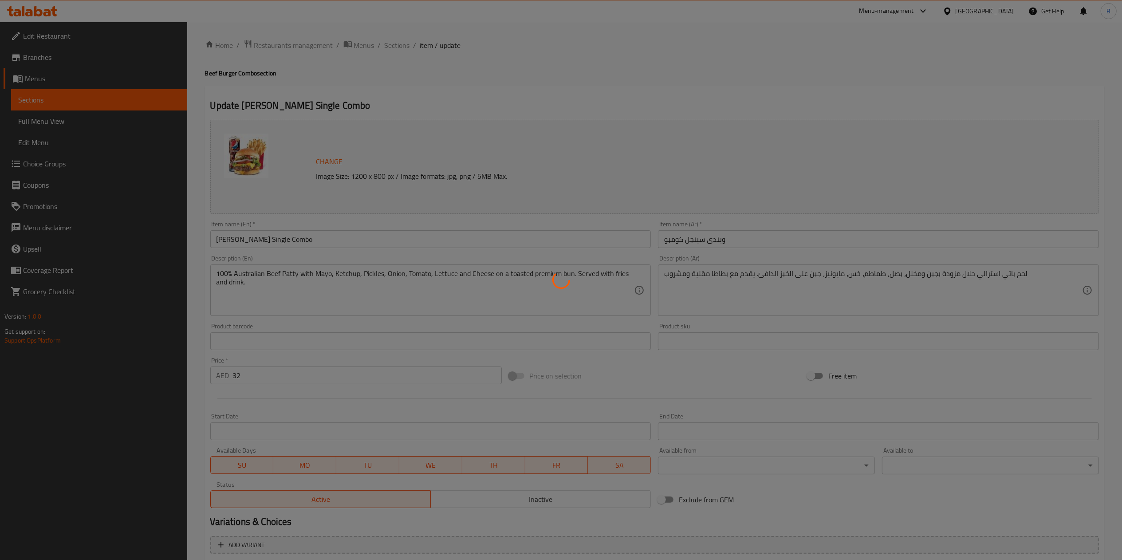
type input "1"
type input "إضافة صوصات:"
type input "0"
type input "المكونات القابلة للإزالة:"
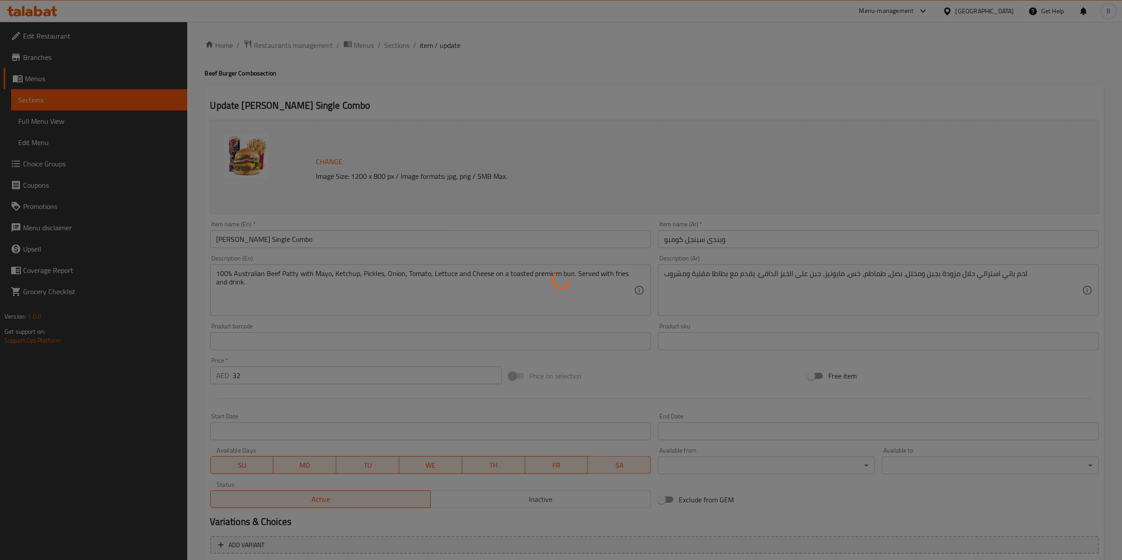
type input "0"
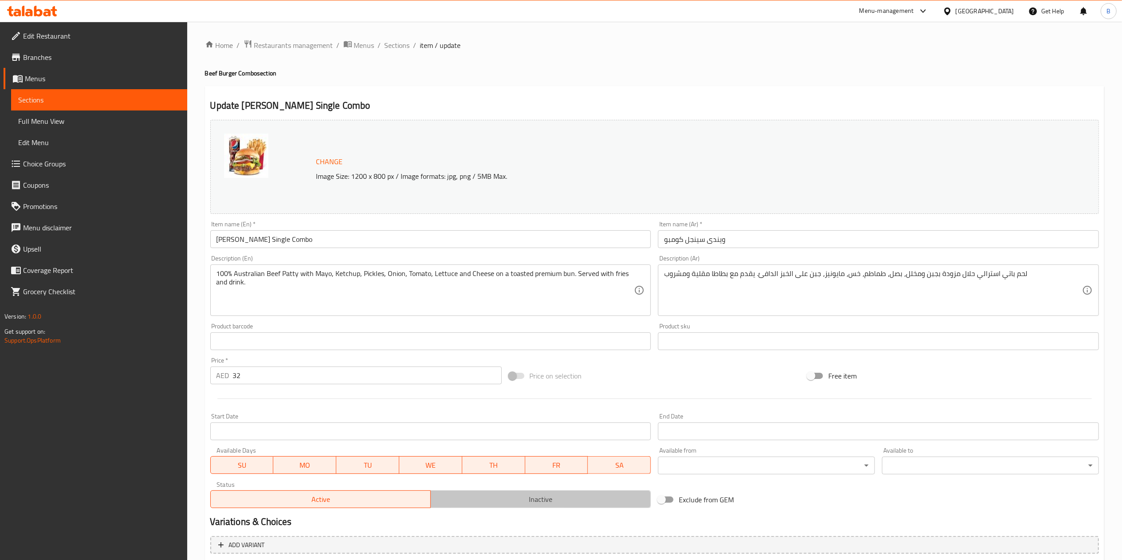
click at [568, 280] on span "Inactive" at bounding box center [540, 499] width 213 height 13
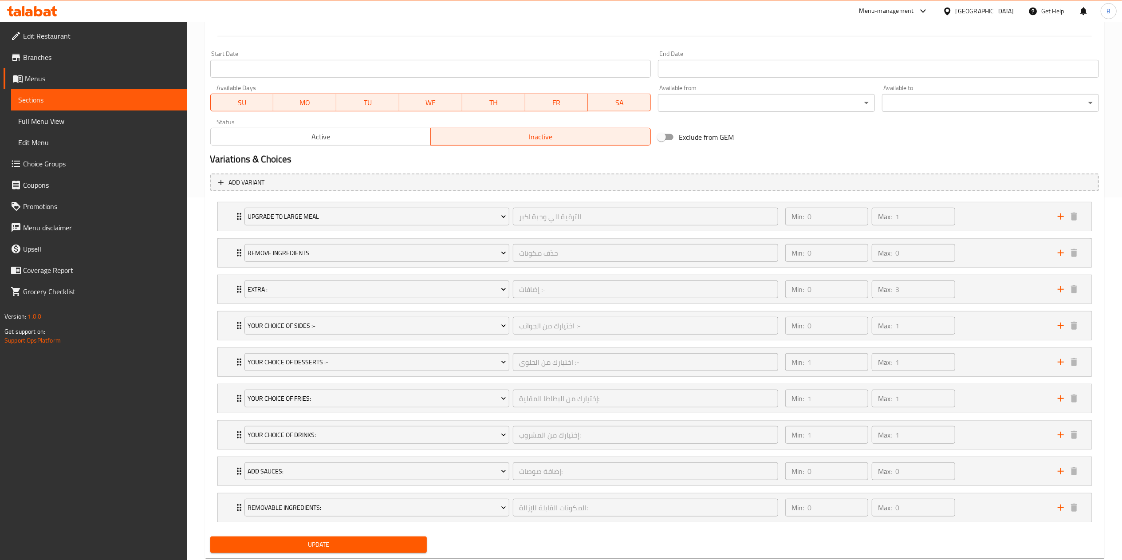
scroll to position [390, 0]
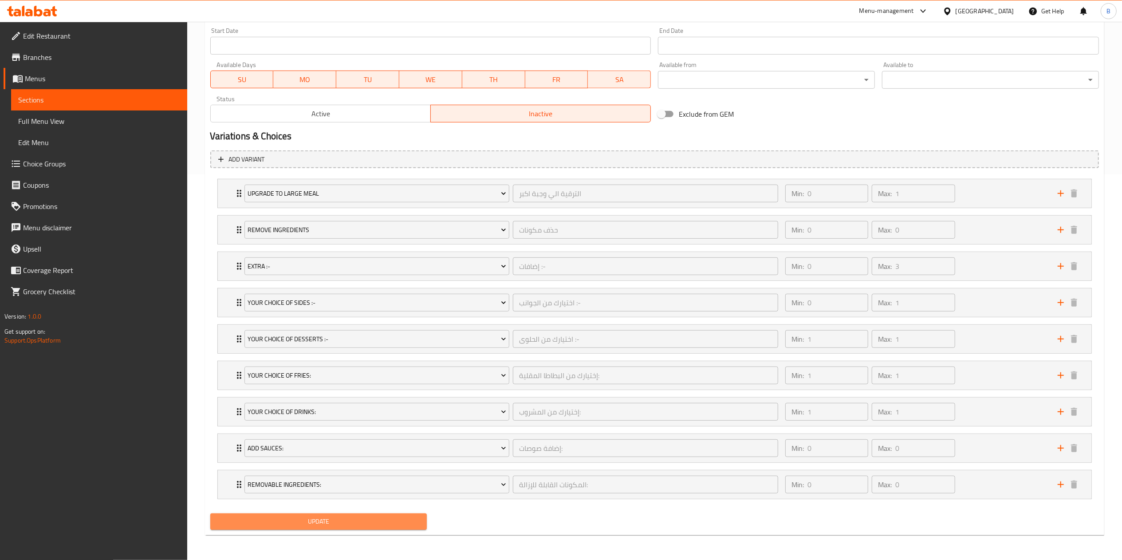
click at [352, 280] on span "Update" at bounding box center [318, 521] width 203 height 11
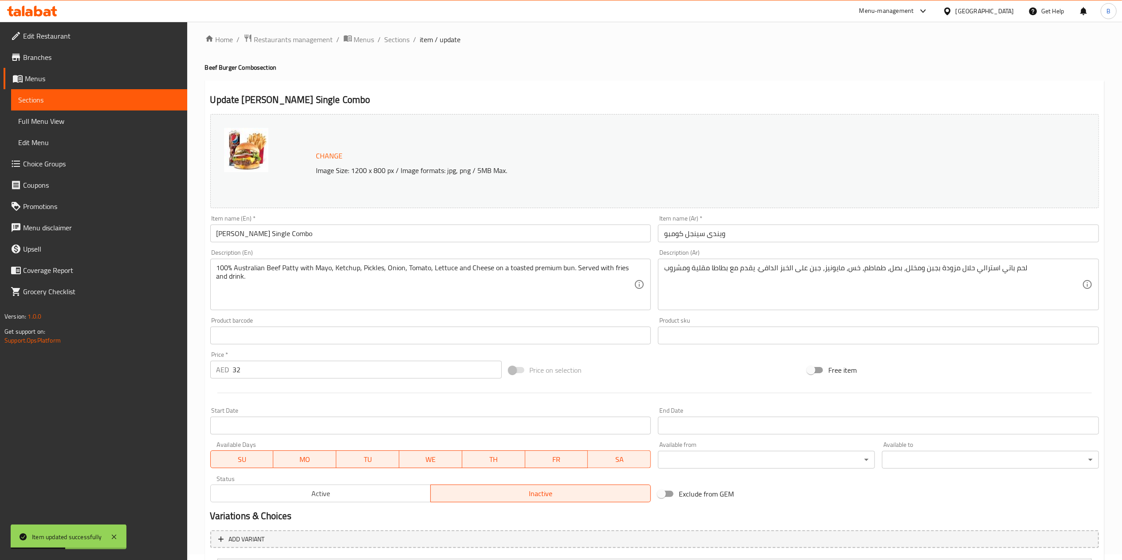
scroll to position [0, 0]
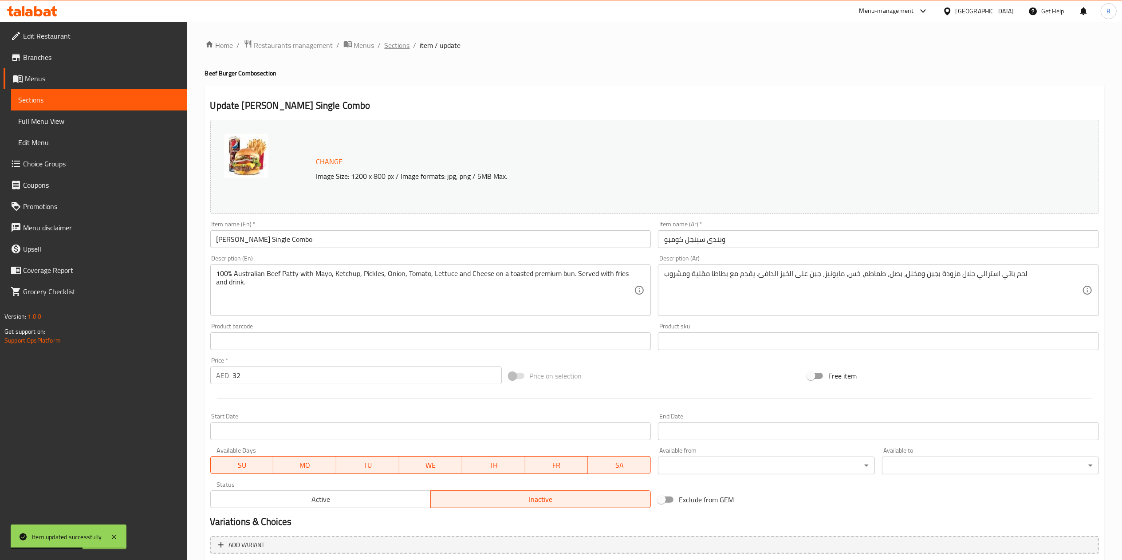
drag, startPoint x: 400, startPoint y: 37, endPoint x: 403, endPoint y: 49, distance: 12.1
click at [403, 49] on div "Home / Restaurants management / Menus / Sections / item / update Beef Burger Co…" at bounding box center [654, 484] width 935 height 924
click at [403, 49] on span "Sections" at bounding box center [397, 45] width 25 height 11
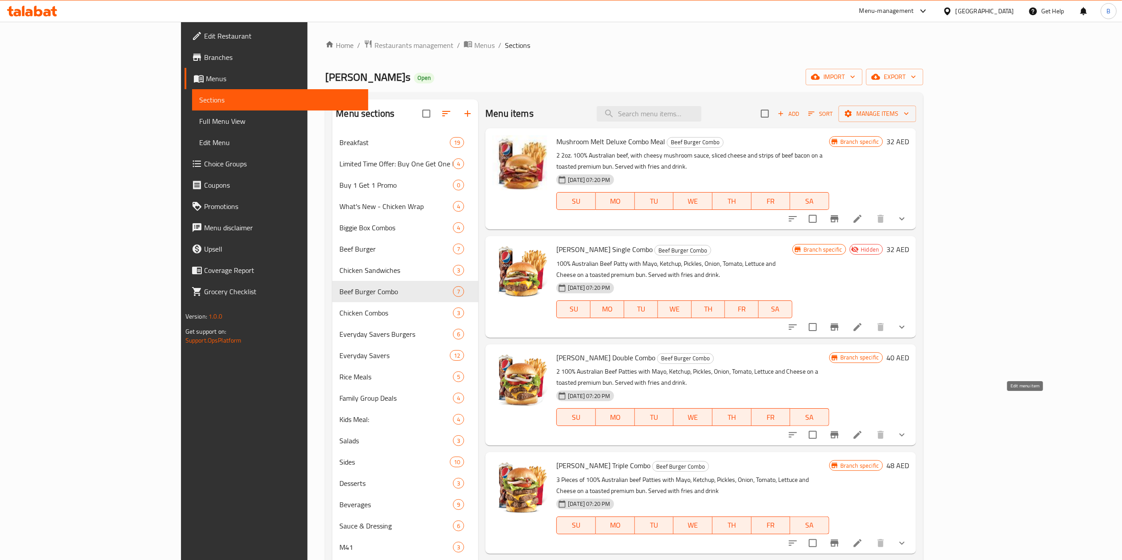
click at [568, 280] on icon at bounding box center [858, 435] width 11 height 11
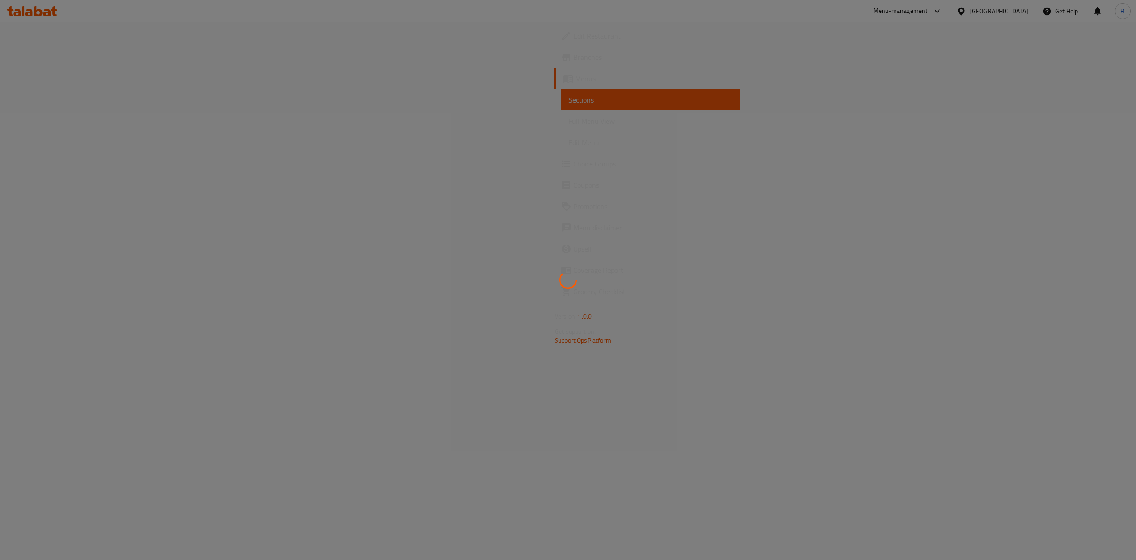
click at [568, 280] on div at bounding box center [568, 280] width 1136 height 560
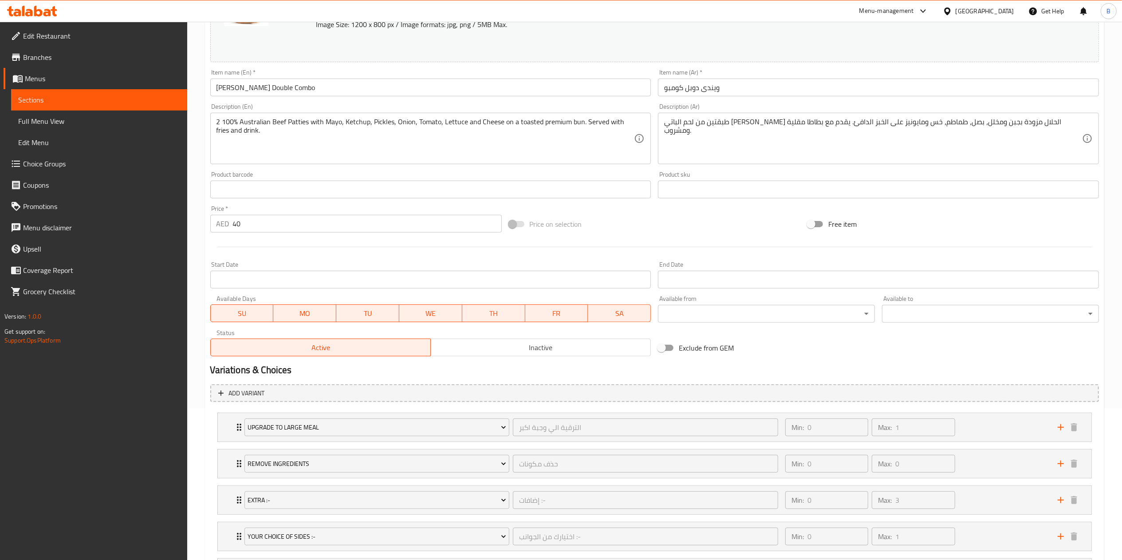
scroll to position [256, 0]
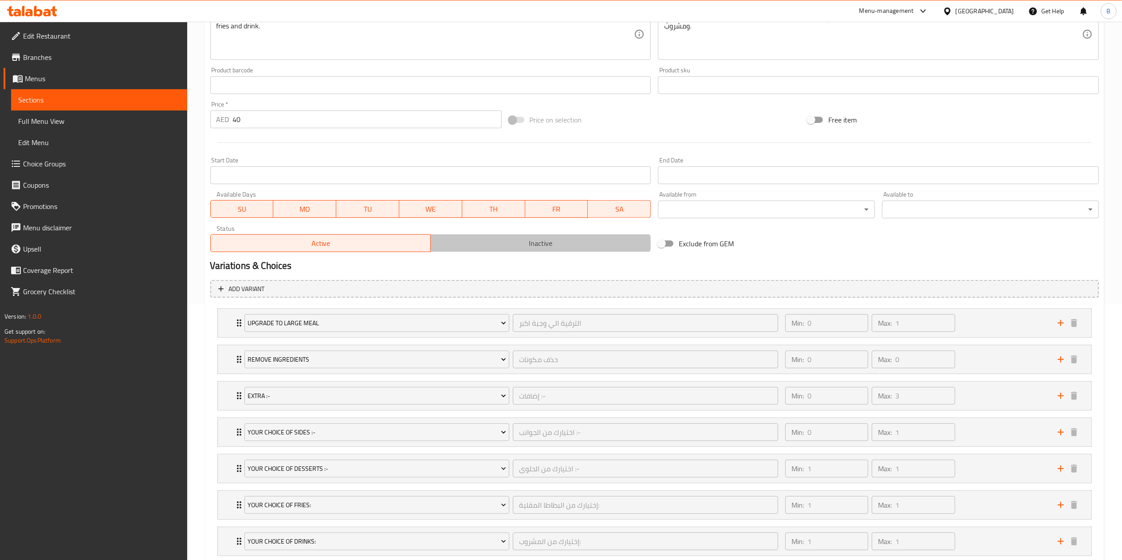
click at [482, 246] on span "Inactive" at bounding box center [540, 243] width 213 height 13
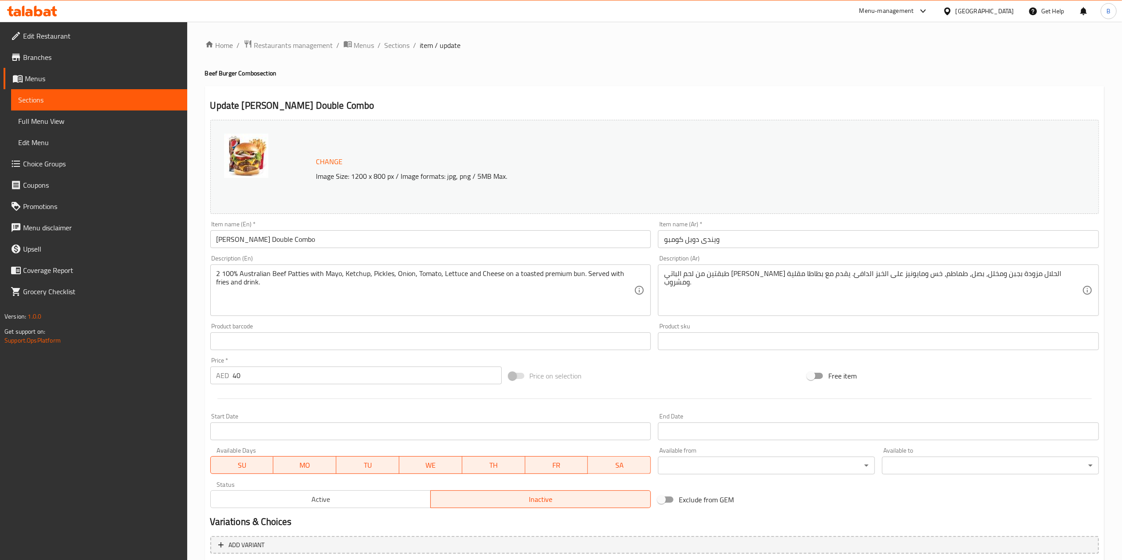
scroll to position [390, 0]
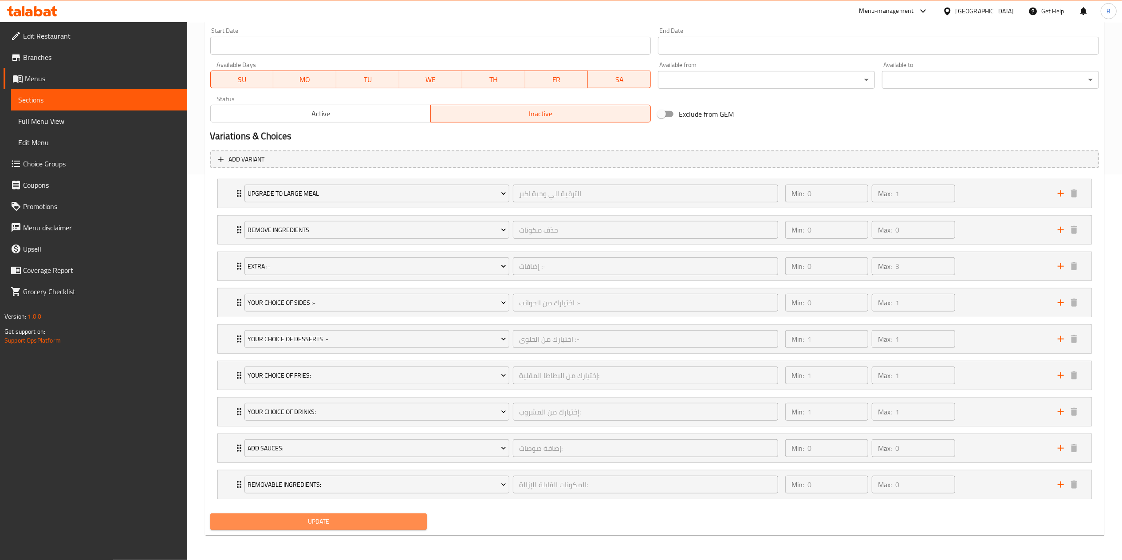
click at [395, 280] on span "Update" at bounding box center [318, 521] width 203 height 11
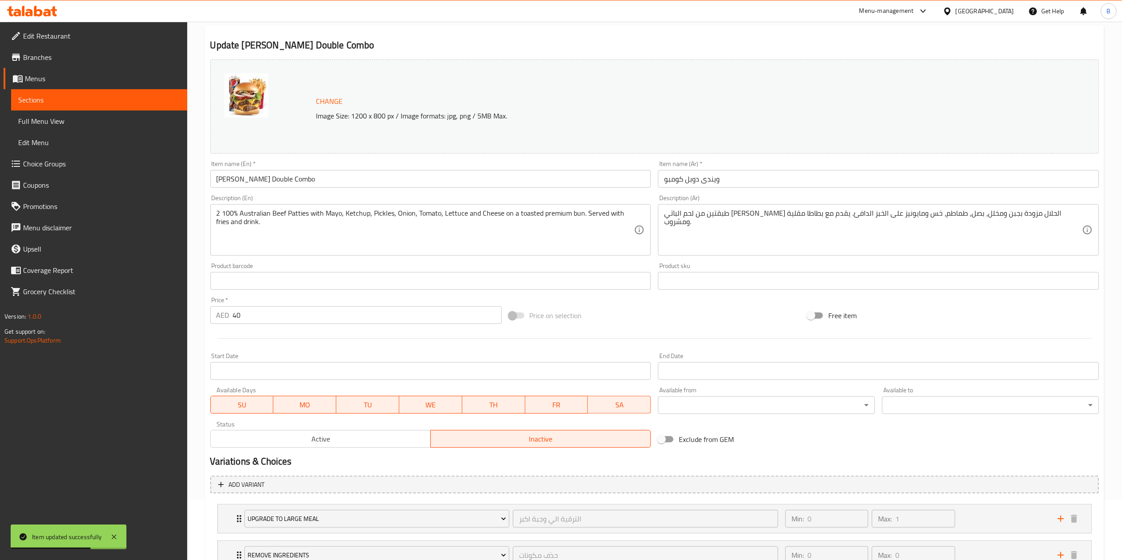
scroll to position [0, 0]
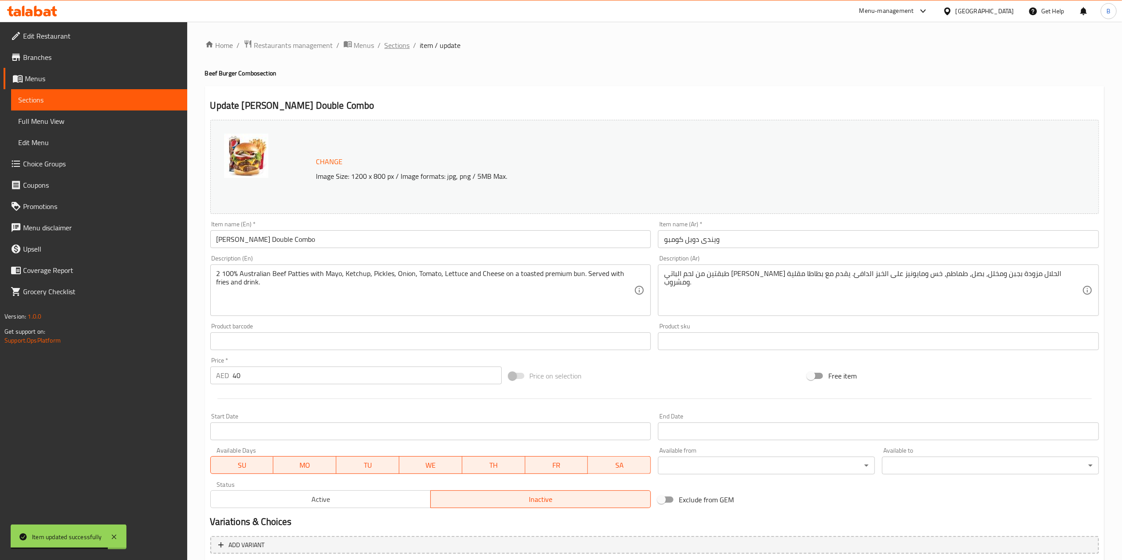
click at [395, 47] on span "Sections" at bounding box center [397, 45] width 25 height 11
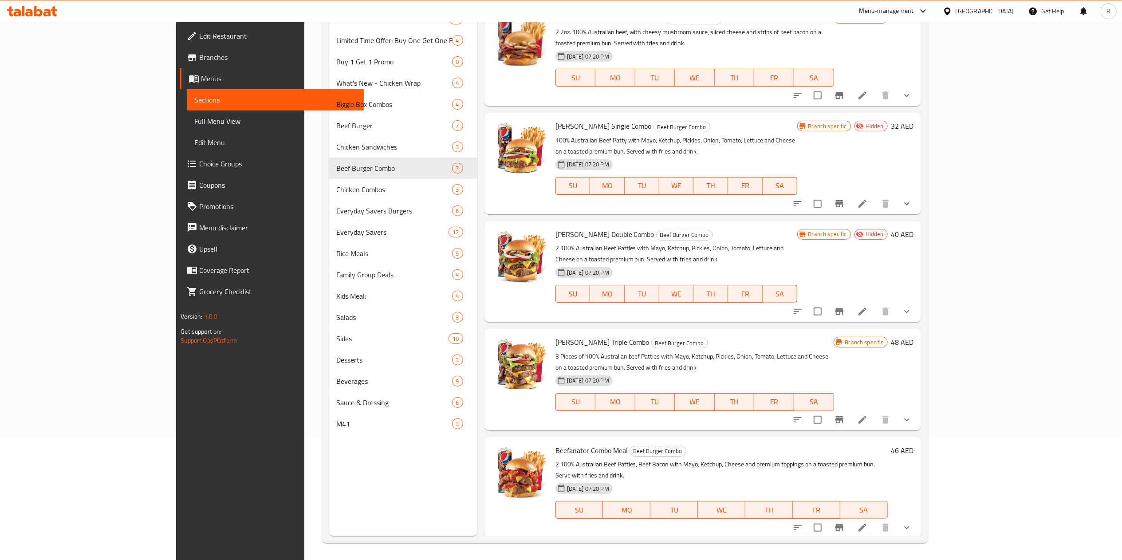
scroll to position [125, 0]
click at [568, 280] on li at bounding box center [862, 419] width 25 height 16
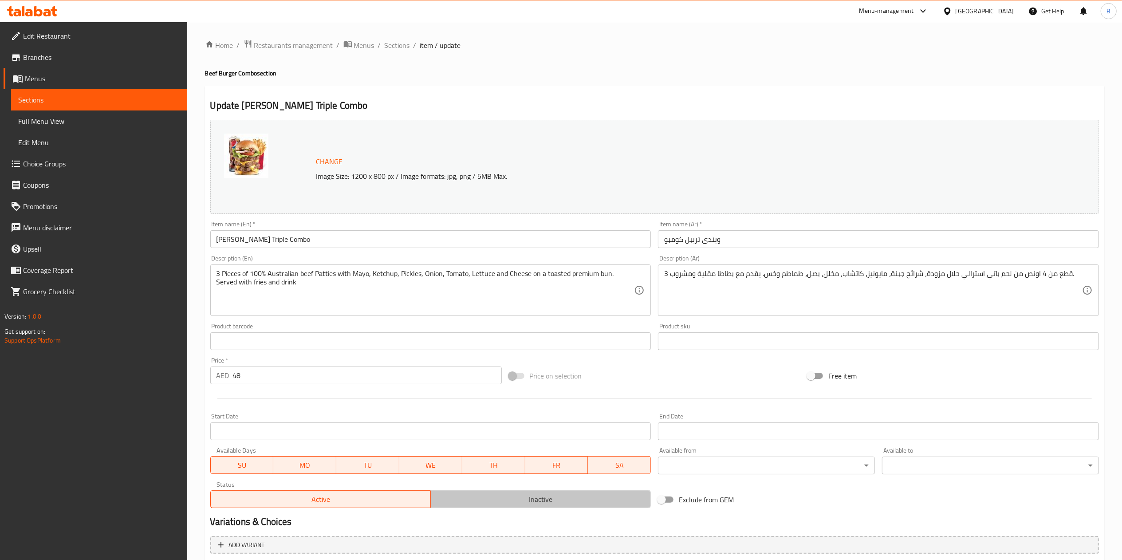
click at [568, 280] on span "Inactive" at bounding box center [540, 499] width 213 height 13
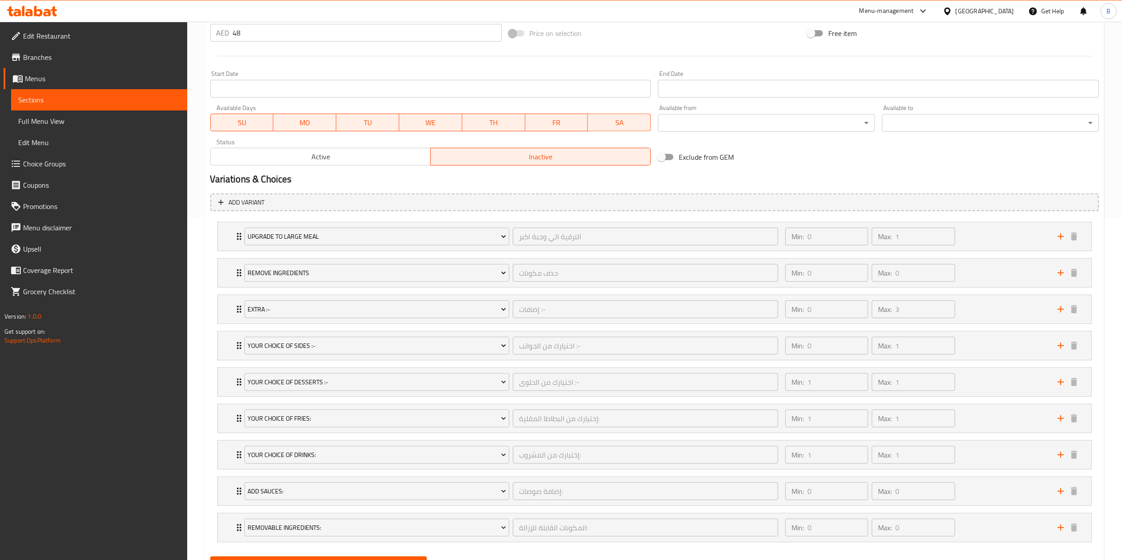
scroll to position [390, 0]
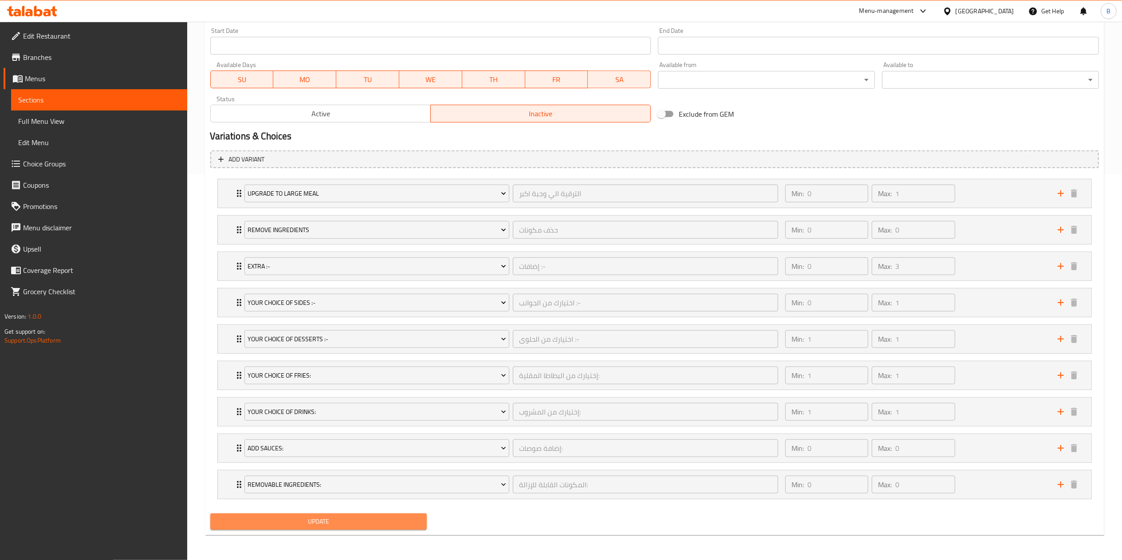
click at [384, 280] on span "Update" at bounding box center [318, 521] width 203 height 11
drag, startPoint x: 405, startPoint y: 532, endPoint x: 405, endPoint y: 527, distance: 5.3
click at [405, 280] on div "Update" at bounding box center [319, 522] width 224 height 24
click at [405, 280] on span "Update" at bounding box center [318, 521] width 203 height 11
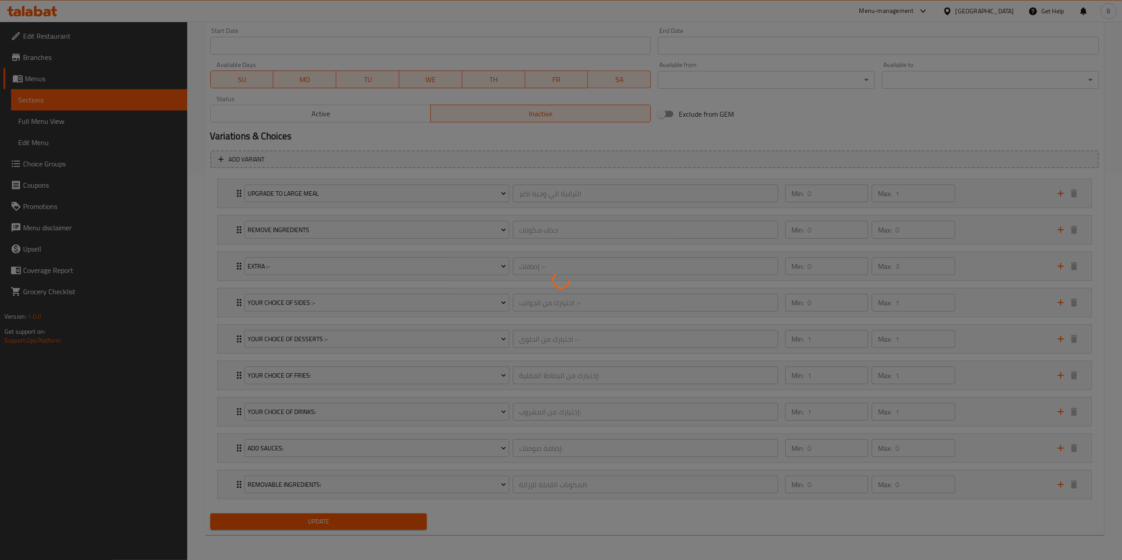
scroll to position [0, 0]
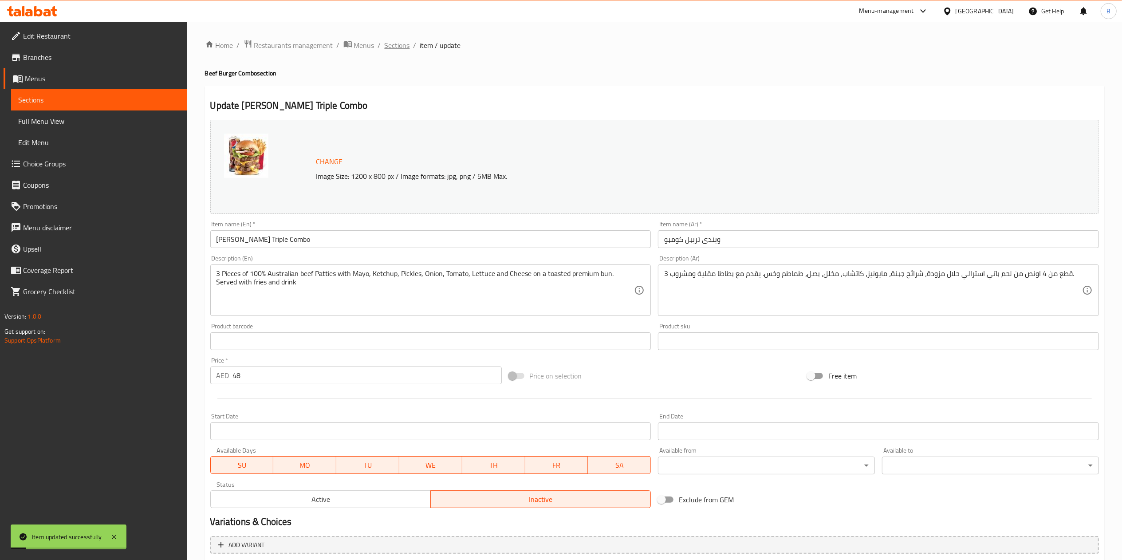
click at [405, 40] on span "Sections" at bounding box center [397, 45] width 25 height 11
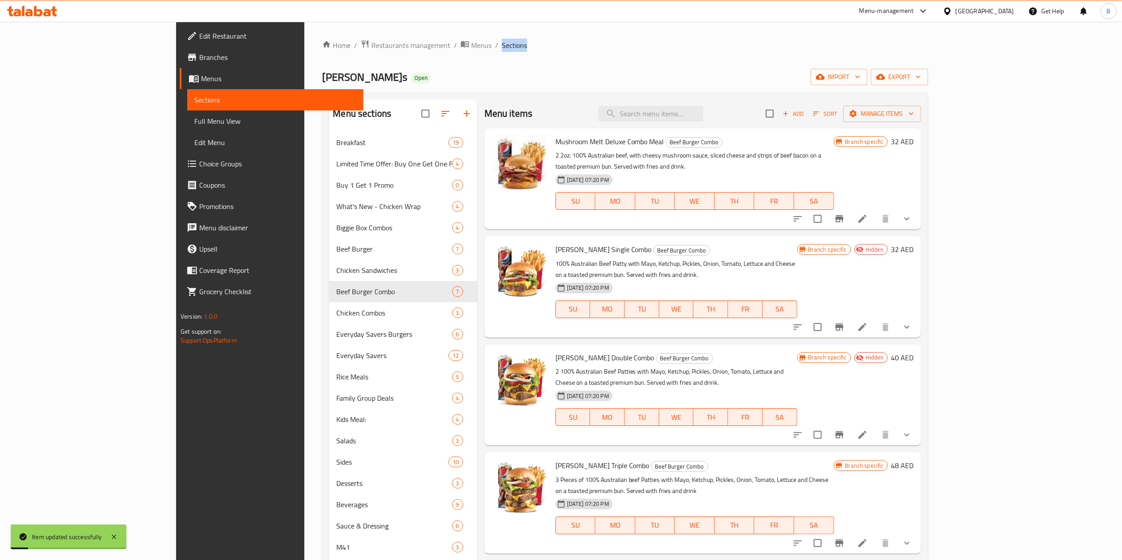
click at [502, 40] on span "Sections" at bounding box center [514, 45] width 25 height 11
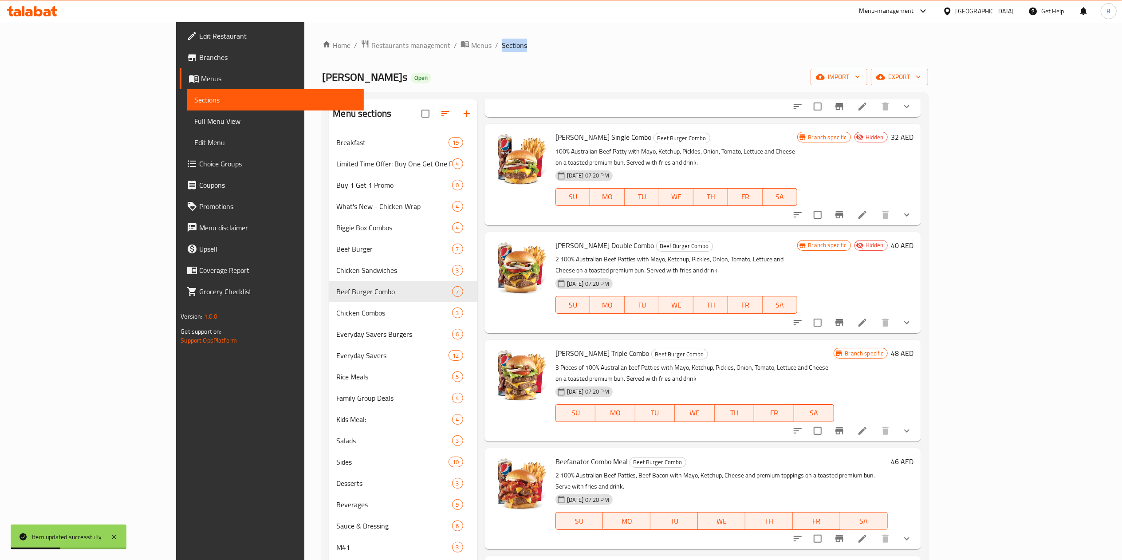
scroll to position [136, 0]
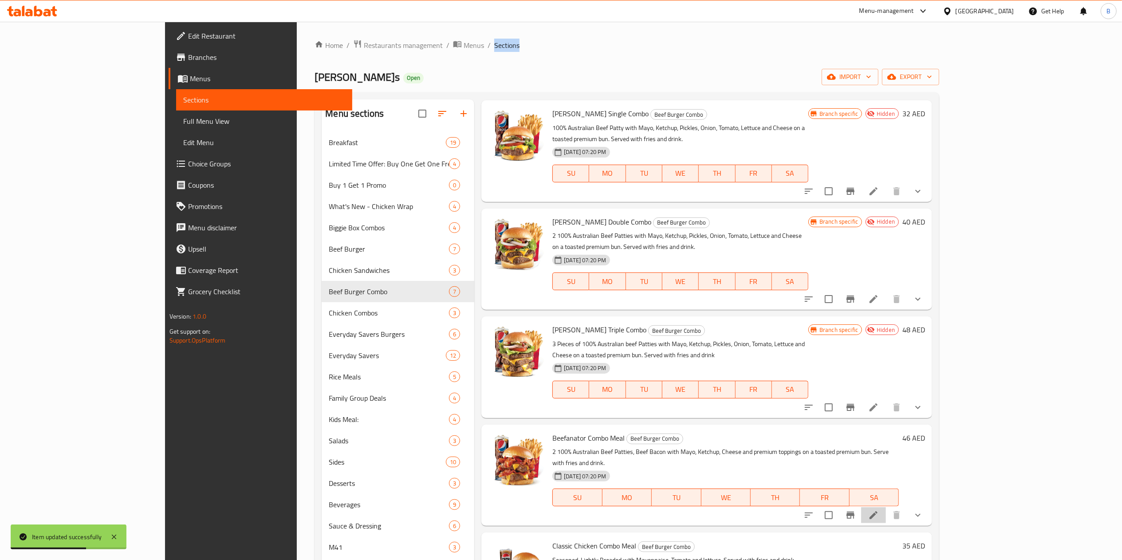
click at [568, 280] on li at bounding box center [873, 515] width 25 height 16
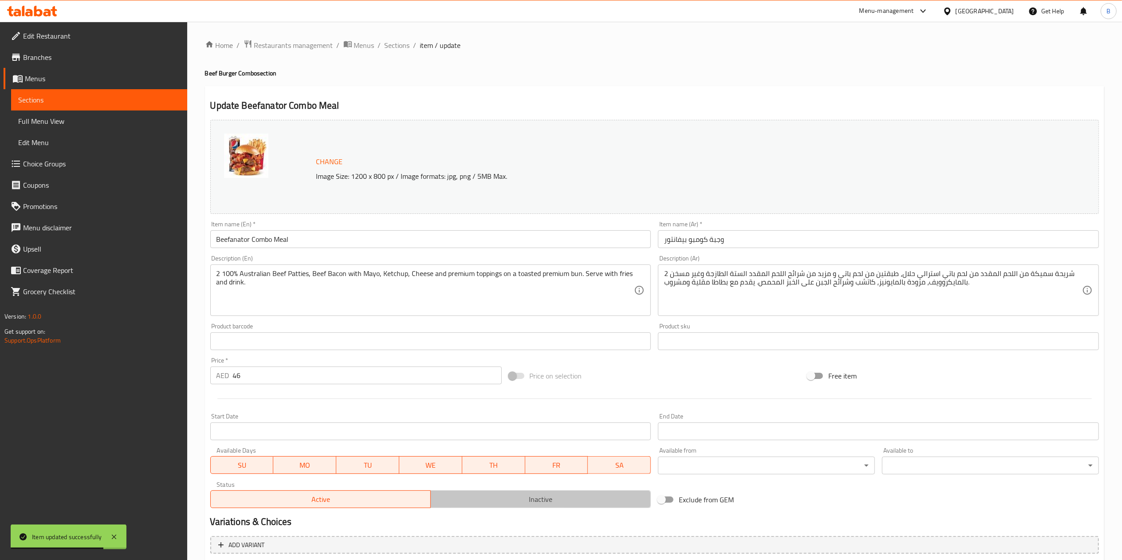
drag, startPoint x: 553, startPoint y: 509, endPoint x: 580, endPoint y: 497, distance: 29.0
click at [568, 280] on button "Inactive" at bounding box center [541, 499] width 221 height 18
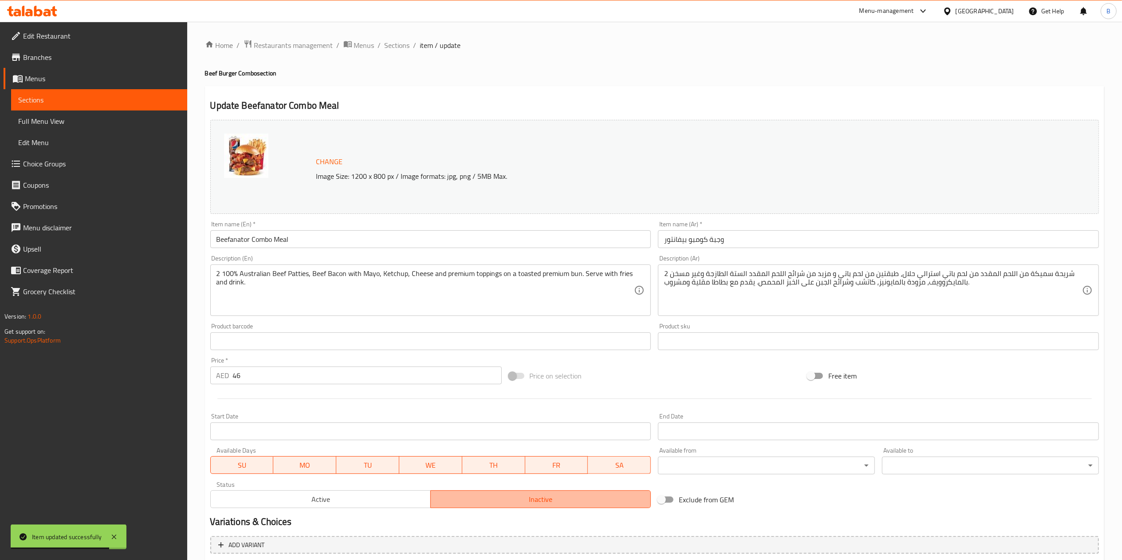
click at [568, 280] on span "Inactive" at bounding box center [540, 499] width 213 height 13
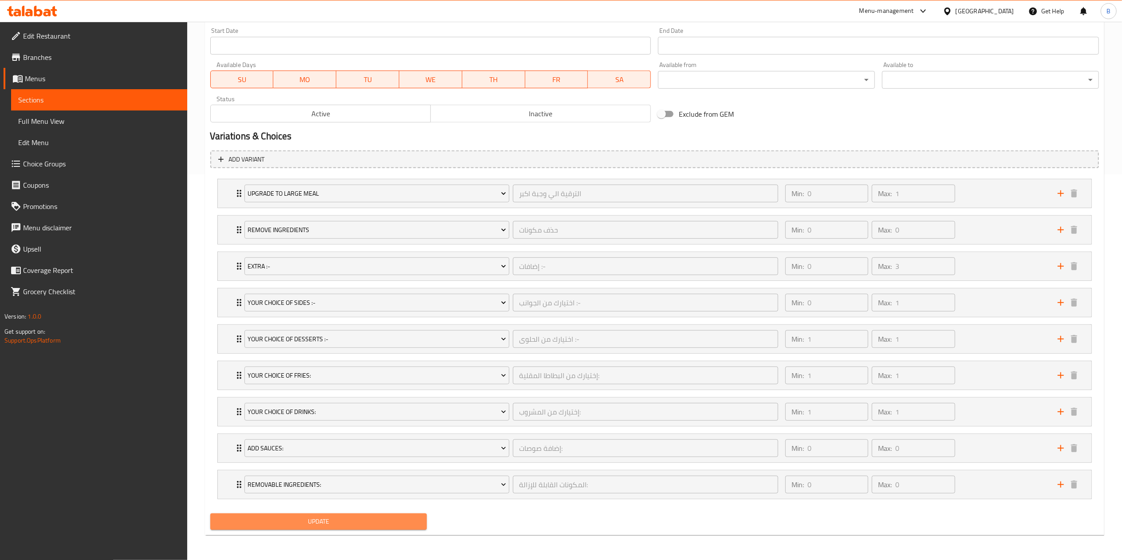
click at [367, 280] on button "Update" at bounding box center [318, 521] width 217 height 16
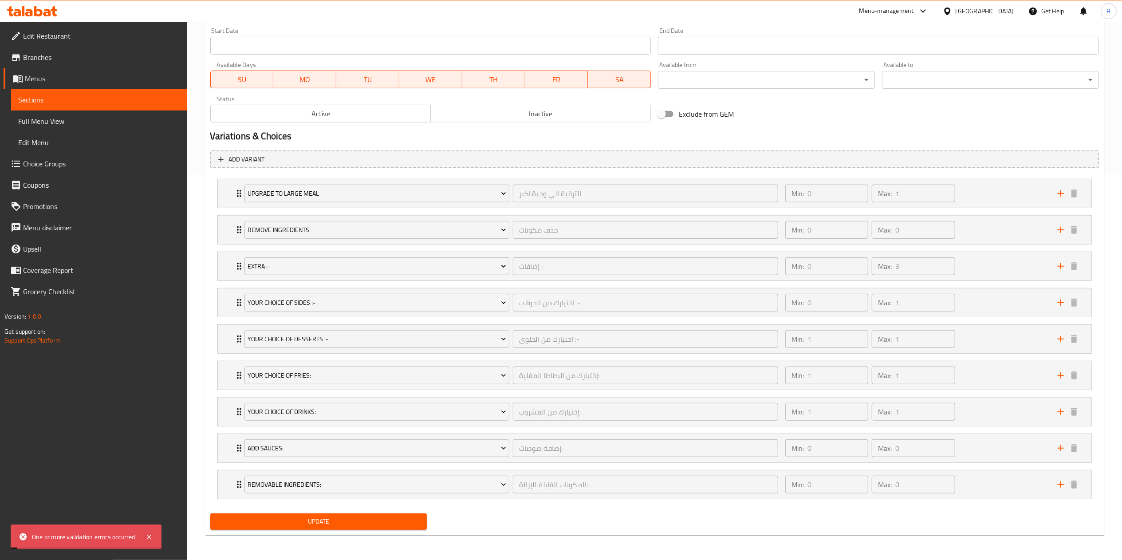
scroll to position [0, 0]
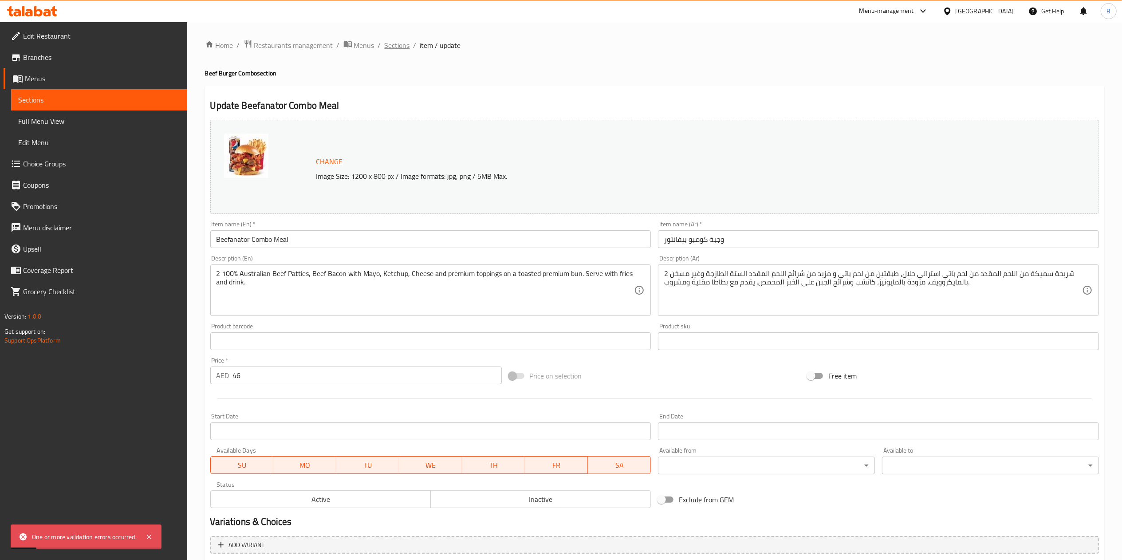
click at [393, 46] on span "Sections" at bounding box center [397, 45] width 25 height 11
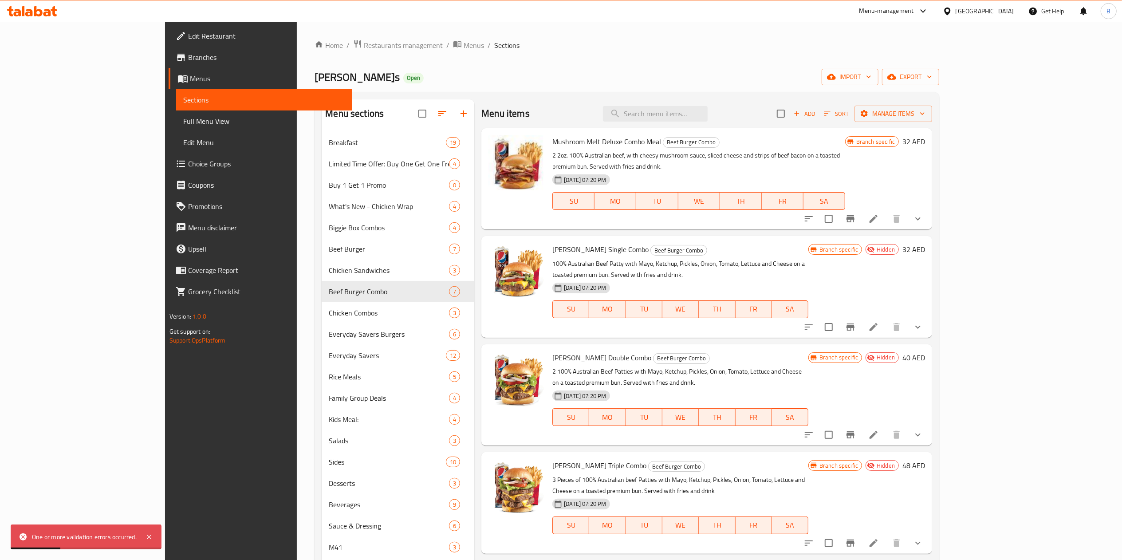
scroll to position [125, 0]
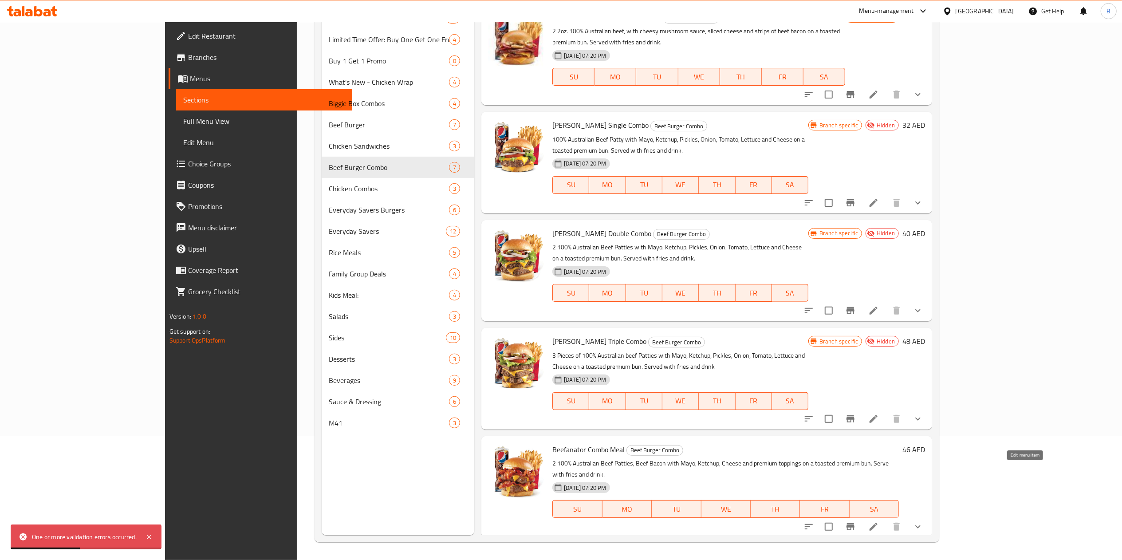
click at [568, 280] on icon at bounding box center [874, 526] width 11 height 11
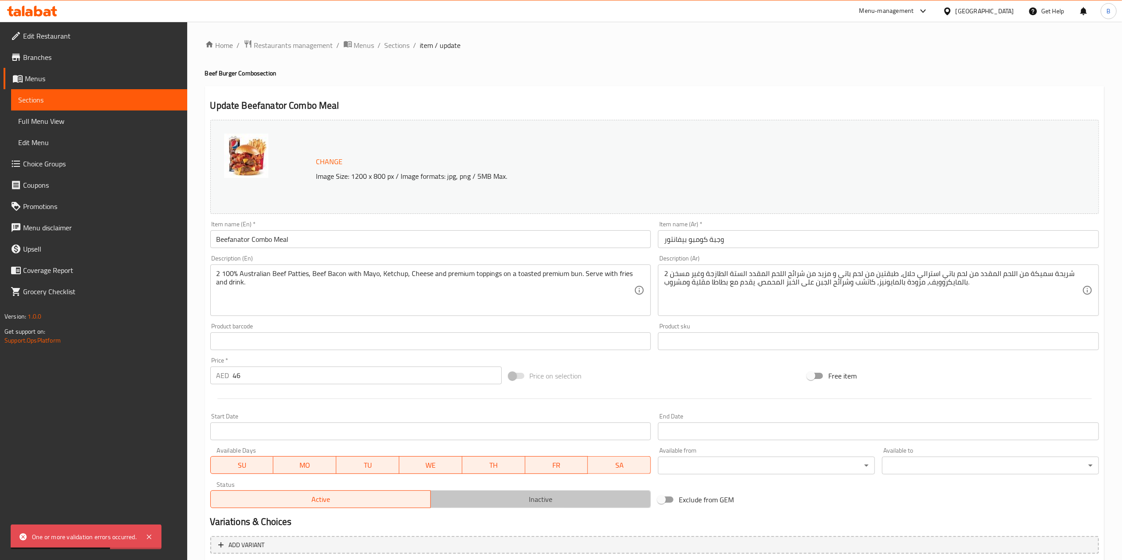
click at [473, 280] on span "Inactive" at bounding box center [540, 499] width 213 height 13
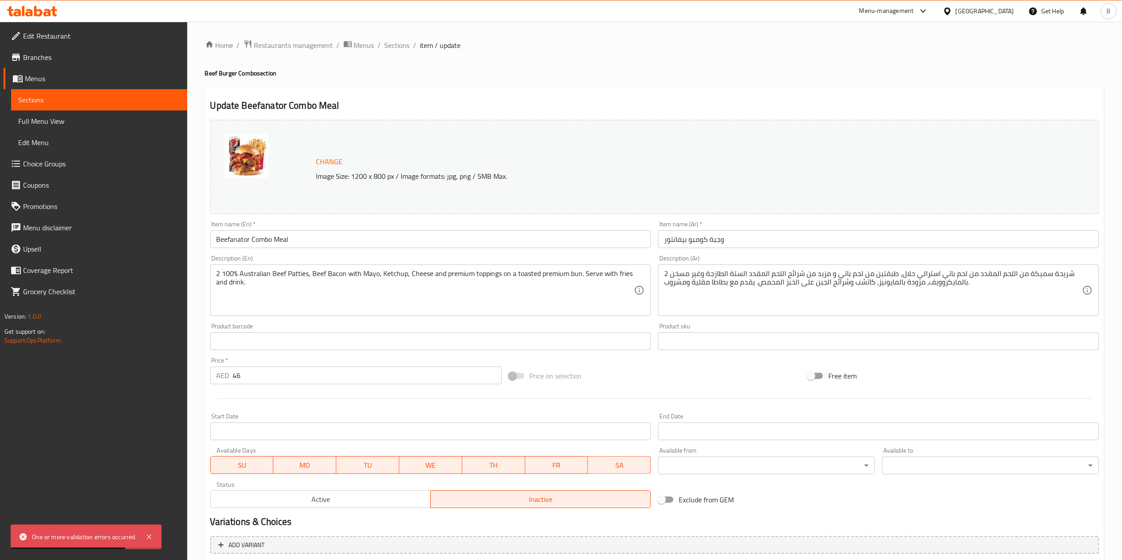
scroll to position [390, 0]
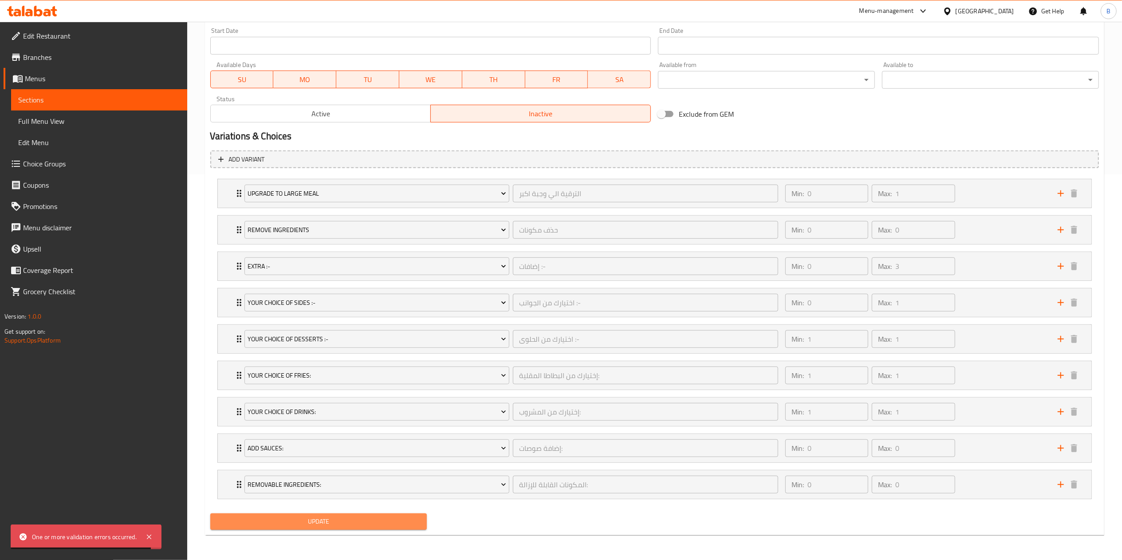
click at [334, 280] on span "Update" at bounding box center [318, 521] width 203 height 11
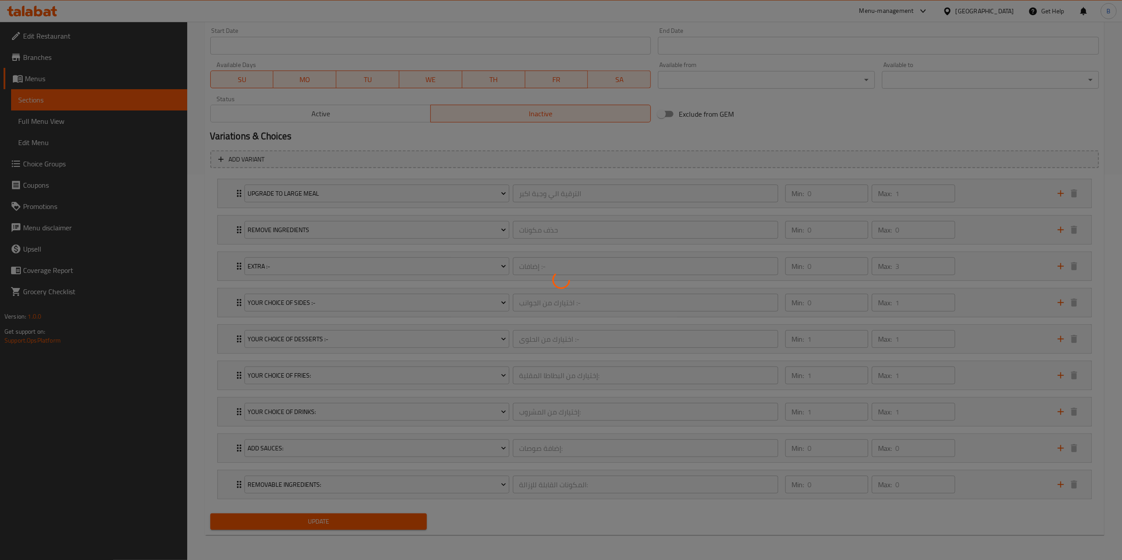
scroll to position [0, 0]
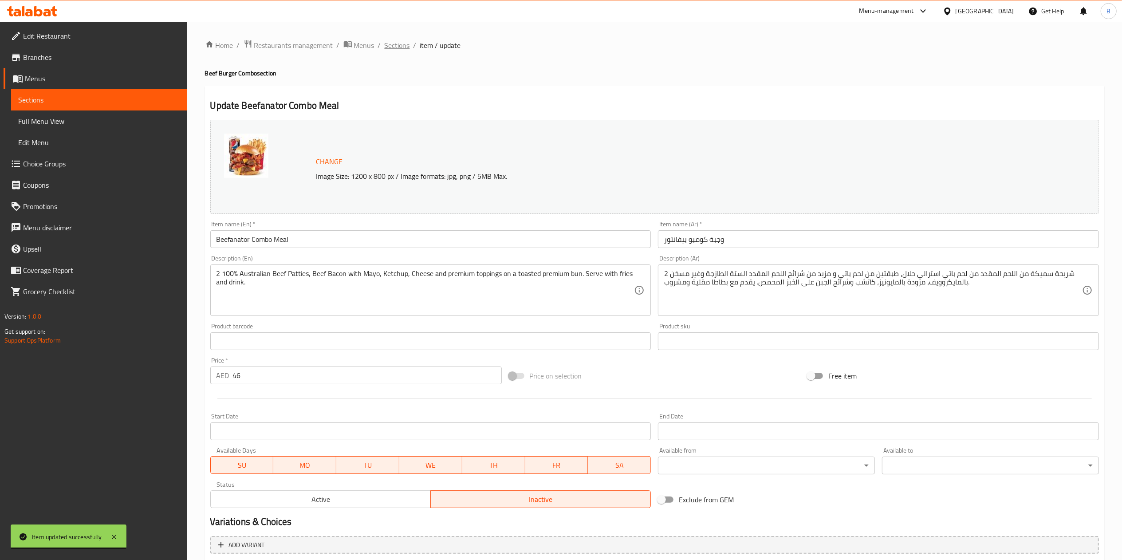
click at [402, 46] on span "Sections" at bounding box center [397, 45] width 25 height 11
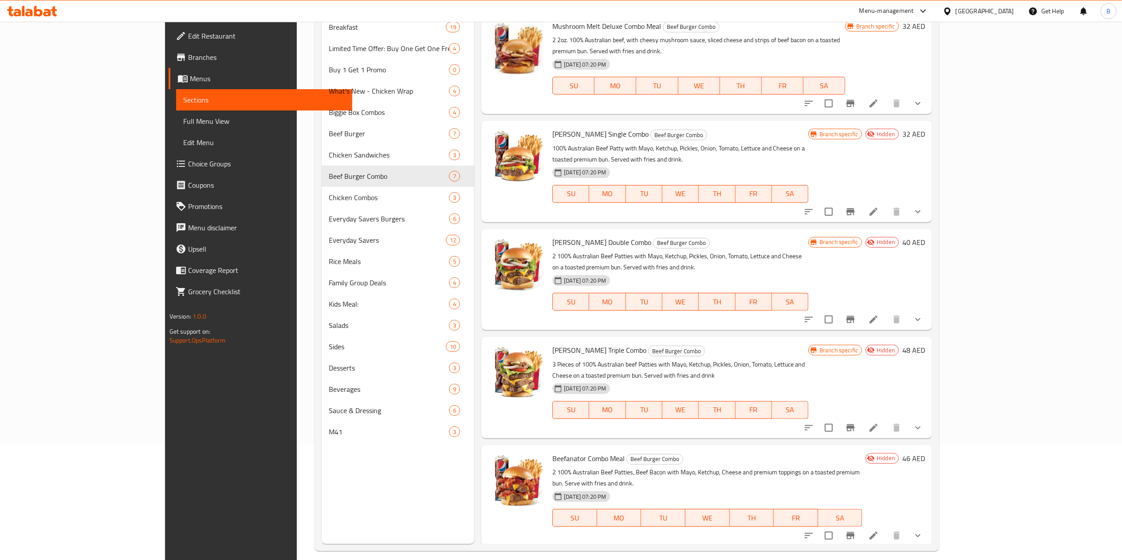
scroll to position [125, 0]
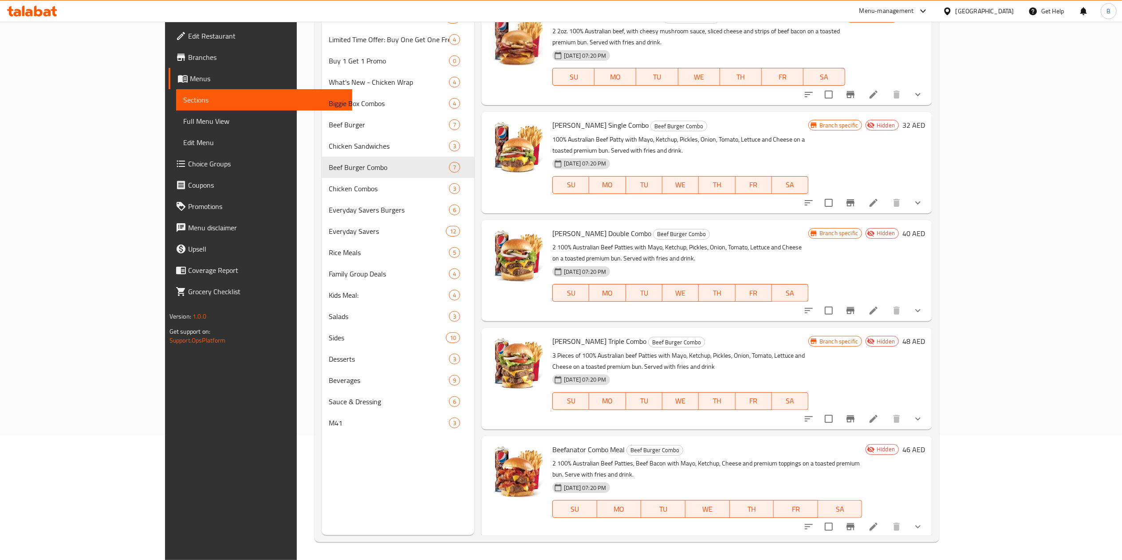
drag, startPoint x: 1083, startPoint y: 371, endPoint x: 1127, endPoint y: 340, distance: 53.3
click at [568, 280] on html "​ Menu-management United Arab Emirates Get Help B Edit Restaurant Branches Menu…" at bounding box center [561, 156] width 1122 height 560
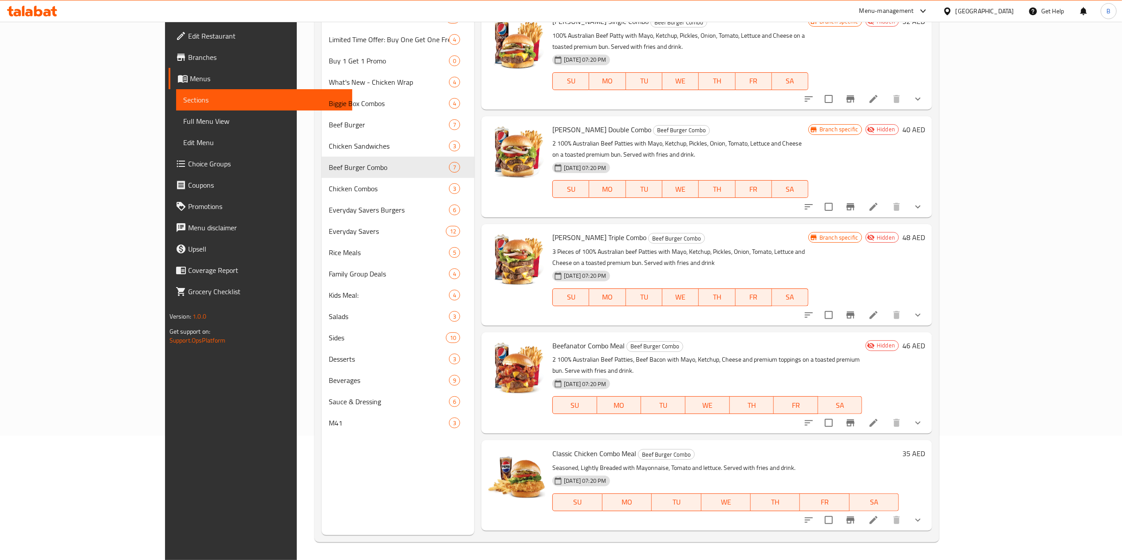
scroll to position [149, 0]
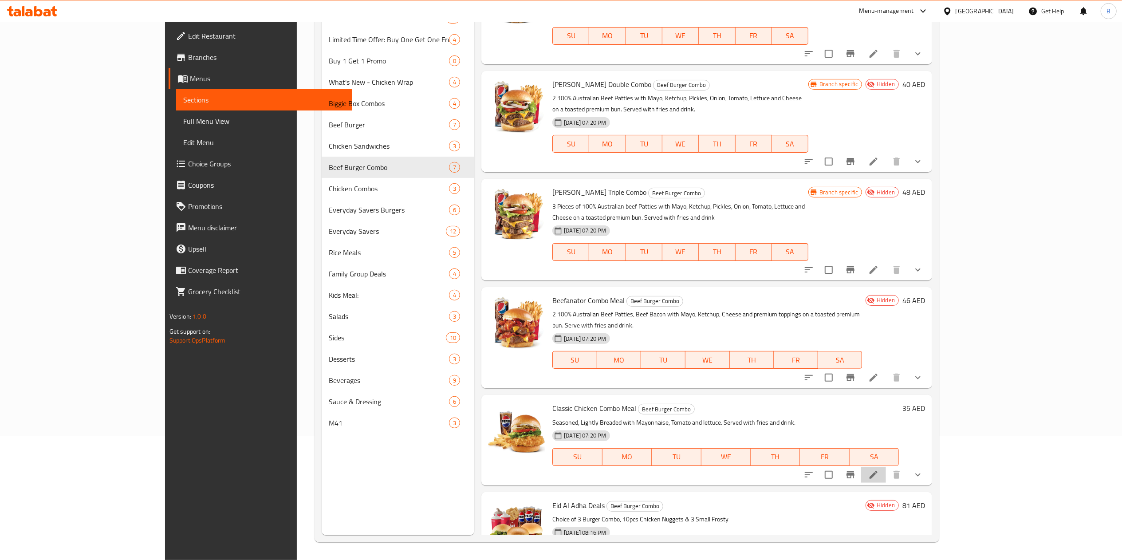
click at [568, 280] on li at bounding box center [873, 475] width 25 height 16
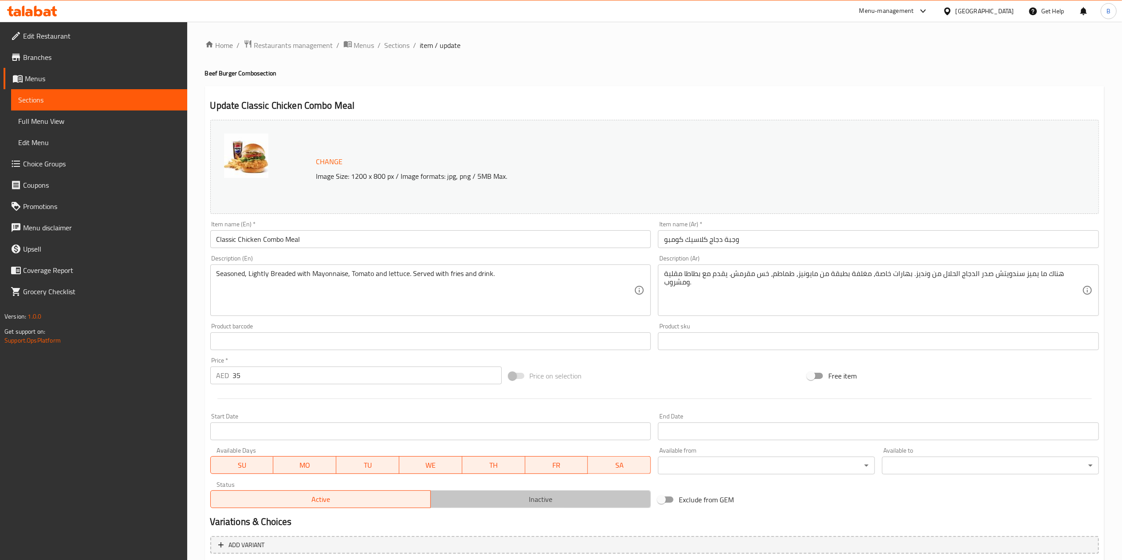
click at [568, 280] on span "Inactive" at bounding box center [540, 499] width 213 height 13
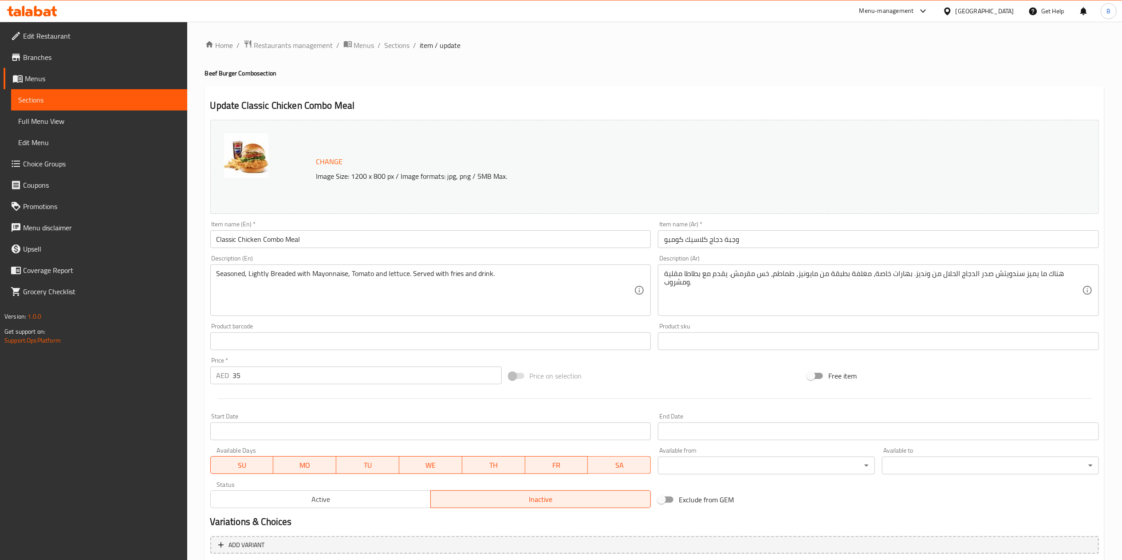
scroll to position [390, 0]
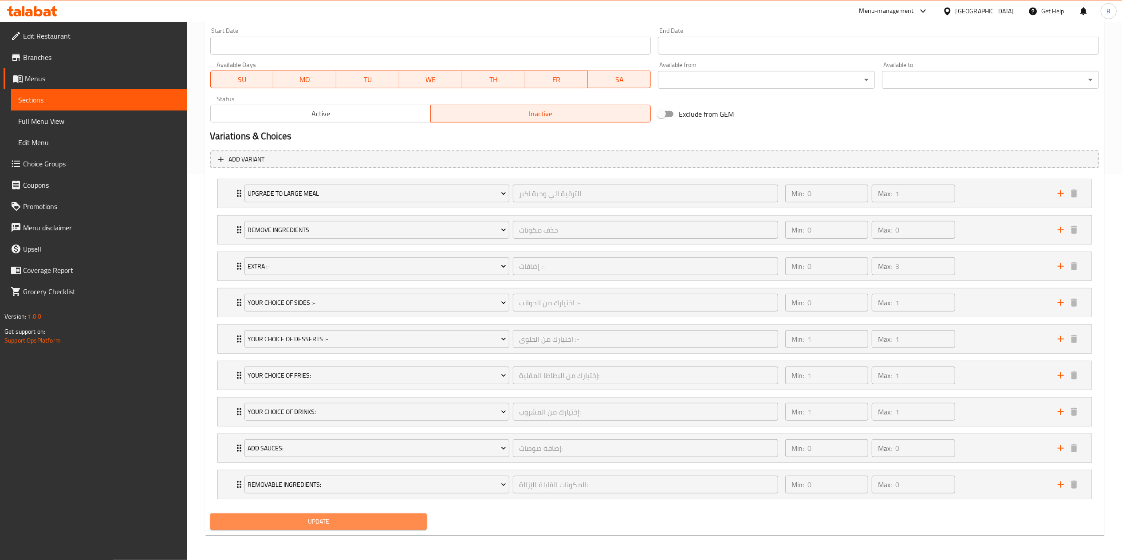
click at [356, 280] on button "Update" at bounding box center [318, 521] width 217 height 16
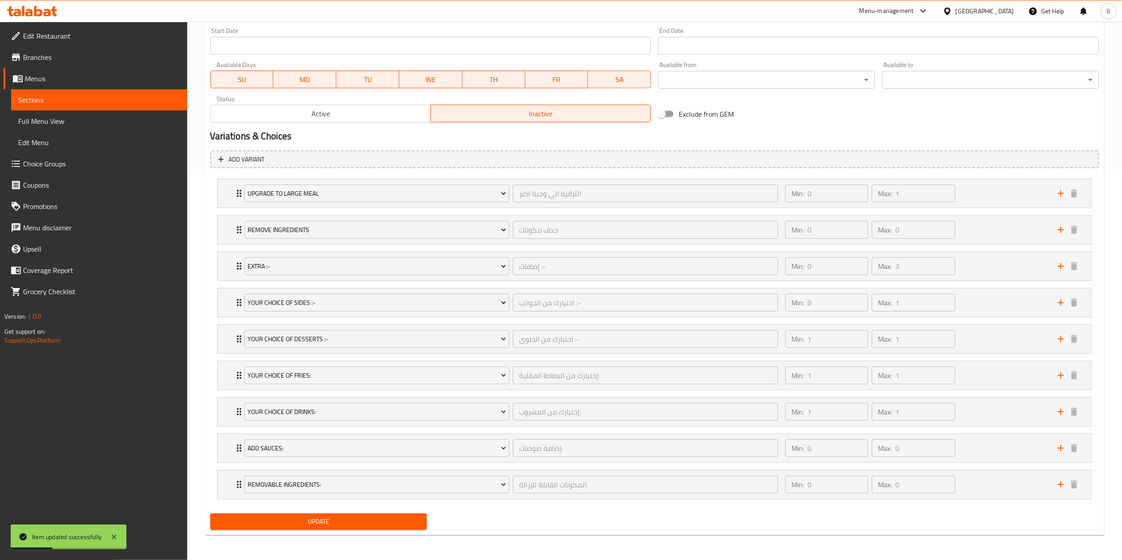
scroll to position [0, 0]
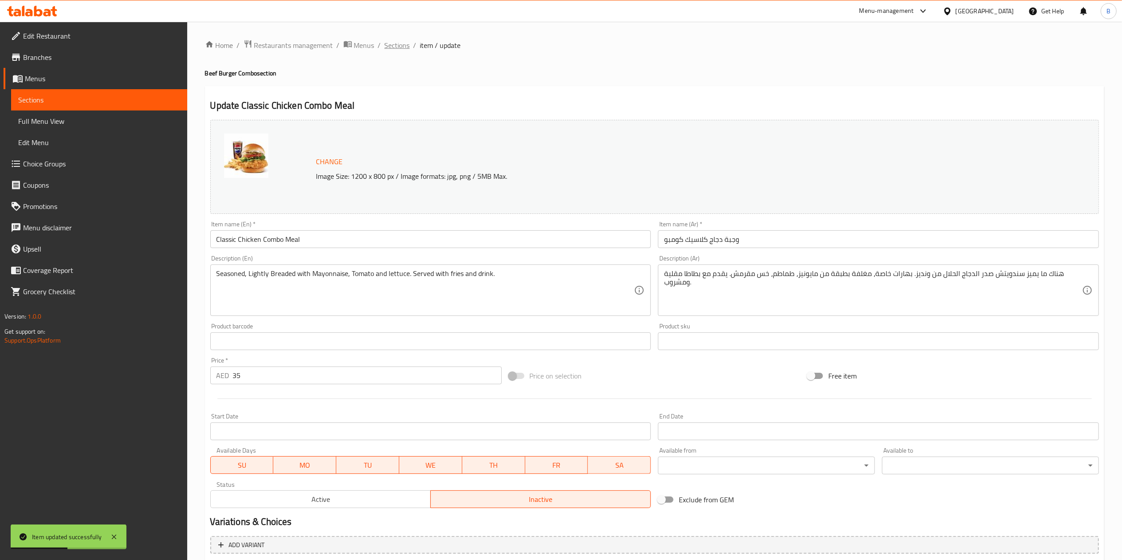
click at [404, 41] on span "Sections" at bounding box center [397, 45] width 25 height 11
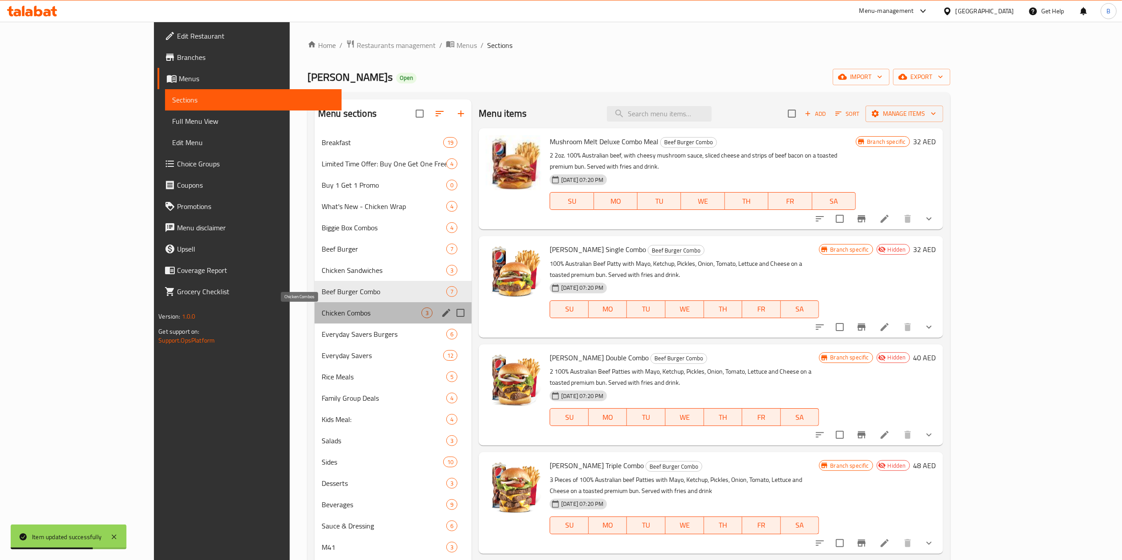
click at [322, 280] on span "Chicken Combos" at bounding box center [372, 313] width 100 height 11
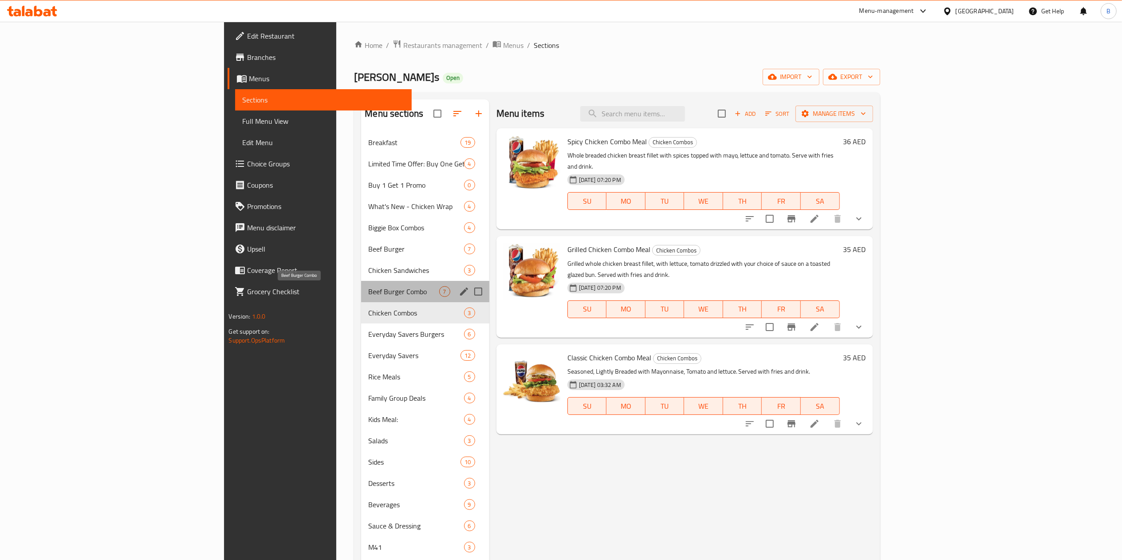
click at [368, 280] on span "Beef Burger Combo" at bounding box center [403, 291] width 71 height 11
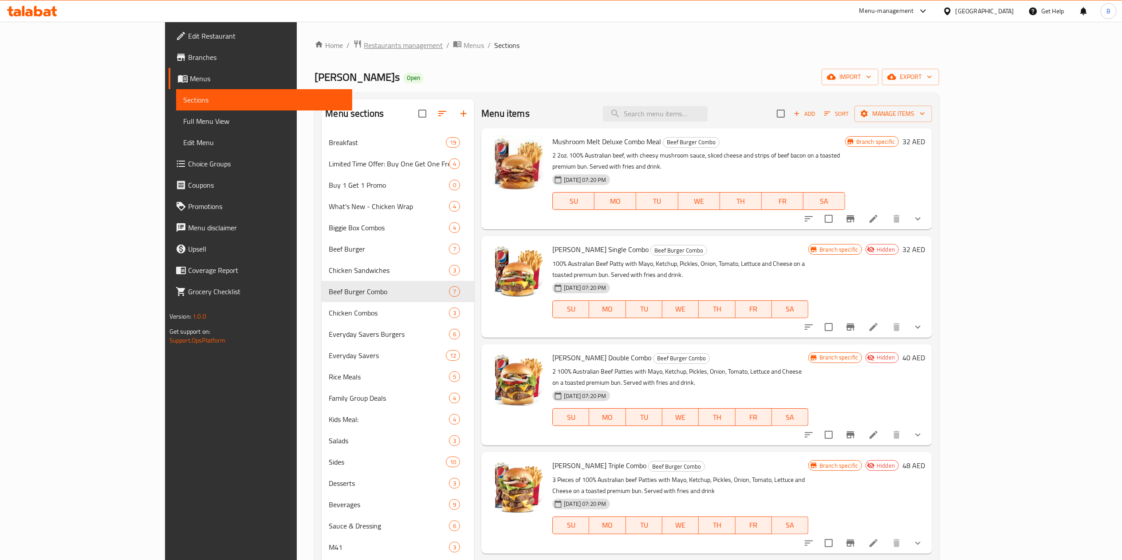
click at [364, 47] on span "Restaurants management" at bounding box center [403, 45] width 79 height 11
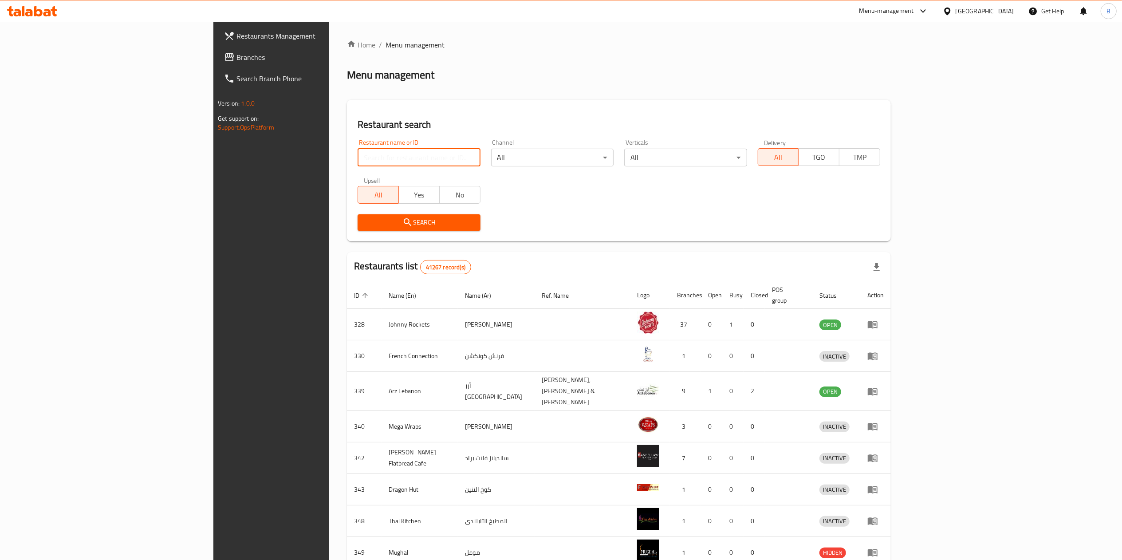
click at [358, 161] on input "search" at bounding box center [419, 158] width 122 height 18
type input "wendy"
click button "Search" at bounding box center [419, 222] width 122 height 16
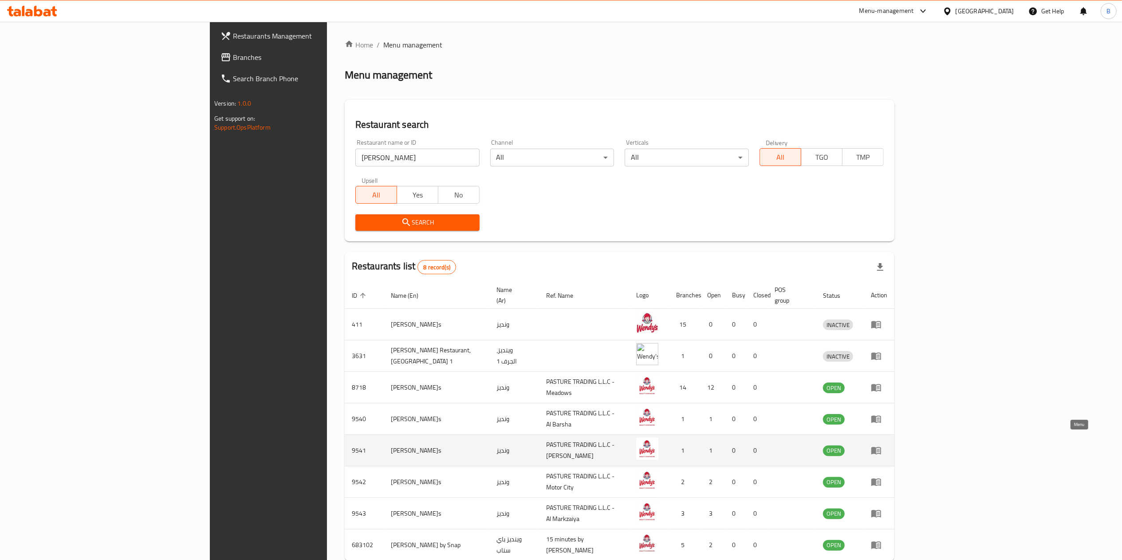
click at [568, 280] on icon "enhanced table" at bounding box center [878, 451] width 3 height 4
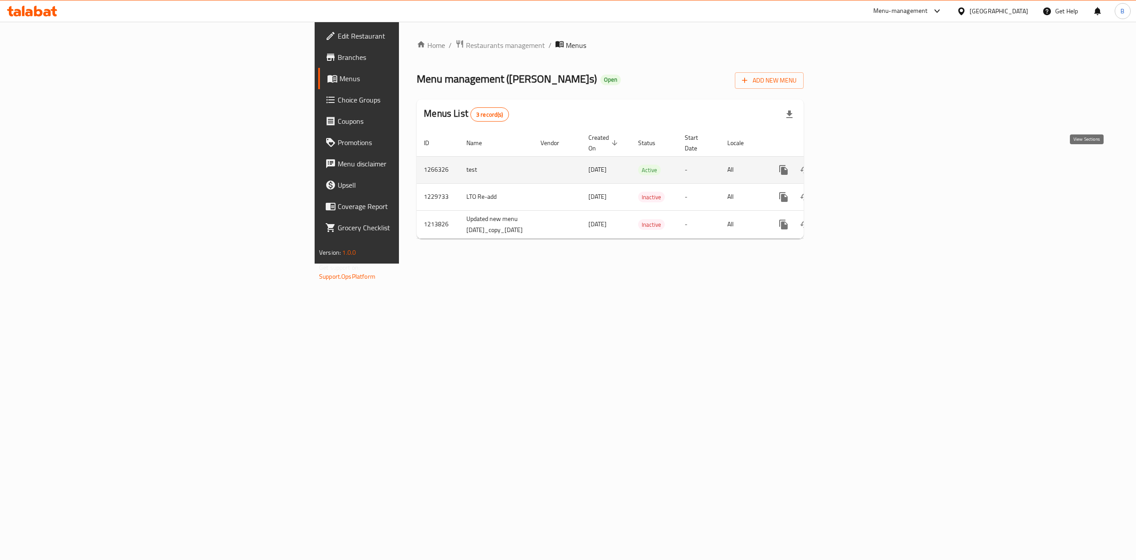
click at [568, 165] on icon "enhanced table" at bounding box center [847, 170] width 11 height 11
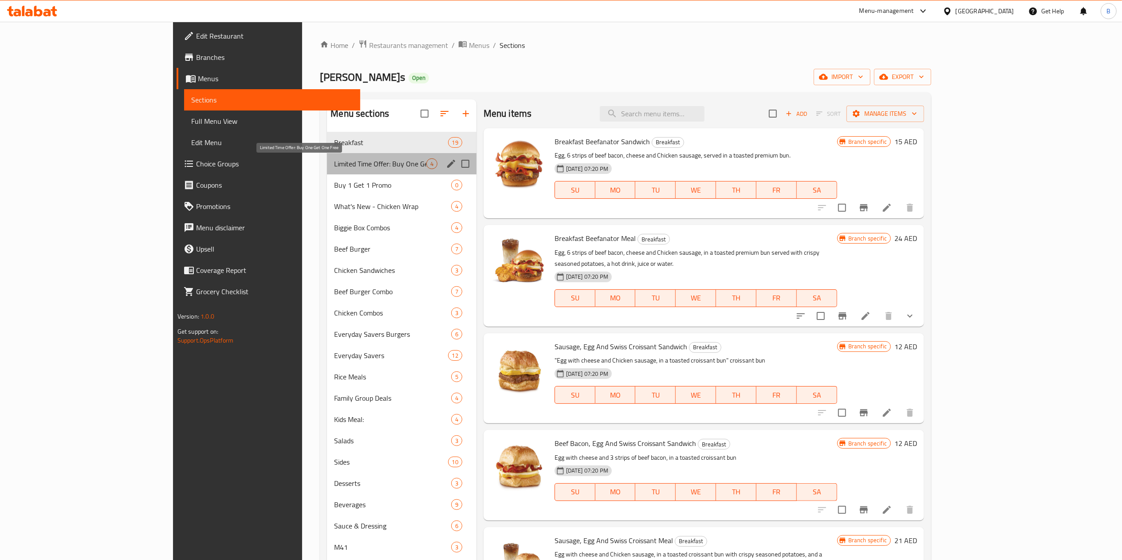
click at [339, 161] on span "Limited Time Offer: Buy One Get One Free" at bounding box center [380, 163] width 92 height 11
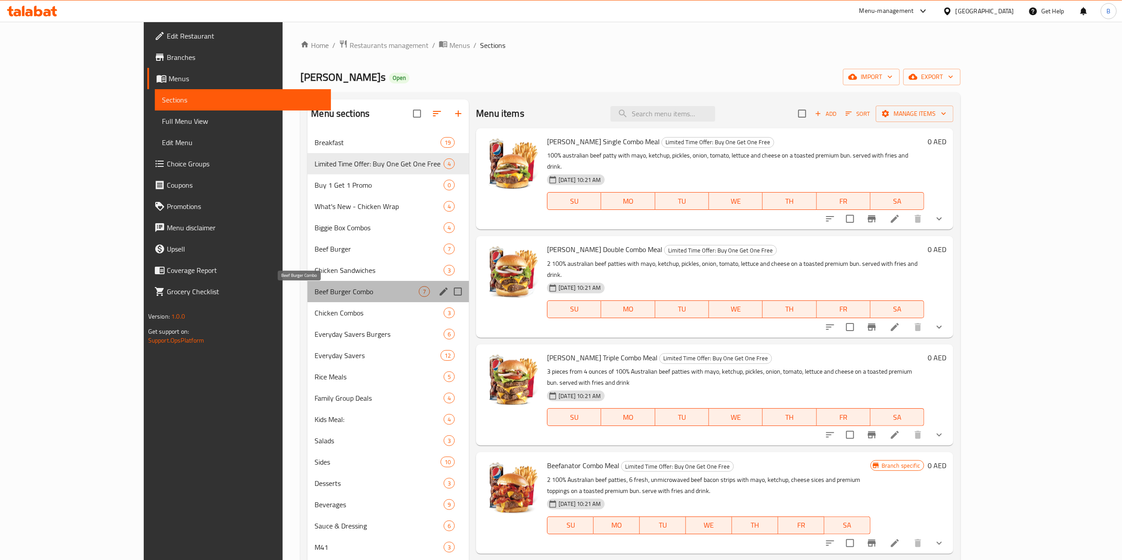
click at [315, 280] on span "Beef Burger Combo" at bounding box center [367, 291] width 104 height 11
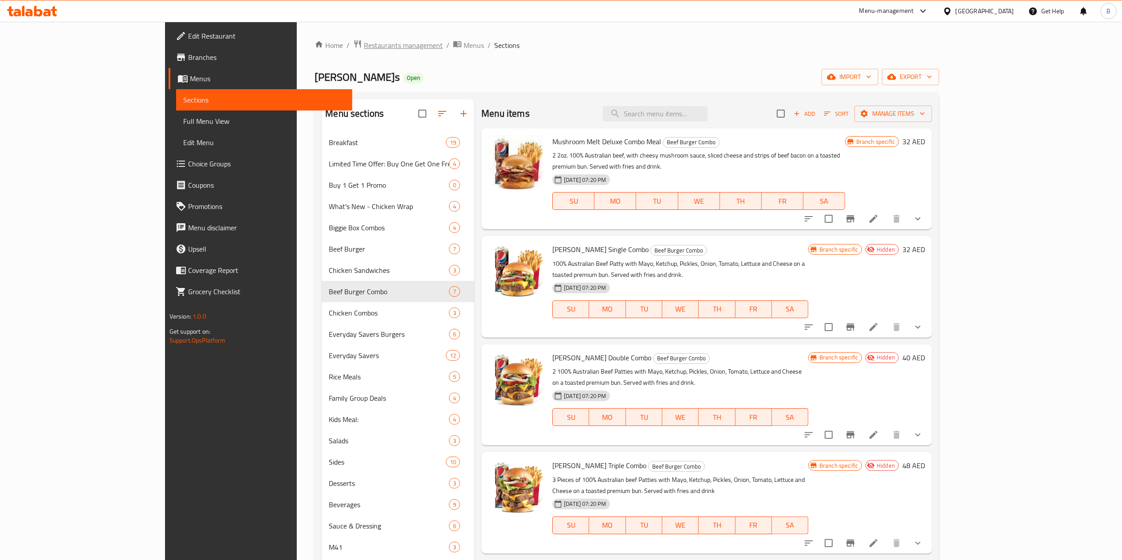
click at [364, 40] on span "Restaurants management" at bounding box center [403, 45] width 79 height 11
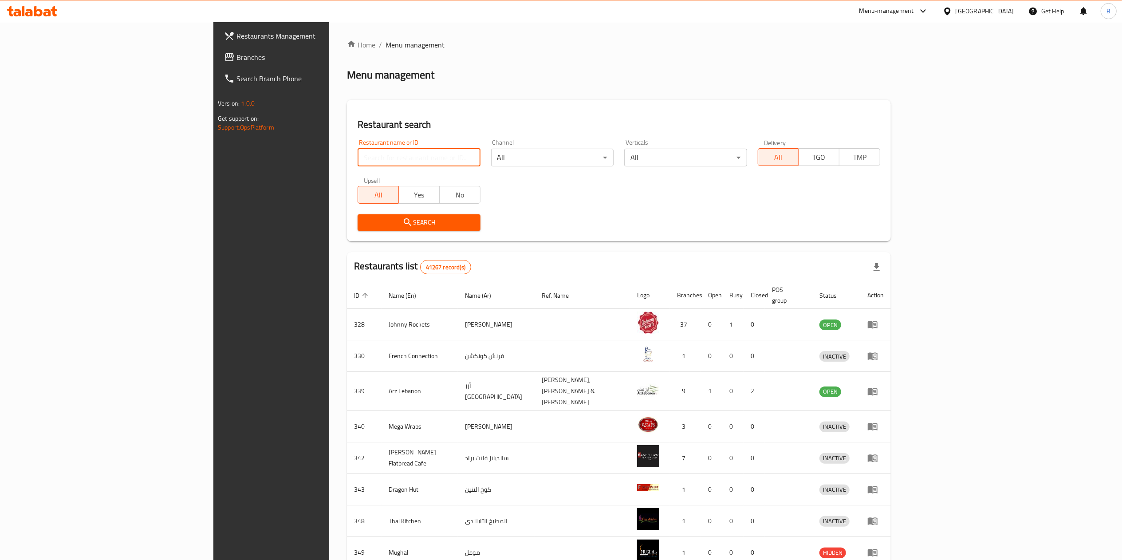
click at [358, 159] on input "search" at bounding box center [419, 158] width 122 height 18
type input "wendy"
click button "Search" at bounding box center [419, 222] width 122 height 16
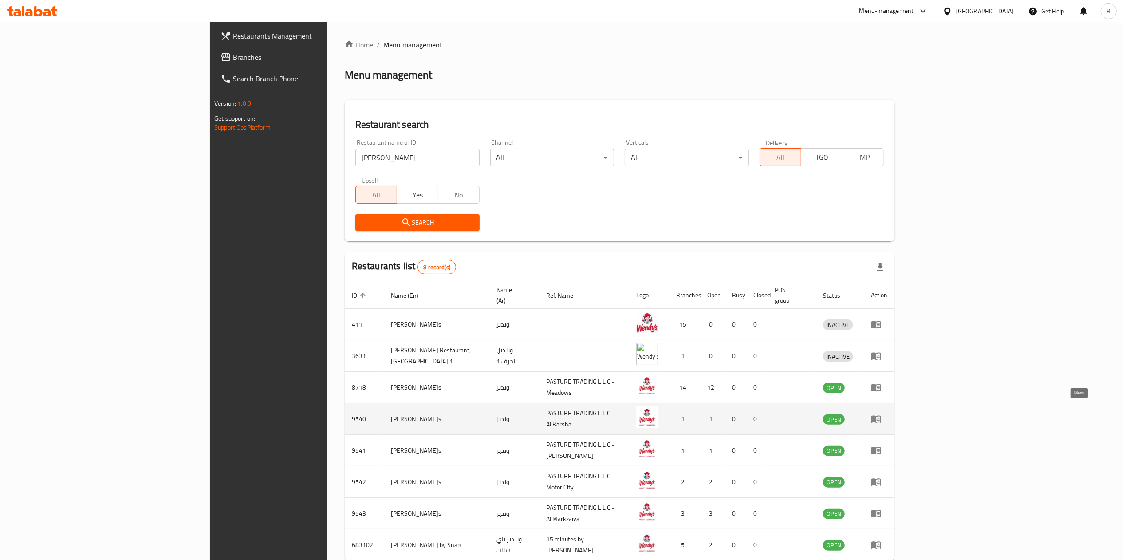
click at [568, 280] on icon "enhanced table" at bounding box center [878, 420] width 3 height 4
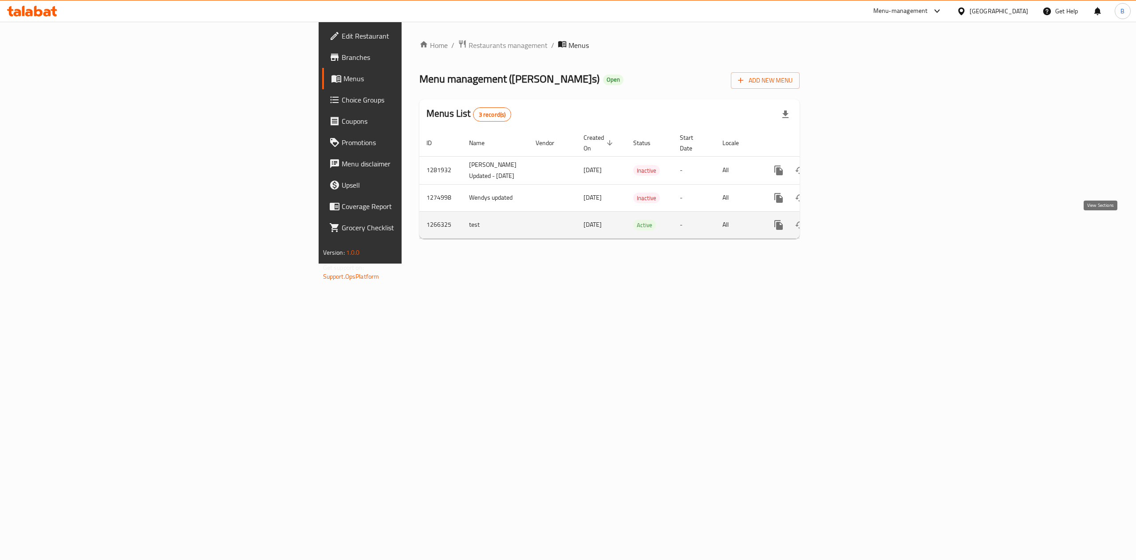
click at [568, 225] on icon "enhanced table" at bounding box center [843, 225] width 8 height 8
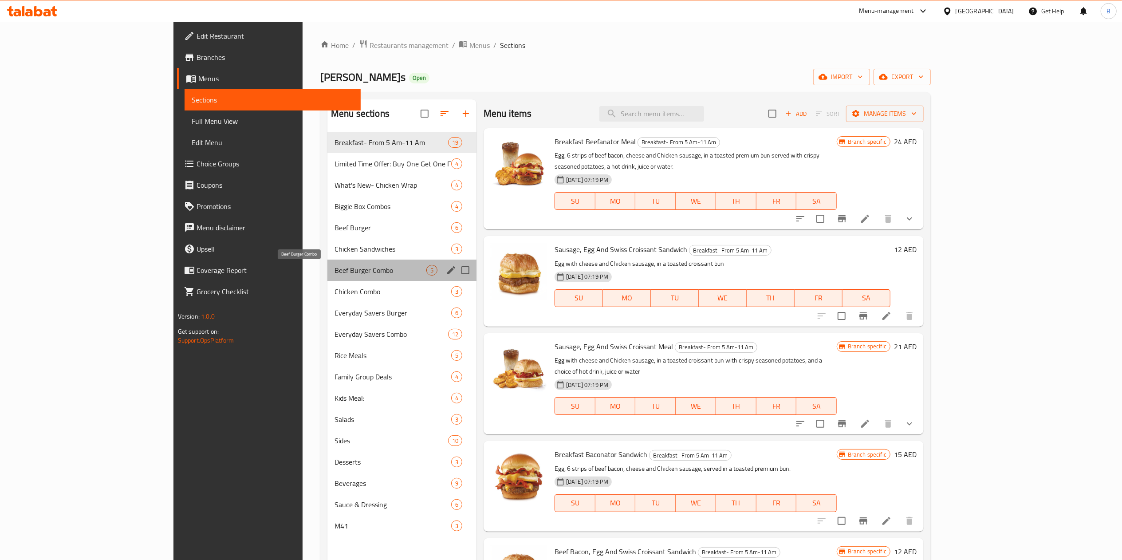
click at [335, 273] on span "Beef Burger Combo" at bounding box center [381, 270] width 92 height 11
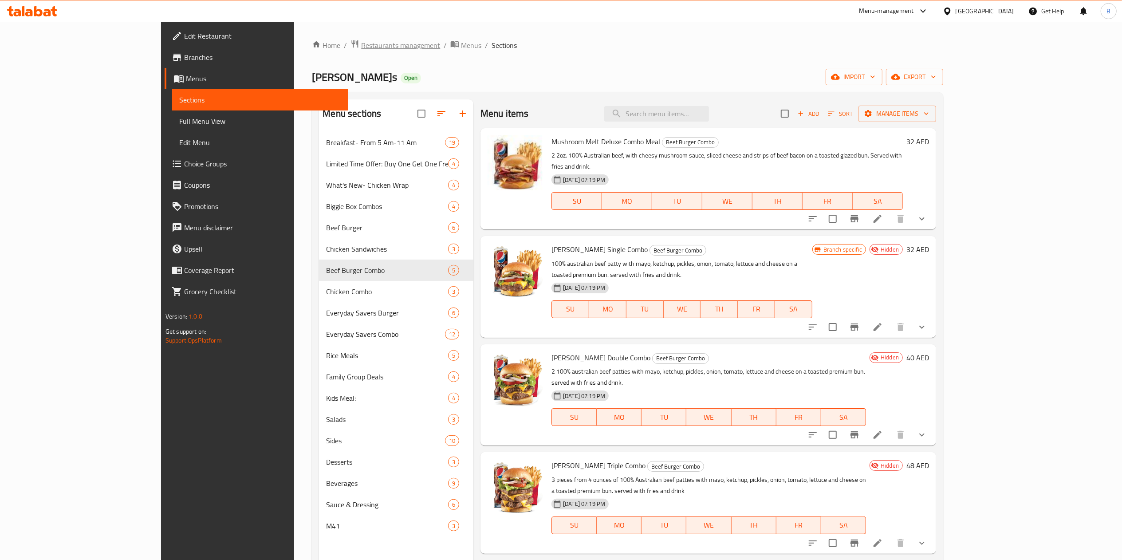
click at [361, 47] on span "Restaurants management" at bounding box center [400, 45] width 79 height 11
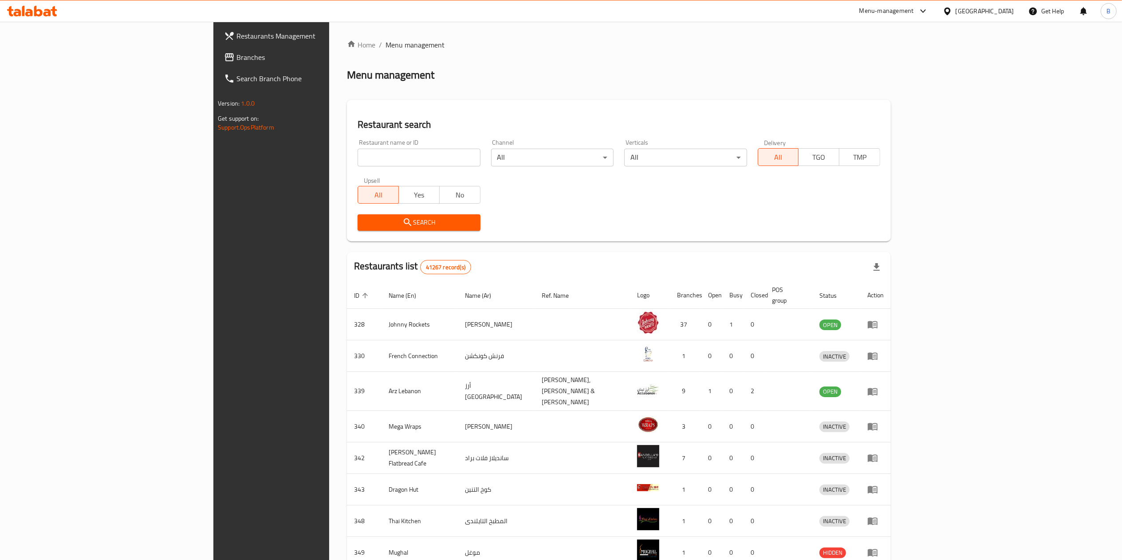
click at [352, 168] on div "Restaurant name or ID Restaurant name or ID" at bounding box center [418, 153] width 133 height 38
drag, startPoint x: 306, startPoint y: 168, endPoint x: 286, endPoint y: 157, distance: 22.8
click at [352, 157] on div "Restaurant name or ID Restaurant name or ID" at bounding box center [418, 153] width 133 height 38
click at [358, 157] on input "search" at bounding box center [419, 158] width 122 height 18
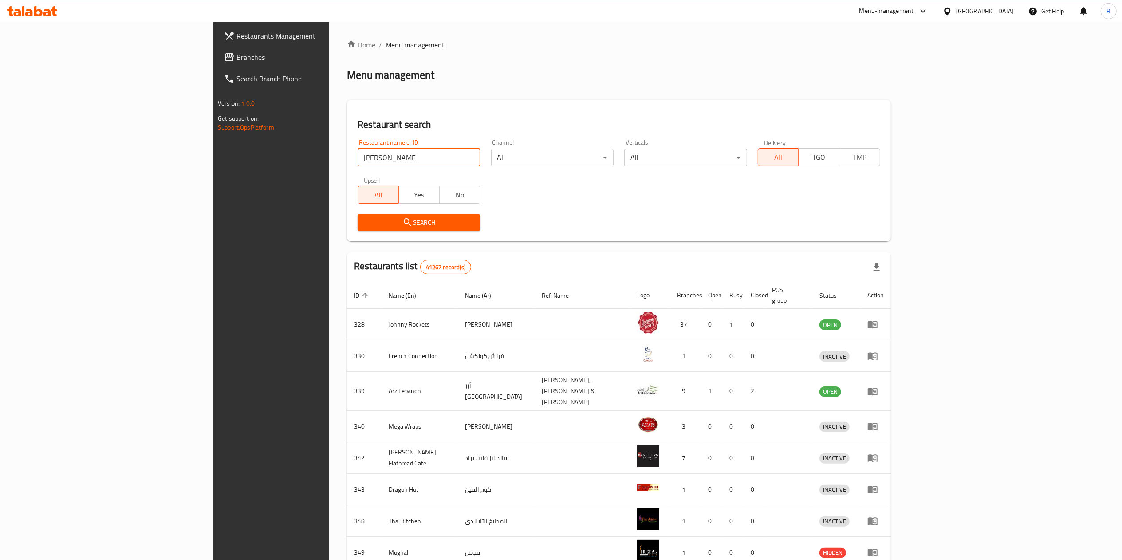
click button "Search" at bounding box center [419, 222] width 122 height 16
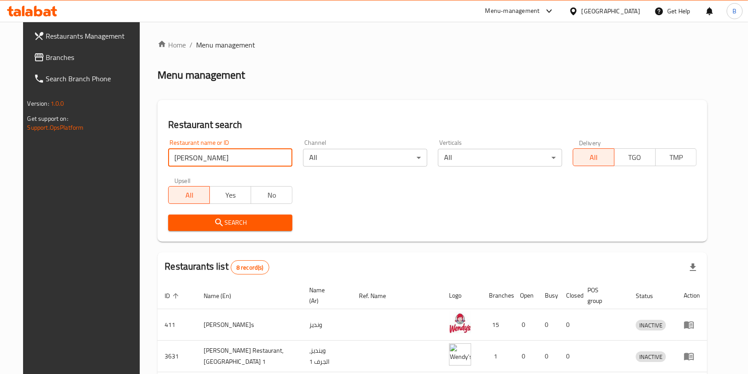
click at [232, 159] on input "wendy" at bounding box center [230, 158] width 124 height 18
paste input "685470"
click at [232, 159] on input "685470" at bounding box center [230, 158] width 124 height 18
type input "685470"
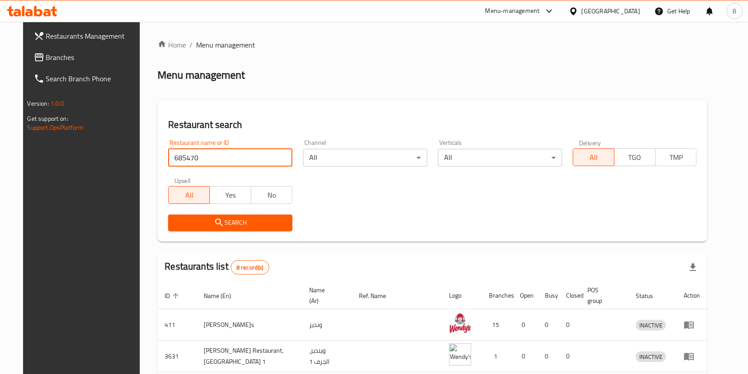
click button "Search" at bounding box center [230, 222] width 124 height 16
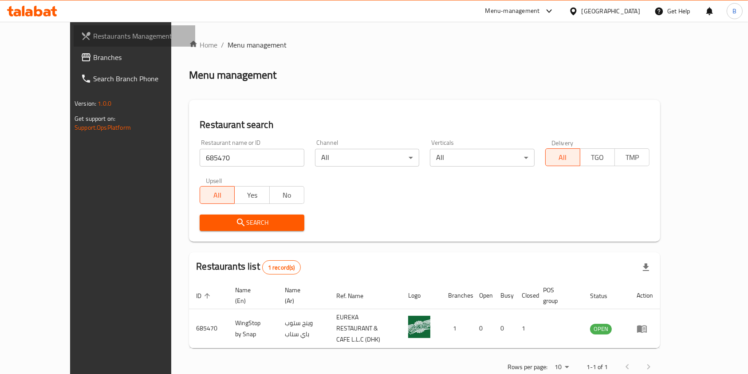
click at [93, 38] on span "Restaurants Management" at bounding box center [140, 36] width 95 height 11
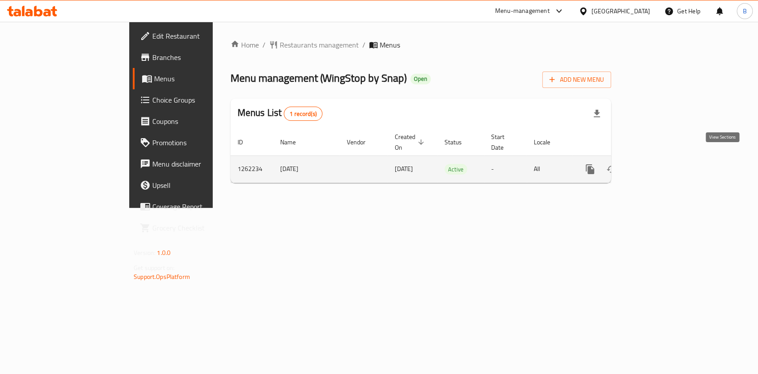
click at [658, 165] on icon "enhanced table" at bounding box center [654, 169] width 8 height 8
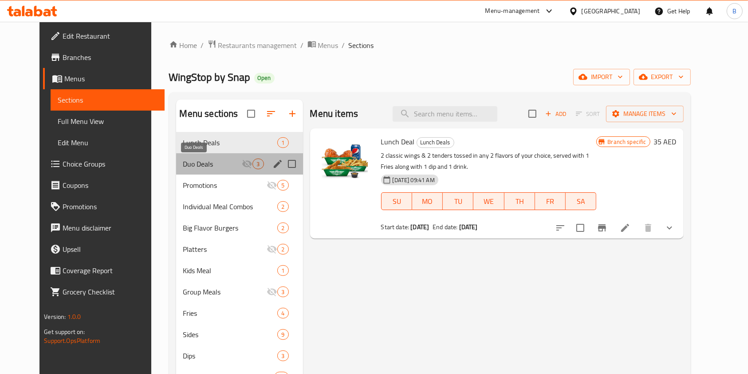
click at [200, 166] on span "Duo Deals" at bounding box center [212, 163] width 59 height 11
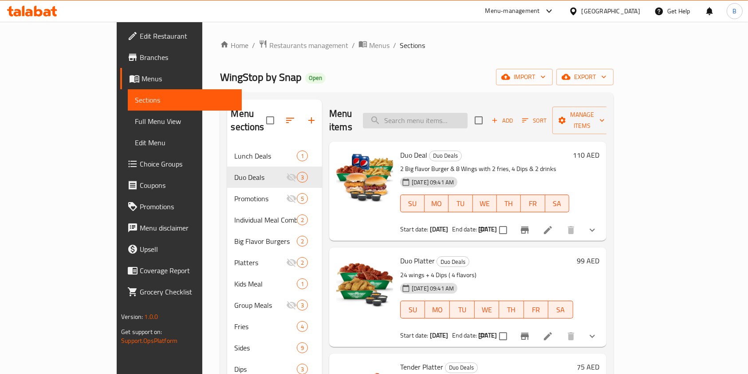
click at [441, 117] on input "search" at bounding box center [415, 121] width 105 height 16
paste input "Tender Platter"
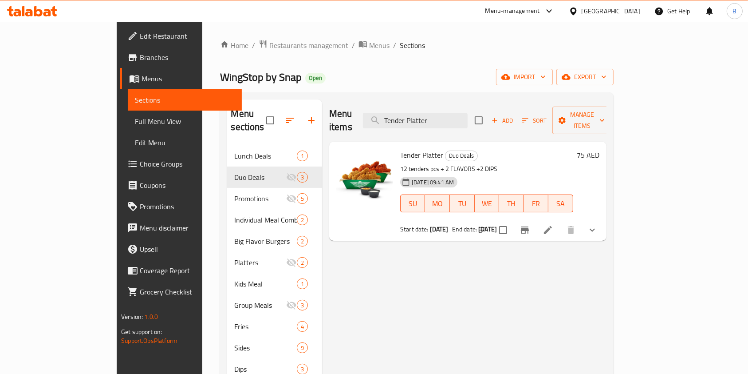
type input "Tender Platter"
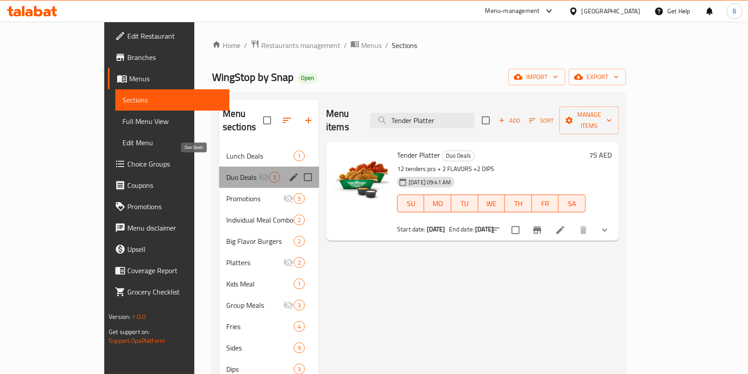
click at [226, 172] on span "Duo Deals" at bounding box center [242, 177] width 32 height 11
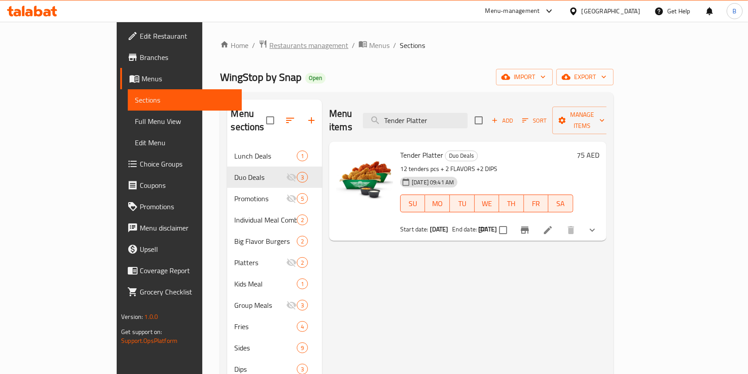
click at [269, 48] on span "Restaurants management" at bounding box center [308, 45] width 79 height 11
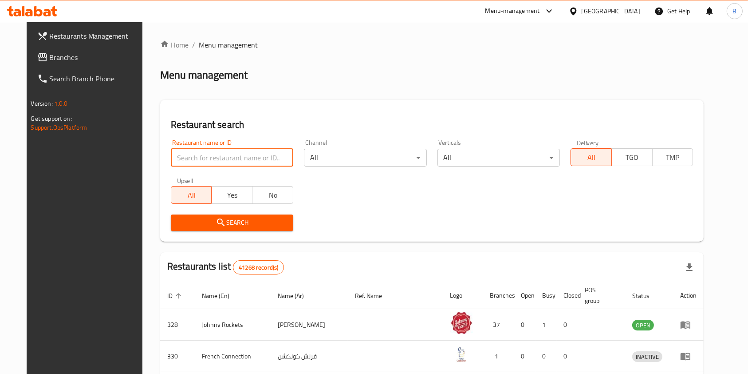
click at [220, 149] on input "search" at bounding box center [232, 158] width 122 height 18
paste input "686472"
type input "686472"
click button "Search" at bounding box center [232, 222] width 122 height 16
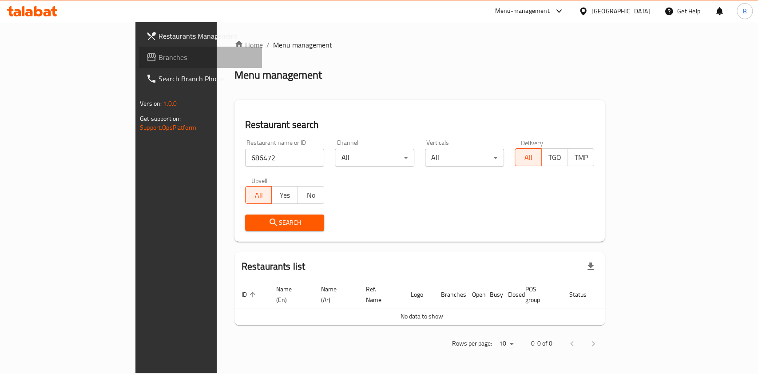
click at [139, 63] on link "Branches" at bounding box center [200, 57] width 123 height 21
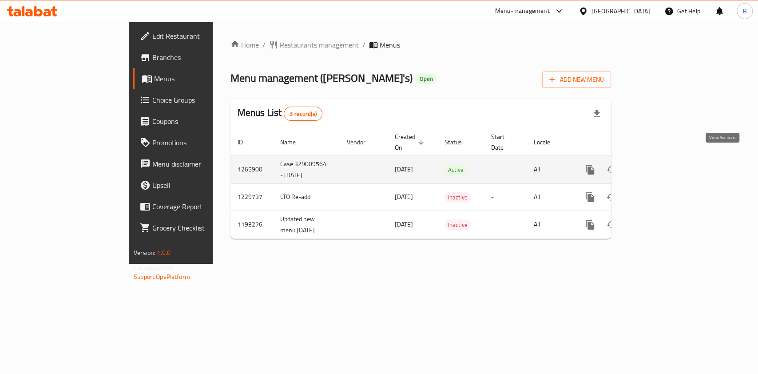
click at [664, 168] on link "enhanced table" at bounding box center [653, 169] width 21 height 21
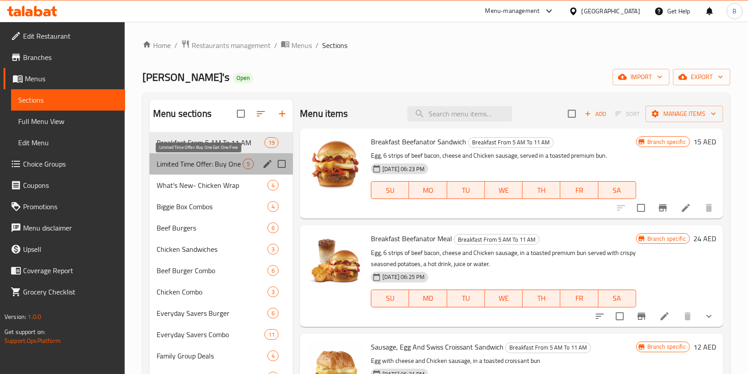
click at [170, 166] on span "Limited Time Offer: Buy One Get One Free" at bounding box center [200, 163] width 86 height 11
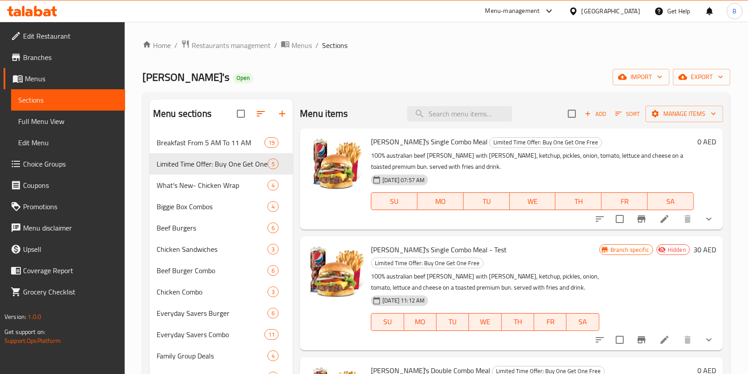
click at [446, 250] on span "[PERSON_NAME] Single Combo Meal - Test" at bounding box center [439, 249] width 136 height 13
copy h6 "[PERSON_NAME] Single Combo Meal - Test"
click at [446, 250] on span "[PERSON_NAME] Single Combo Meal - Test" at bounding box center [439, 249] width 136 height 13
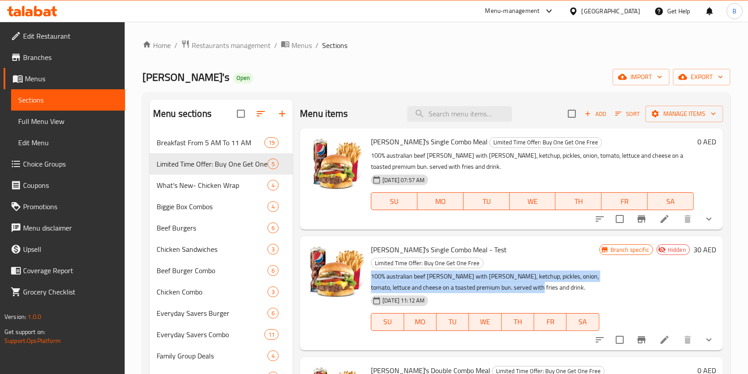
copy p "100% australian beef patty with mayo, ketchup, pickles, onion, tomato, lettuce …"
drag, startPoint x: 536, startPoint y: 272, endPoint x: 370, endPoint y: 262, distance: 166.3
click at [370, 262] on div "Wendy's Single Combo Meal - Test Limited Time Offer: Buy One Get One Free 100% …" at bounding box center [485, 293] width 236 height 107
click at [217, 46] on span "Restaurants management" at bounding box center [231, 45] width 79 height 11
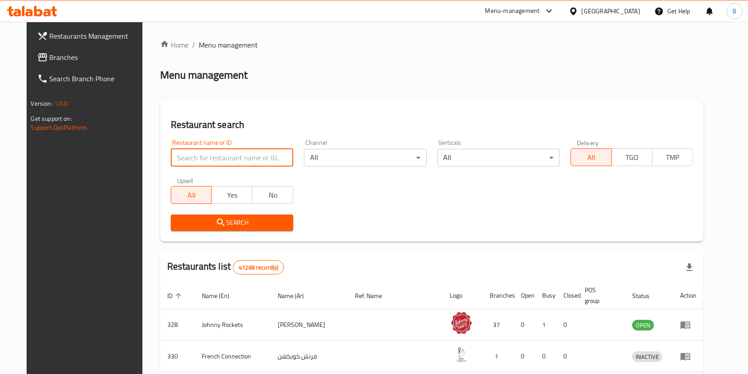
click at [219, 153] on input "search" at bounding box center [232, 158] width 122 height 18
click at [44, 17] on div at bounding box center [32, 11] width 64 height 18
click at [43, 12] on icon at bounding box center [32, 11] width 50 height 11
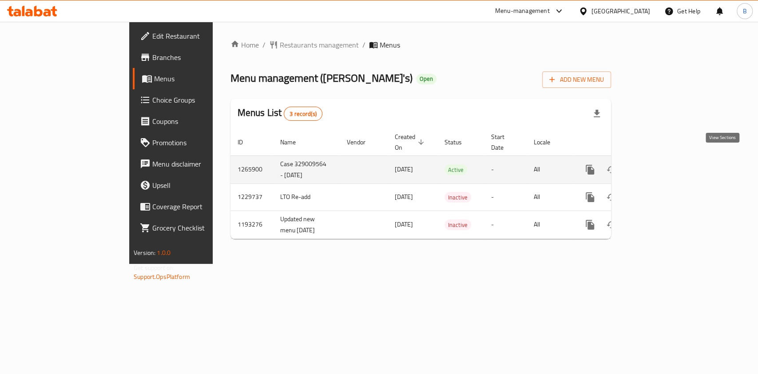
click at [658, 166] on icon "enhanced table" at bounding box center [654, 170] width 8 height 8
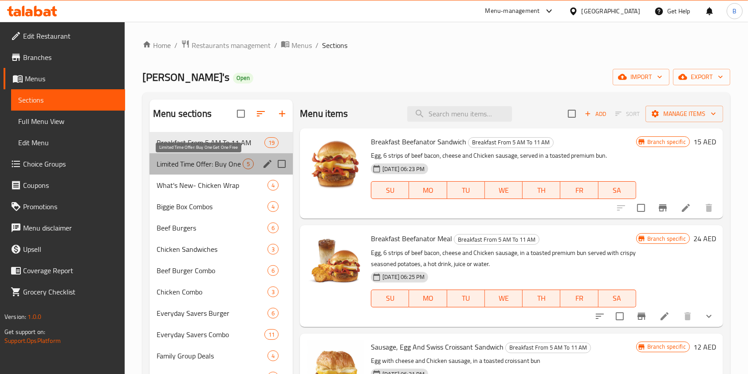
click at [207, 165] on span "Limited Time Offer: Buy One Get One Free" at bounding box center [200, 163] width 86 height 11
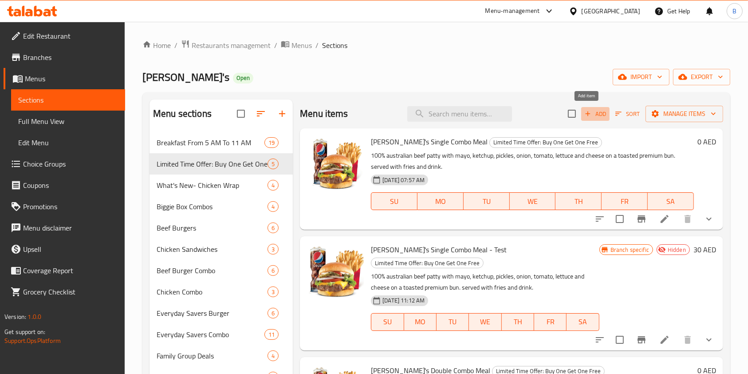
click at [589, 107] on button "Add" at bounding box center [595, 114] width 28 height 14
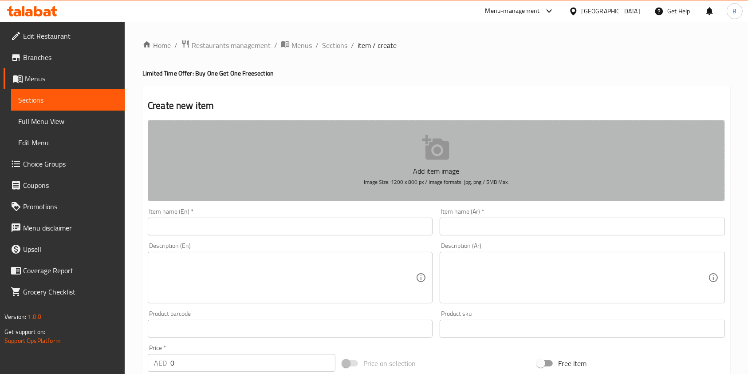
click at [427, 166] on p "Add item image" at bounding box center [437, 171] width 550 height 11
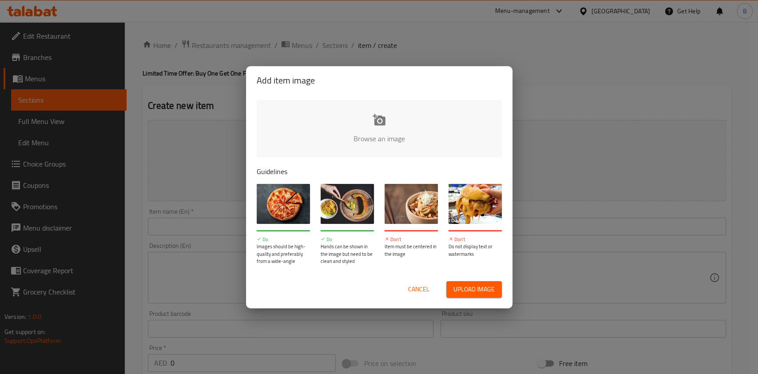
click at [363, 126] on input "file" at bounding box center [679, 141] width 845 height 83
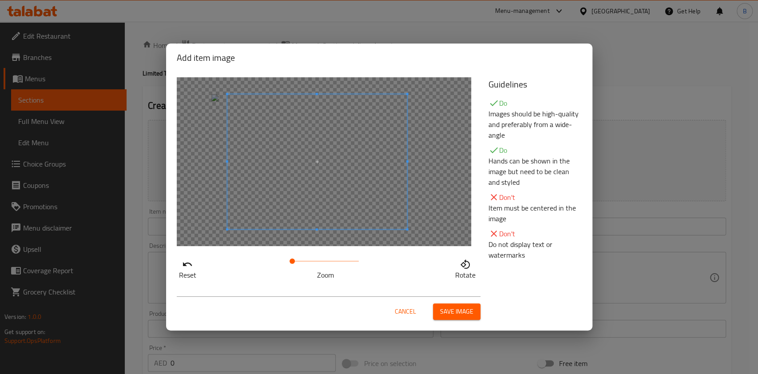
click at [308, 135] on span at bounding box center [317, 161] width 180 height 135
click at [478, 316] on button "Save image" at bounding box center [456, 311] width 47 height 16
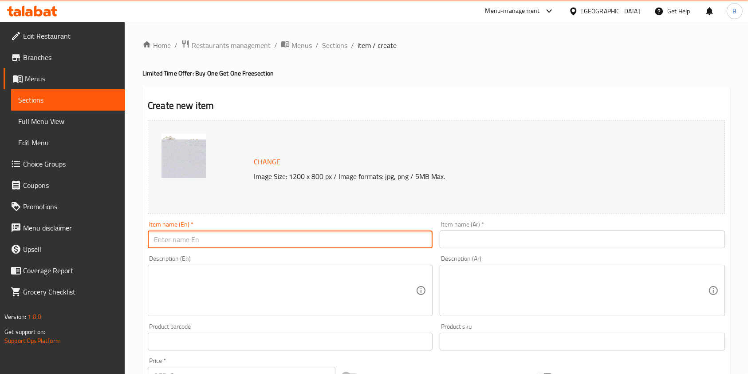
click at [237, 239] on input "text" at bounding box center [290, 239] width 285 height 18
paste input "[PERSON_NAME]'s Single Combo Meal - Test"
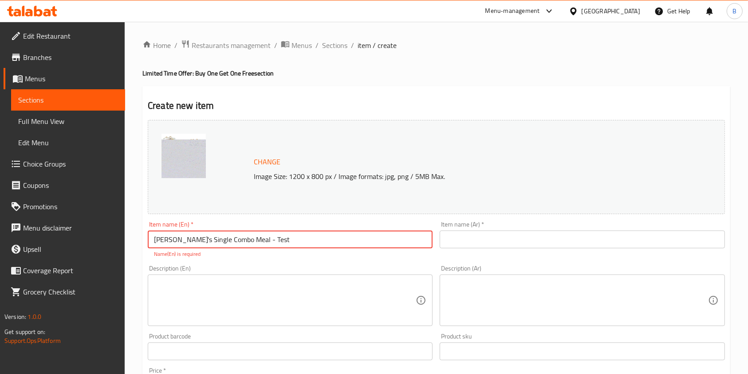
type input "[PERSON_NAME]'s Single Combo Meal - Test"
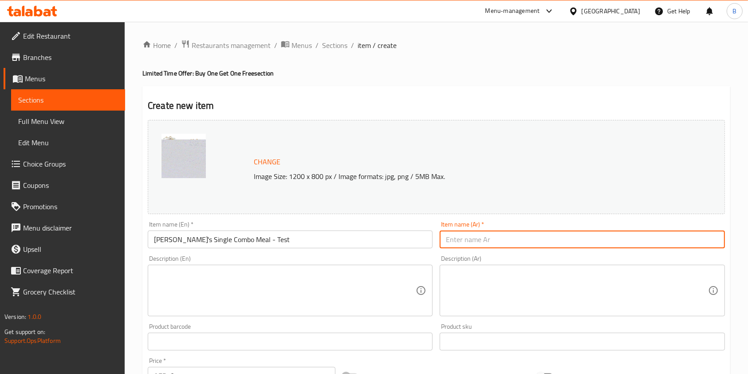
click at [510, 243] on input "text" at bounding box center [582, 239] width 285 height 18
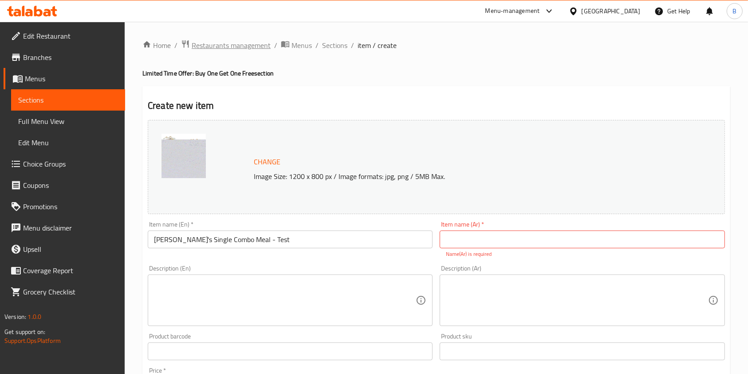
click at [227, 47] on span "Restaurants management" at bounding box center [231, 45] width 79 height 11
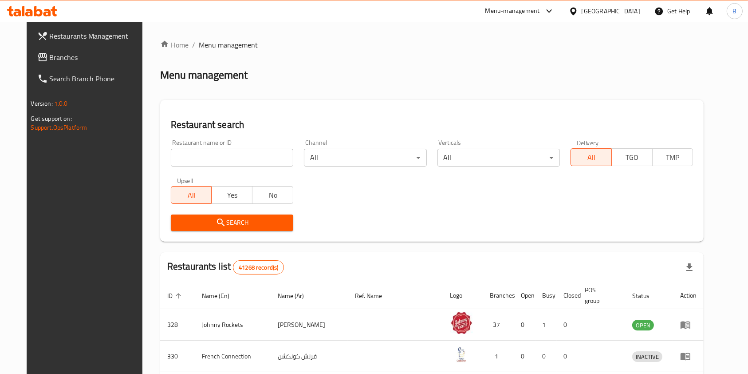
click at [46, 14] on icon at bounding box center [47, 13] width 8 height 8
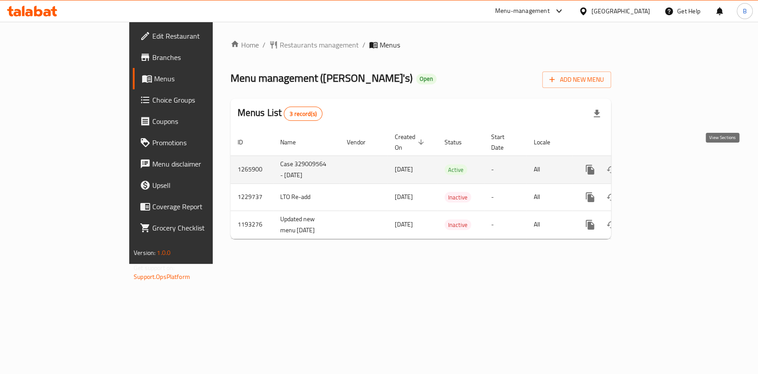
click at [659, 164] on icon "enhanced table" at bounding box center [653, 169] width 11 height 11
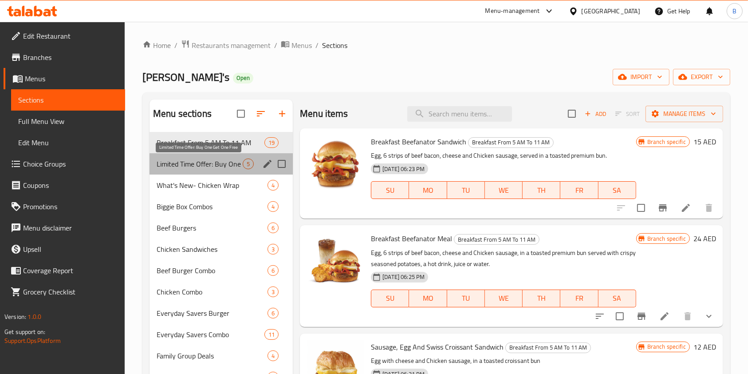
click at [184, 167] on span "Limited Time Offer: Buy One Get One Free" at bounding box center [200, 163] width 86 height 11
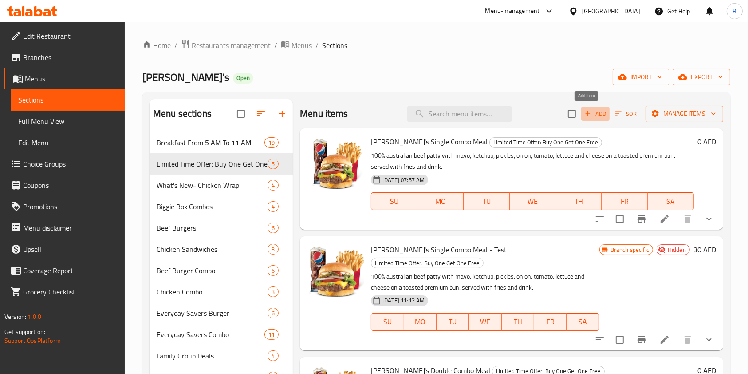
click at [584, 110] on icon "button" at bounding box center [588, 114] width 8 height 8
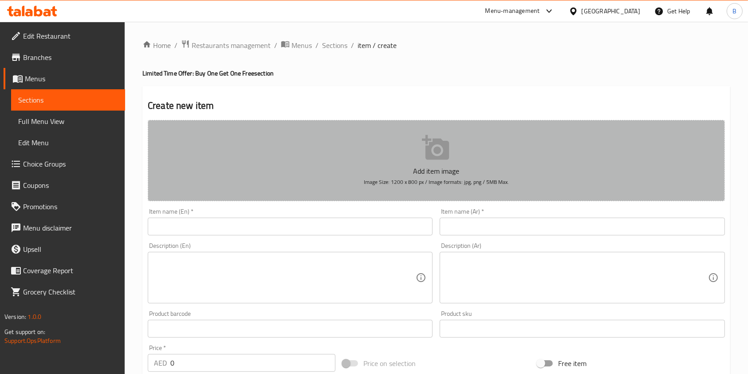
click at [423, 170] on p "Add item image" at bounding box center [437, 171] width 550 height 11
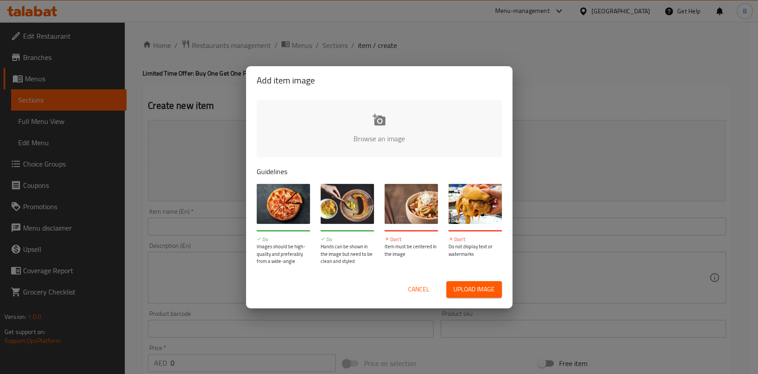
click at [369, 111] on input "file" at bounding box center [679, 141] width 845 height 83
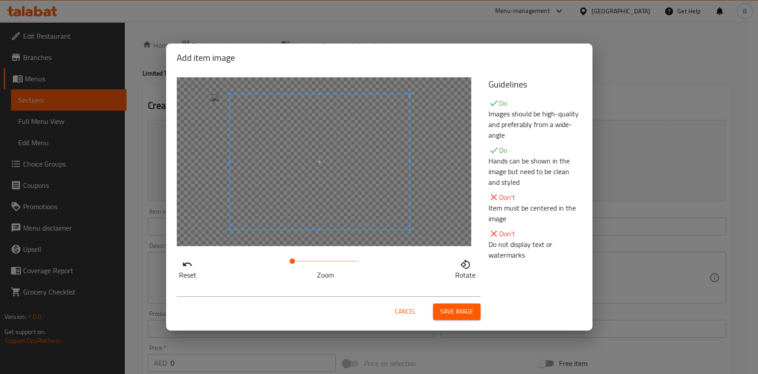
click at [318, 154] on span at bounding box center [319, 161] width 180 height 135
click at [458, 306] on span "Save image" at bounding box center [456, 311] width 33 height 11
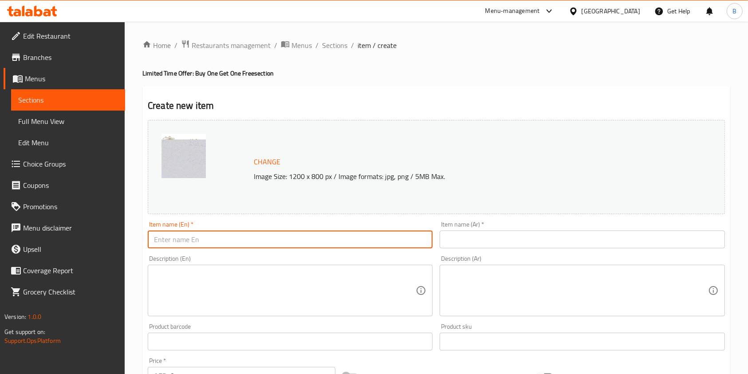
click at [262, 231] on input "text" at bounding box center [290, 239] width 285 height 18
paste input "[PERSON_NAME]'s Single Combo Meal - Test"
type input "[PERSON_NAME]'s Single Combo Meal - Test"
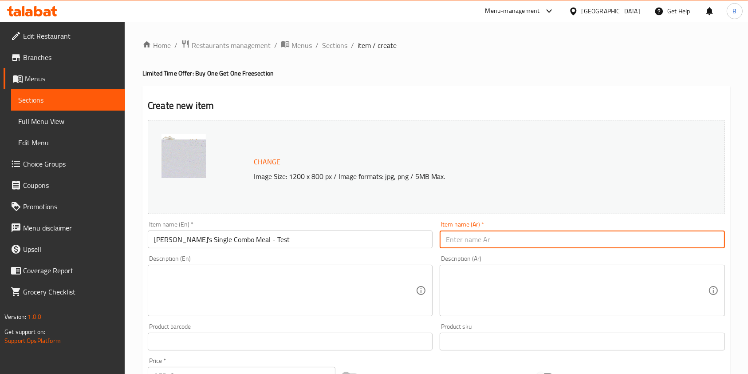
click at [481, 237] on input "text" at bounding box center [582, 239] width 285 height 18
paste input "وجبة [PERSON_NAME] - اختبار"
type input "وجبة [PERSON_NAME] - اختبار"
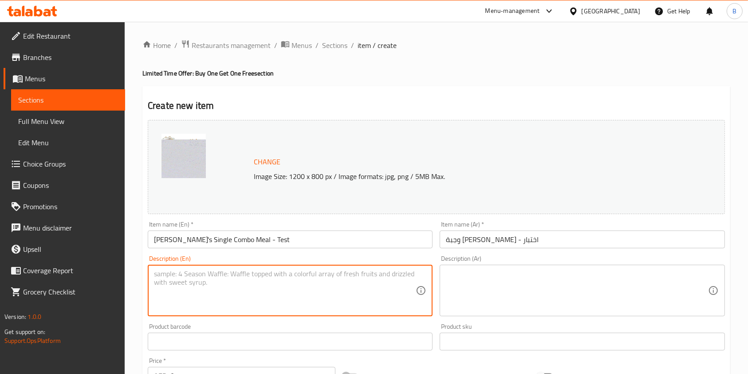
click at [357, 285] on textarea at bounding box center [285, 290] width 262 height 42
paste textarea "100% australian beef patty with mayo, ketchup, pickles, onion, tomato, lettuce …"
type textarea "100% australian beef patty with mayo, ketchup, pickles, onion, tomato, lettuce …"
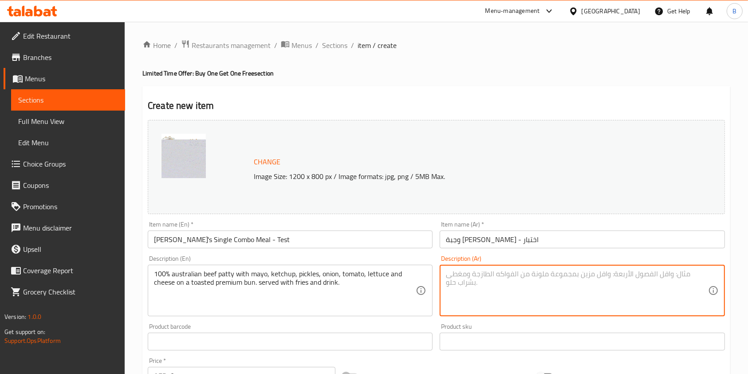
click at [476, 296] on textarea at bounding box center [577, 290] width 262 height 42
paste textarea "فطيرة لحم بقري أسترالية 100% مع المايونيز والكاتشب والمخللات والبصل والطماطم وا…"
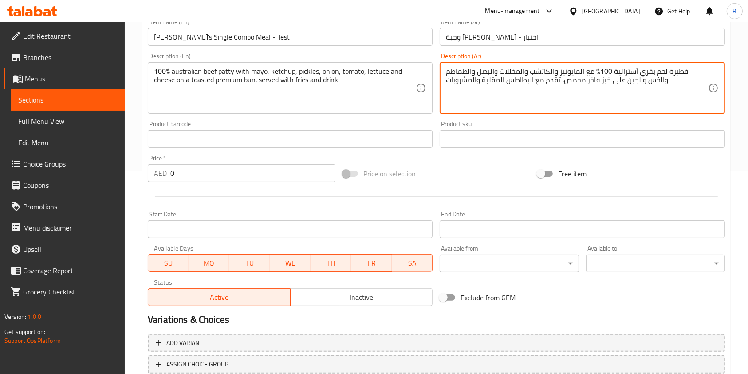
scroll to position [252, 0]
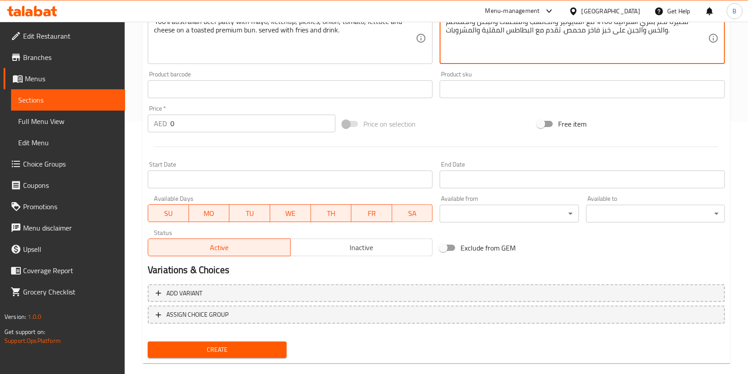
type textarea "فطيرة لحم بقري أسترالية 100% مع المايونيز والكاتشب والمخللات والبصل والطماطم وا…"
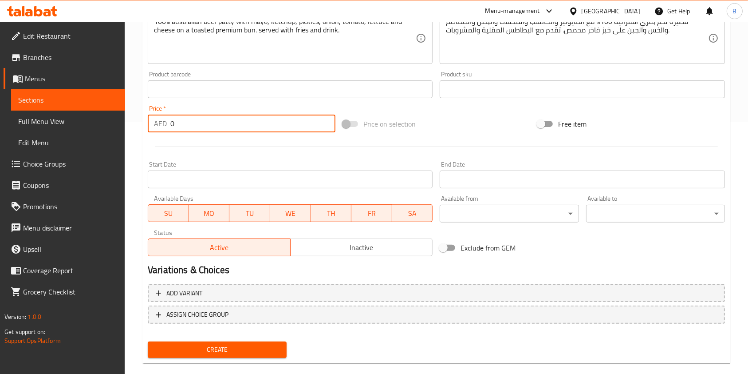
click at [219, 117] on input "0" at bounding box center [252, 124] width 165 height 18
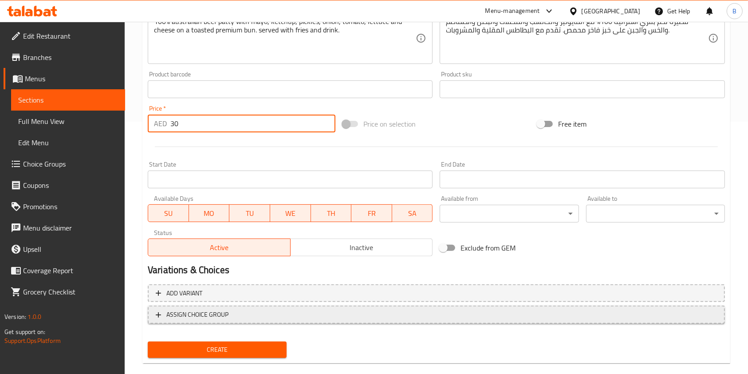
type input "30"
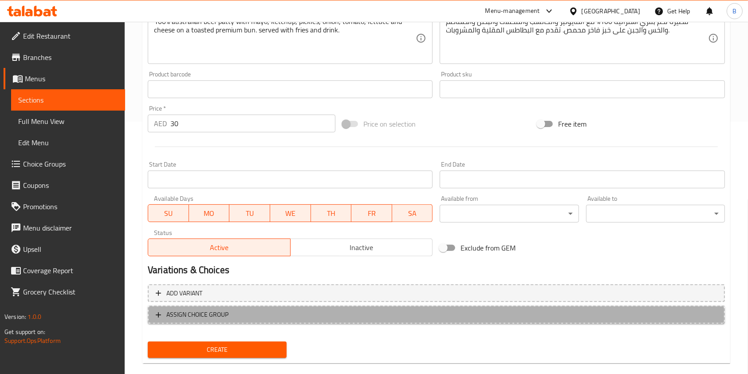
click at [173, 311] on span "ASSIGN CHOICE GROUP" at bounding box center [197, 314] width 62 height 11
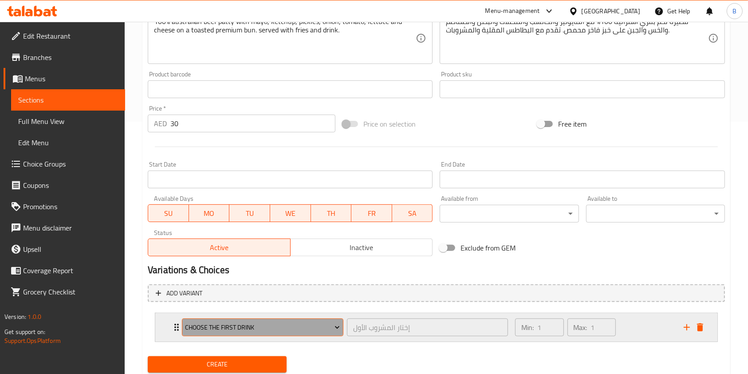
click at [205, 329] on span "Choose The First Drink" at bounding box center [262, 327] width 155 height 11
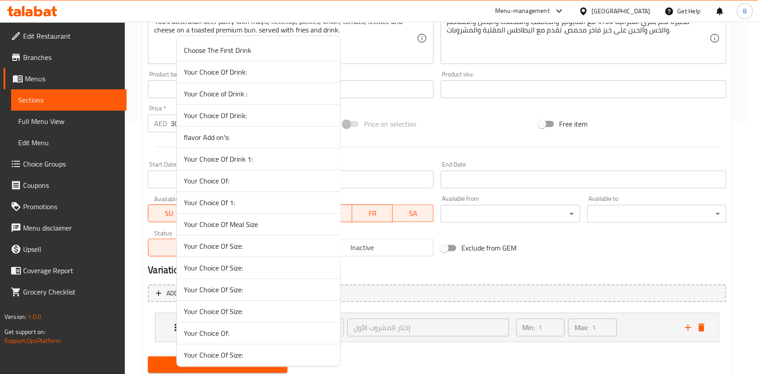
click at [233, 76] on span "Your Choice Of Drink:" at bounding box center [258, 72] width 149 height 11
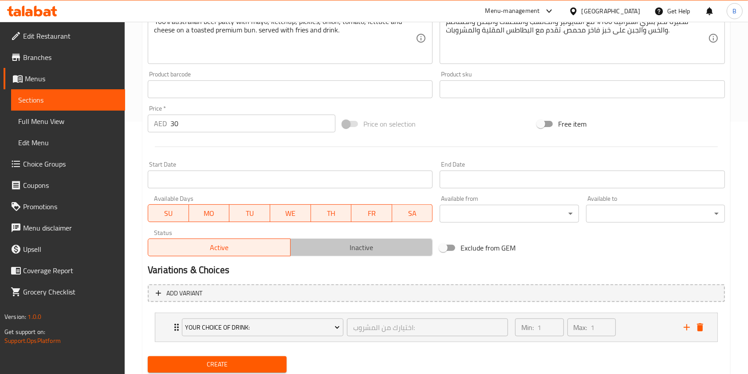
click at [355, 245] on span "Inactive" at bounding box center [361, 247] width 135 height 13
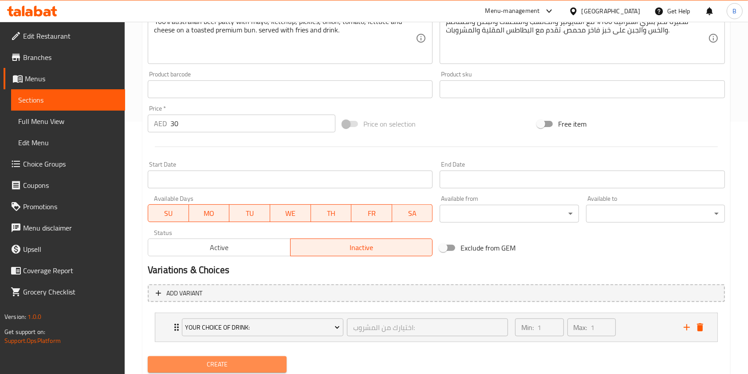
click at [245, 362] on span "Create" at bounding box center [217, 364] width 125 height 11
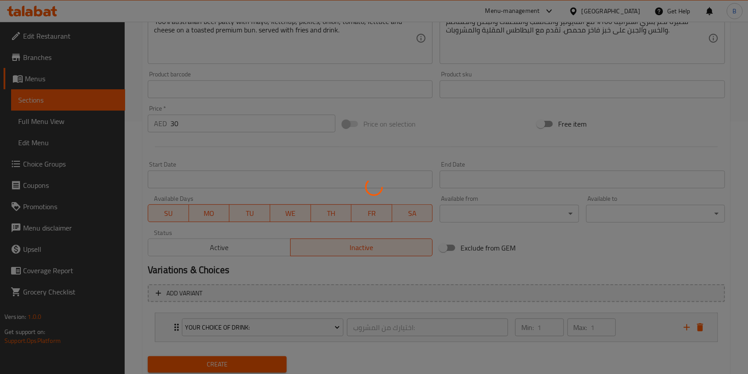
type input "0"
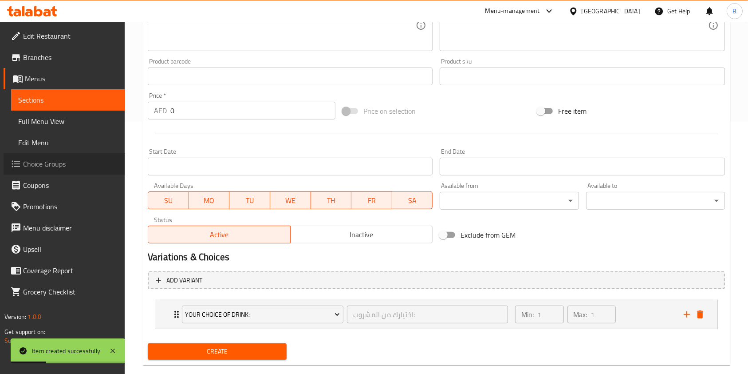
click at [50, 159] on span "Choice Groups" at bounding box center [70, 163] width 95 height 11
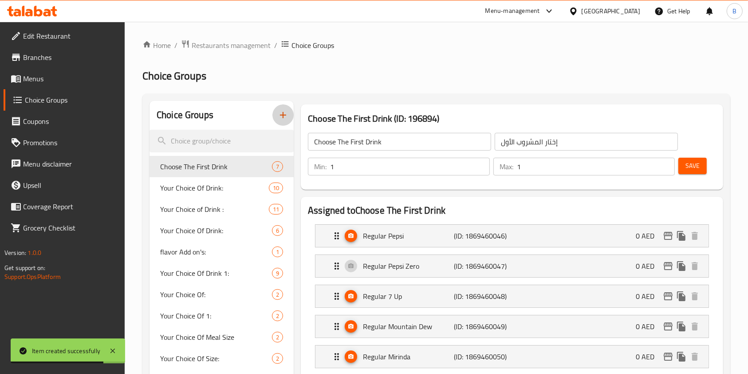
click at [282, 119] on icon "button" at bounding box center [283, 115] width 11 height 11
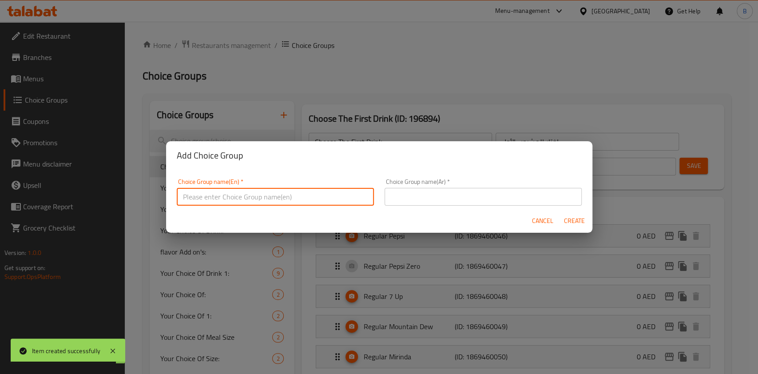
click at [299, 191] on input "text" at bounding box center [275, 197] width 197 height 18
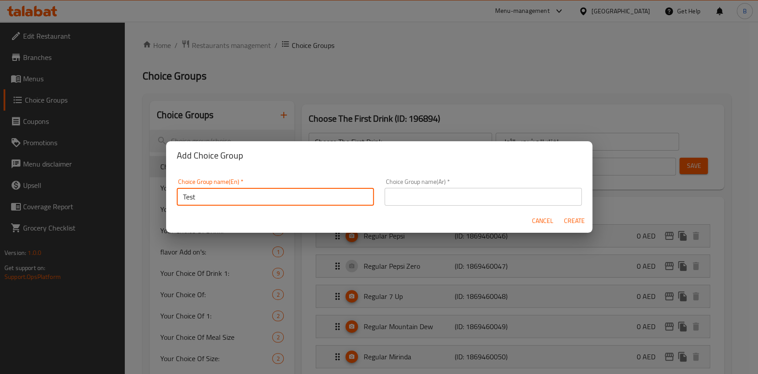
type input "Test"
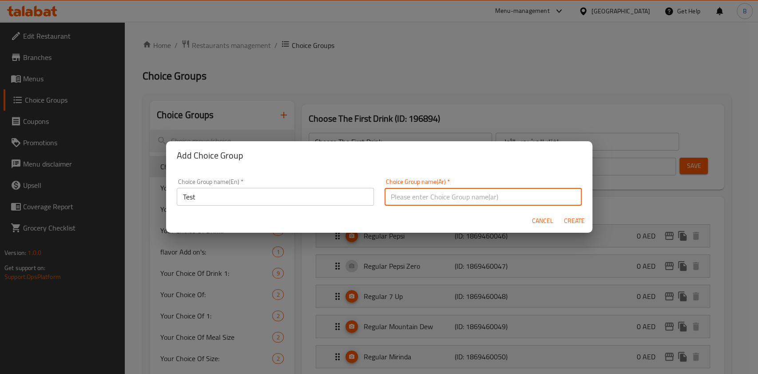
click at [406, 205] on input "text" at bounding box center [482, 197] width 197 height 18
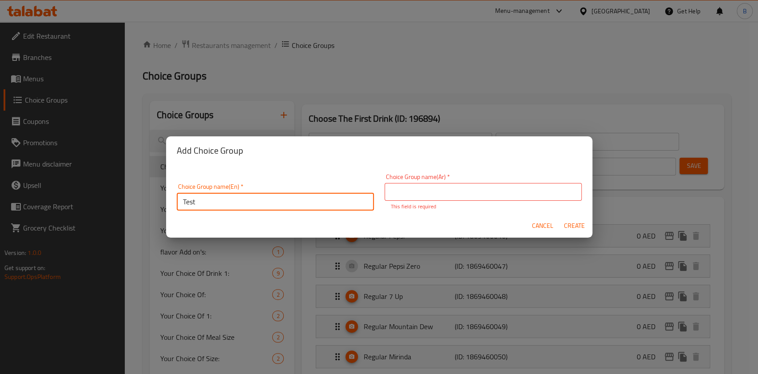
click at [243, 194] on input "Test" at bounding box center [275, 202] width 197 height 18
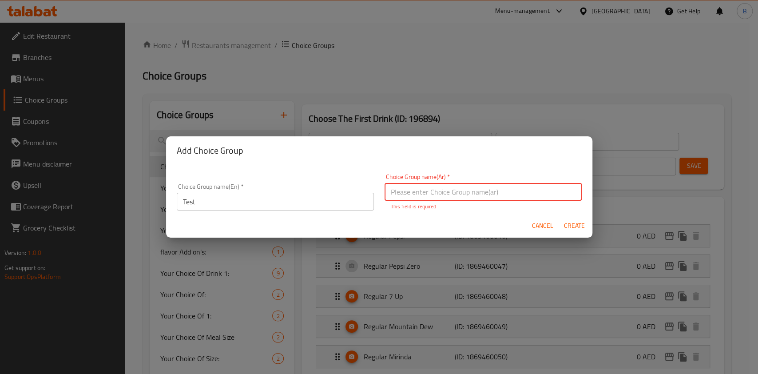
click at [454, 194] on input "text" at bounding box center [482, 192] width 197 height 18
paste input "امتحان"
type input "امتحان"
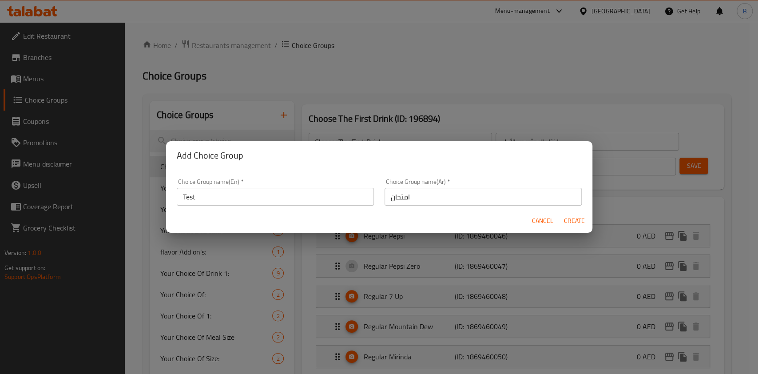
click at [581, 231] on div "Cancel Create" at bounding box center [379, 221] width 426 height 24
click at [576, 221] on span "Create" at bounding box center [574, 220] width 21 height 11
type input "Test"
type input "امتحان"
type input "0"
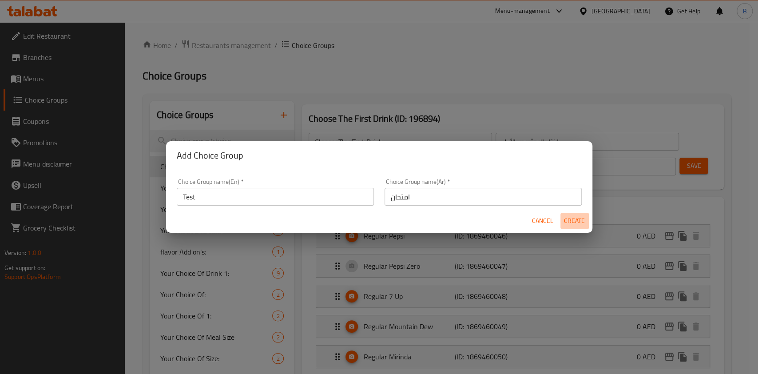
type input "0"
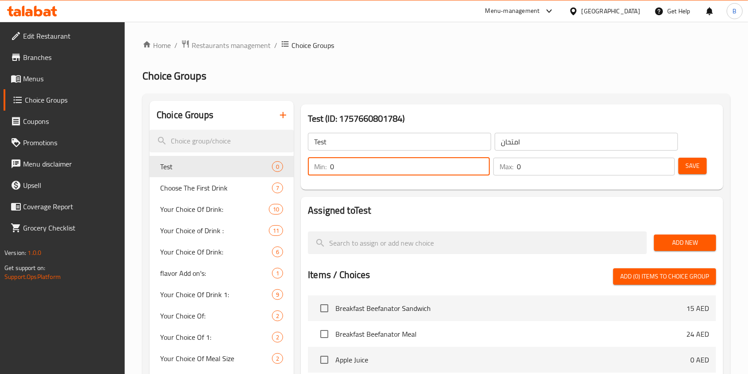
click at [374, 164] on input "0" at bounding box center [410, 167] width 160 height 18
type input "1"
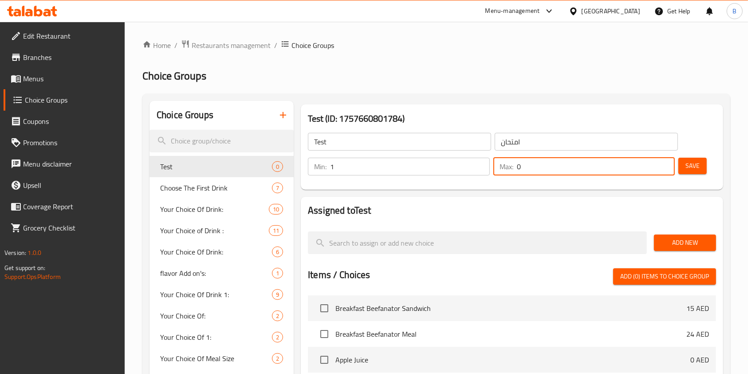
click at [531, 172] on input "0" at bounding box center [596, 167] width 158 height 18
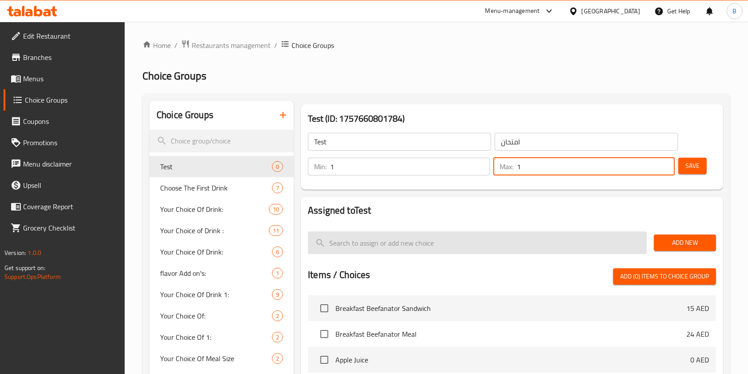
type input "1"
click at [588, 249] on input "search" at bounding box center [477, 242] width 339 height 23
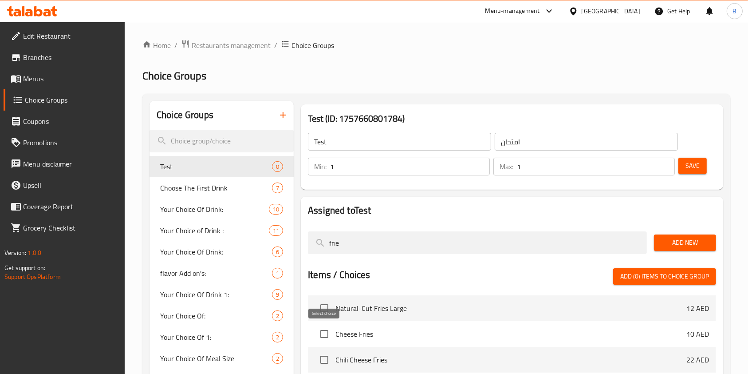
type input "frie"
click at [321, 331] on input "checkbox" at bounding box center [324, 333] width 19 height 19
click at [646, 279] on span "Add (1) items to choice group" at bounding box center [664, 276] width 89 height 11
checkbox input "false"
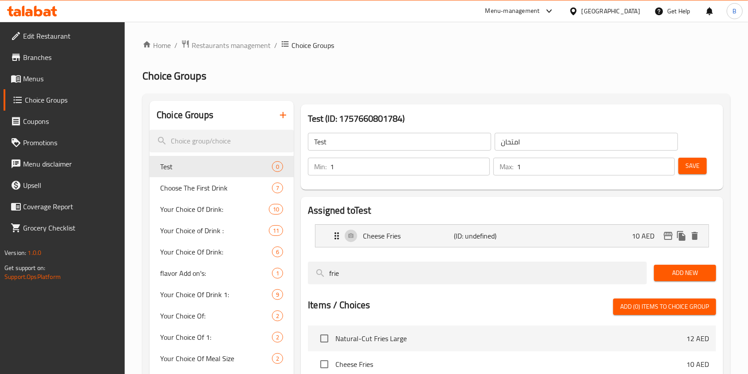
click at [679, 268] on span "Add New" at bounding box center [685, 272] width 48 height 11
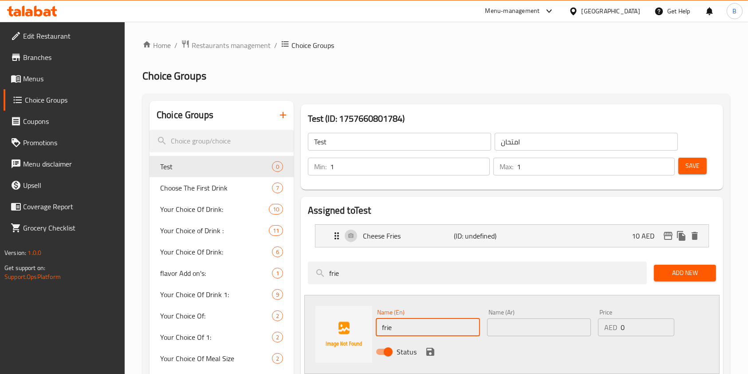
click at [427, 332] on input "frie" at bounding box center [428, 327] width 104 height 18
click at [416, 331] on input "fries test" at bounding box center [428, 327] width 104 height 18
type input "fries test"
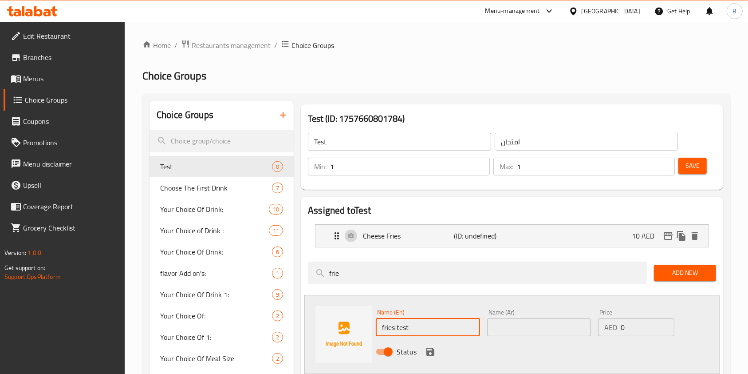
click at [542, 327] on input "text" at bounding box center [539, 327] width 104 height 18
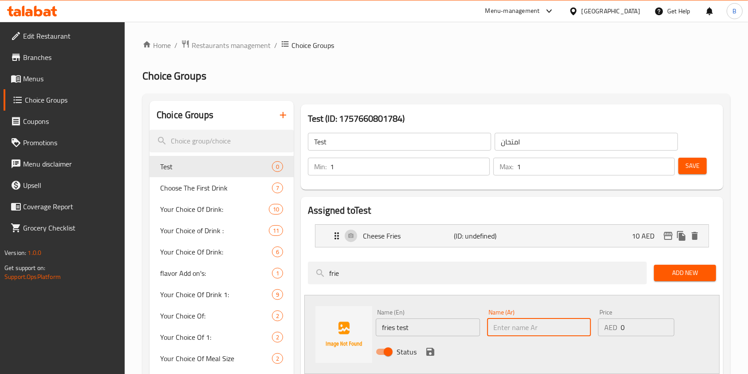
paste input "اختبار البطاطس المقلية"
type input "اختبار البطاطس المقلية"
click at [625, 323] on input "0" at bounding box center [648, 327] width 54 height 18
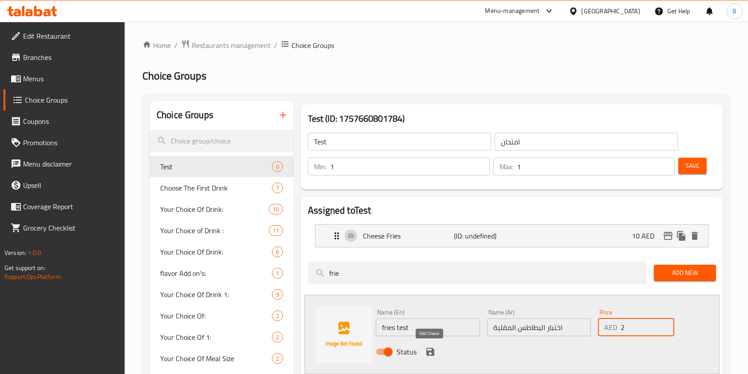
type input "2"
click at [431, 353] on icon "save" at bounding box center [431, 352] width 8 height 8
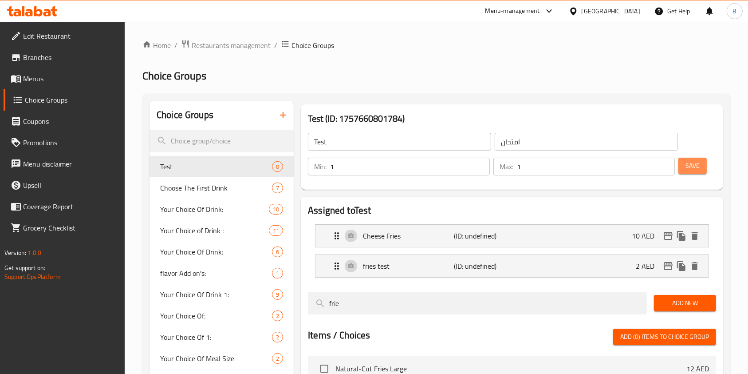
click at [688, 165] on span "Save" at bounding box center [693, 165] width 14 height 11
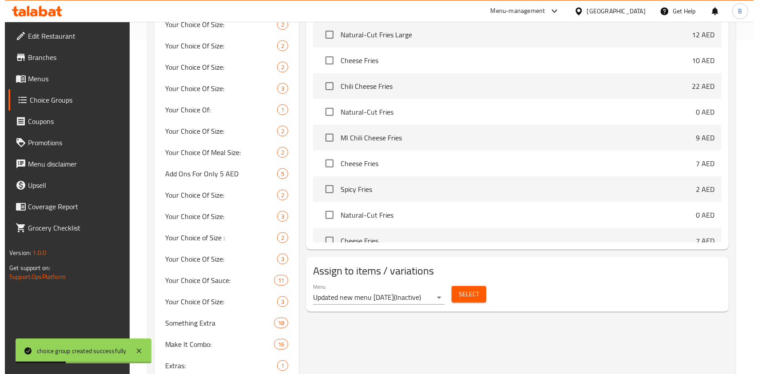
scroll to position [324, 0]
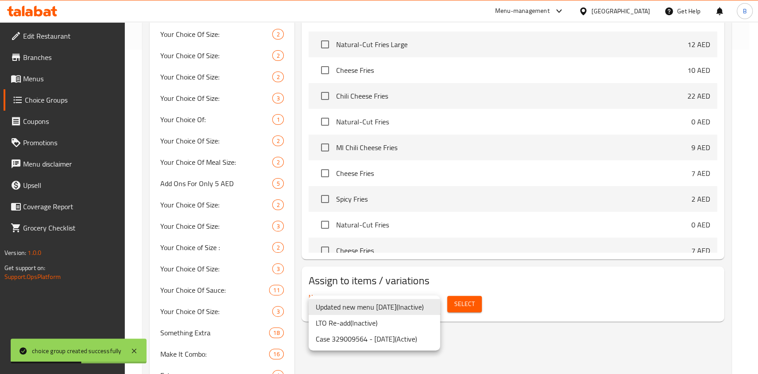
click at [394, 340] on li "Case 329009564 - [DATE] ( Active )" at bounding box center [373, 339] width 131 height 16
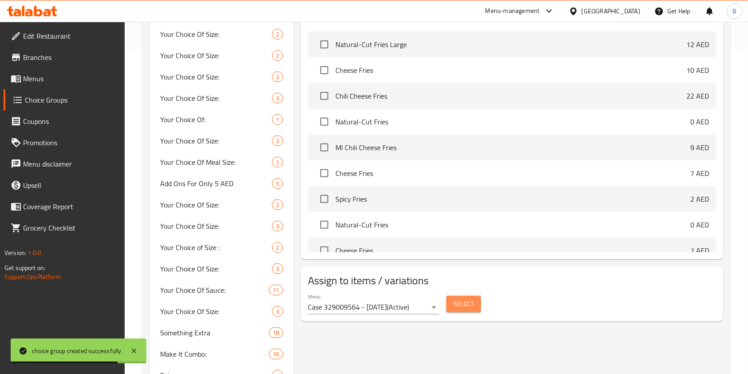
click at [450, 304] on button "Select" at bounding box center [463, 304] width 35 height 16
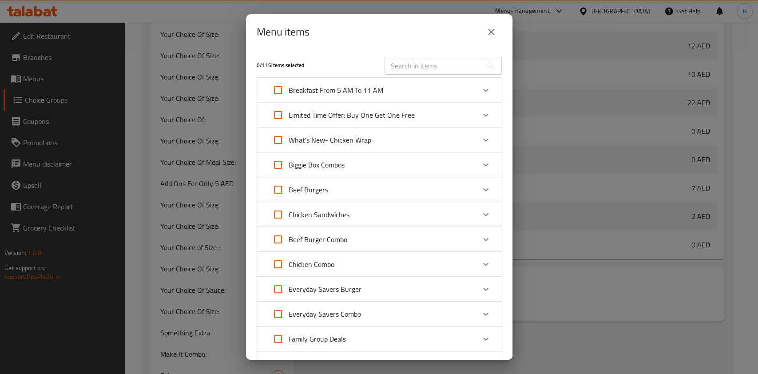
click at [466, 105] on div "Limited Time Offer: Buy One Get One Free" at bounding box center [379, 115] width 245 height 25
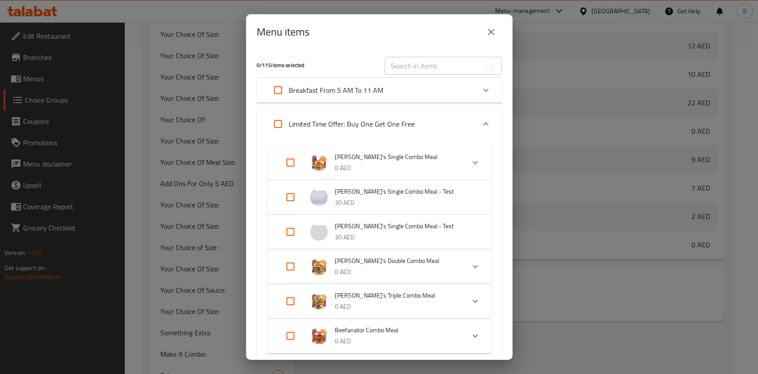
click at [295, 200] on input "Expand" at bounding box center [290, 196] width 21 height 21
checkbox input "true"
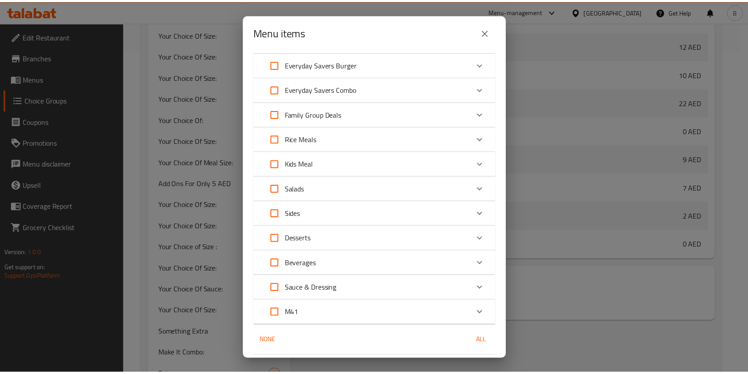
scroll to position [513, 0]
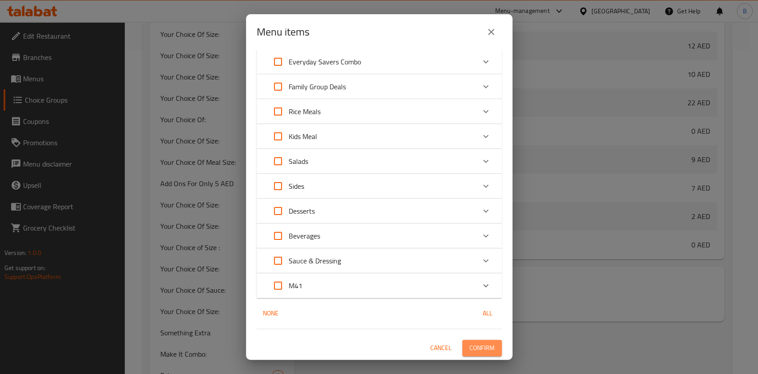
click at [482, 348] on span "Confirm" at bounding box center [481, 347] width 25 height 11
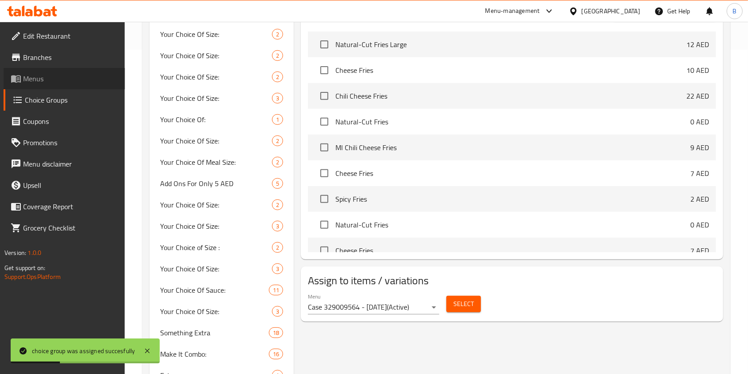
click at [12, 79] on icon at bounding box center [16, 79] width 10 height 8
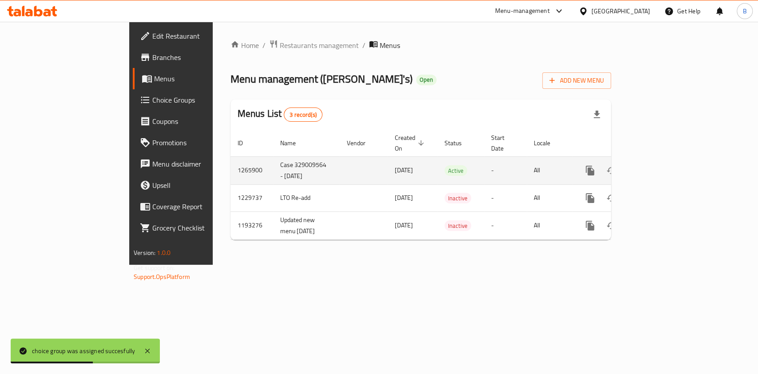
drag, startPoint x: 736, startPoint y: 158, endPoint x: 724, endPoint y: 162, distance: 12.1
click at [671, 162] on td "enhanced table" at bounding box center [621, 170] width 99 height 28
click at [659, 165] on icon "enhanced table" at bounding box center [653, 170] width 11 height 11
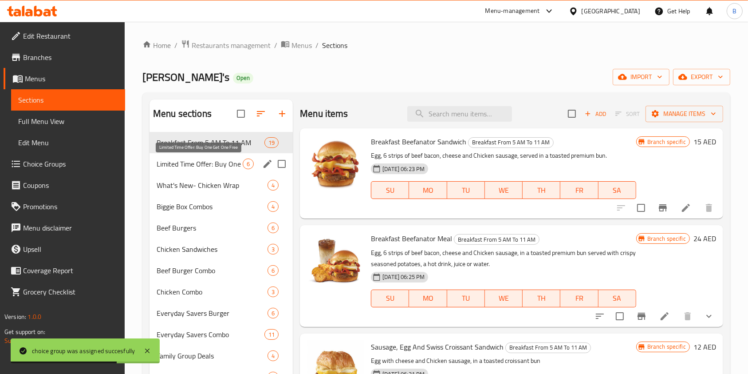
click at [217, 165] on span "Limited Time Offer: Buy One Get One Free" at bounding box center [200, 163] width 86 height 11
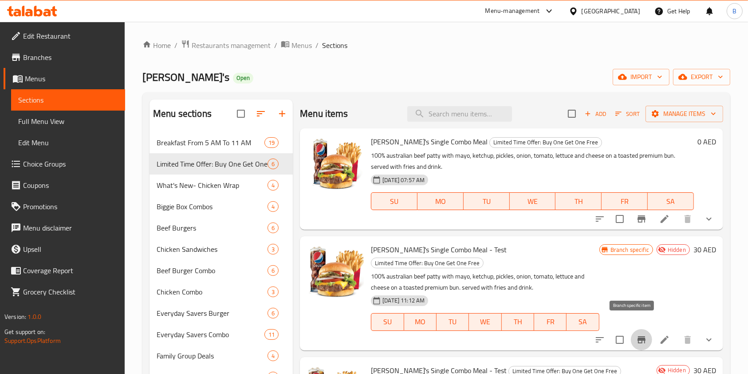
click at [639, 329] on button "Branch-specific-item" at bounding box center [641, 339] width 21 height 21
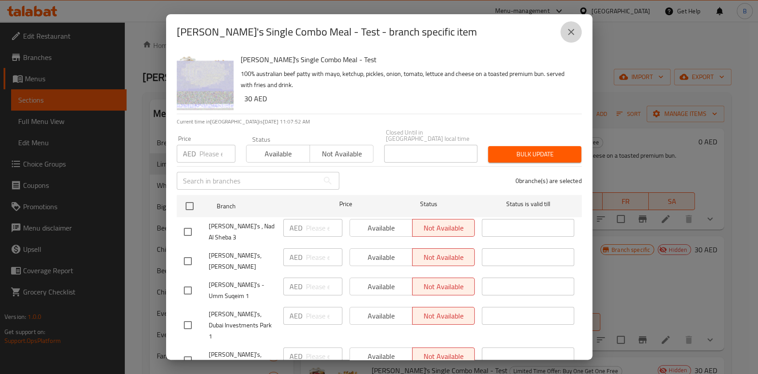
click at [564, 31] on button "close" at bounding box center [570, 31] width 21 height 21
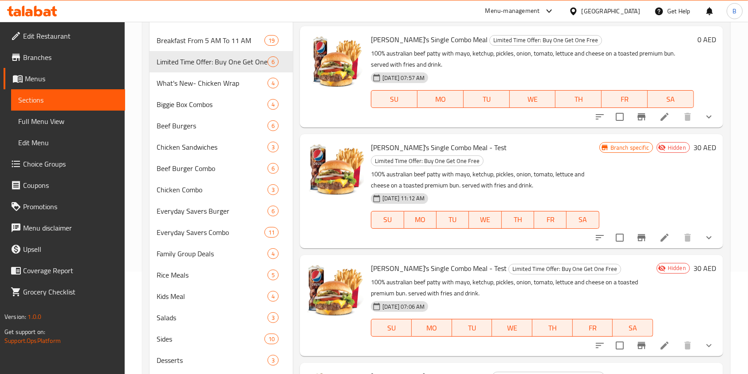
scroll to position [112, 0]
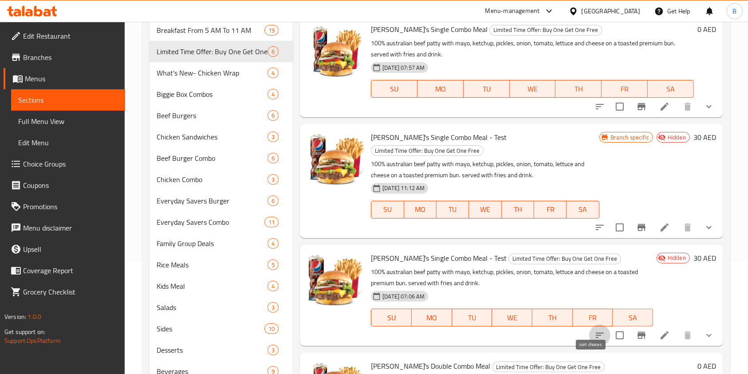
click at [595, 330] on icon "sort-choices" at bounding box center [600, 335] width 11 height 11
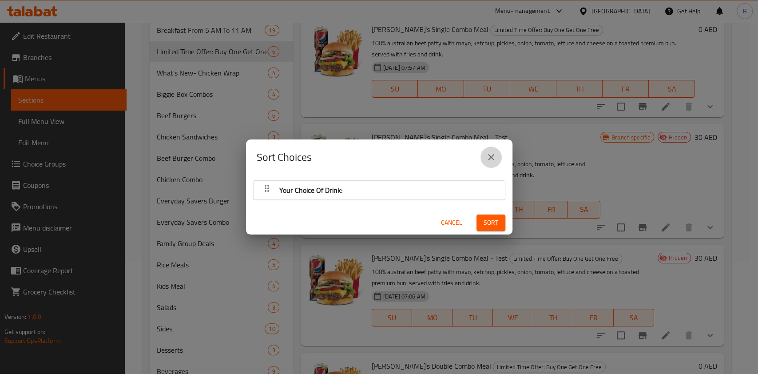
click at [494, 161] on icon "close" at bounding box center [491, 157] width 11 height 11
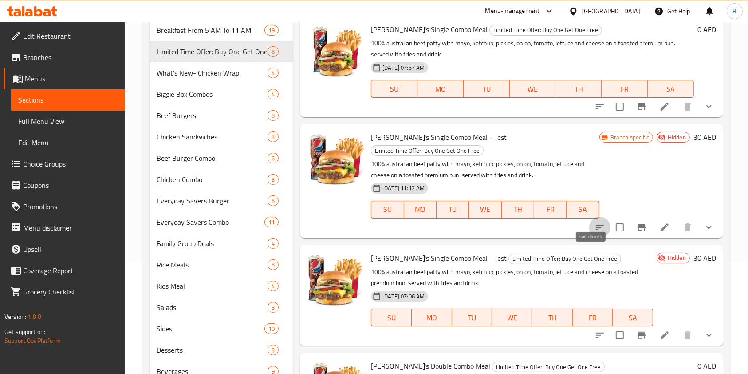
click at [595, 222] on icon "sort-choices" at bounding box center [600, 227] width 11 height 11
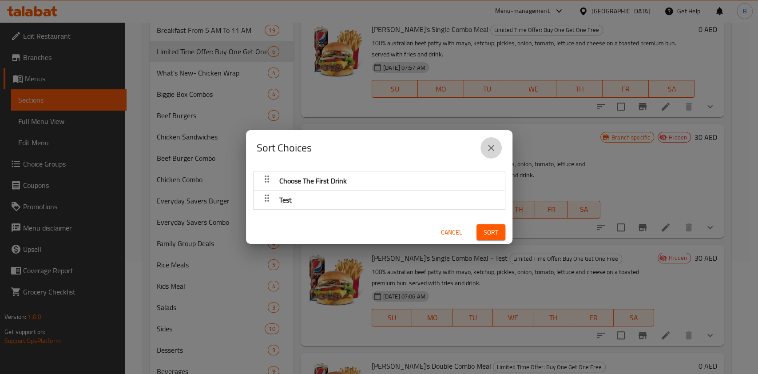
click at [493, 143] on icon "close" at bounding box center [491, 147] width 11 height 11
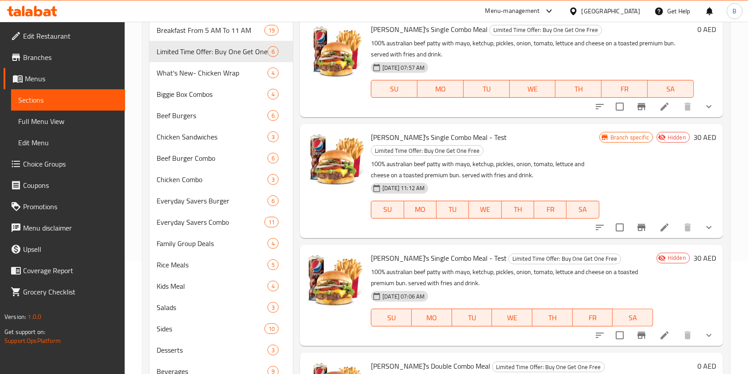
click at [524, 12] on div "Menu-management" at bounding box center [513, 11] width 55 height 11
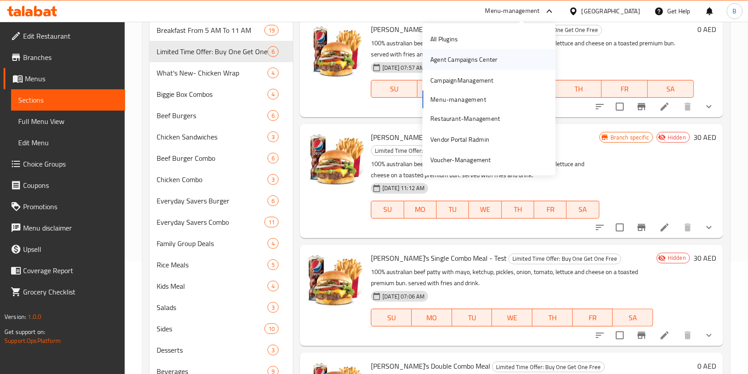
click at [478, 61] on div "Agent Campaigns Center" at bounding box center [464, 60] width 67 height 10
